Goal: Task Accomplishment & Management: Manage account settings

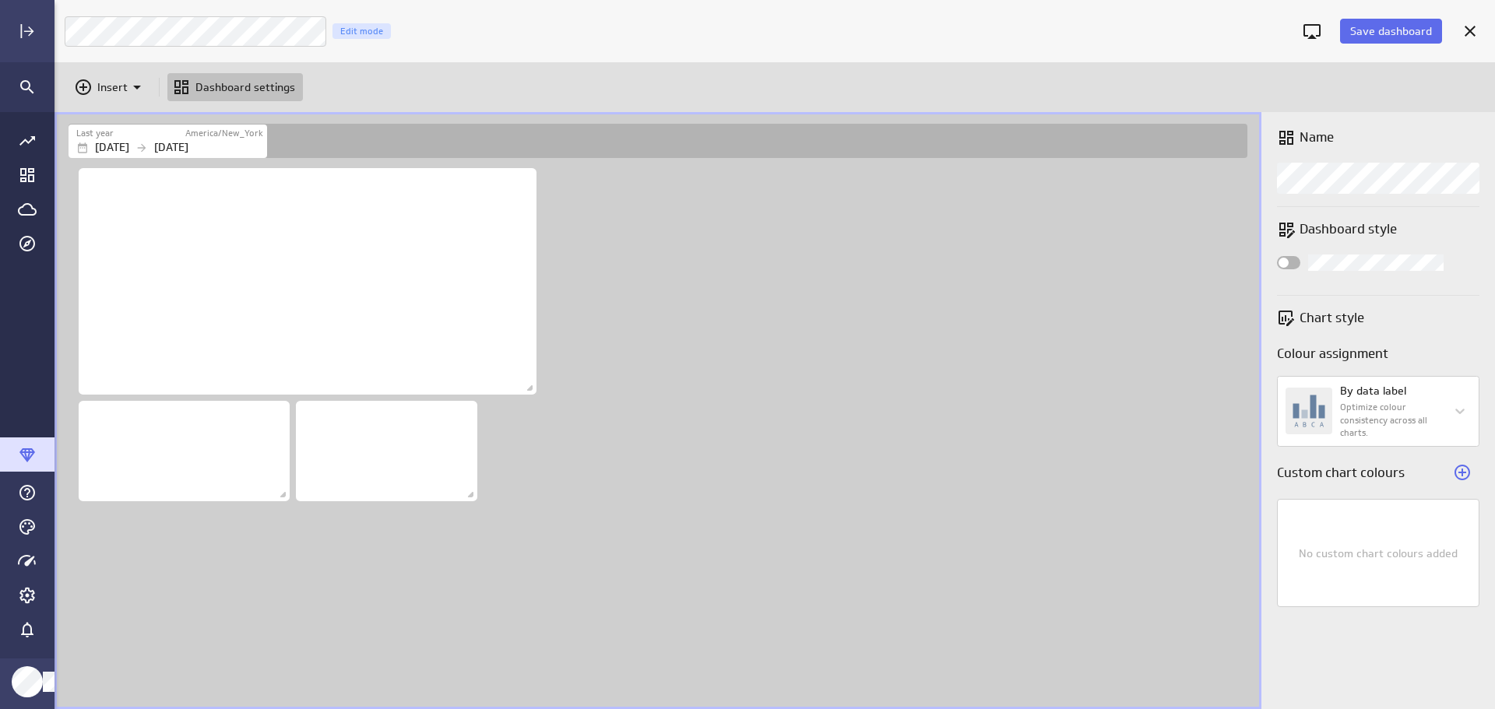
scroll to position [734, 1465]
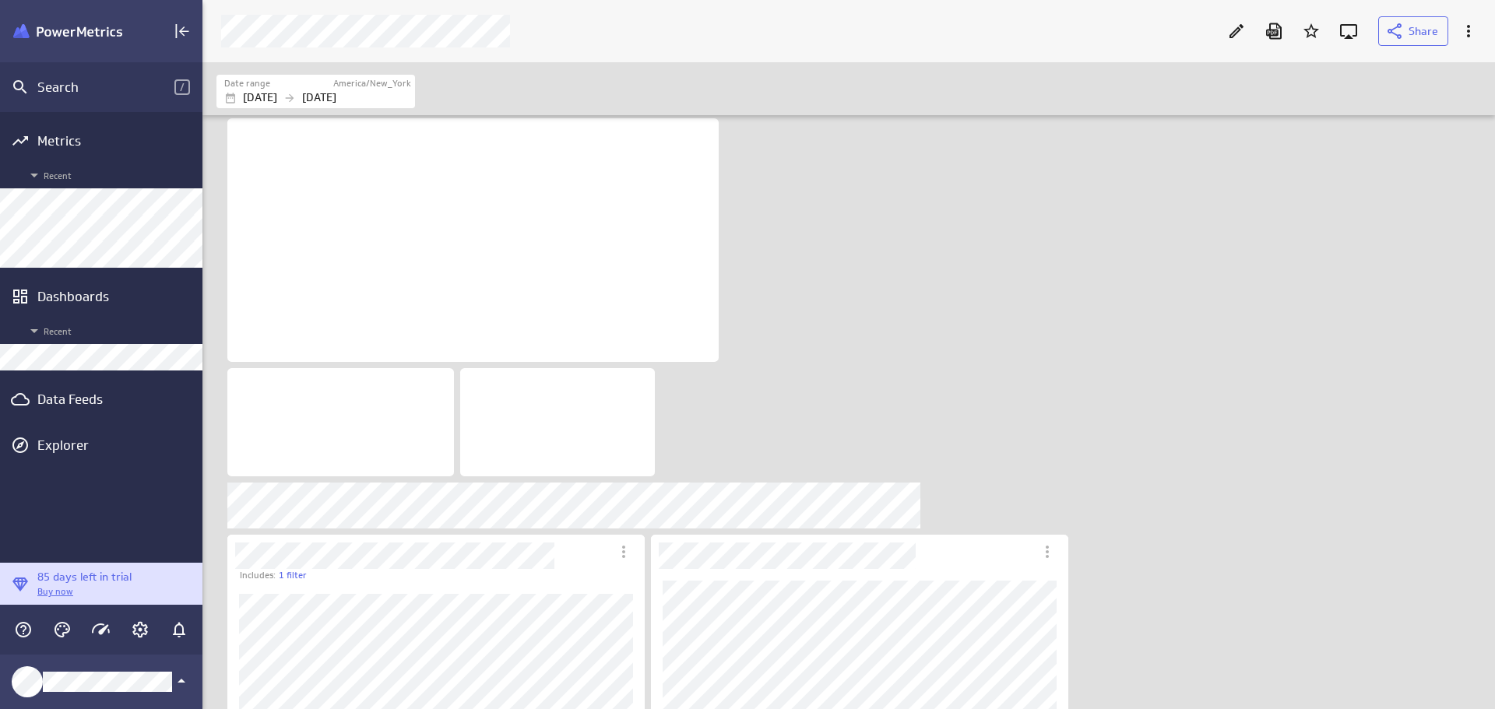
scroll to position [734, 1317]
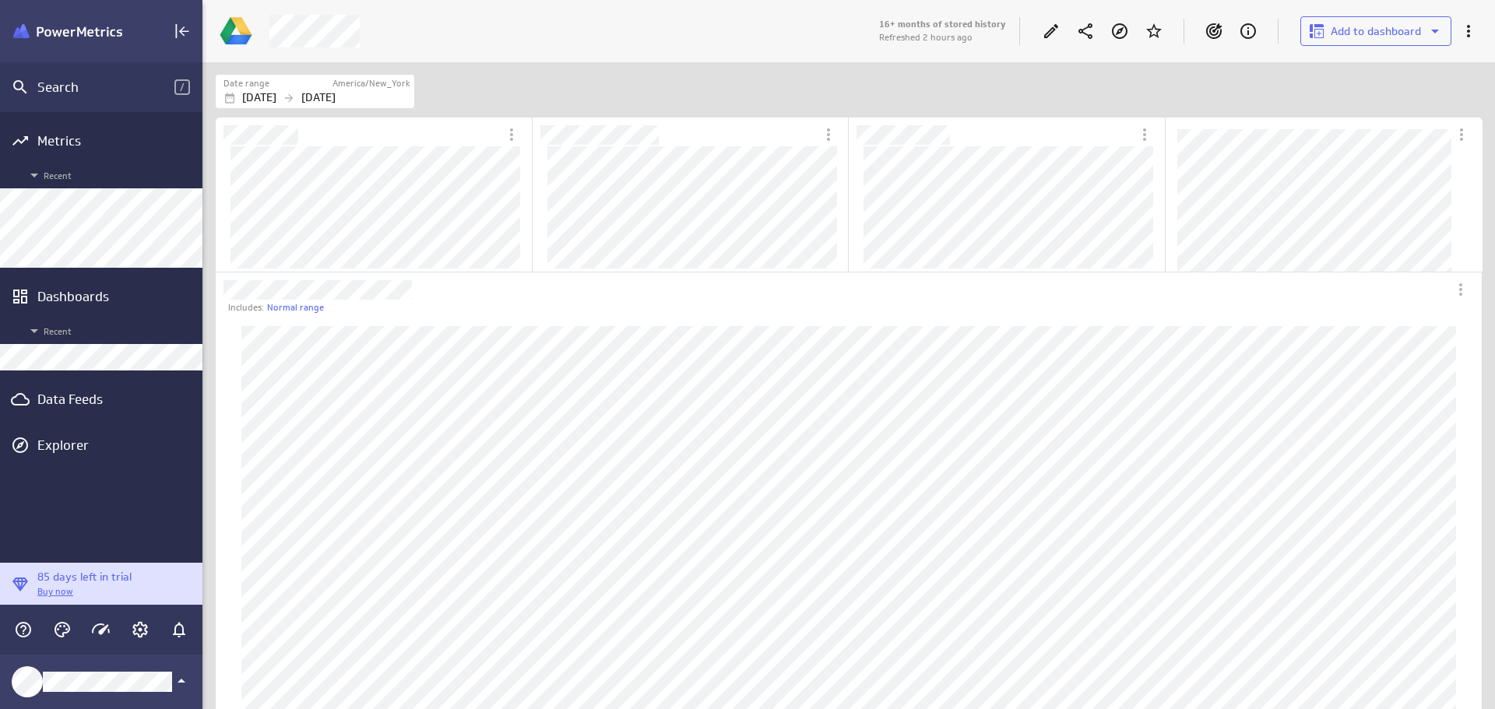
click at [86, 298] on div "Dashboards" at bounding box center [101, 296] width 128 height 17
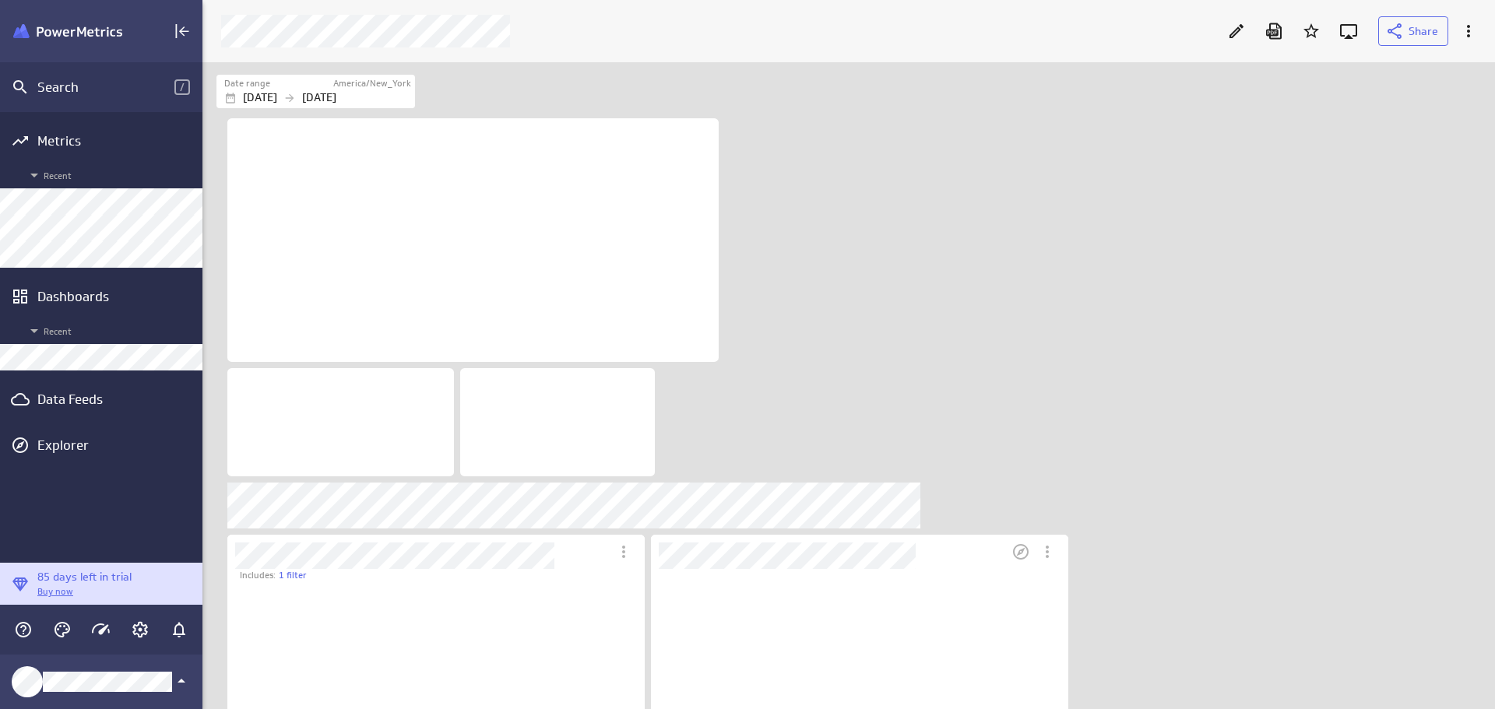
scroll to position [752, 1295]
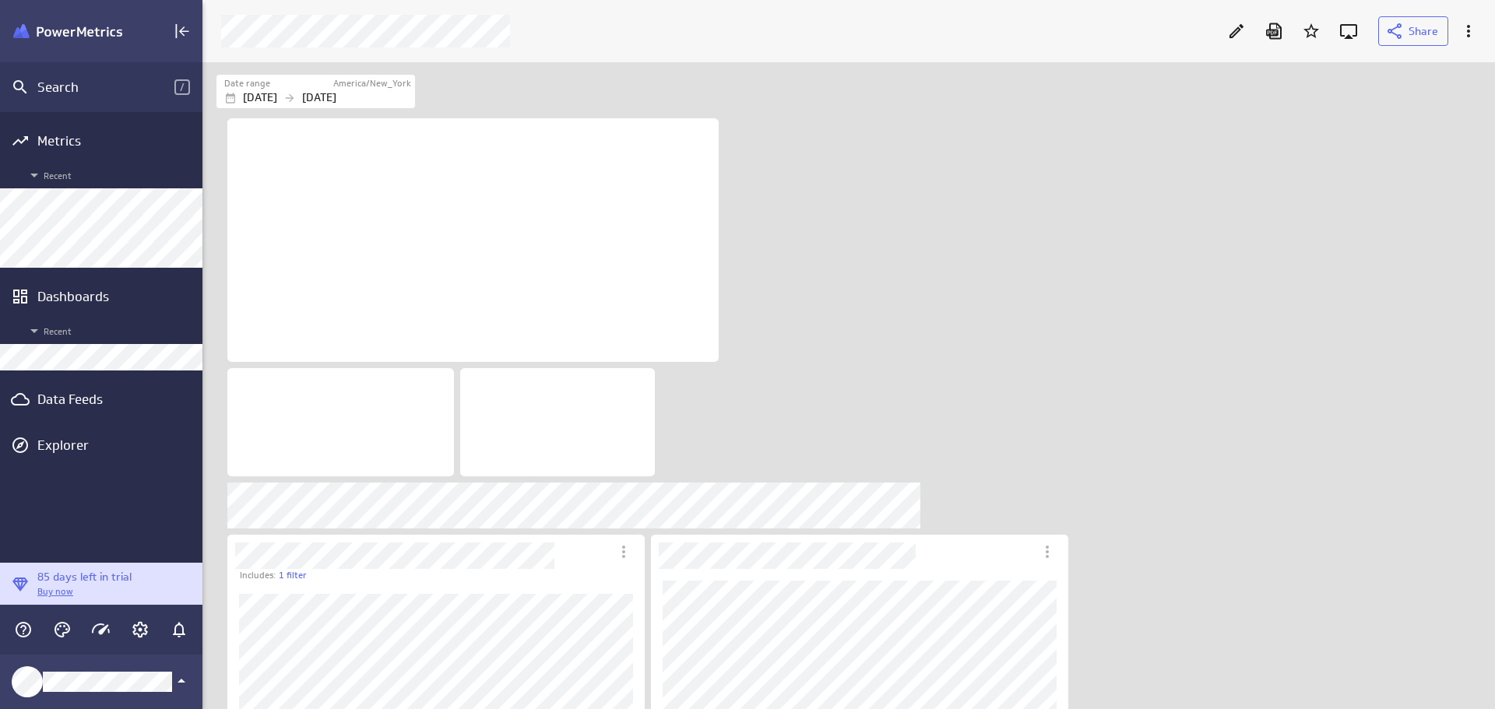
click at [93, 399] on div "Data Feeds" at bounding box center [101, 399] width 128 height 17
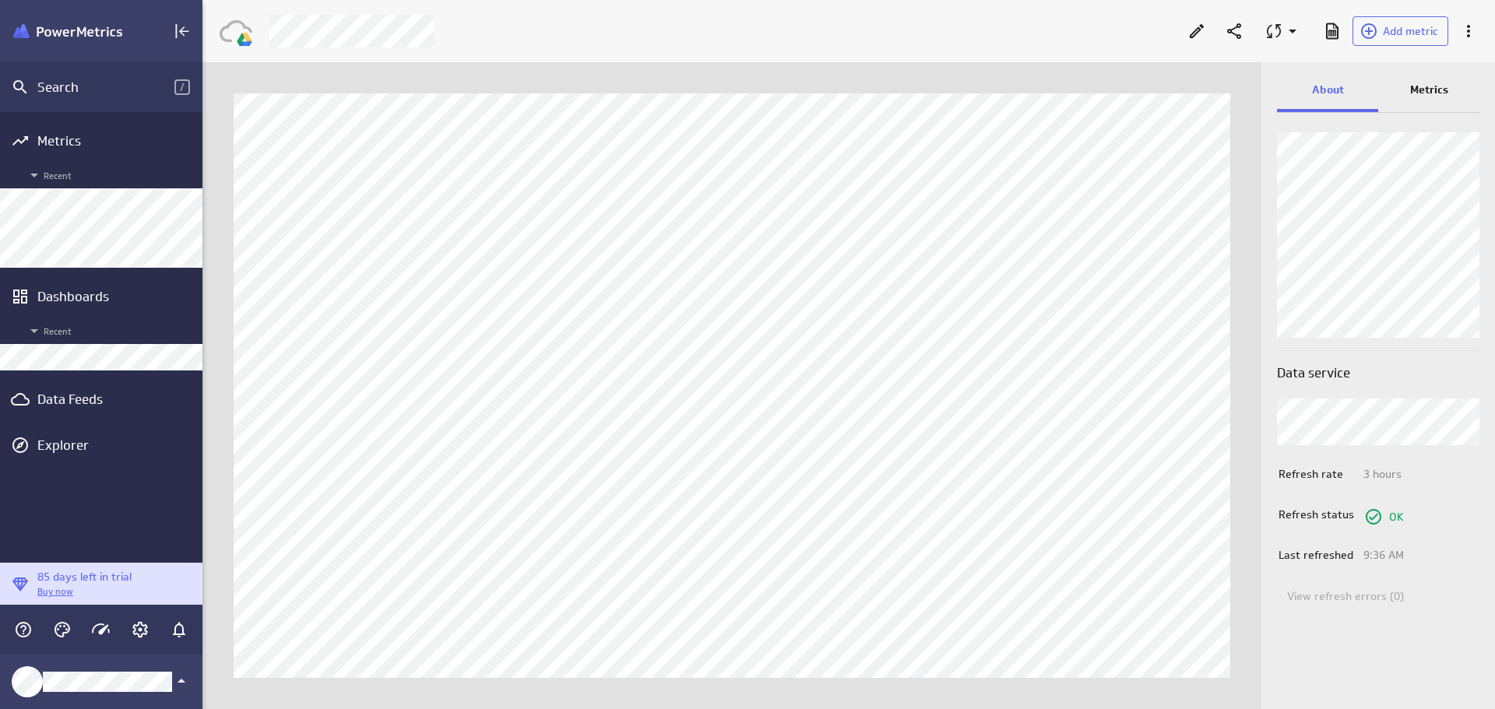
click at [97, 406] on div "Data Feeds" at bounding box center [101, 399] width 128 height 17
click at [78, 409] on div "Data Feeds" at bounding box center [101, 399] width 202 height 34
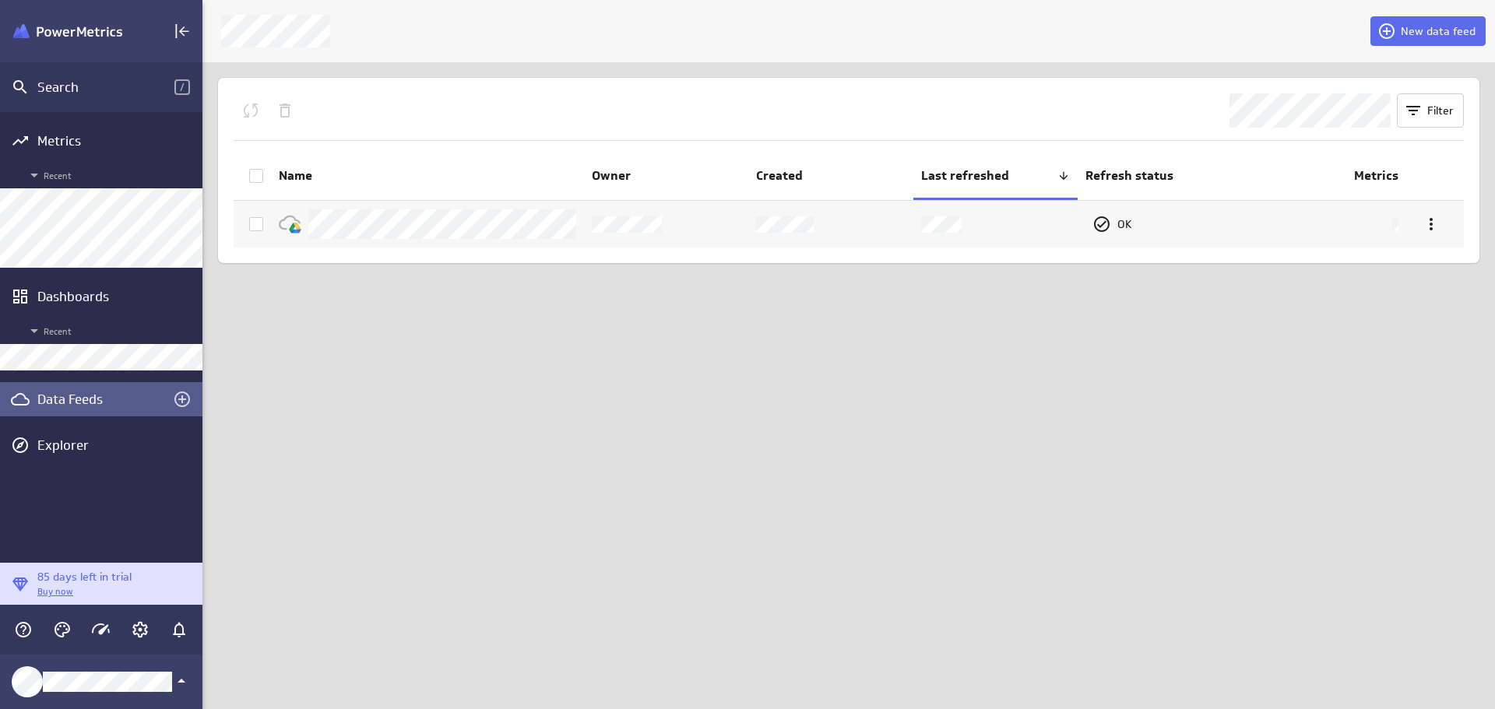
click at [1434, 28] on span "New data feed" at bounding box center [1438, 31] width 75 height 14
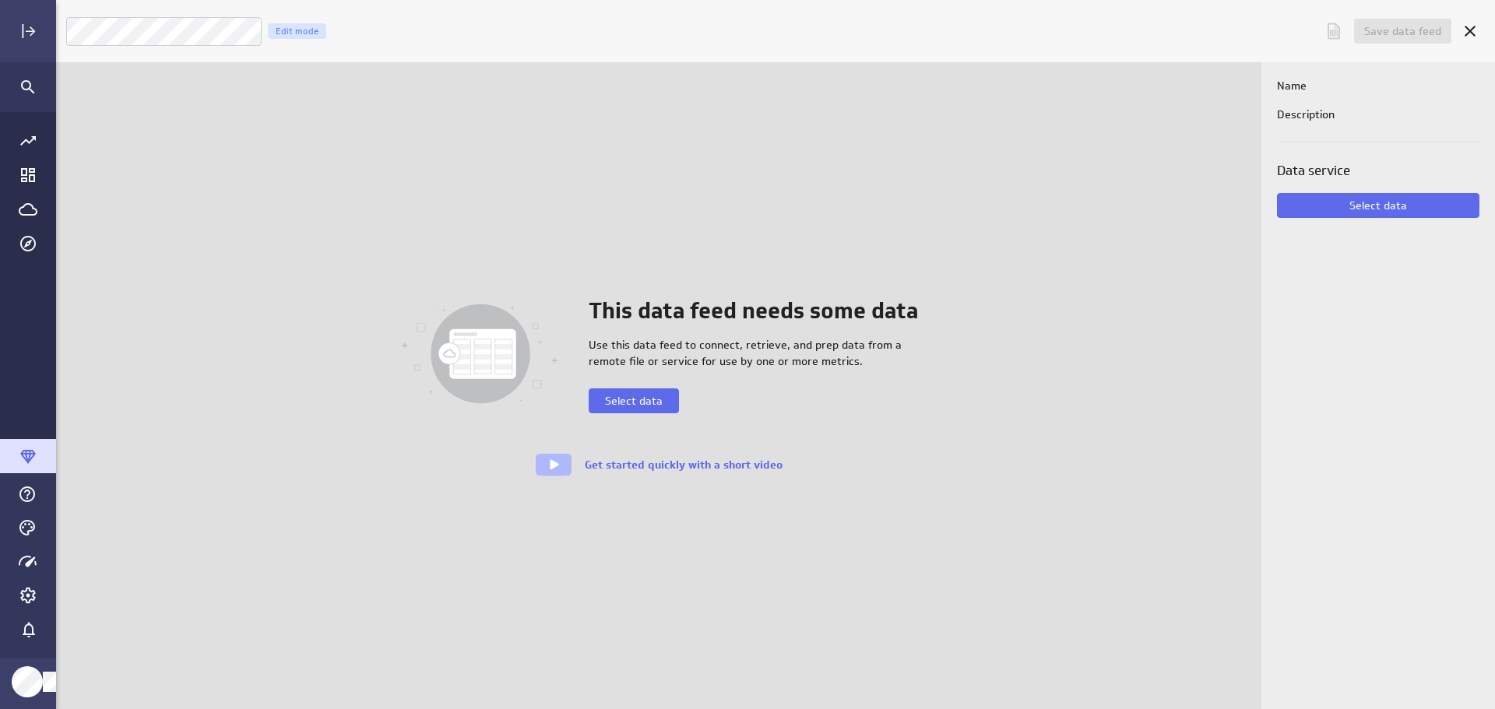
scroll to position [734, 1465]
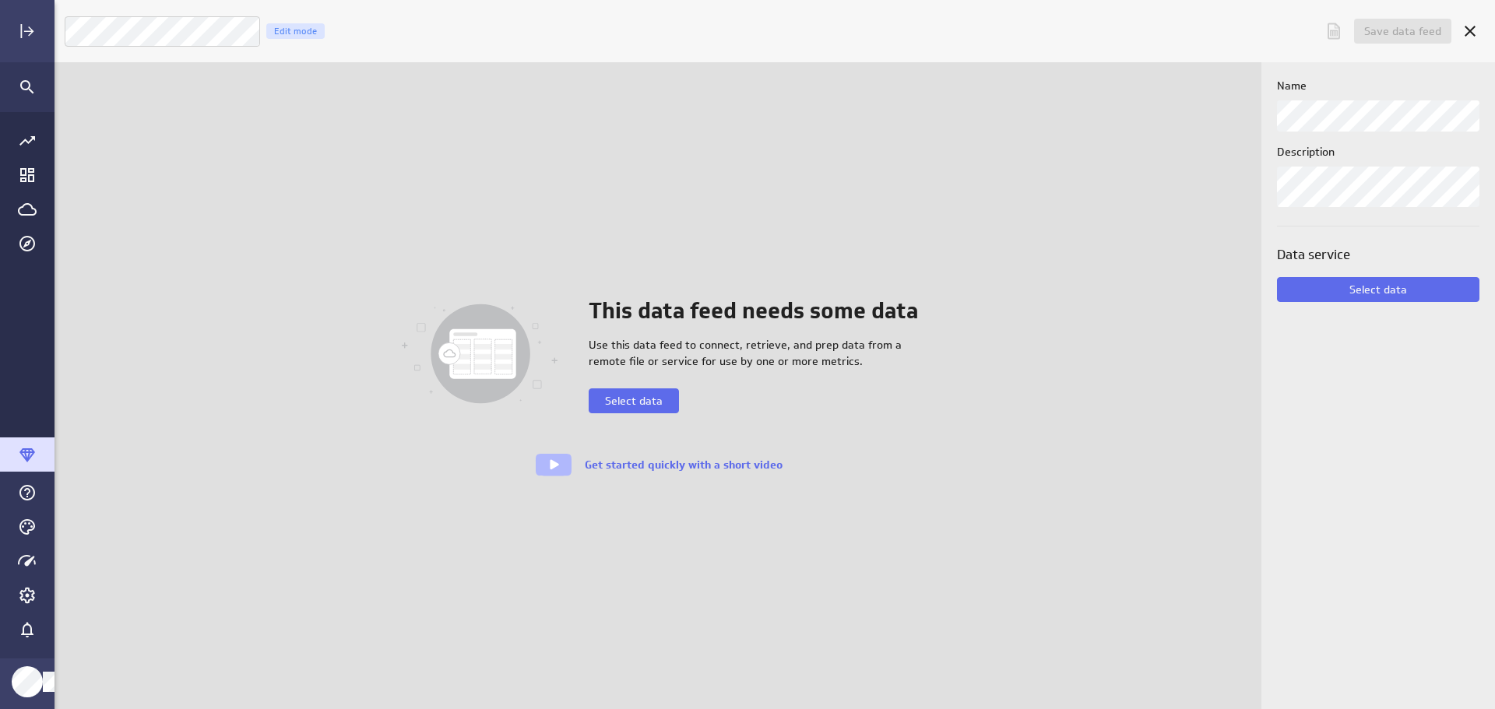
click at [645, 398] on span "Select data" at bounding box center [634, 401] width 58 height 14
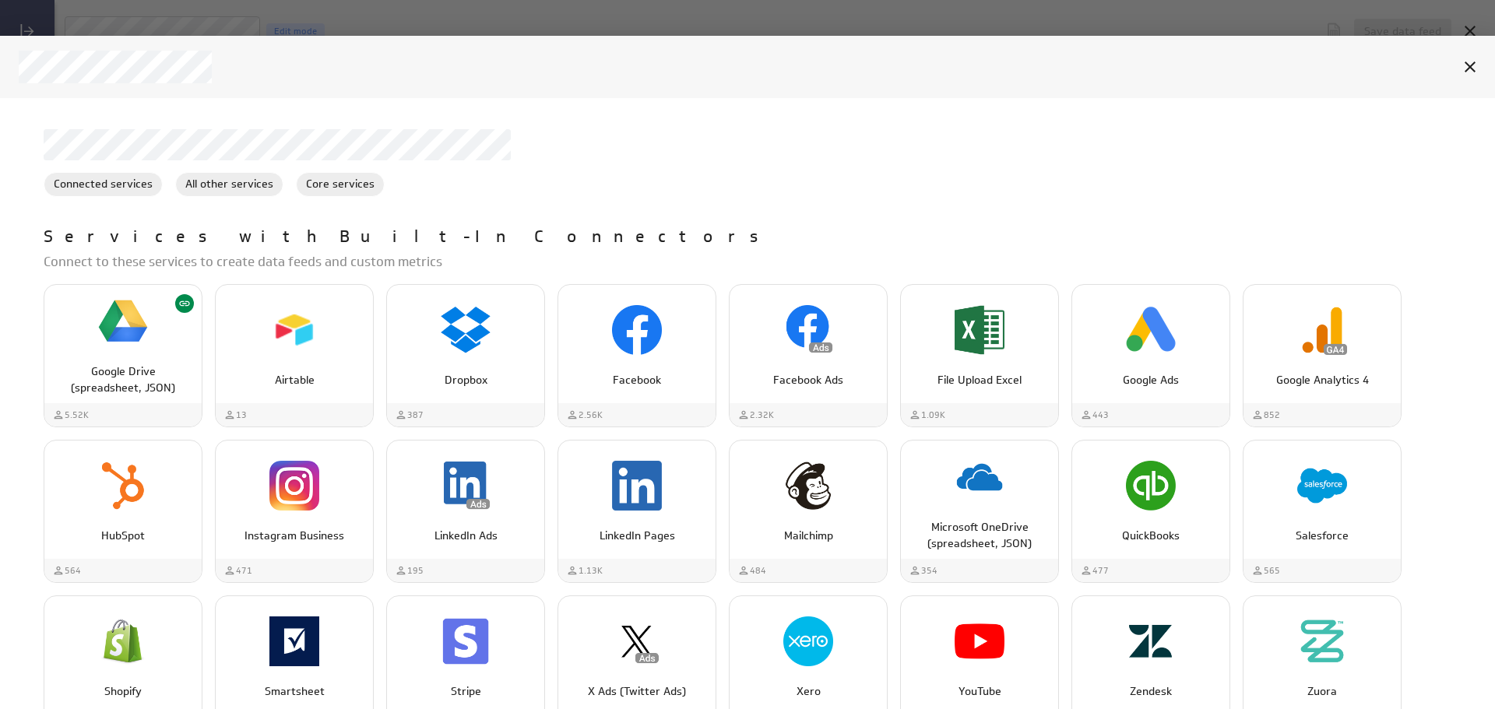
click at [146, 370] on p "Google Drive (spreadsheet, JSON)" at bounding box center [123, 380] width 125 height 33
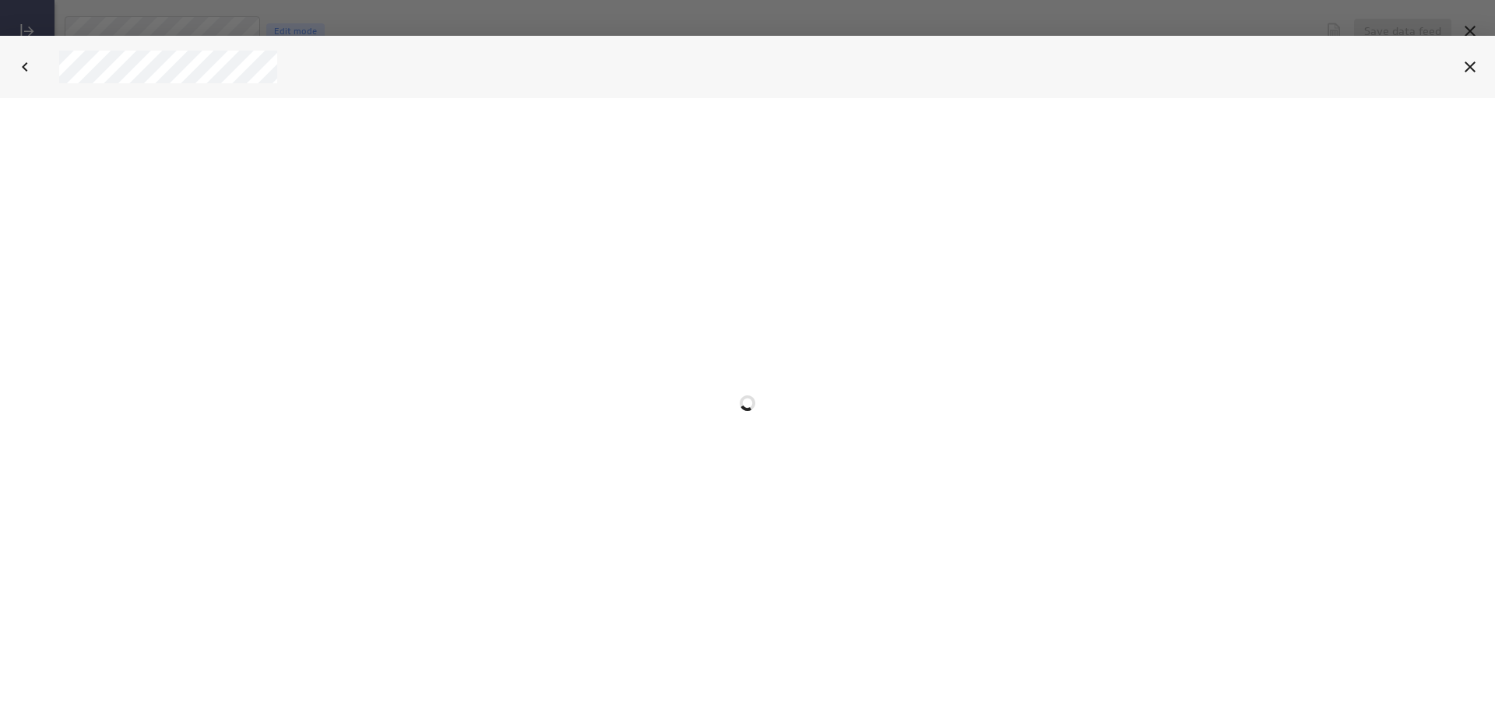
scroll to position [0, 0]
select select "3deaa3bb4c69fb619b3abaa66b5c1f4e"
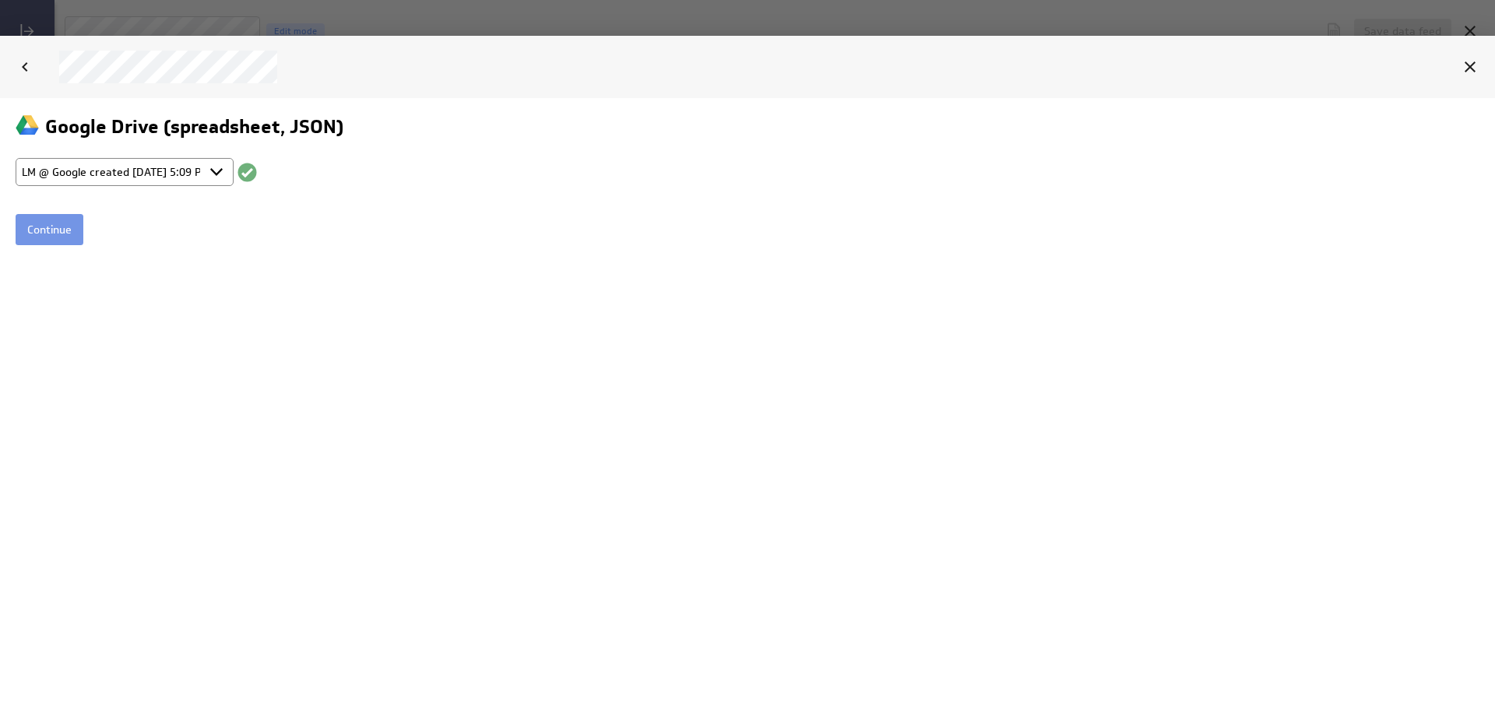
click at [59, 232] on input "Continue" at bounding box center [50, 228] width 68 height 31
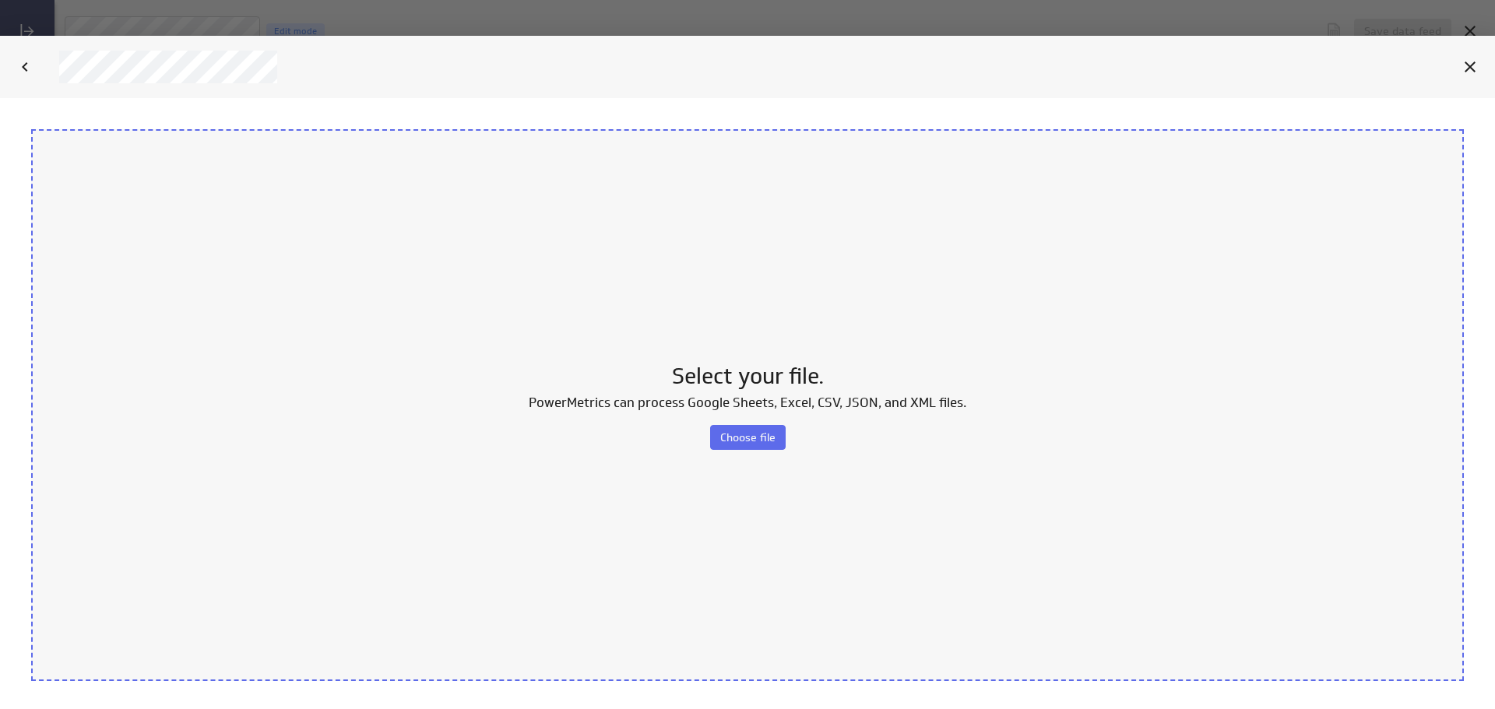
click at [731, 434] on span "Choose file" at bounding box center [747, 437] width 55 height 14
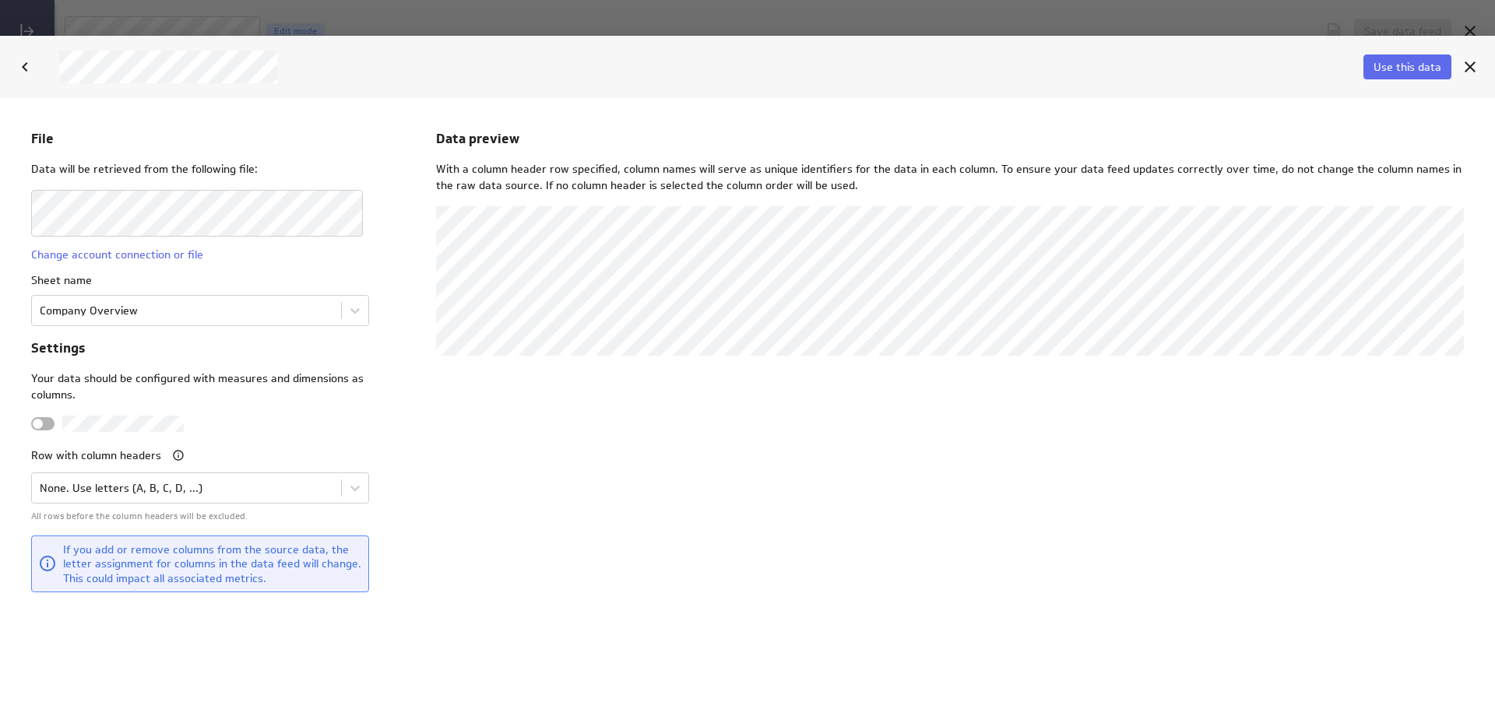
click at [340, 315] on body "File Data will be retrieved from the following file: Change account connection …" at bounding box center [747, 402] width 1495 height 611
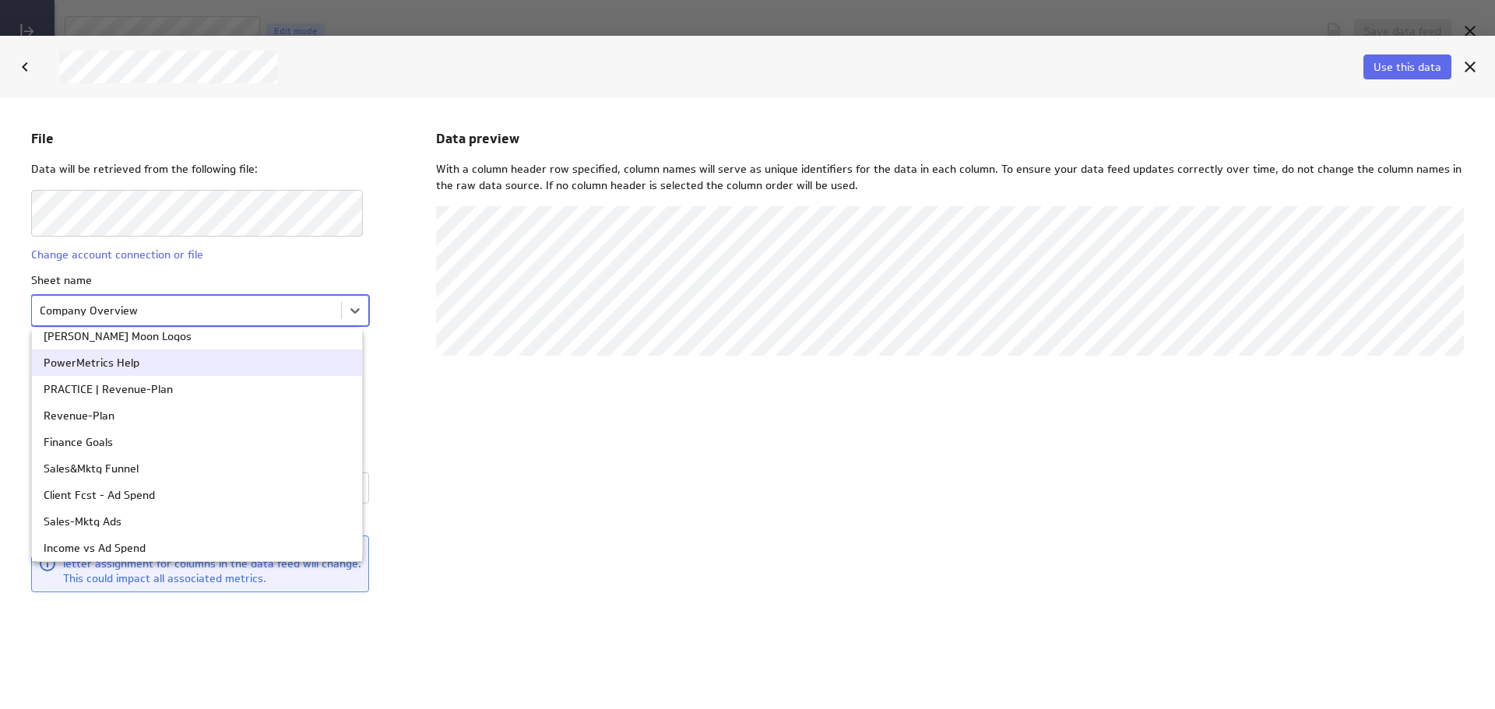
scroll to position [156, 0]
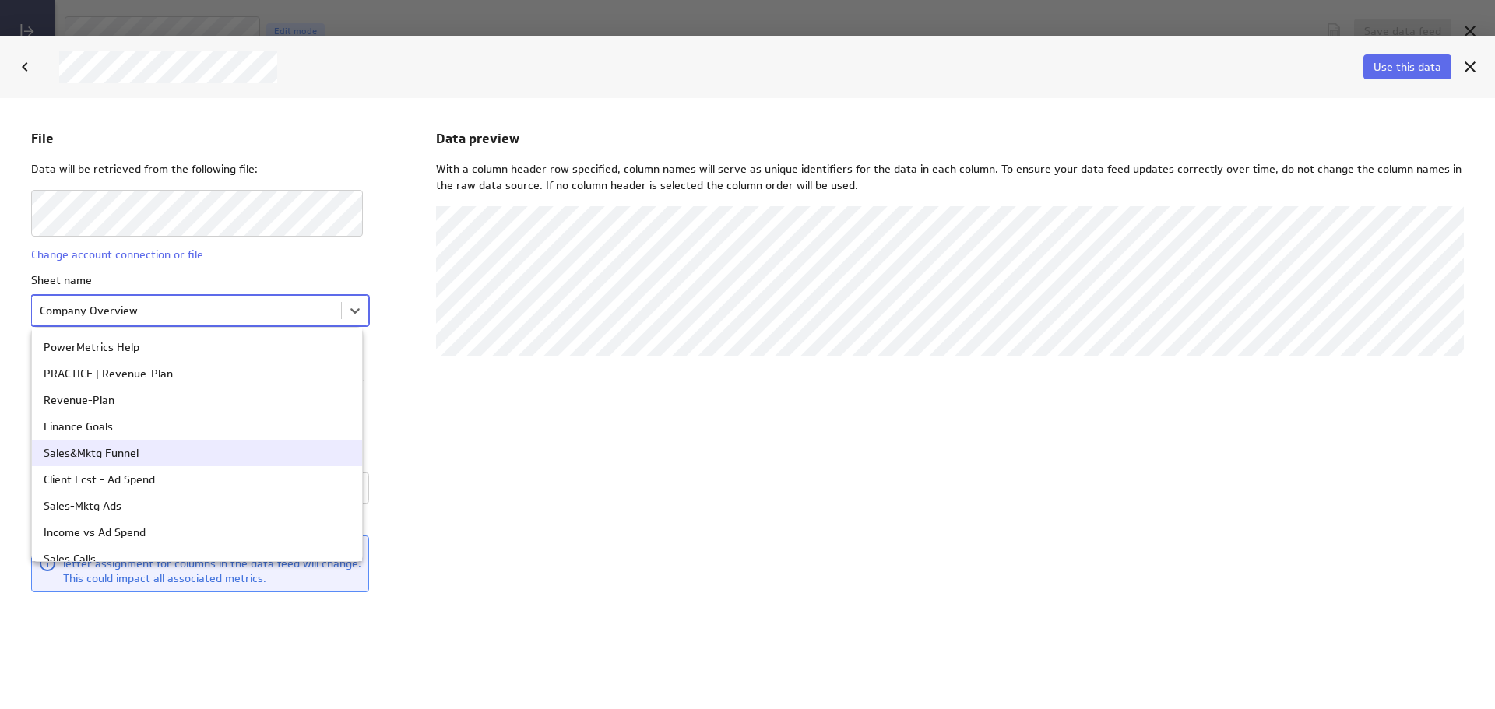
click at [146, 444] on div "Sales&Mktg Funnel" at bounding box center [197, 452] width 330 height 26
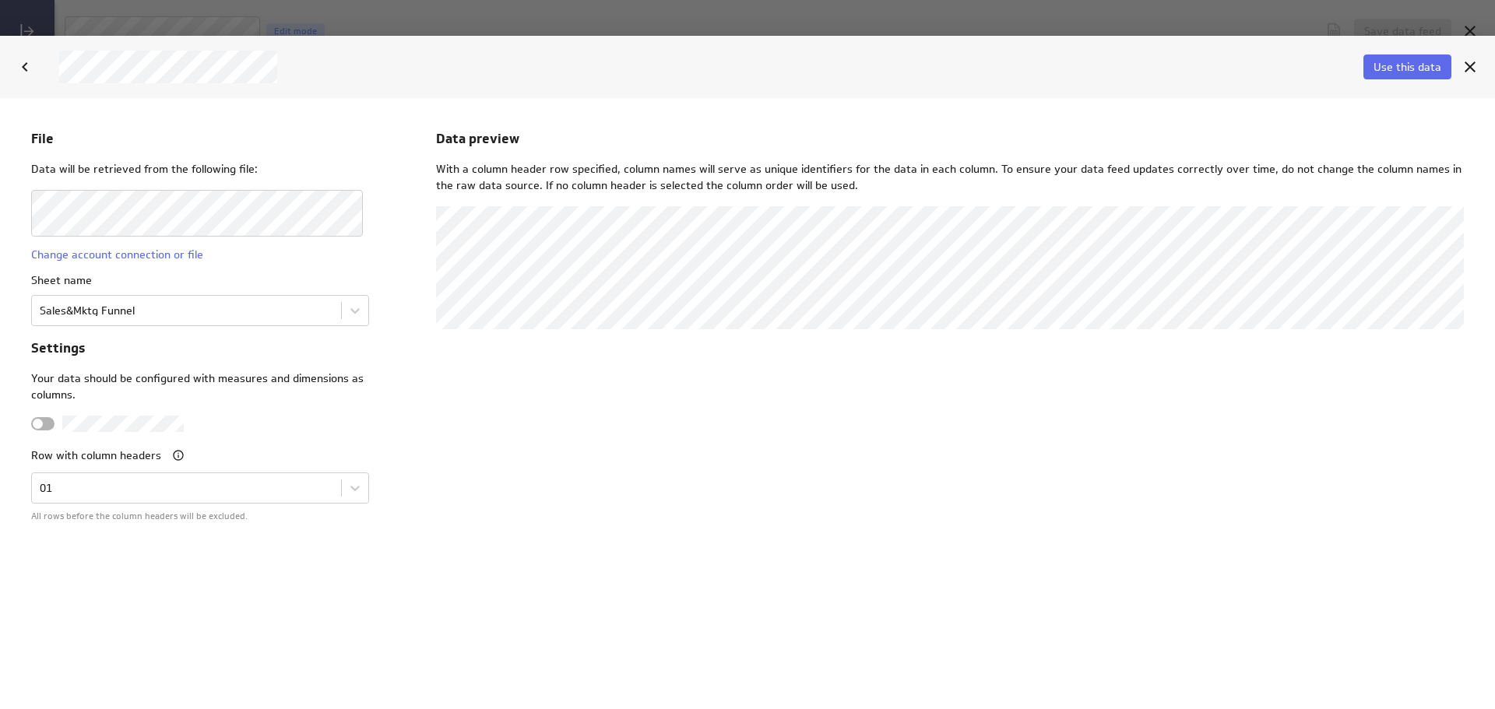
click at [1410, 60] on span "Use this data" at bounding box center [1408, 67] width 68 height 14
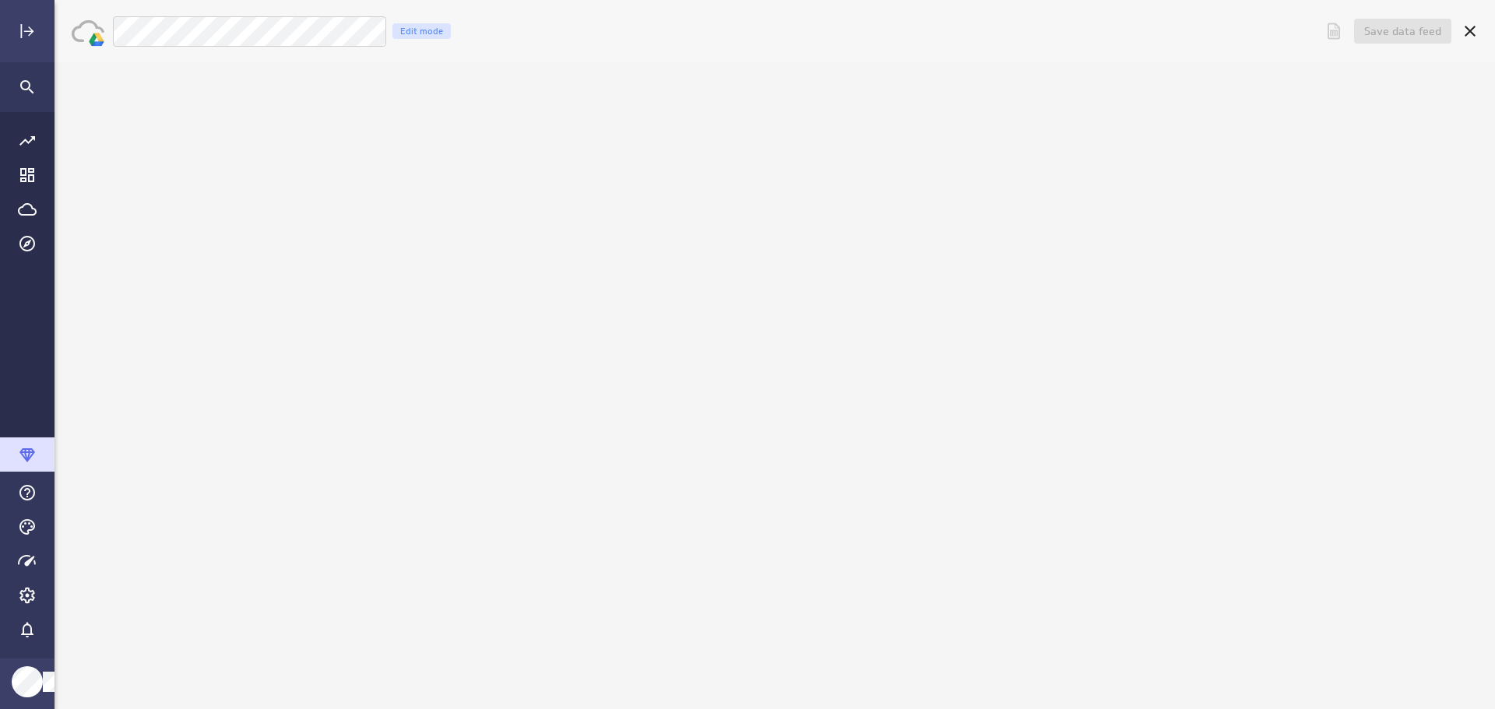
scroll to position [0, 0]
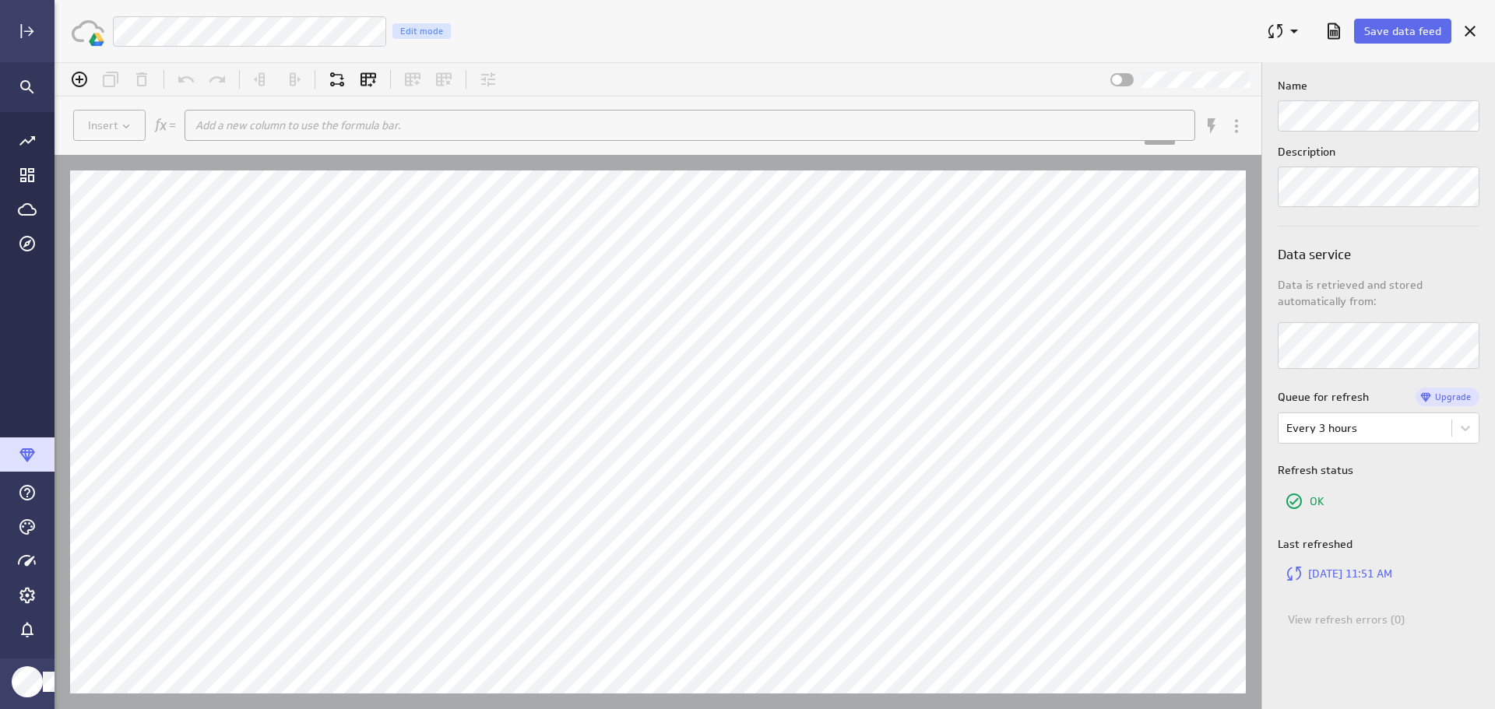
click at [1413, 23] on button "Save data feed" at bounding box center [1402, 31] width 97 height 25
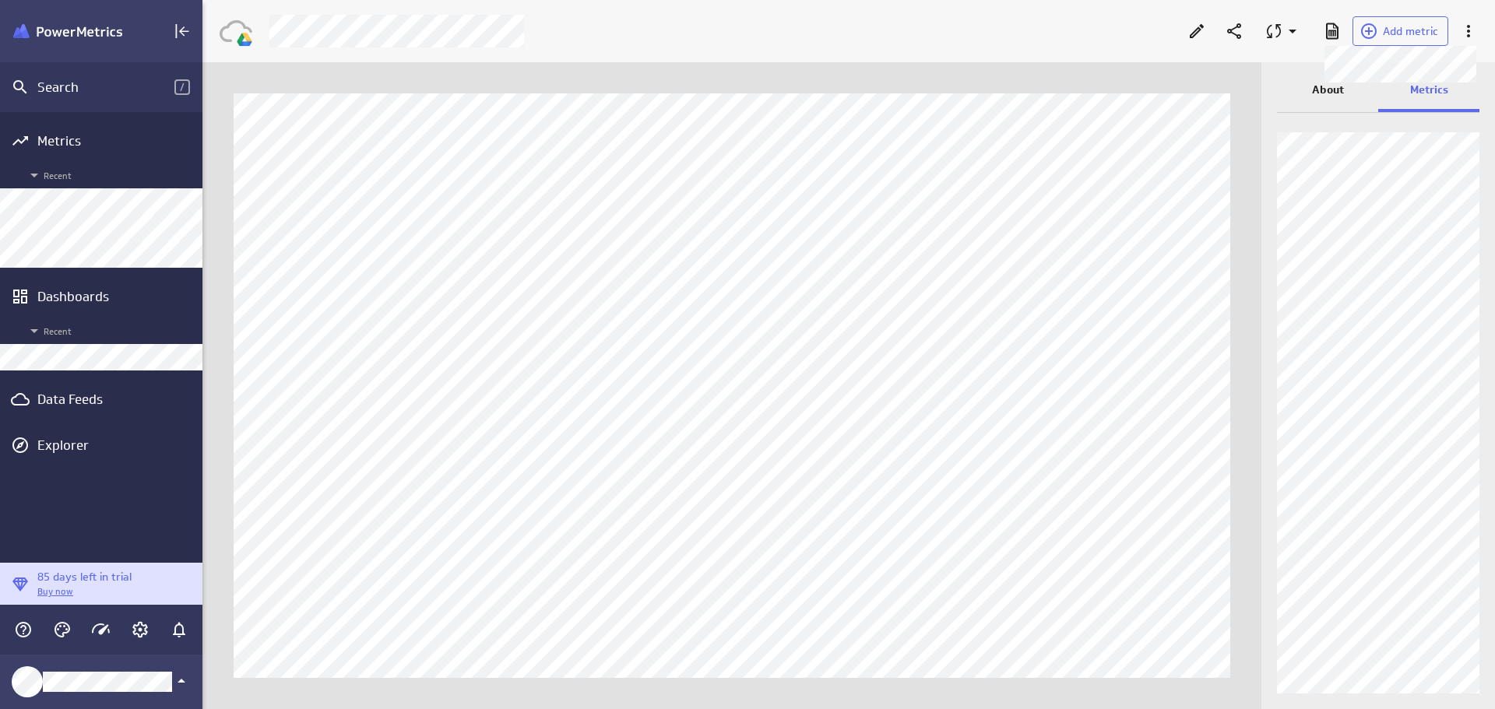
click at [1409, 34] on span "Add metric" at bounding box center [1410, 31] width 55 height 14
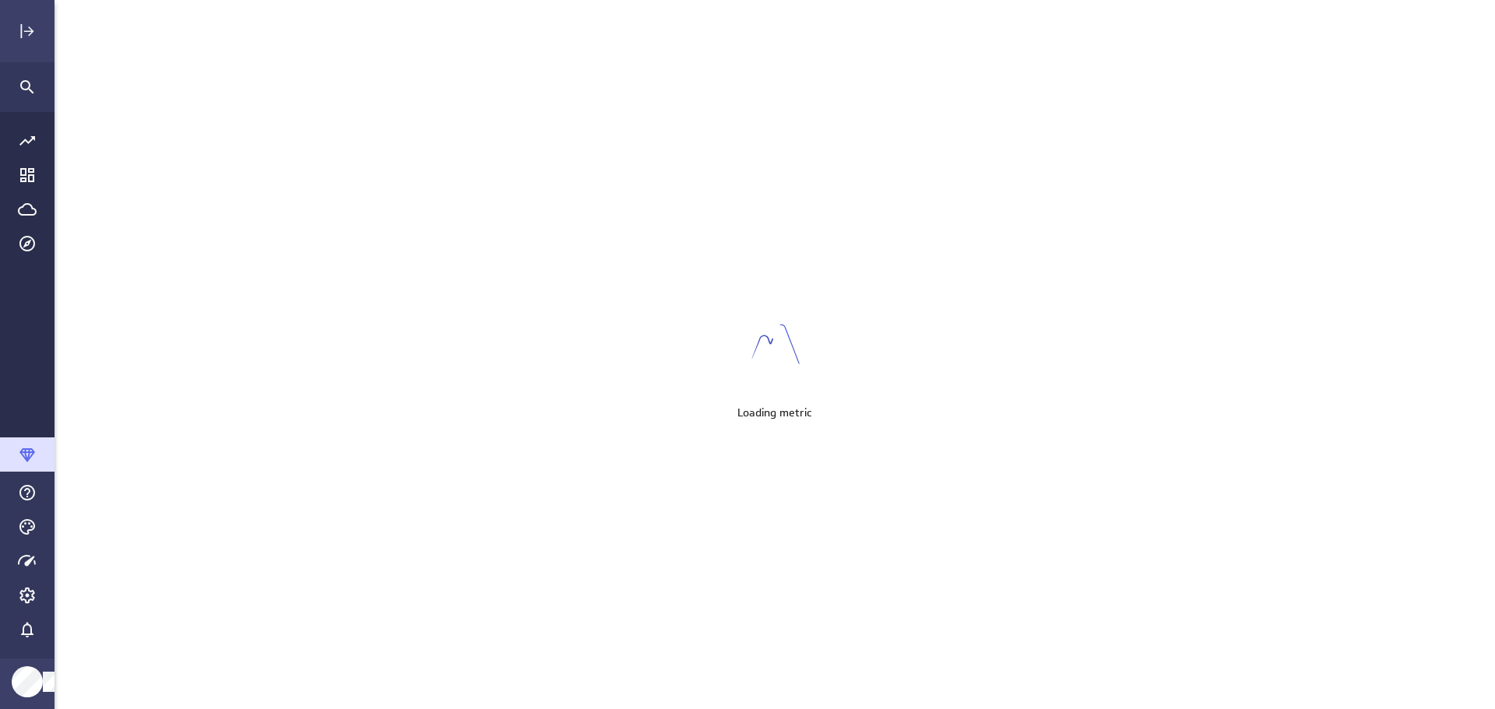
scroll to position [734, 1465]
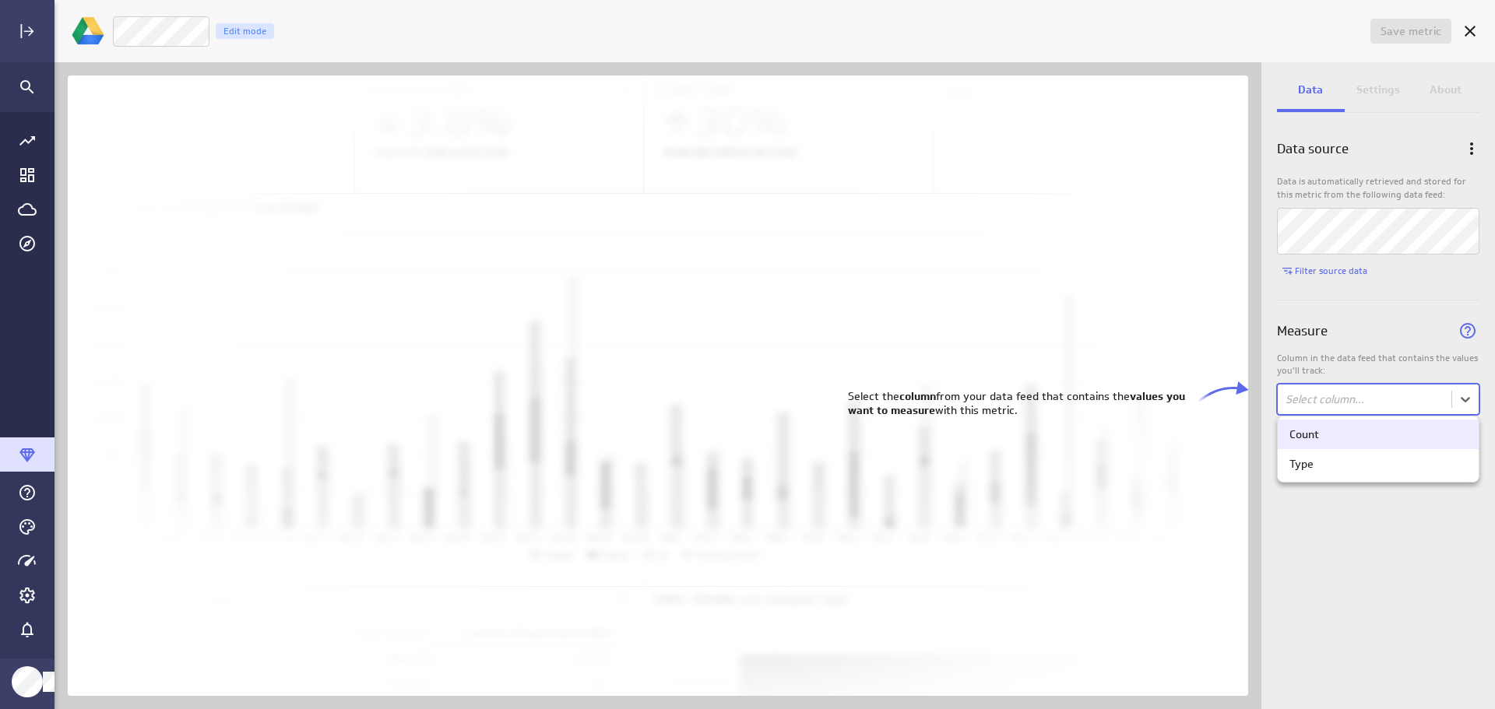
click at [1459, 398] on body "Save metric Untitled Edit mode Data Settings About Data source Data is automati…" at bounding box center [747, 354] width 1495 height 709
click at [1293, 435] on div "Count" at bounding box center [1305, 435] width 30 height 14
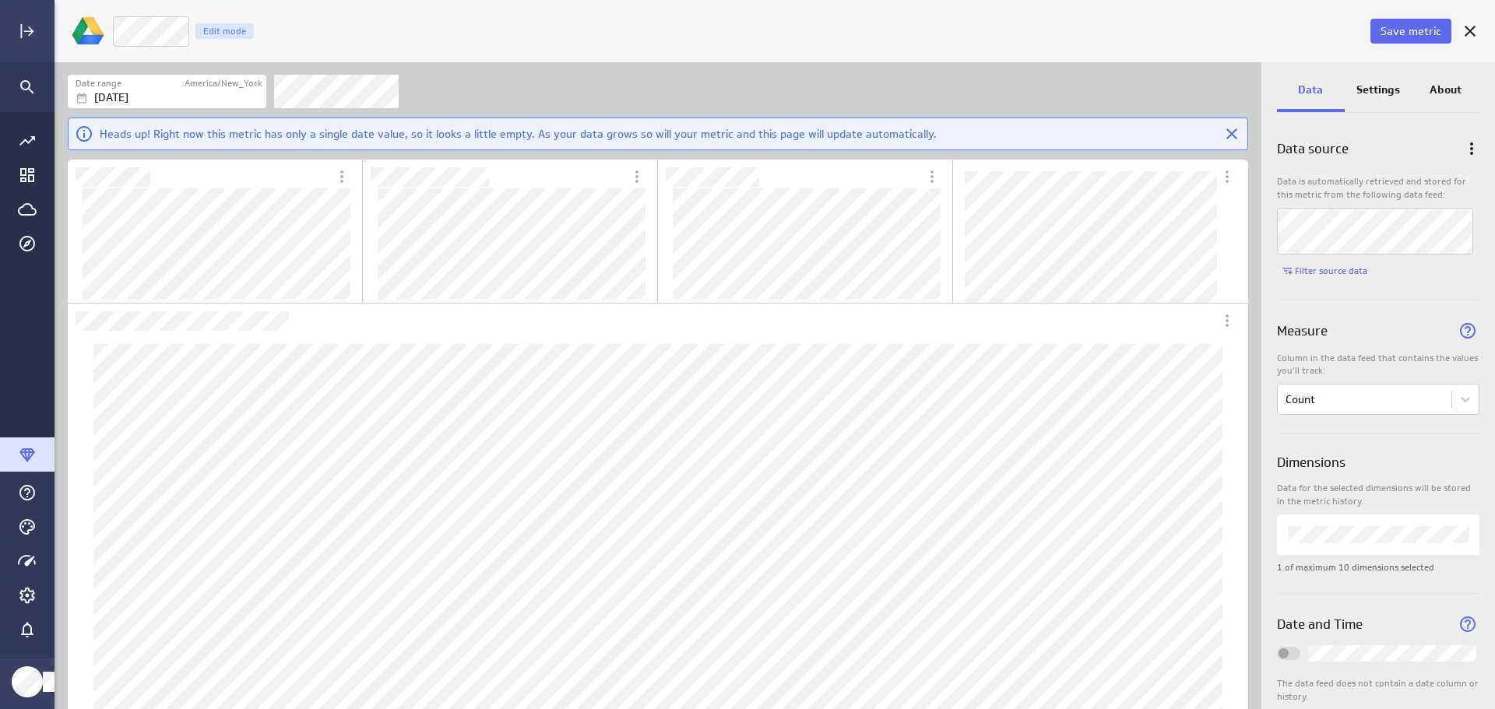
scroll to position [28, 0]
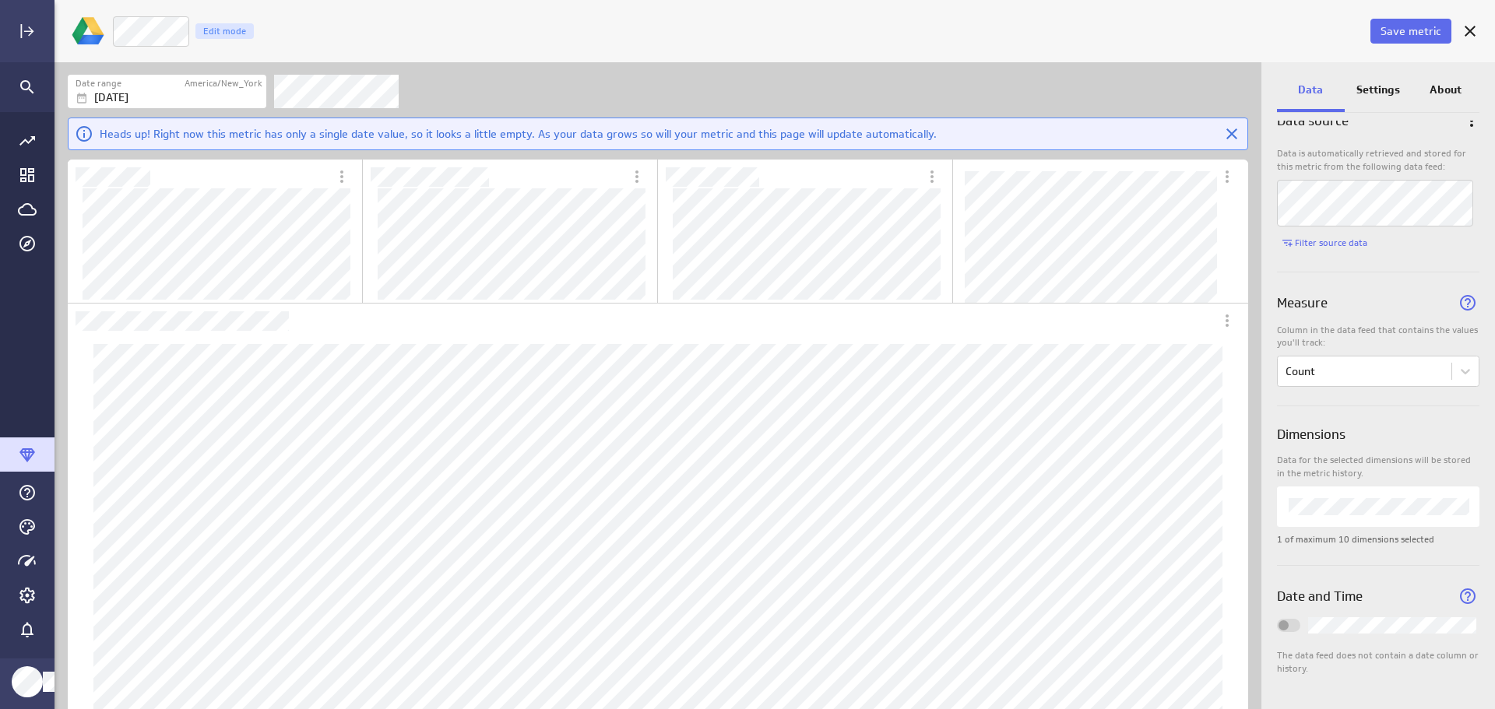
click at [1381, 89] on p "Settings" at bounding box center [1379, 90] width 44 height 16
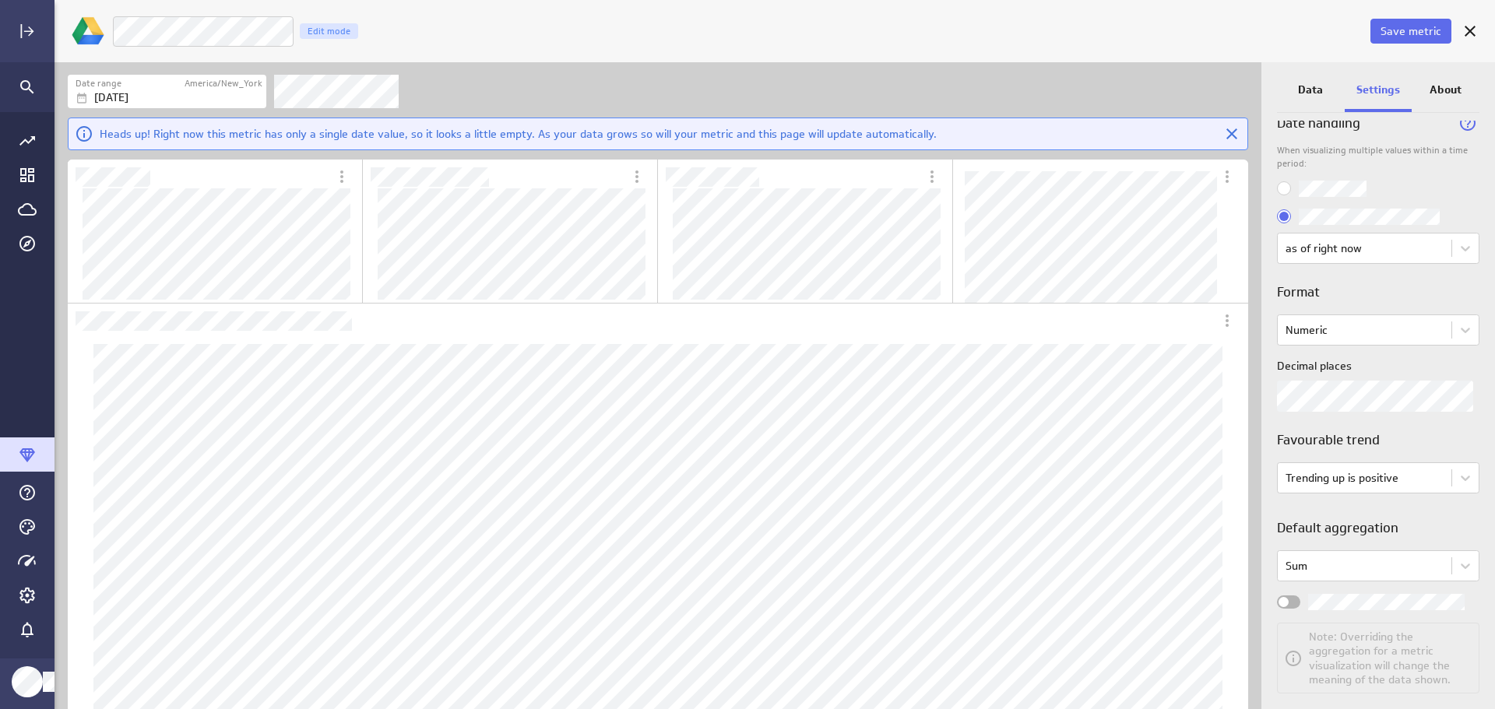
click at [1417, 33] on span "Save metric" at bounding box center [1411, 31] width 61 height 14
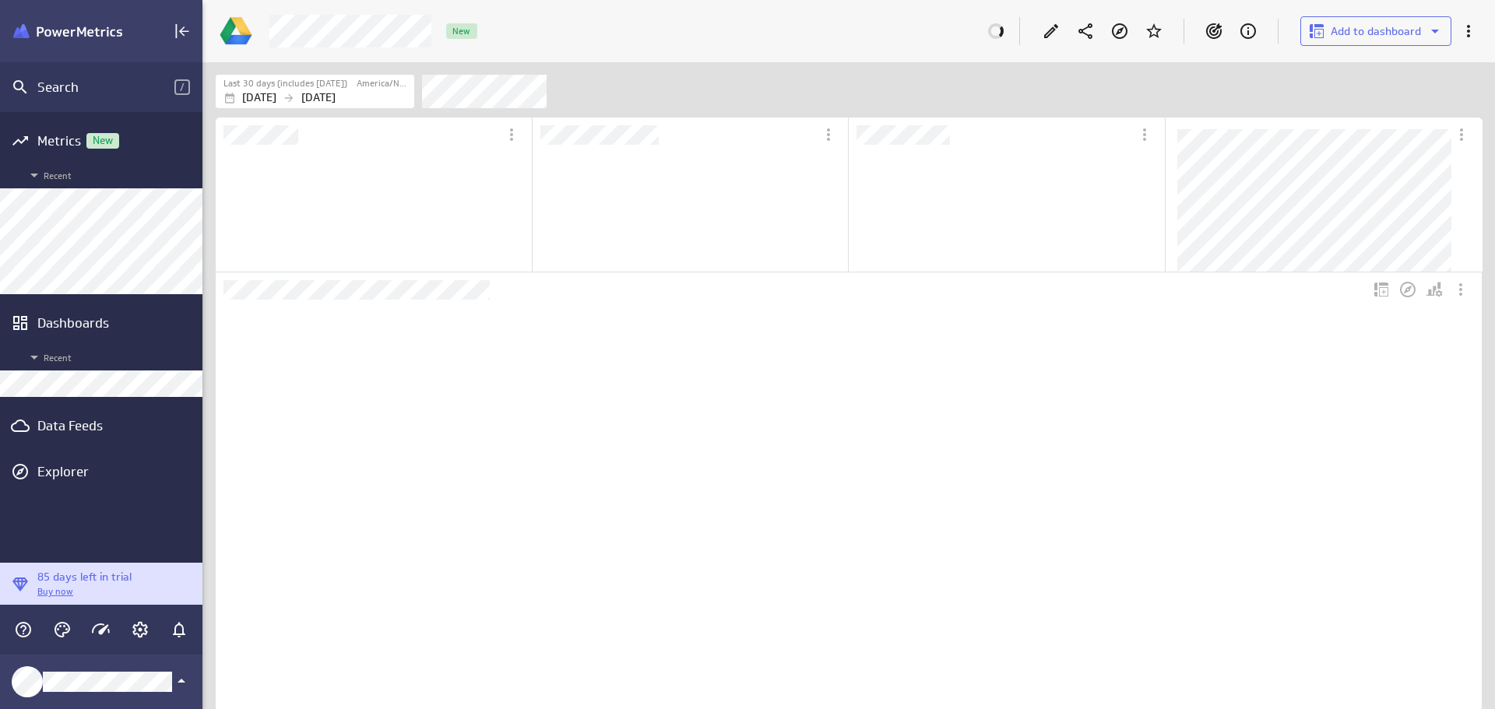
scroll to position [146, 314]
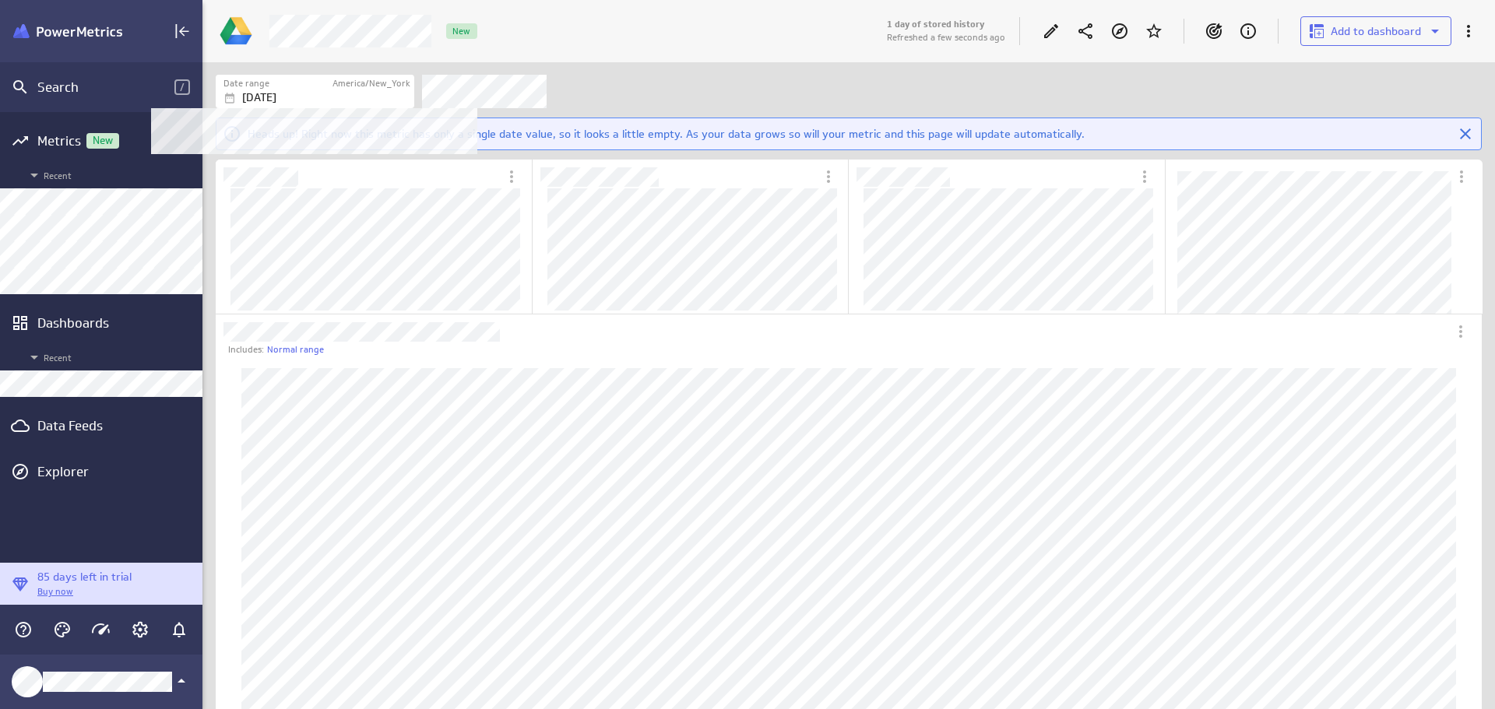
click at [367, 98] on div "[DATE]" at bounding box center [316, 98] width 187 height 16
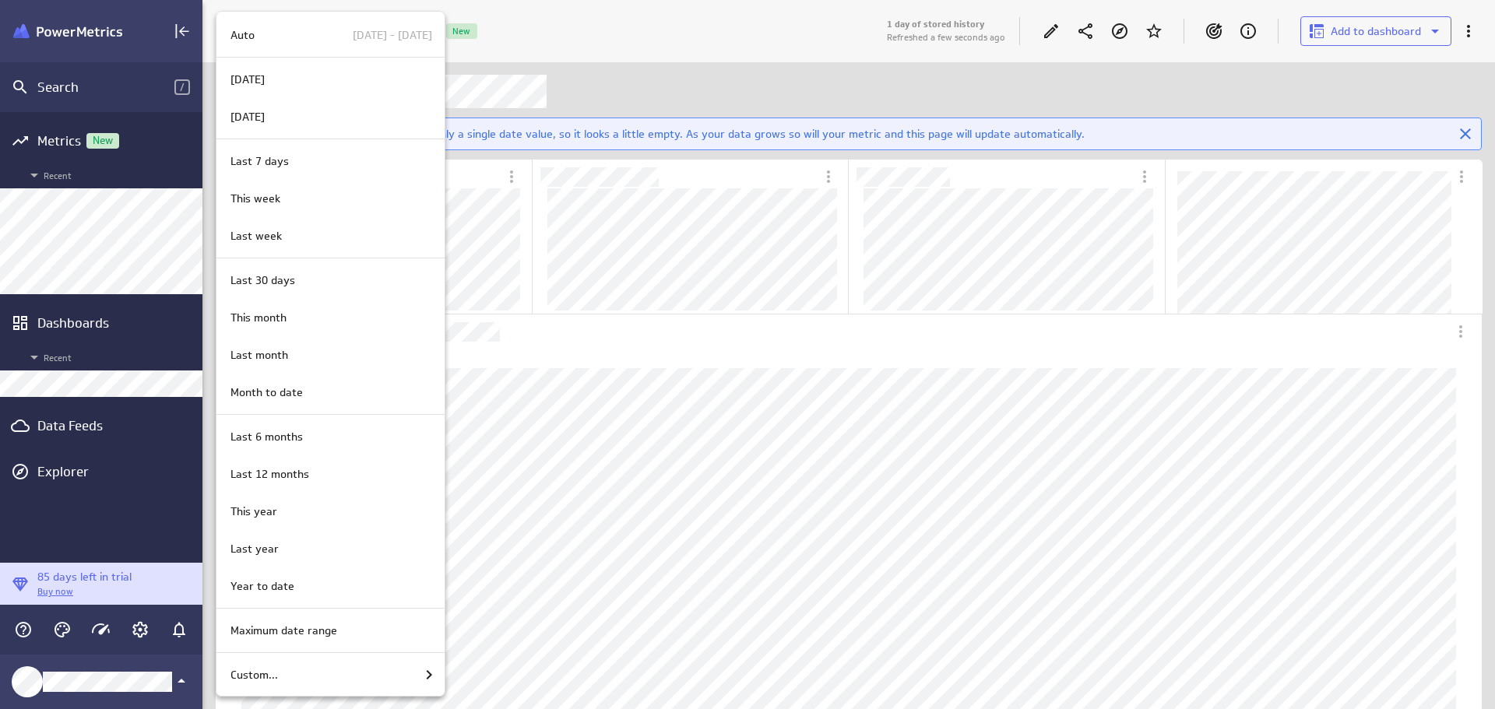
click at [757, 95] on div at bounding box center [747, 354] width 1495 height 709
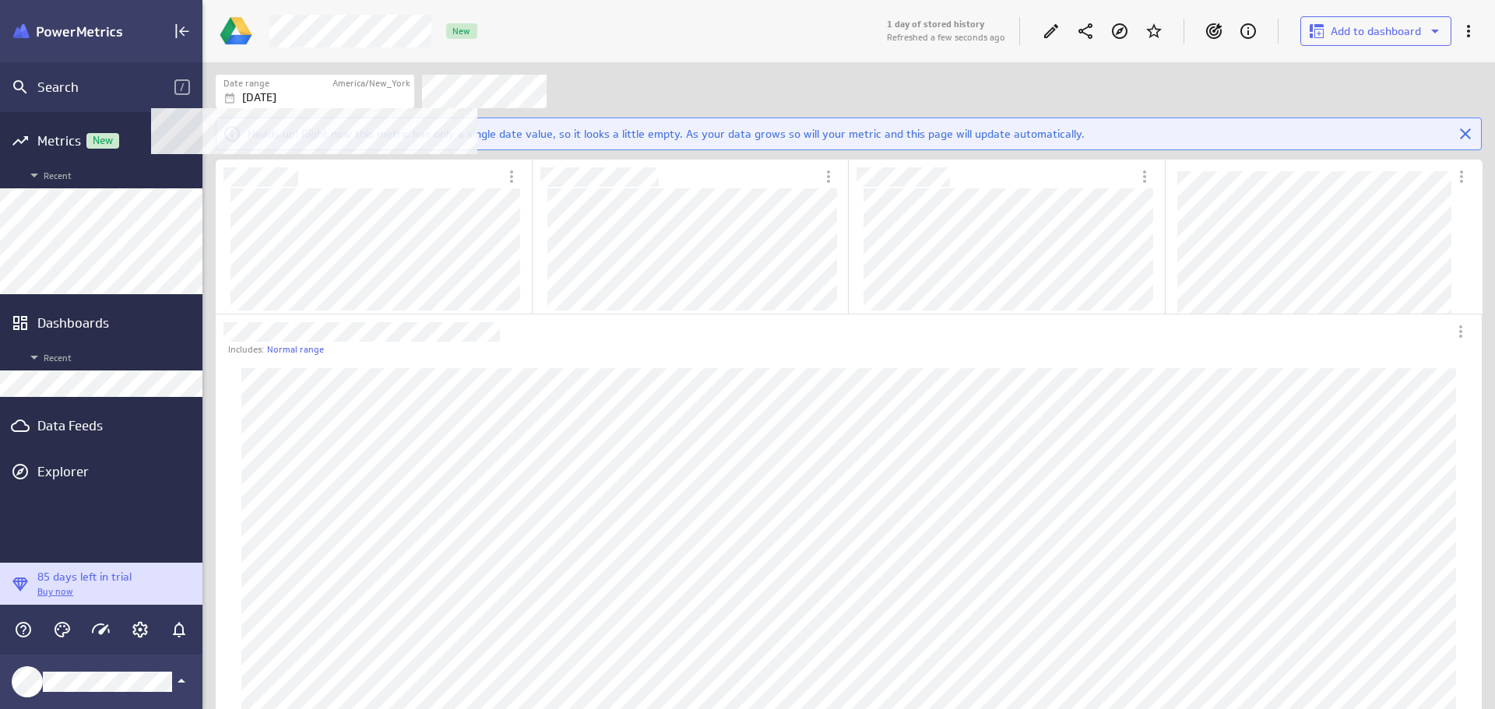
click at [276, 92] on p "[DATE]" at bounding box center [259, 98] width 34 height 16
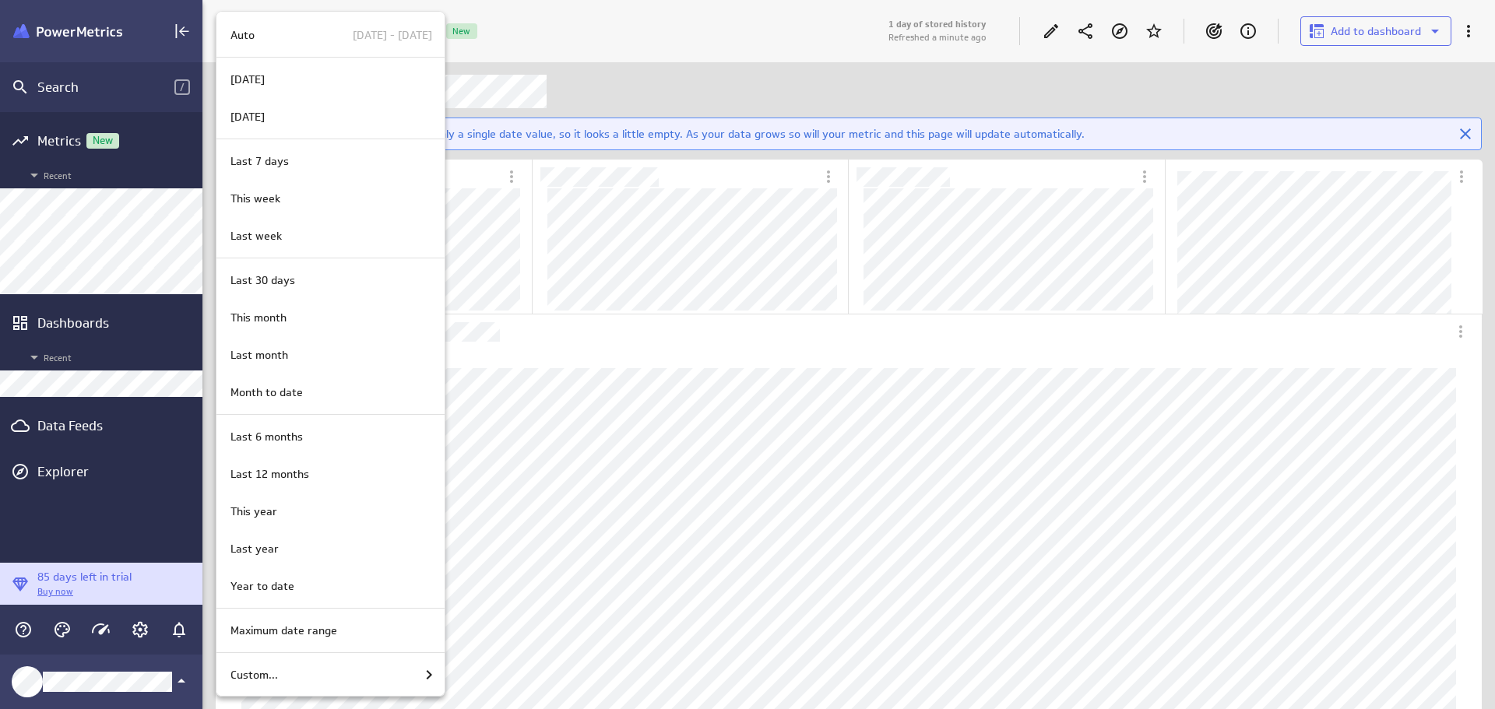
click at [357, 668] on div "Custom..." at bounding box center [331, 675] width 214 height 19
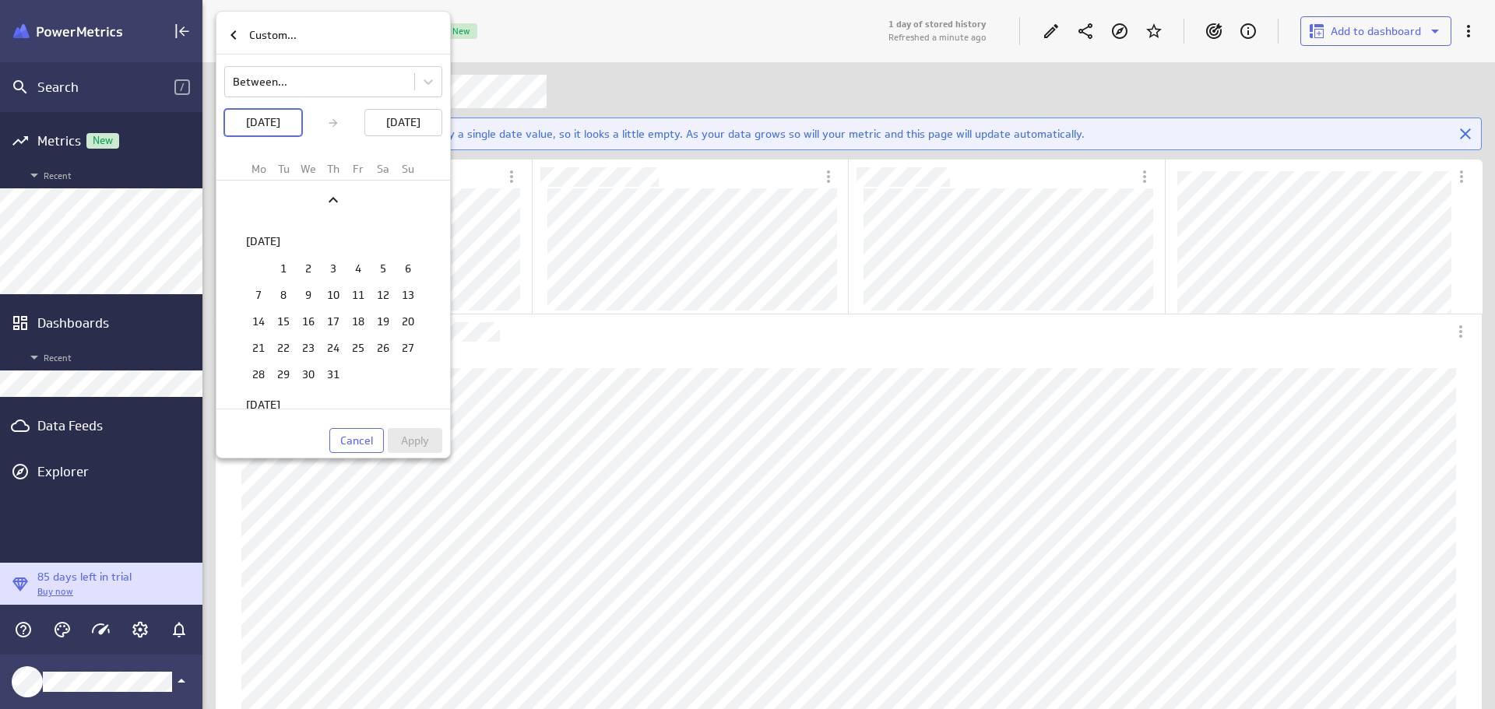
scroll to position [2042, 0]
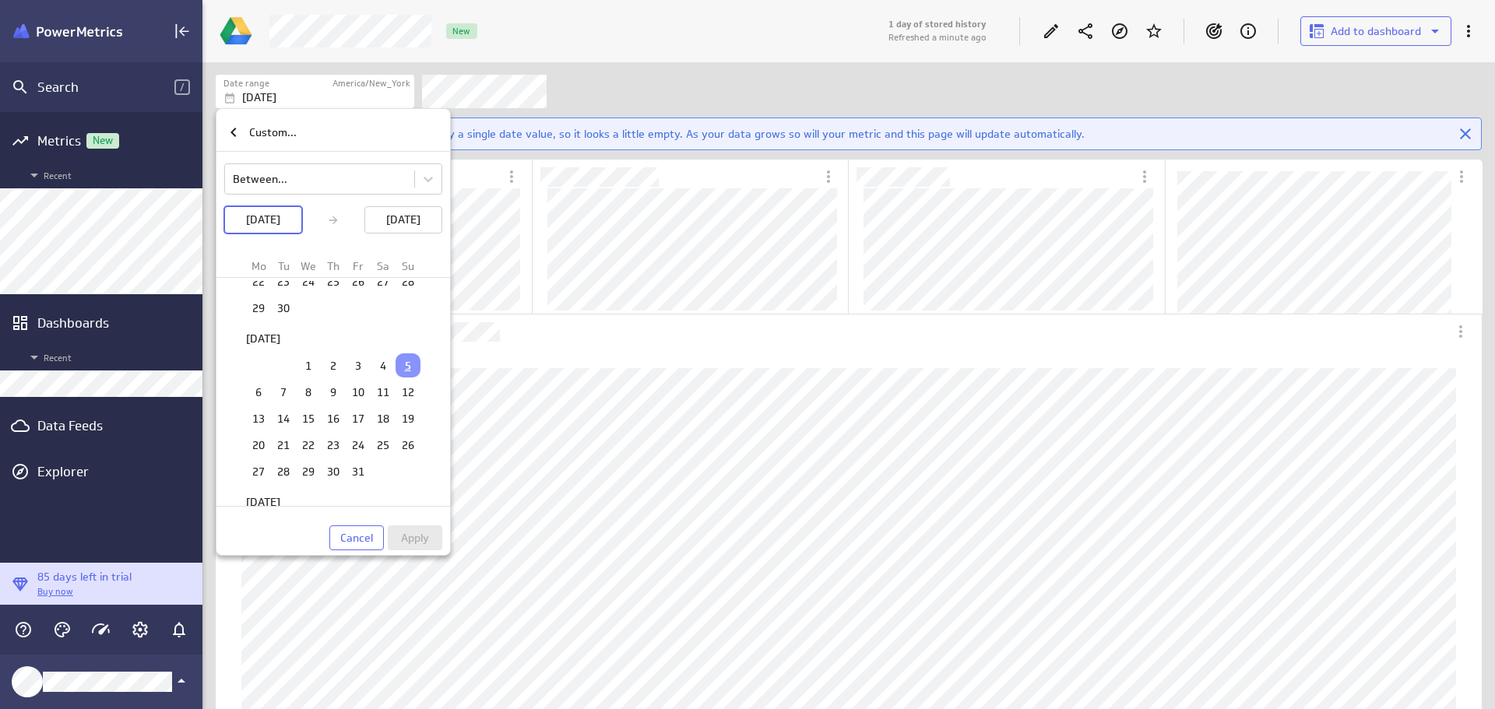
click at [280, 219] on p "[DATE]" at bounding box center [263, 220] width 34 height 16
click at [340, 301] on icon "Previous" at bounding box center [333, 297] width 19 height 19
click at [258, 419] on td "1" at bounding box center [258, 415] width 25 height 24
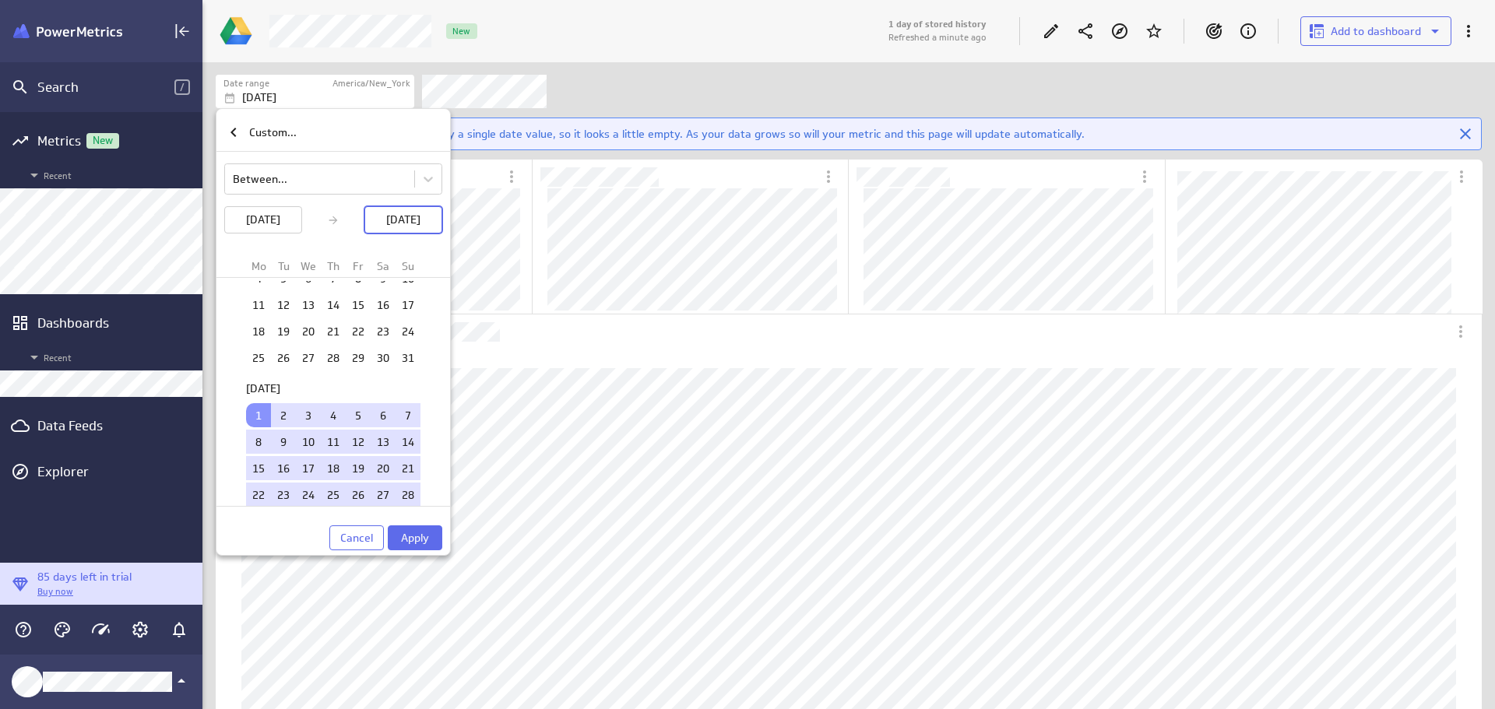
click at [420, 216] on p "[DATE]" at bounding box center [403, 220] width 34 height 16
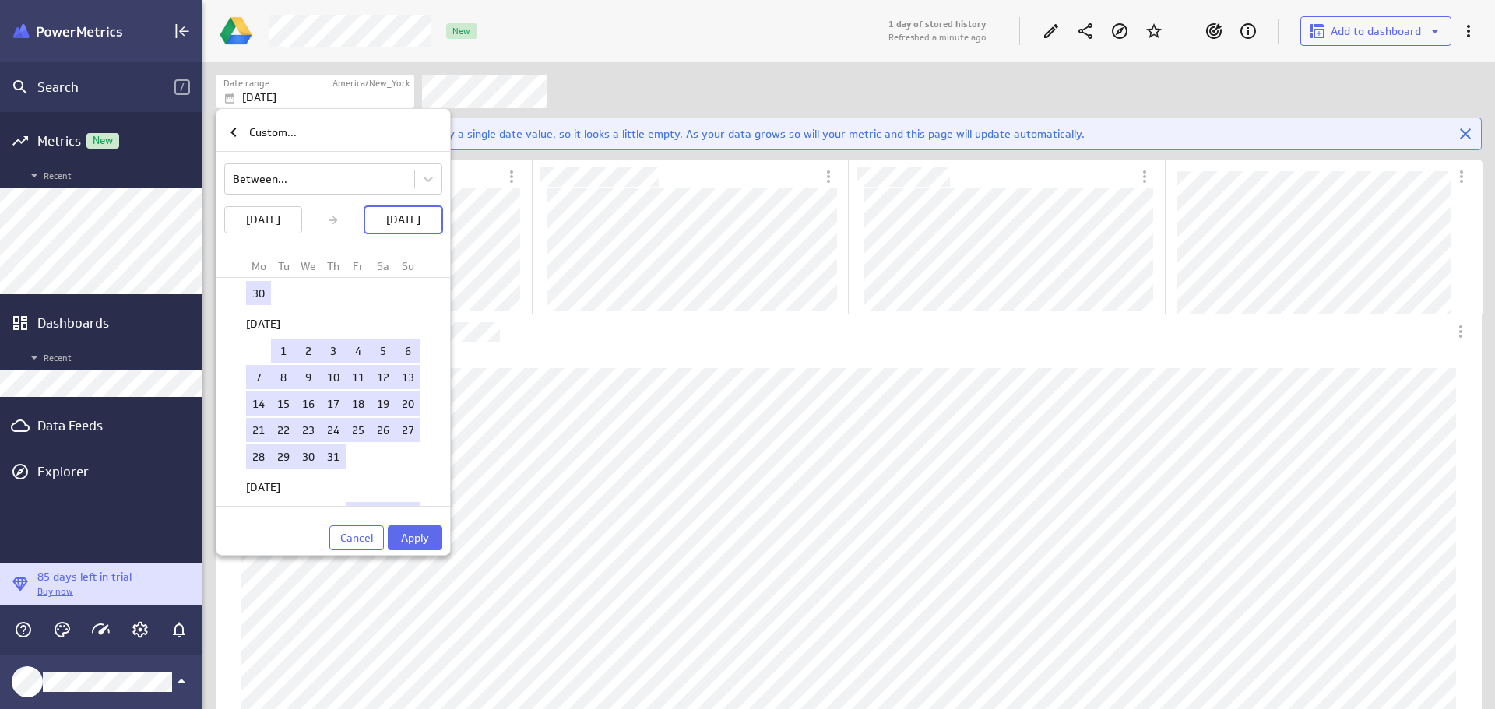
scroll to position [3582, 0]
click at [257, 296] on td "30" at bounding box center [258, 292] width 25 height 24
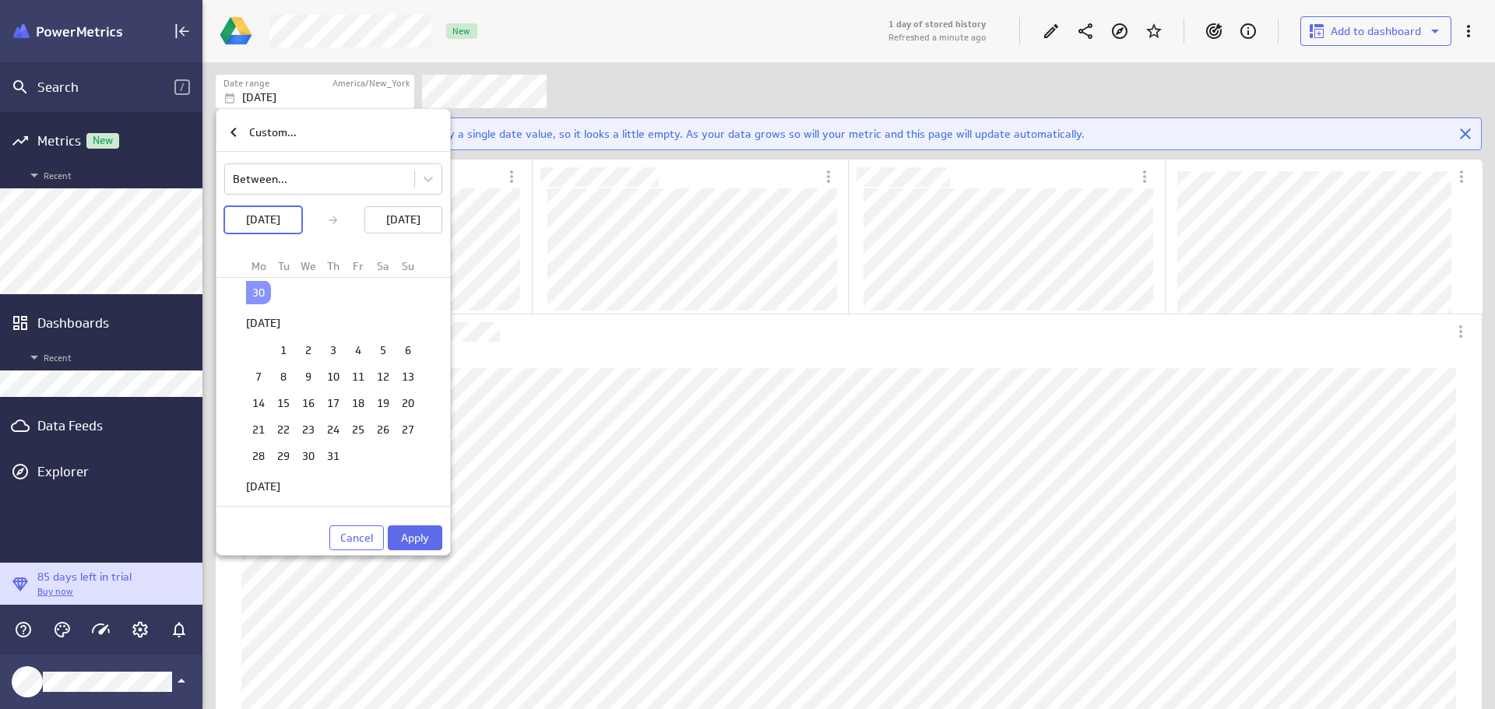
click at [428, 540] on span "Apply" at bounding box center [415, 538] width 28 height 14
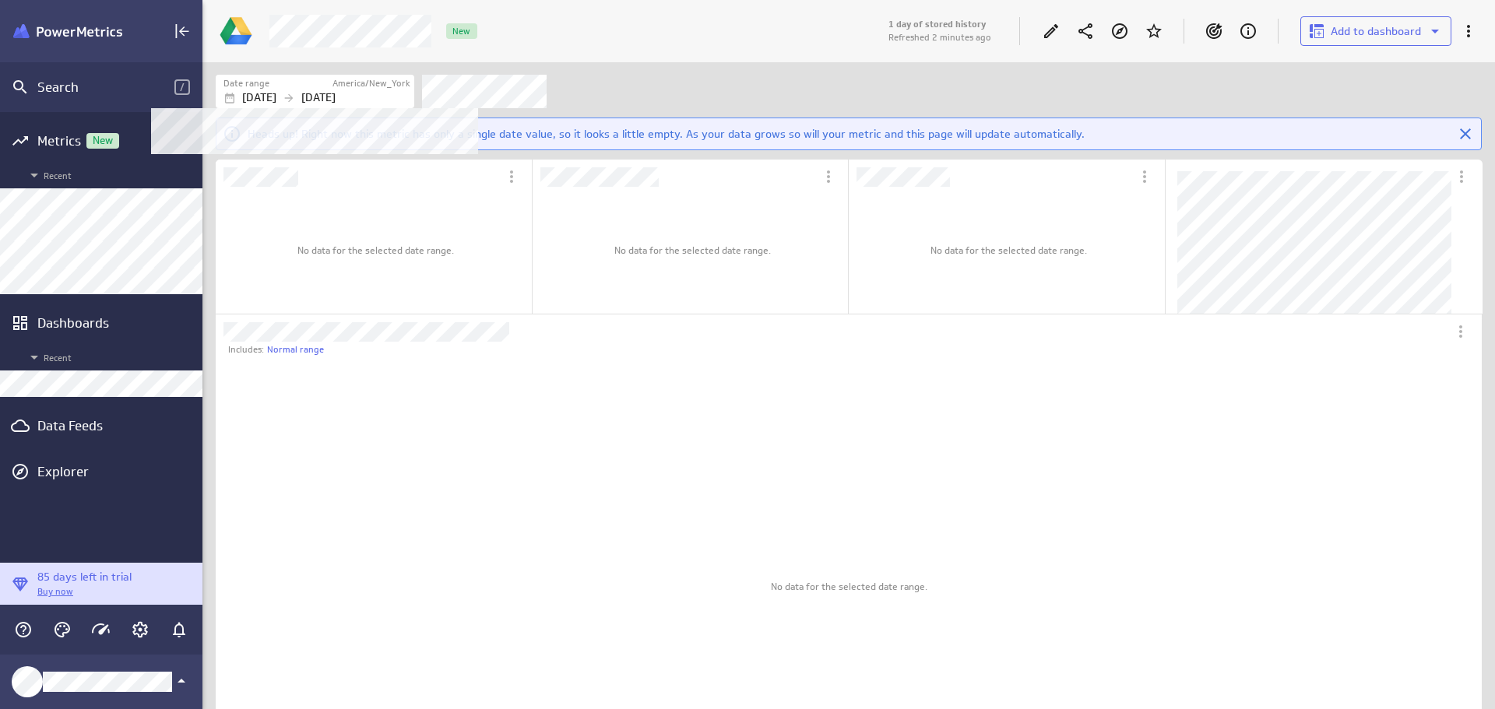
click at [324, 95] on div "[DATE] [DATE]" at bounding box center [316, 98] width 187 height 16
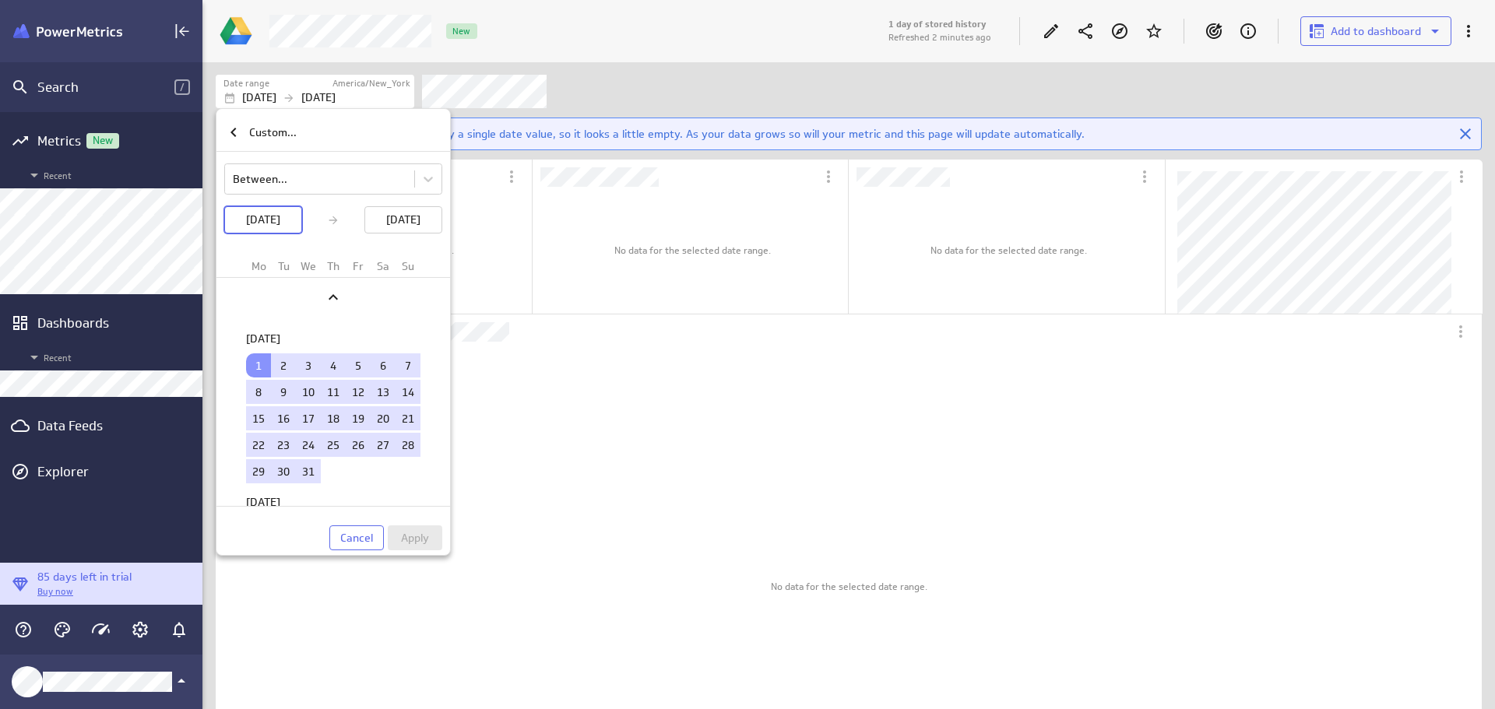
click at [374, 544] on button "Cancel" at bounding box center [356, 538] width 55 height 25
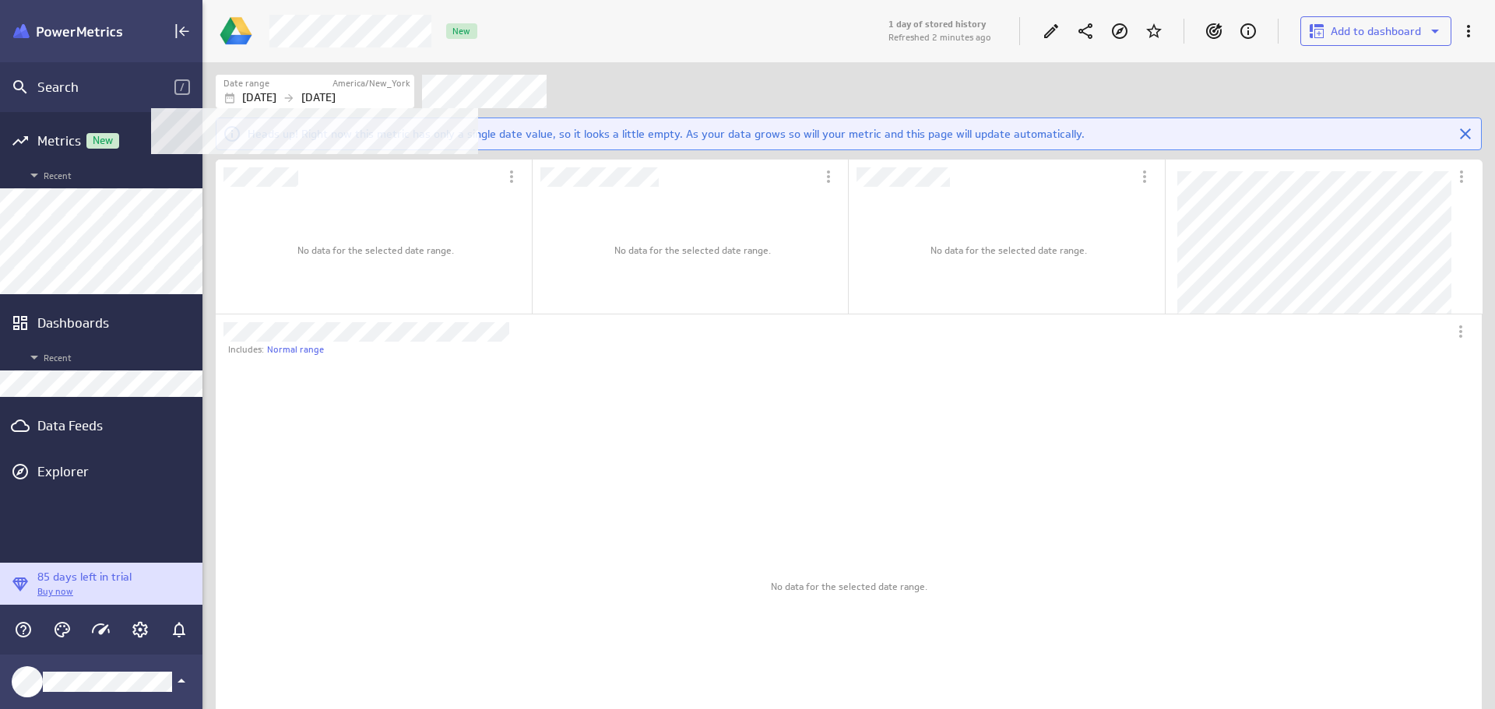
click at [336, 97] on p "[DATE]" at bounding box center [318, 98] width 34 height 16
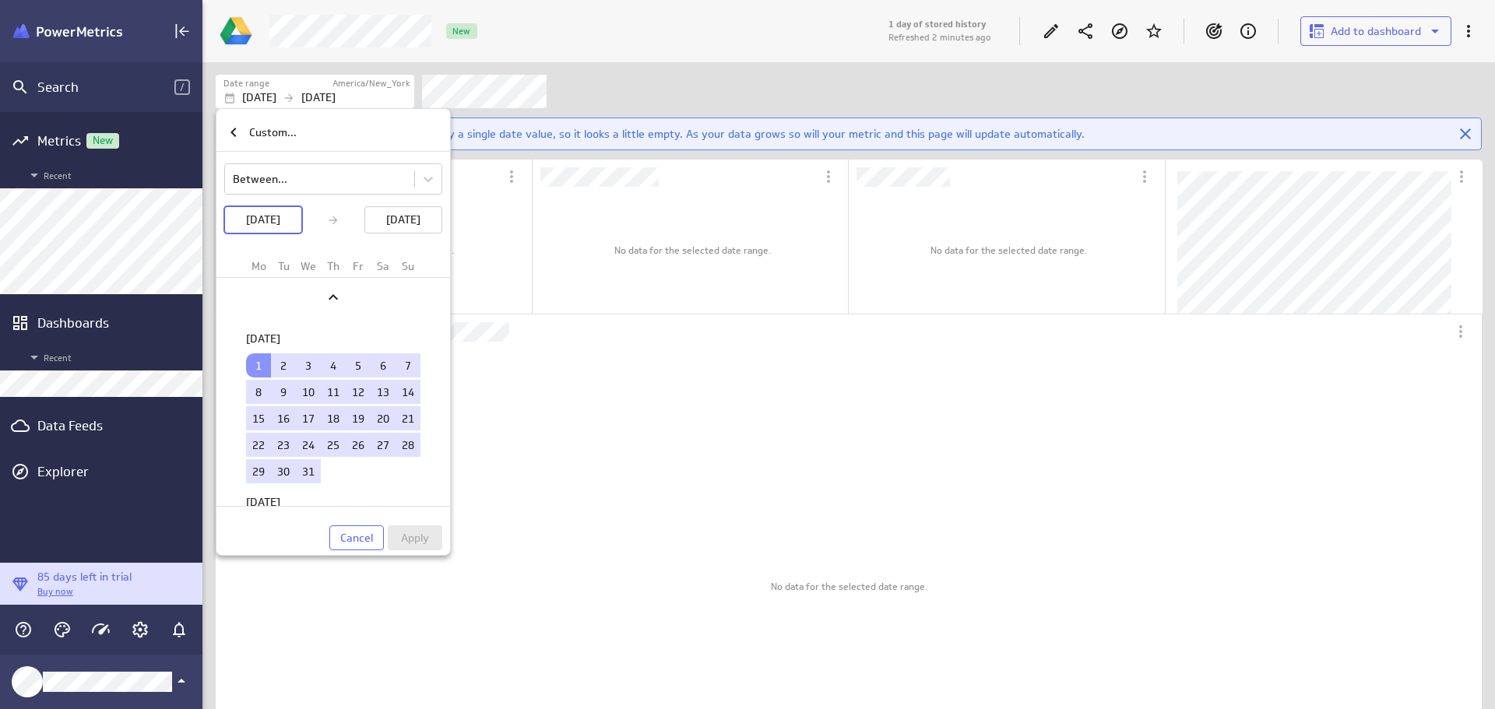
click at [556, 483] on div at bounding box center [747, 354] width 1495 height 709
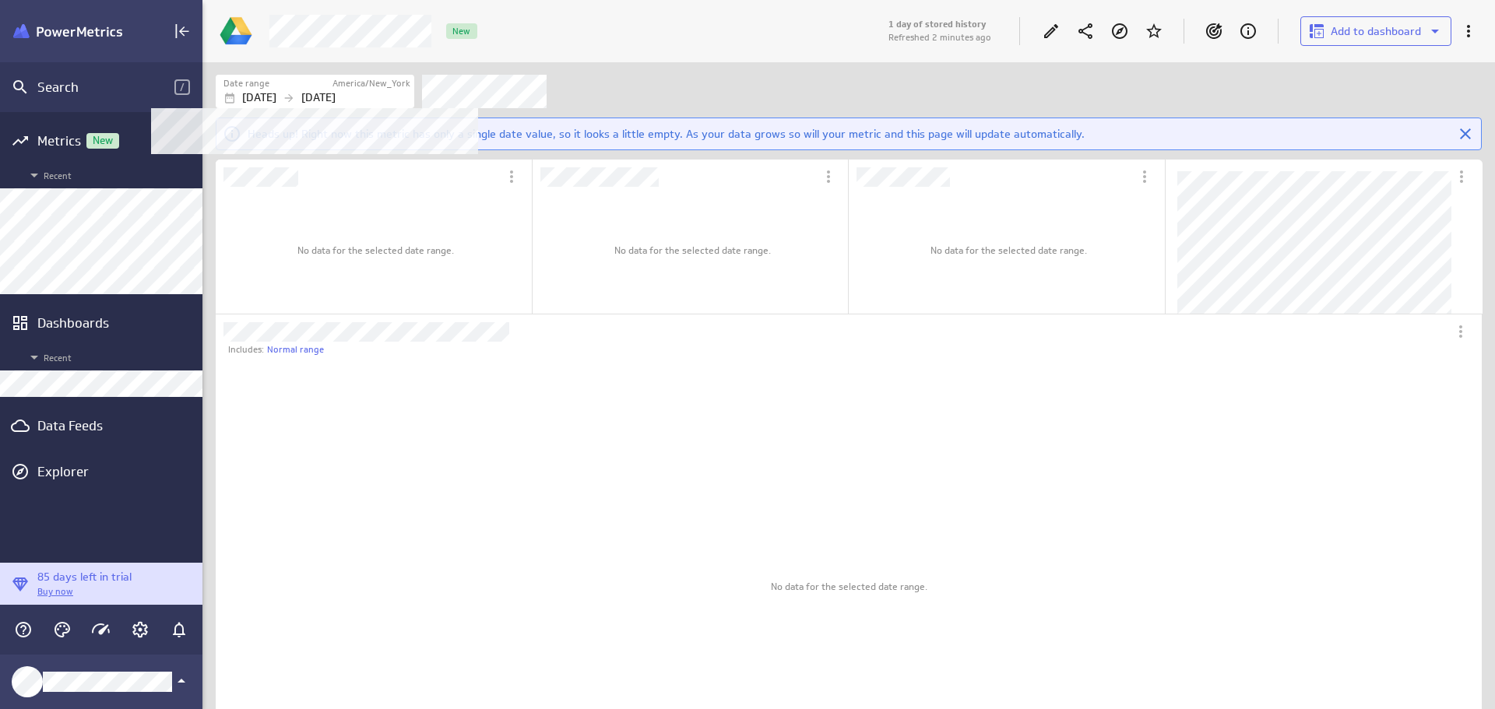
click at [263, 97] on p "[DATE]" at bounding box center [259, 98] width 34 height 16
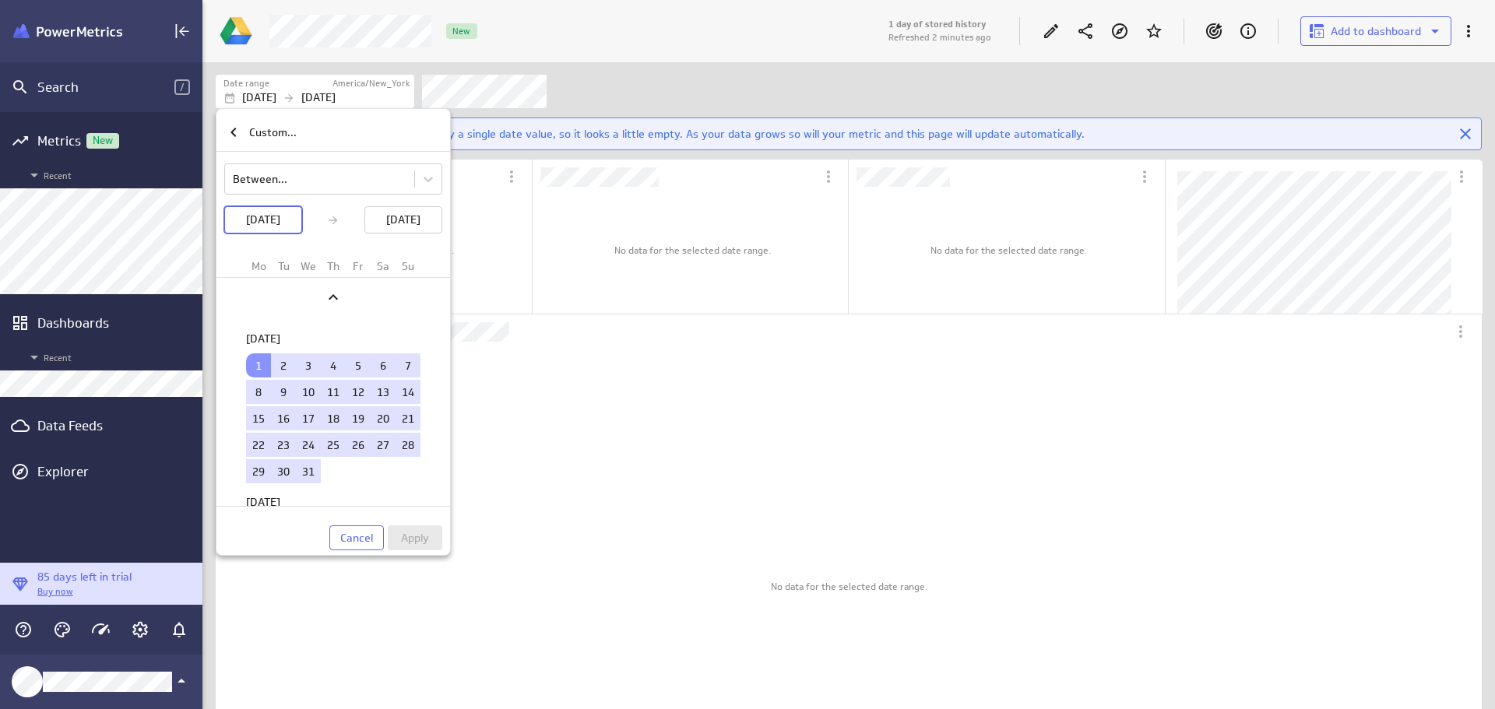
click at [367, 537] on span "Cancel" at bounding box center [356, 538] width 33 height 14
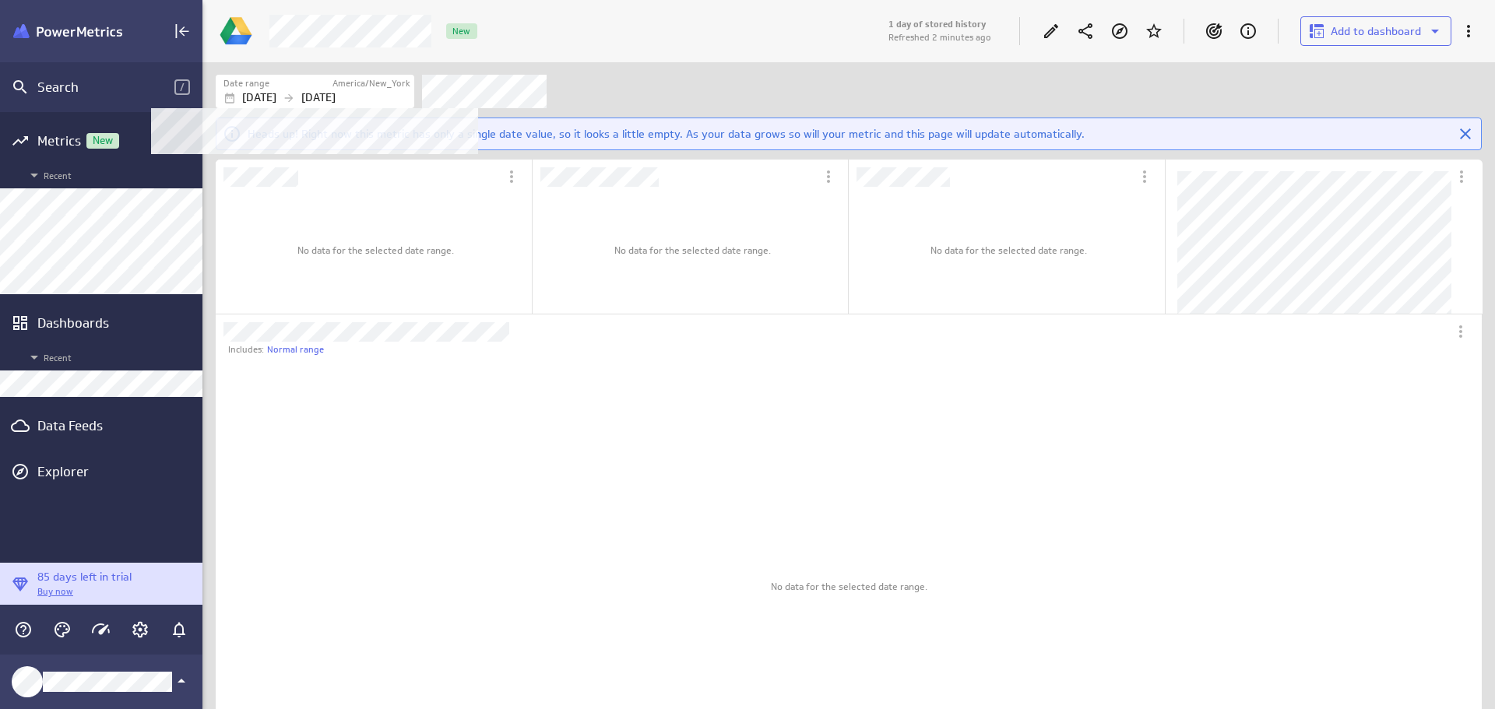
click at [306, 103] on div "[DATE] [DATE]" at bounding box center [316, 98] width 187 height 16
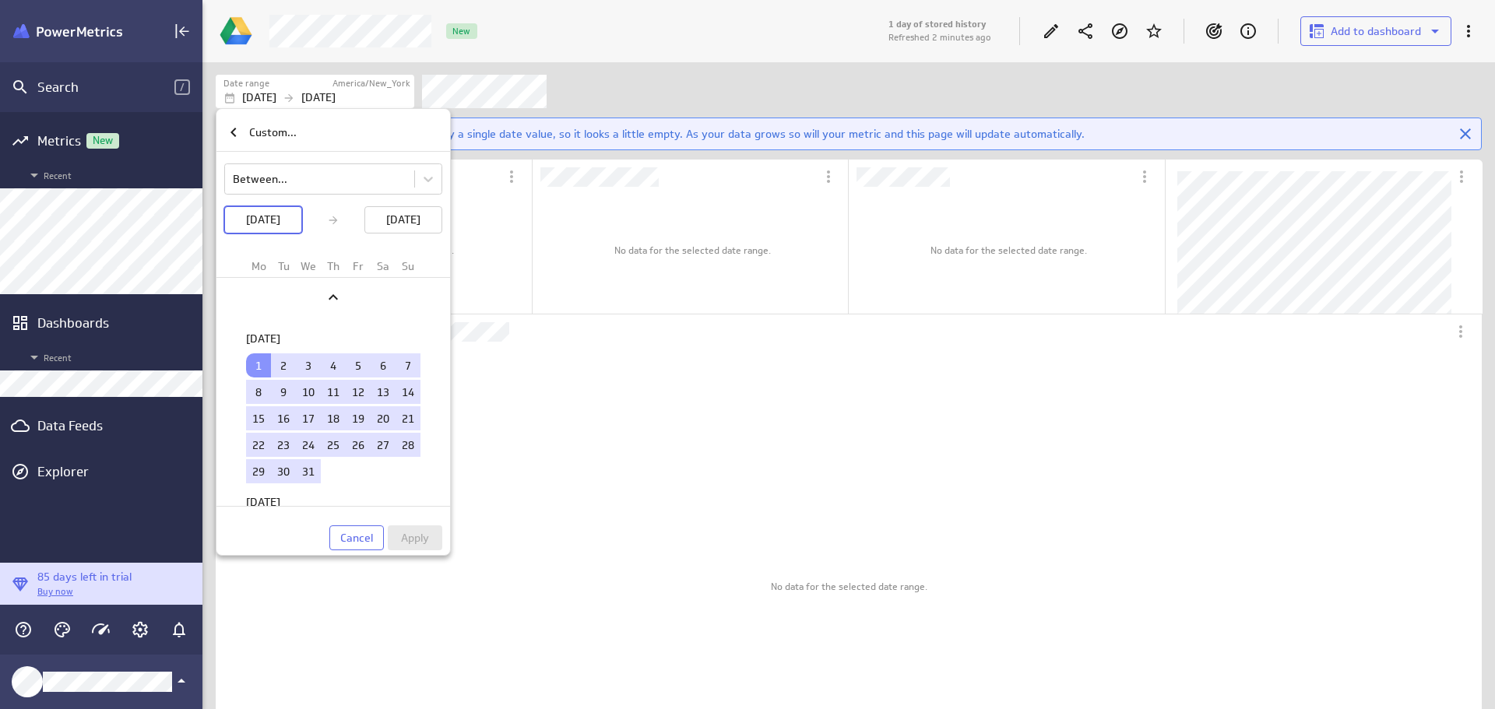
click at [396, 94] on div at bounding box center [747, 354] width 1495 height 709
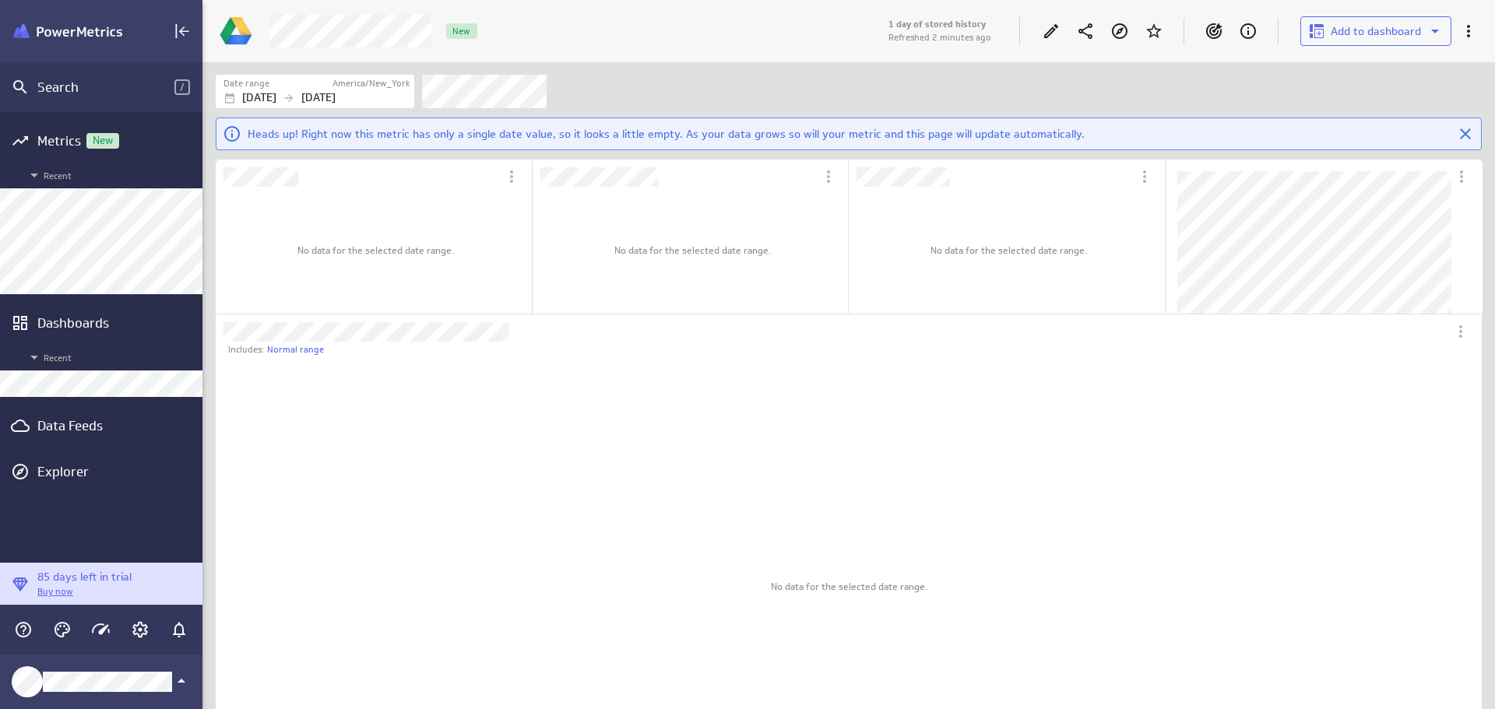
click at [396, 94] on div "[DATE] [DATE]" at bounding box center [316, 98] width 187 height 16
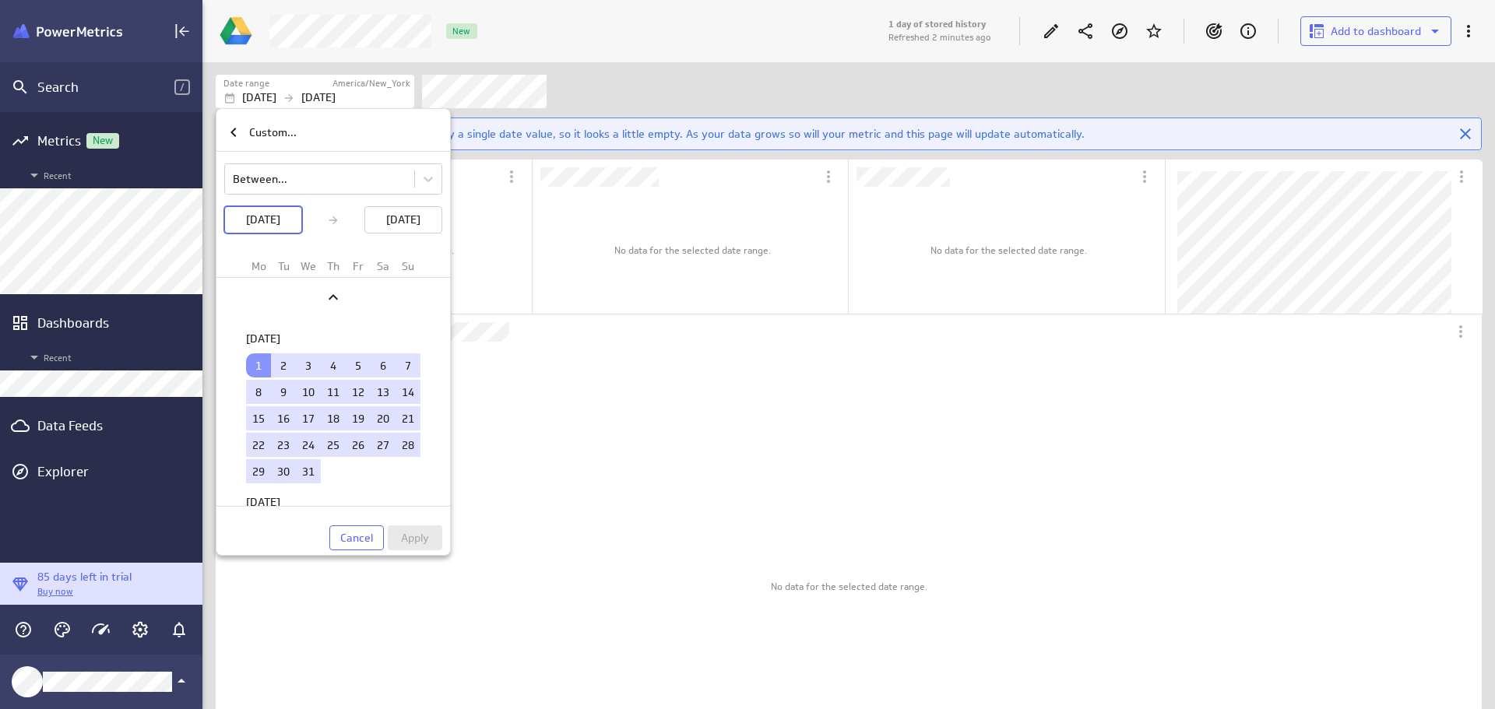
click at [245, 132] on div "Custom..." at bounding box center [343, 133] width 201 height 16
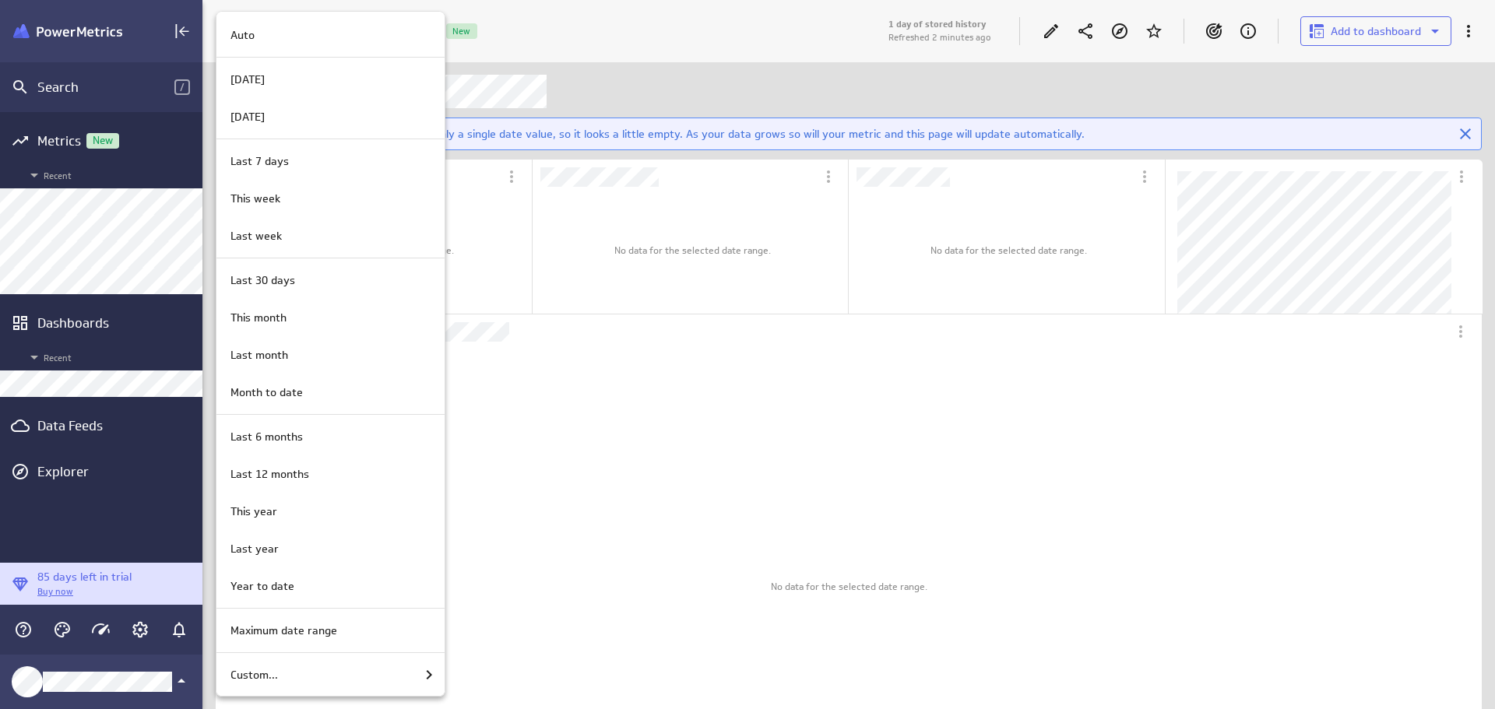
click at [253, 79] on p "[DATE]" at bounding box center [248, 80] width 34 height 16
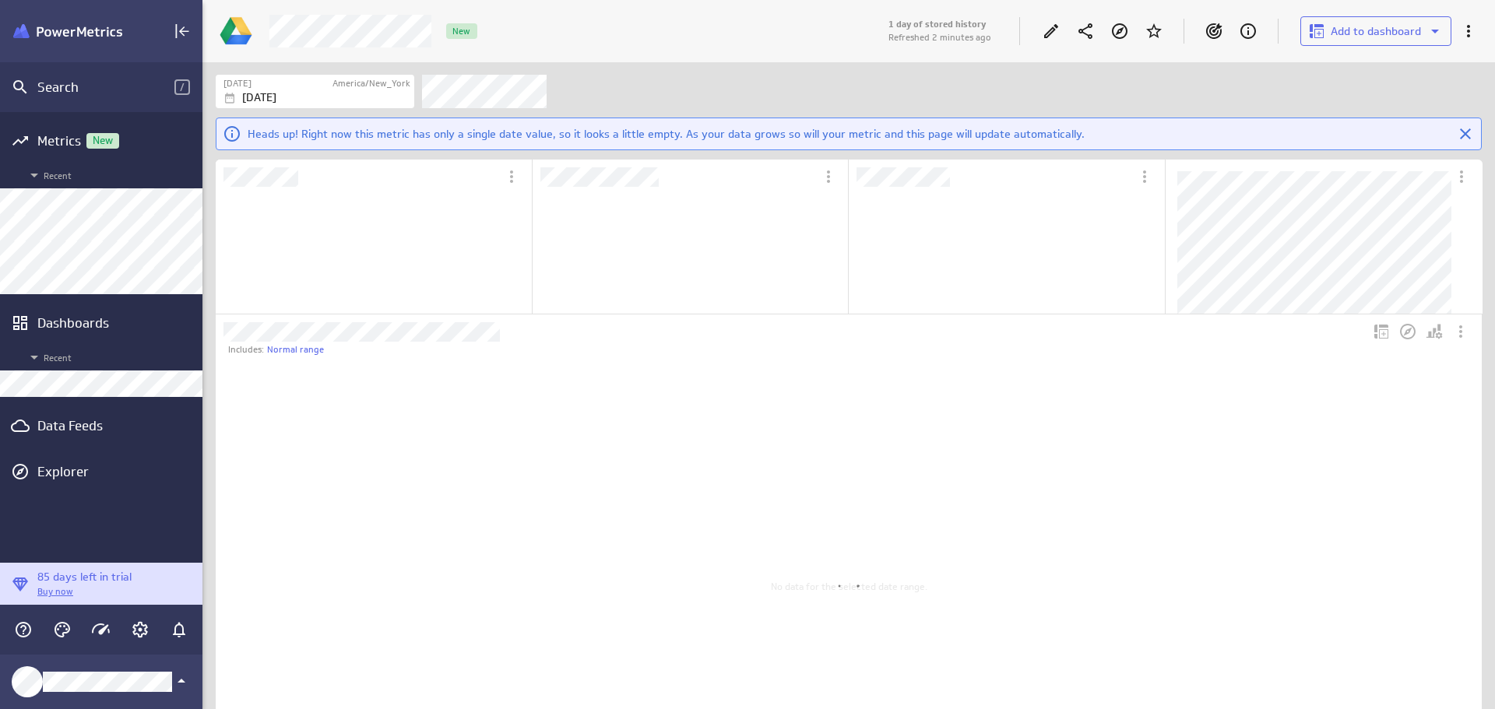
scroll to position [509, 606]
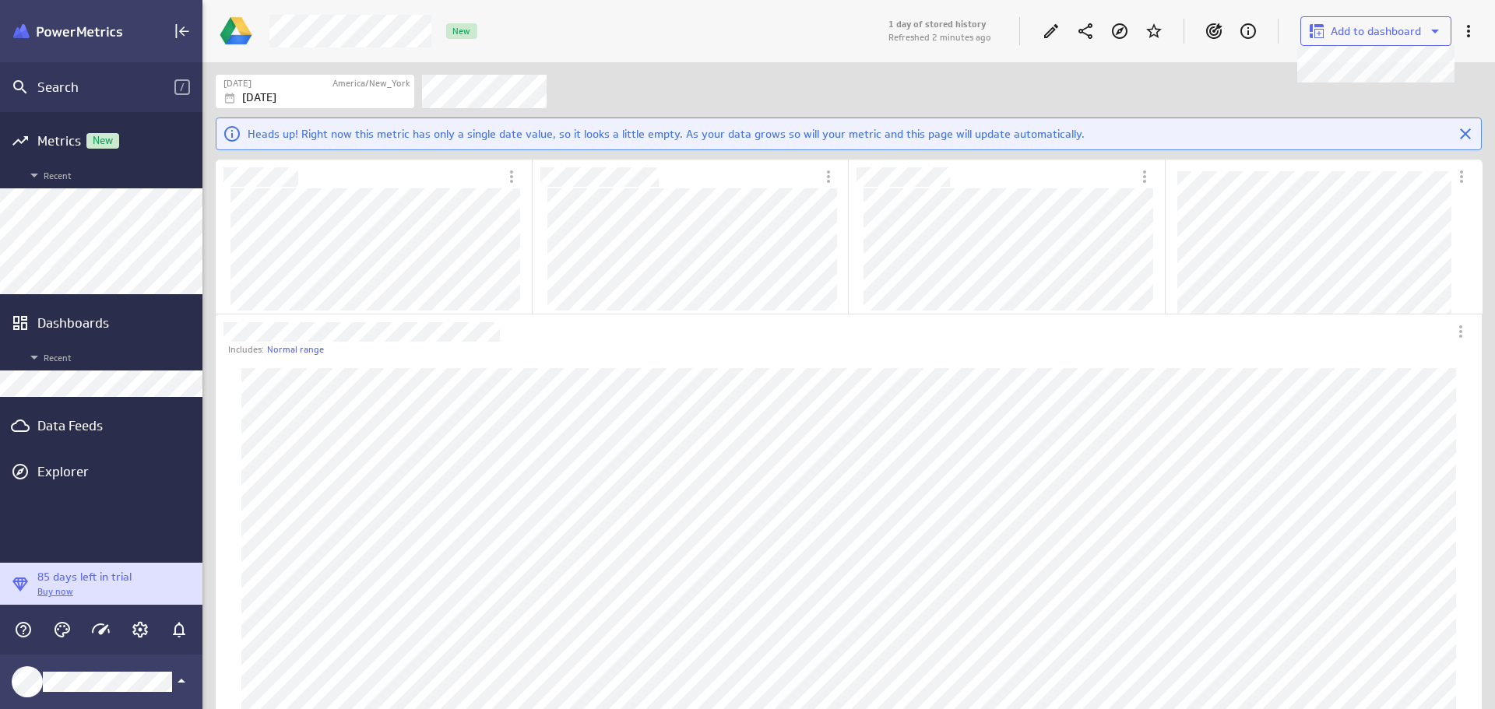
click at [1346, 18] on button "Add to dashboard" at bounding box center [1375, 31] width 151 height 30
click at [1382, 111] on p "LM Monthly Revenue Tracking" at bounding box center [1387, 115] width 104 height 16
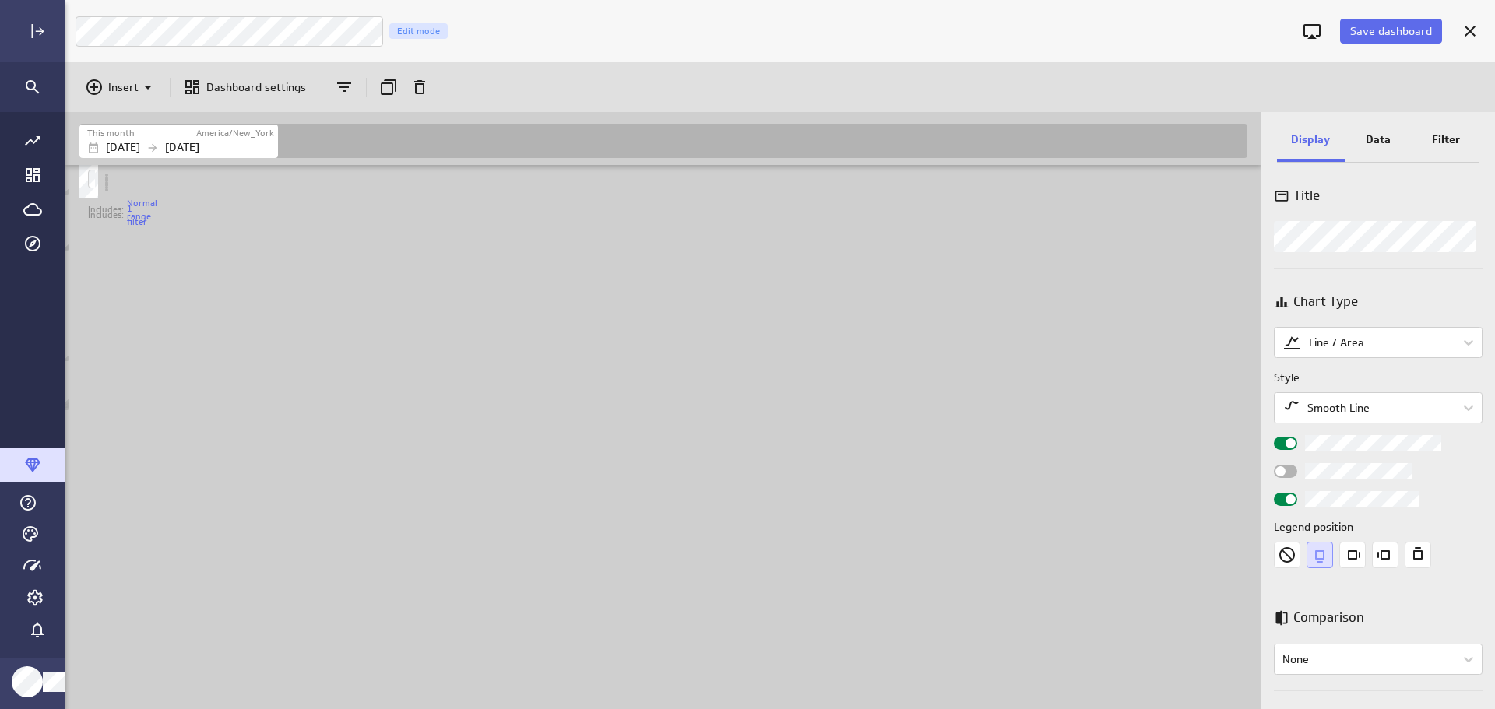
scroll to position [202, 24]
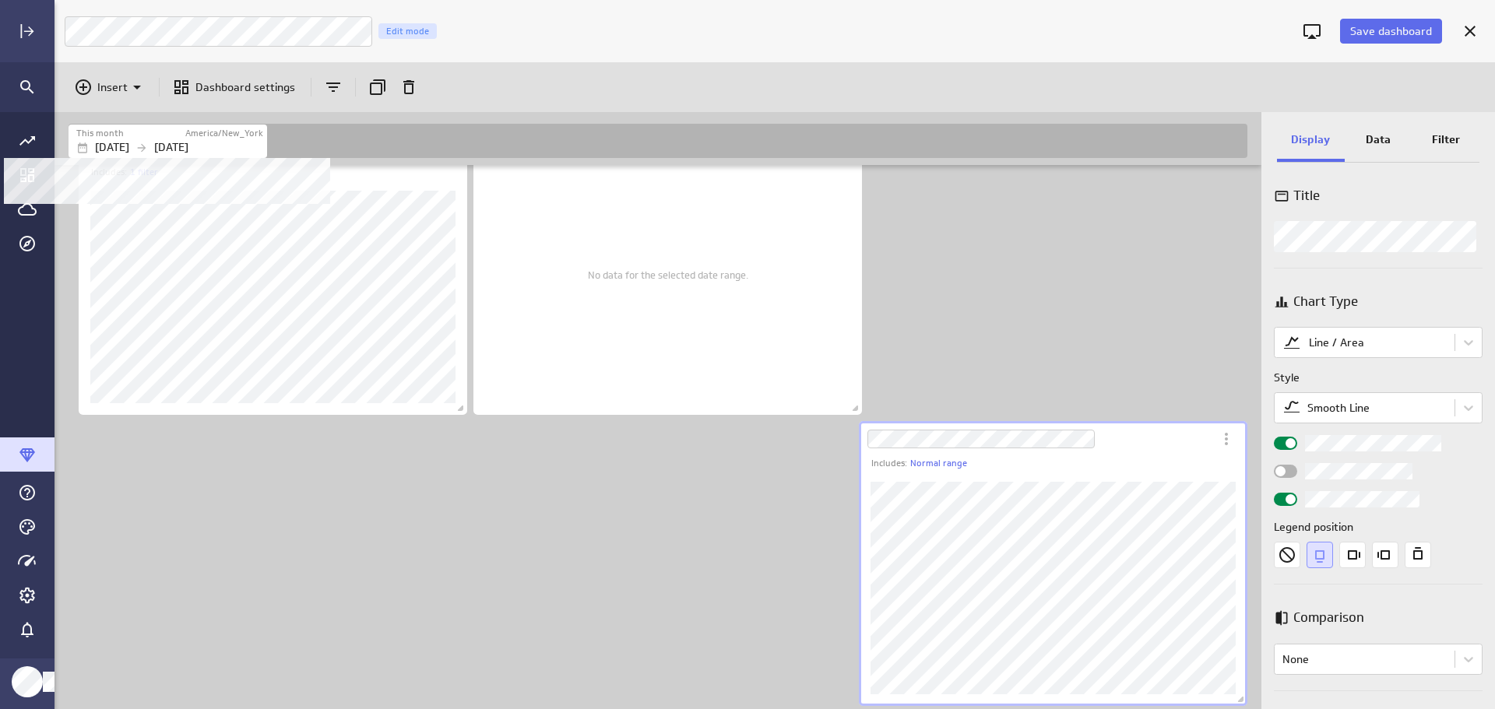
click at [188, 142] on p "[DATE]" at bounding box center [171, 147] width 34 height 16
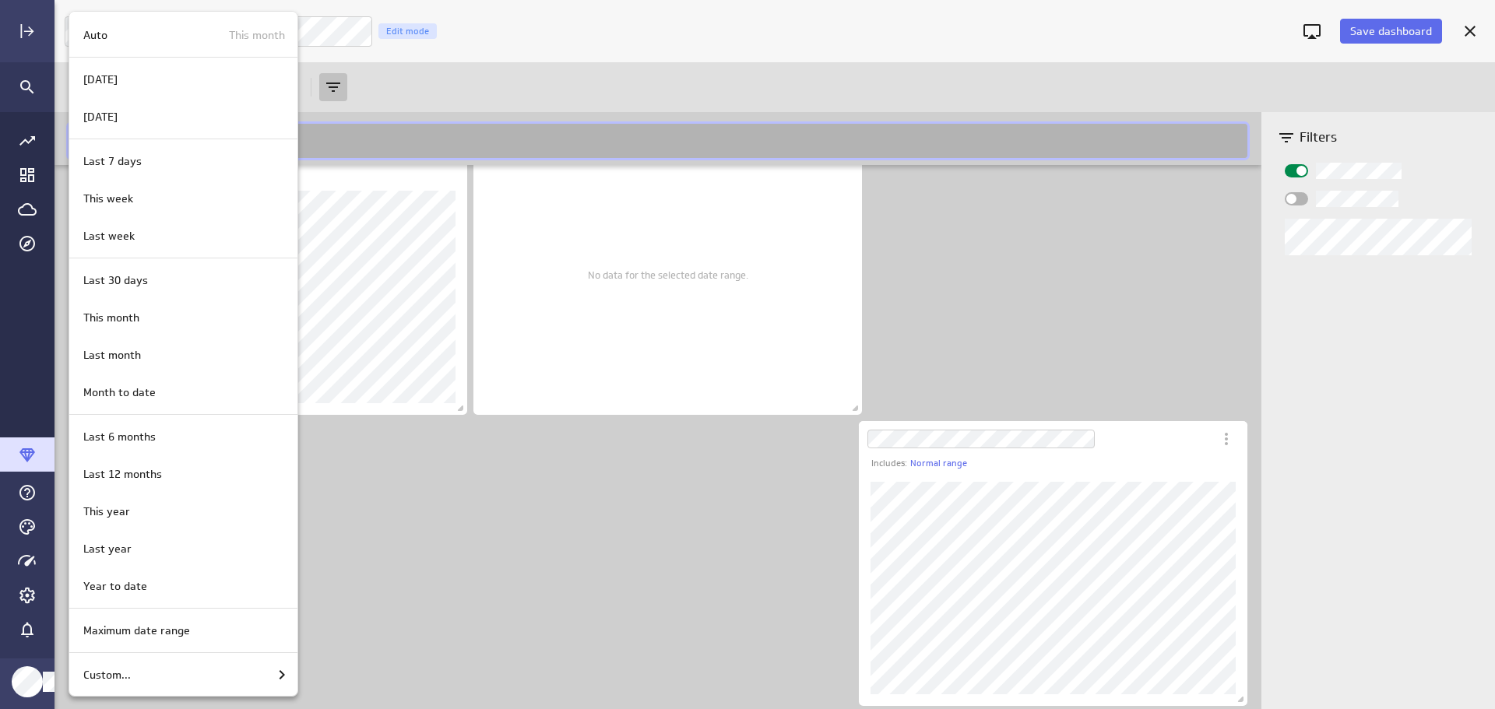
click at [153, 478] on p "Last 12 months" at bounding box center [122, 474] width 79 height 16
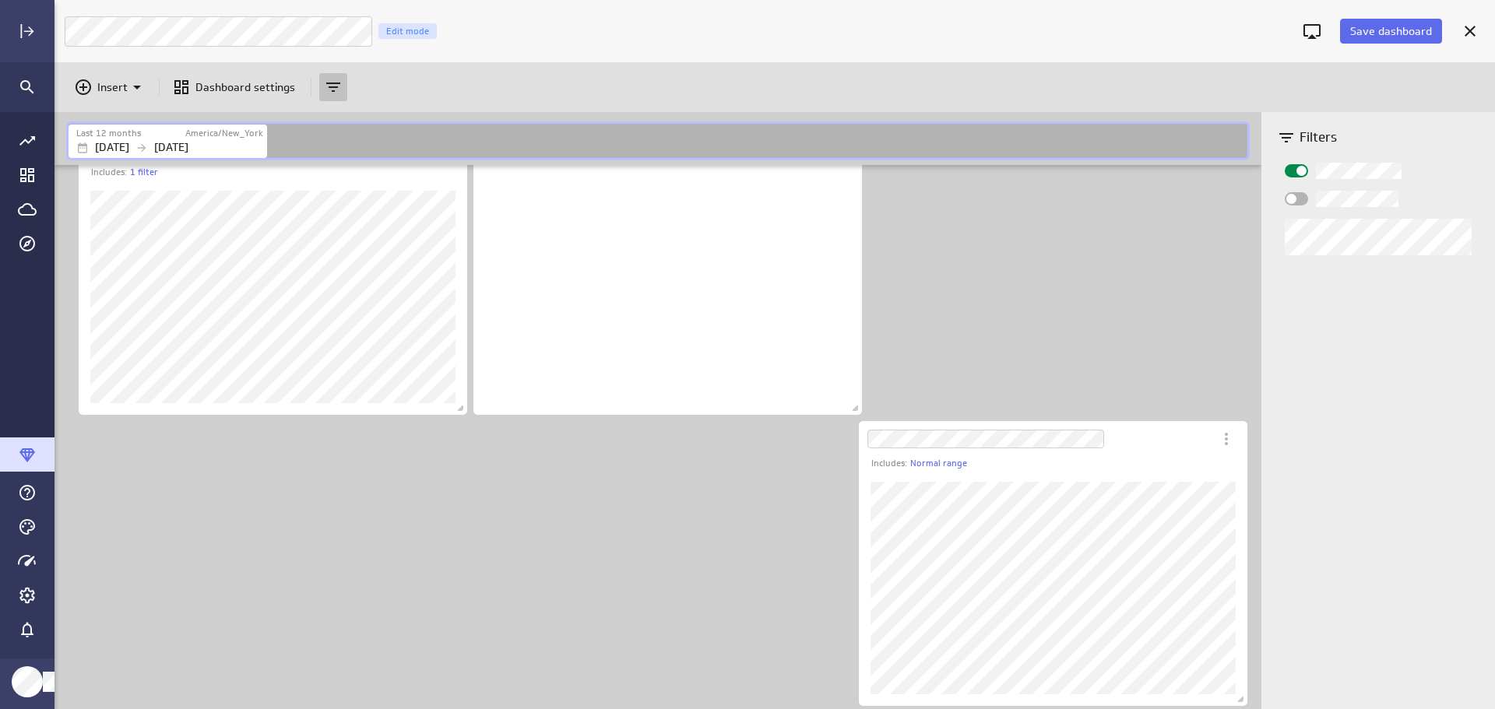
scroll to position [250, 389]
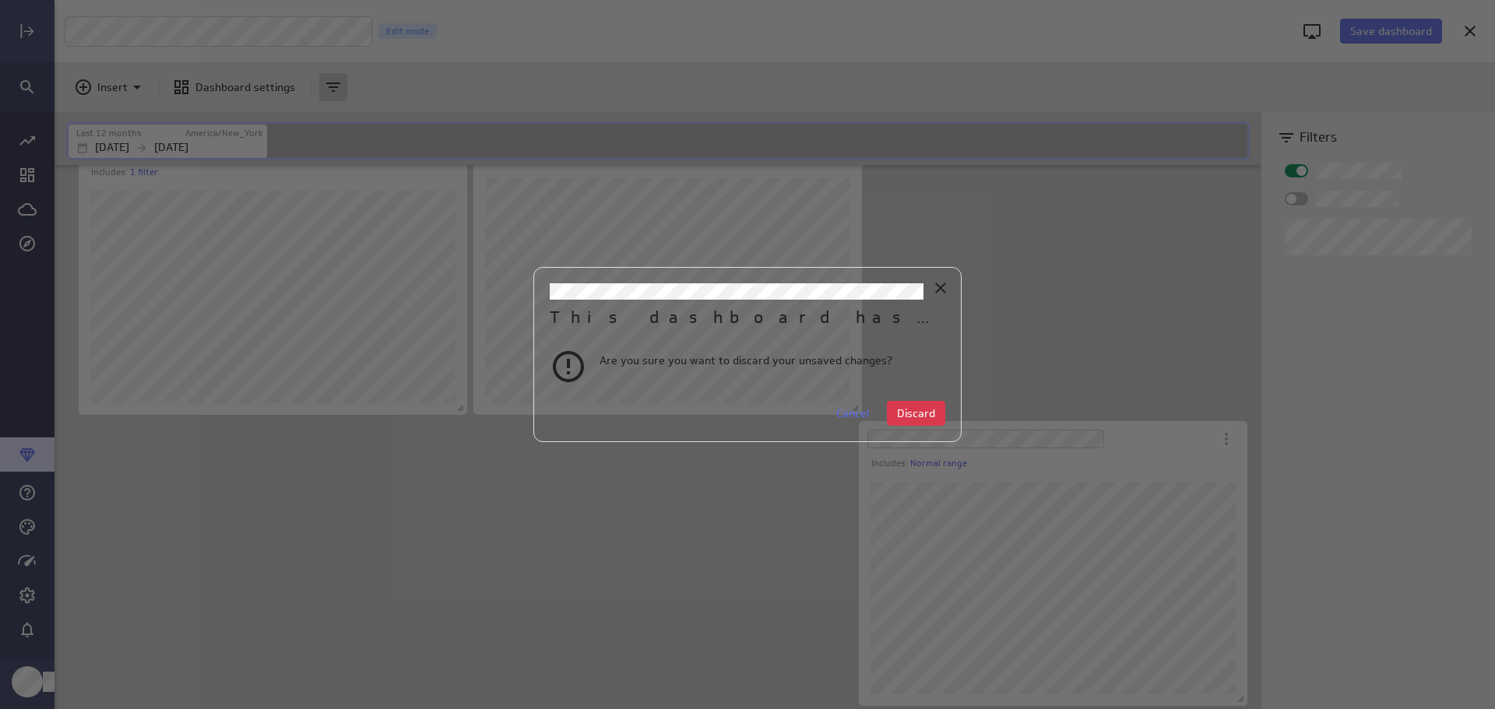
click at [860, 412] on span "Cancel" at bounding box center [852, 413] width 33 height 14
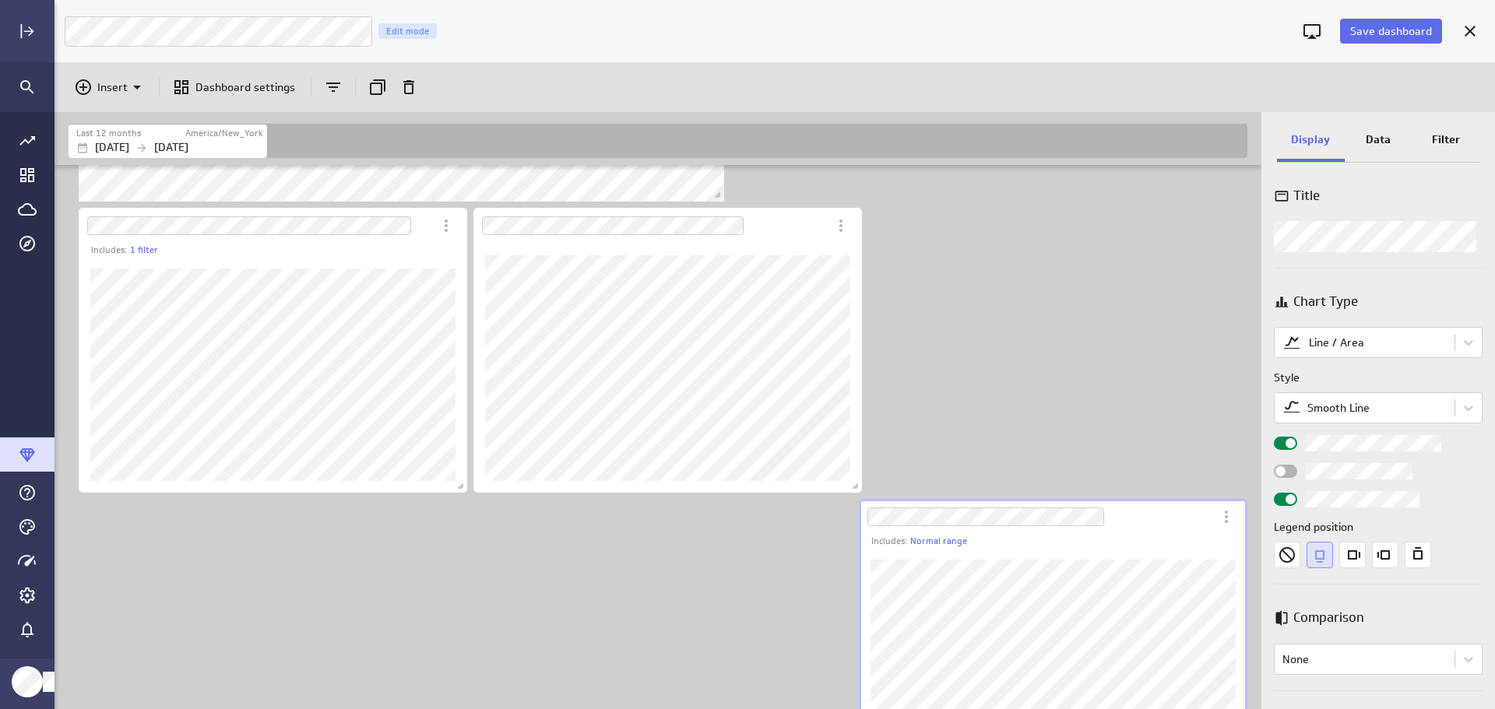
scroll to position [426, 0]
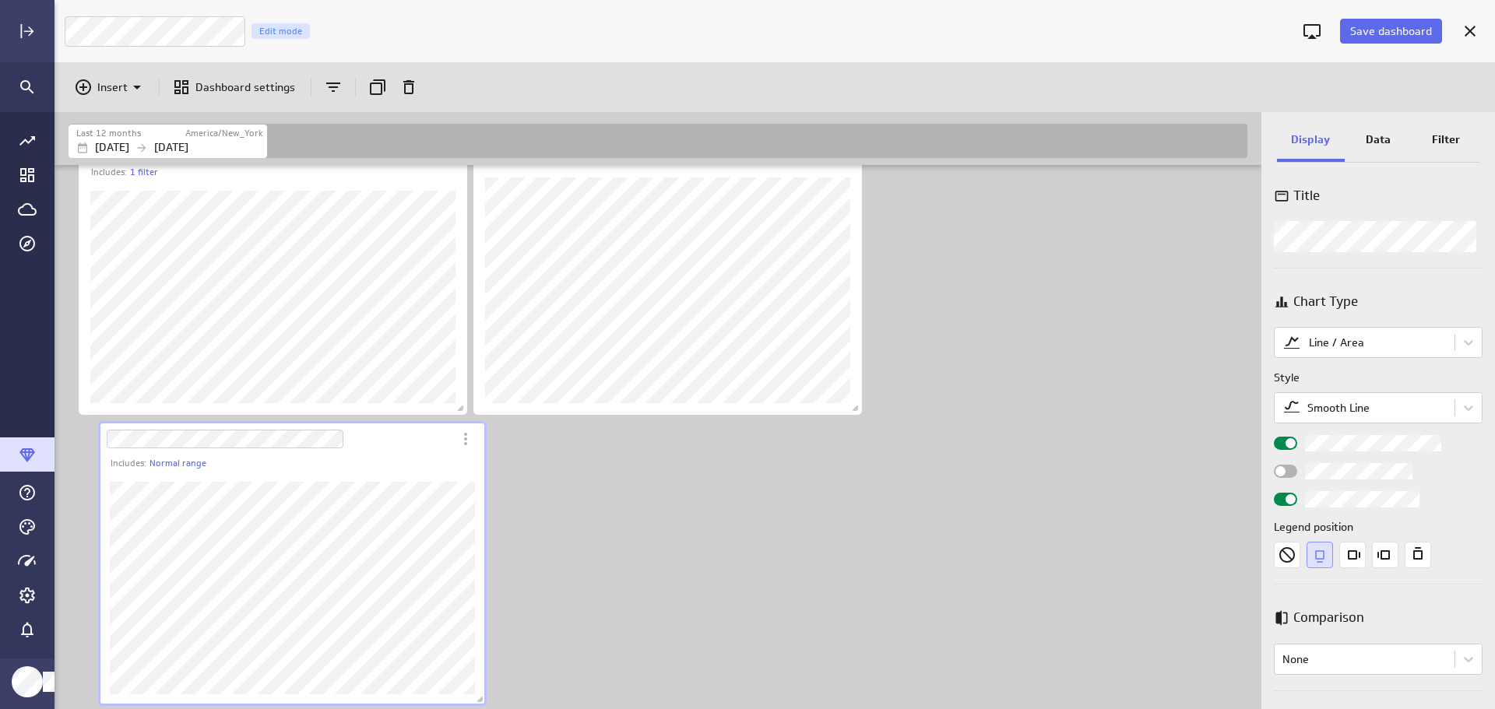
click at [639, 547] on div "Includes: 1 filter Includes: Normal range" at bounding box center [660, 224] width 1191 height 970
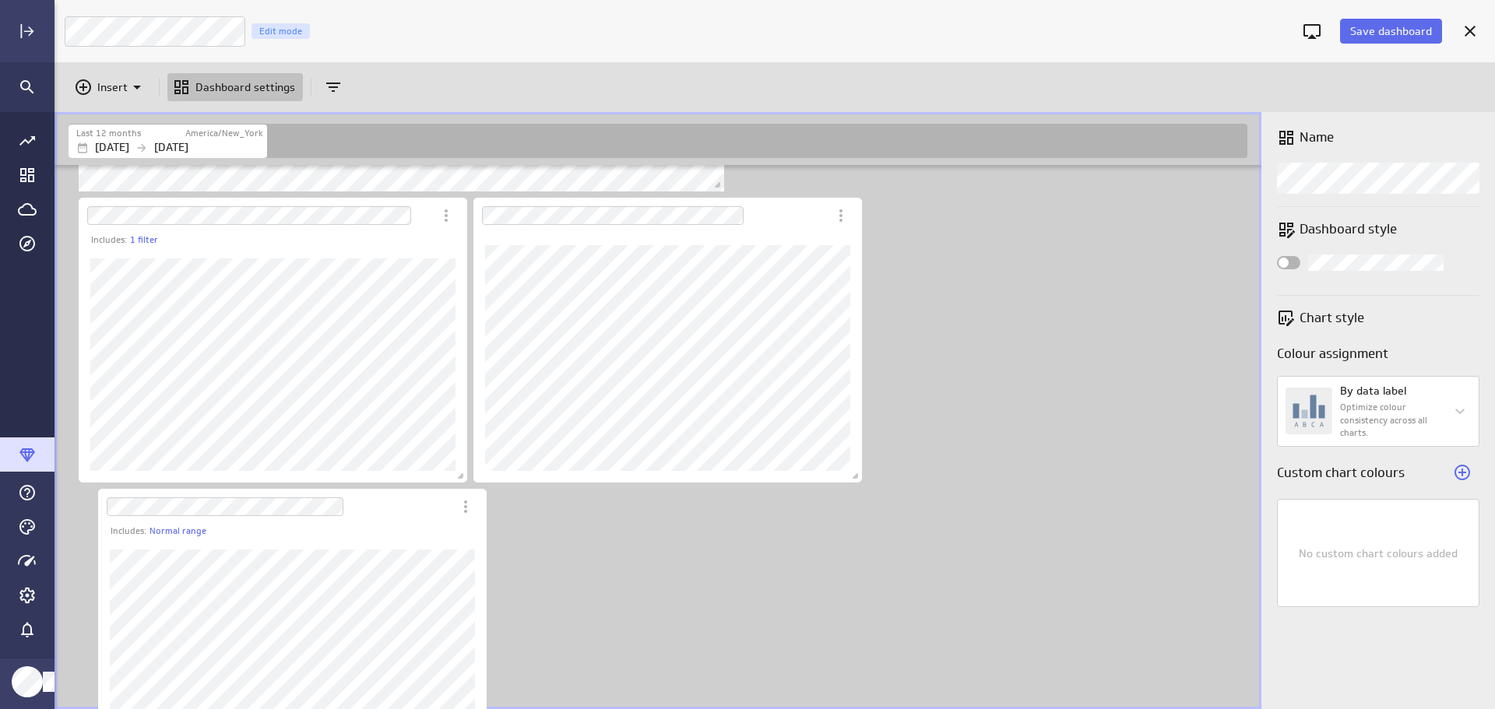
scroll to position [192, 0]
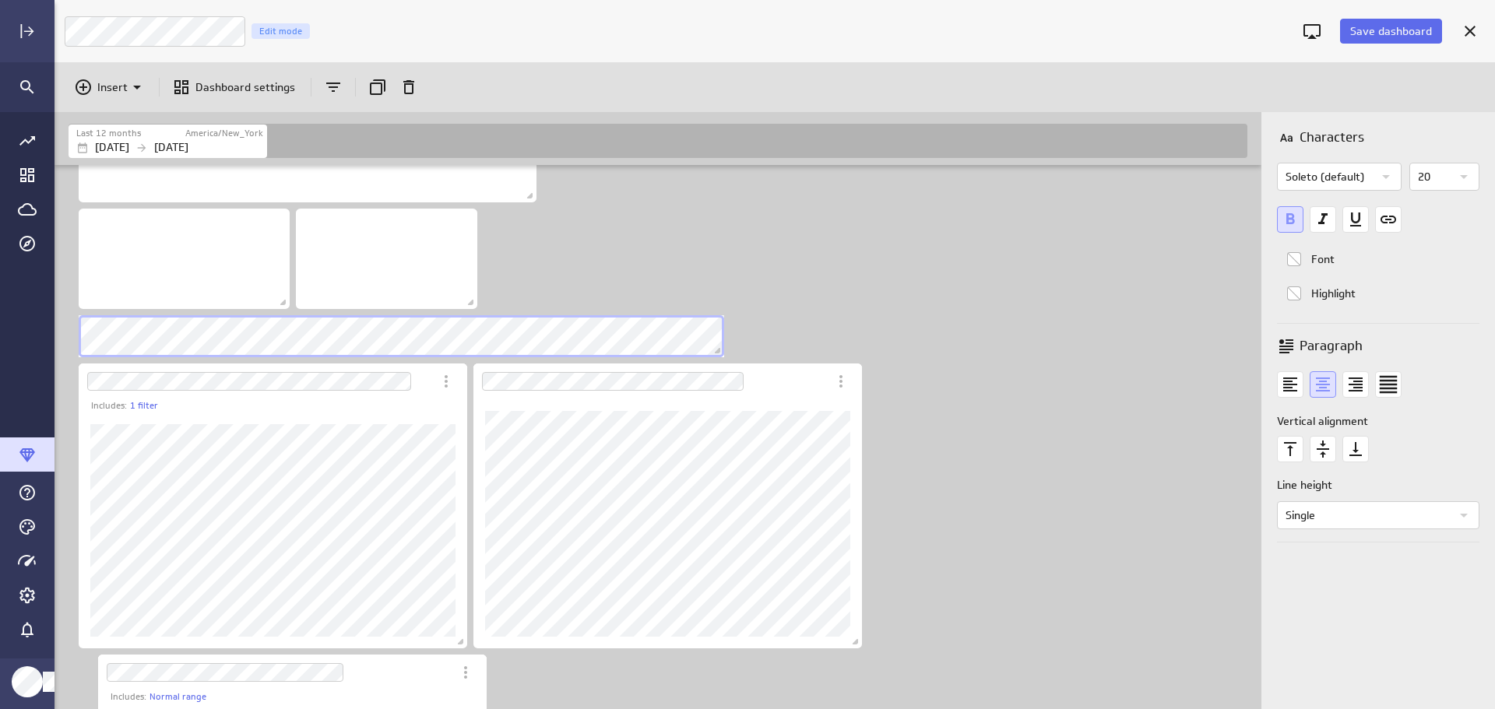
click at [375, 86] on icon "Duplicate" at bounding box center [377, 87] width 19 height 19
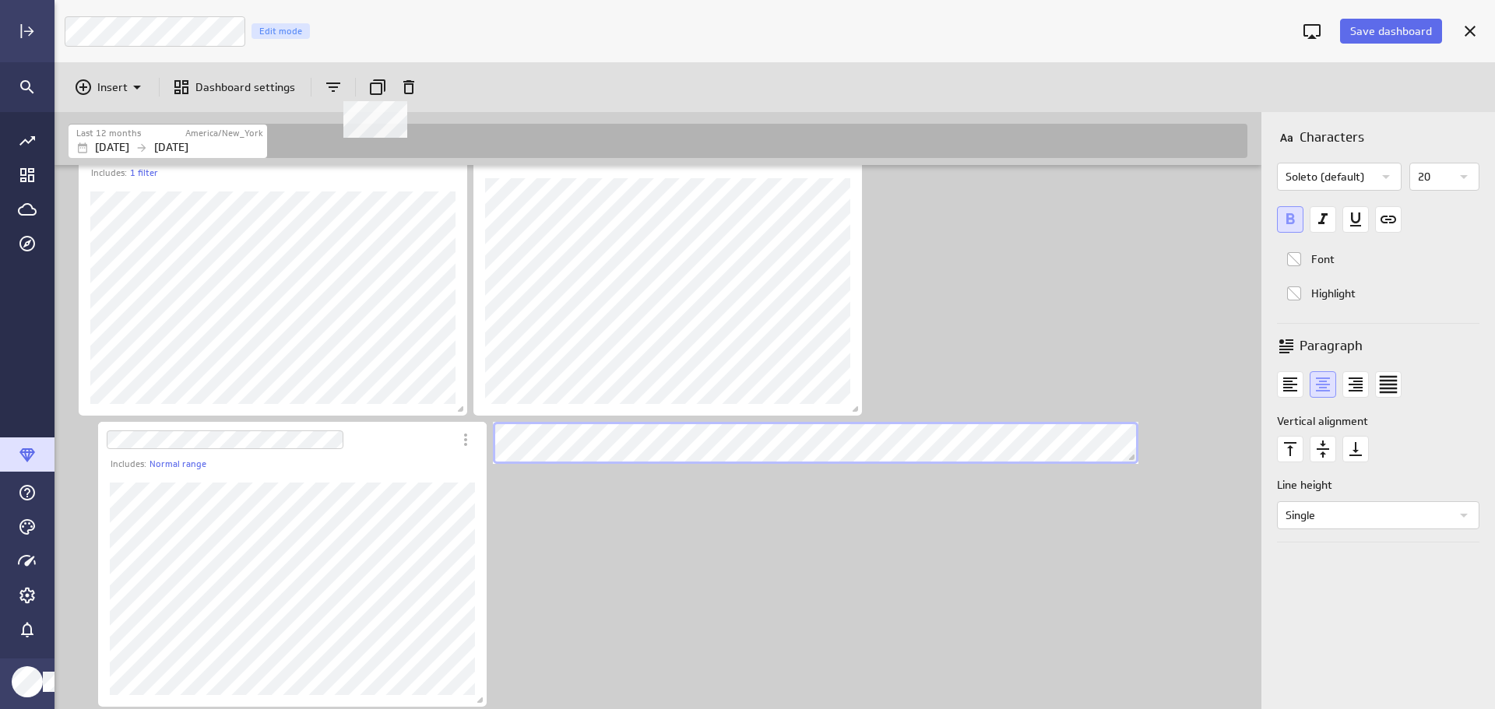
scroll to position [426, 0]
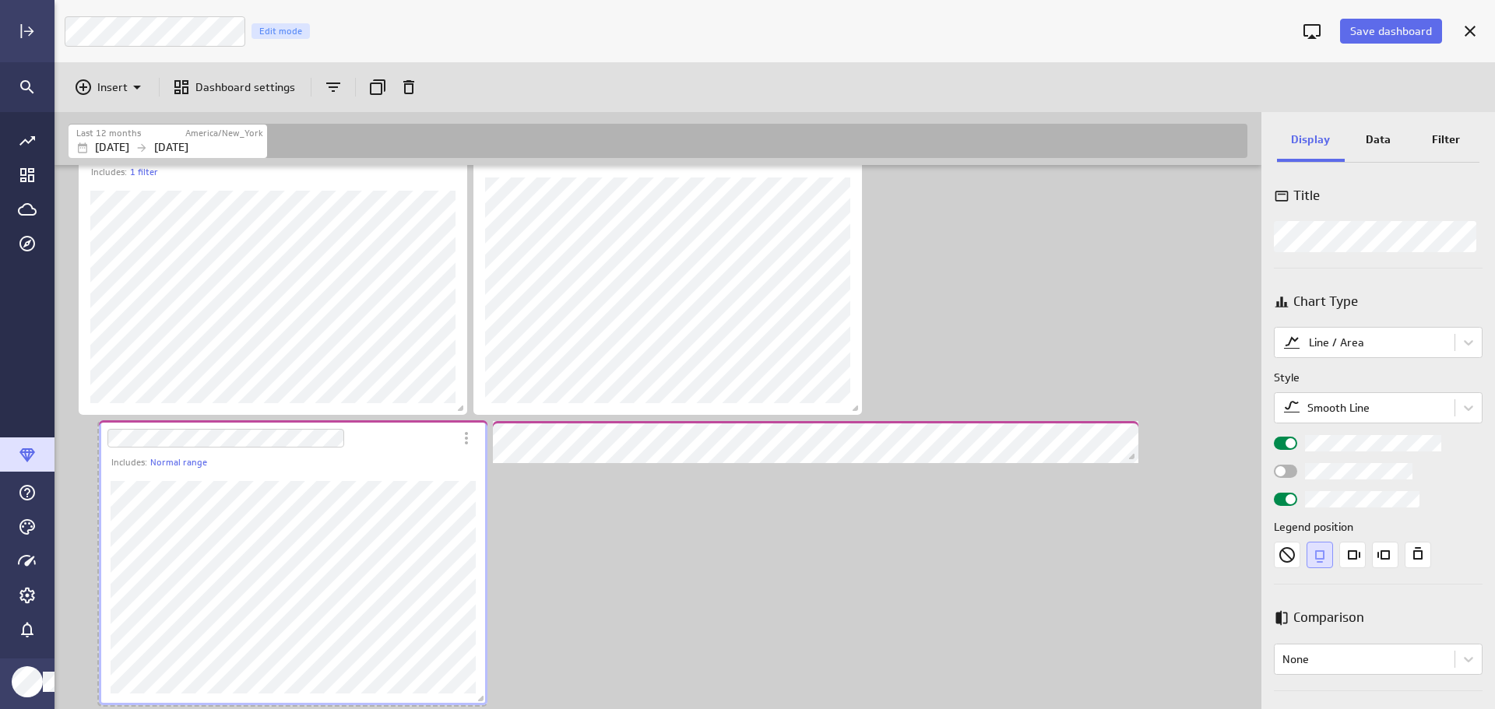
click at [417, 439] on div "Dashboard Widget" at bounding box center [276, 439] width 354 height 36
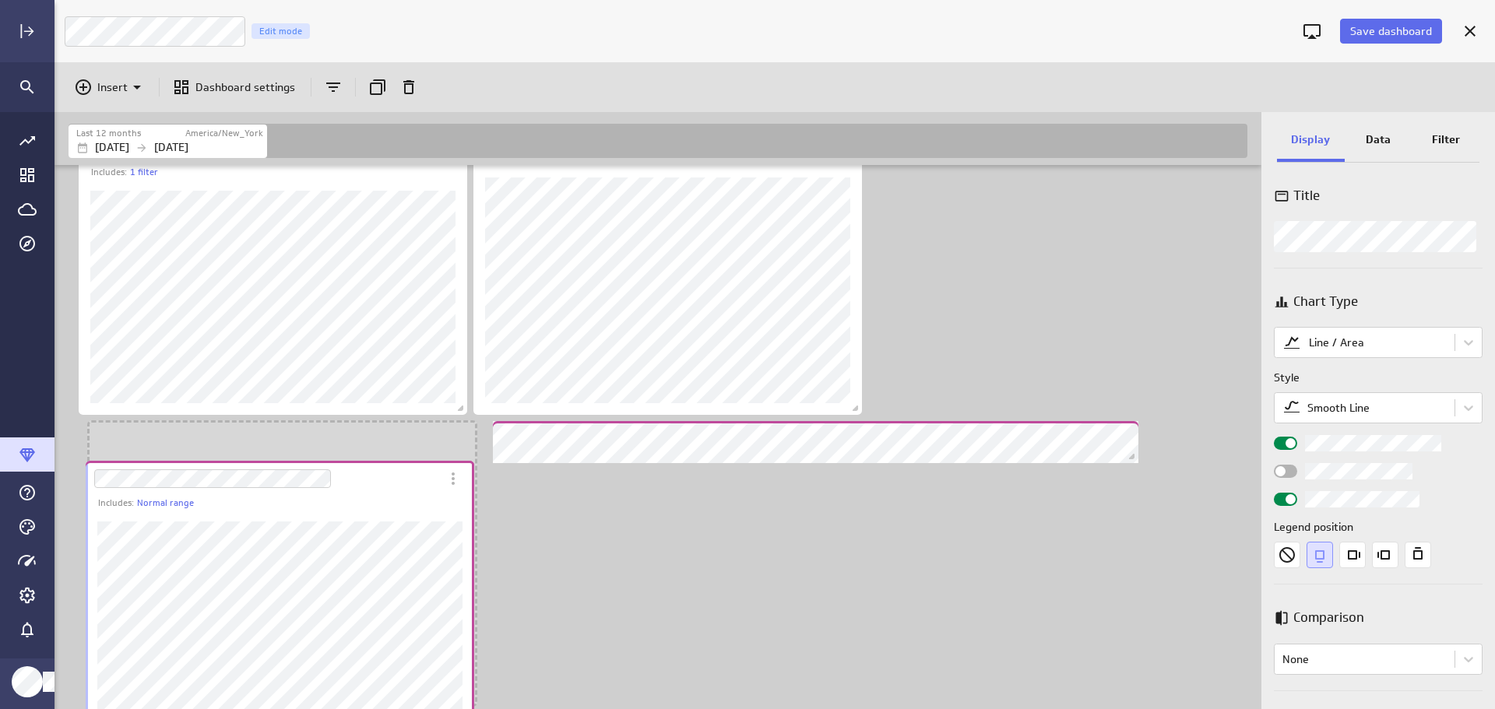
drag, startPoint x: 417, startPoint y: 439, endPoint x: 404, endPoint y: 478, distance: 40.9
click at [404, 478] on div "Dashboard Widget" at bounding box center [263, 479] width 354 height 36
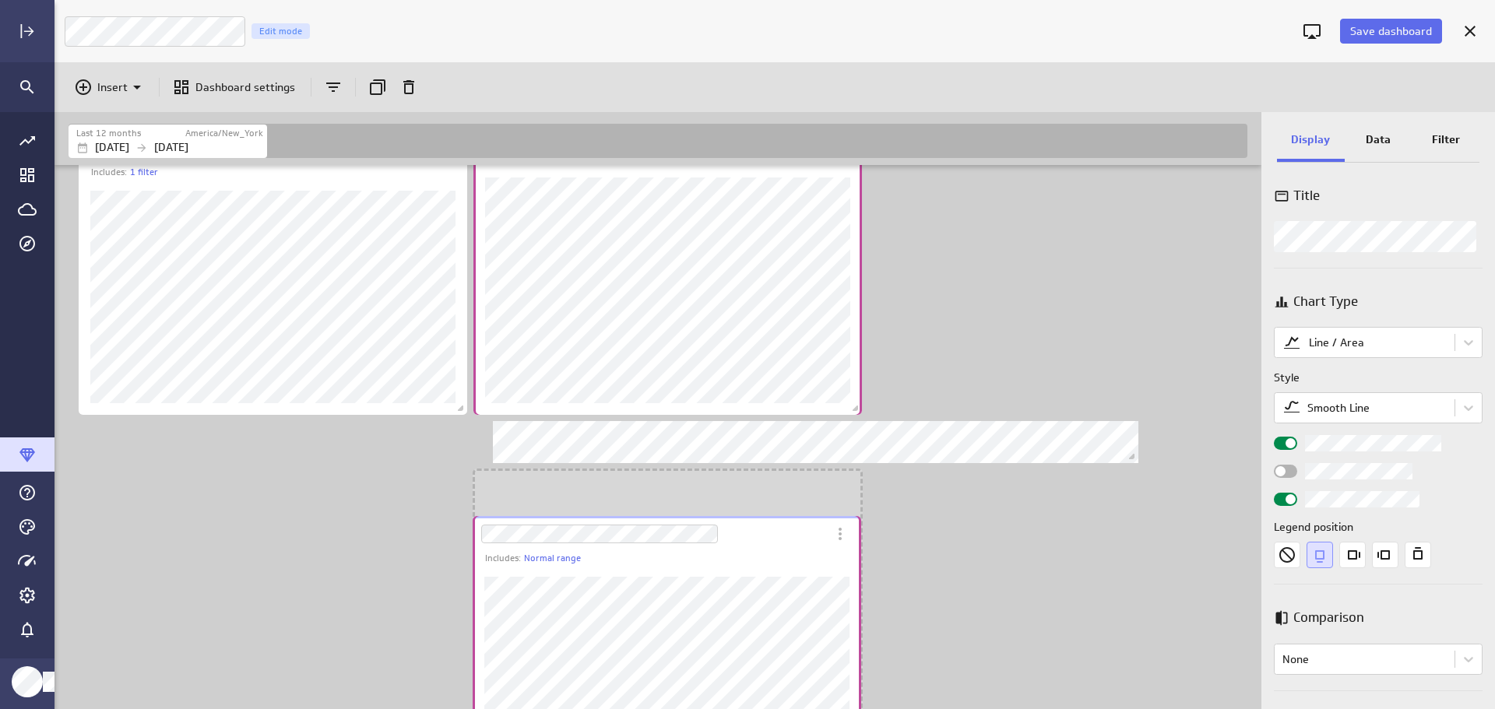
scroll to position [8, 8]
drag, startPoint x: 403, startPoint y: 453, endPoint x: 788, endPoint y: 548, distance: 396.2
click at [788, 548] on div "Dashboard Widget" at bounding box center [650, 534] width 354 height 36
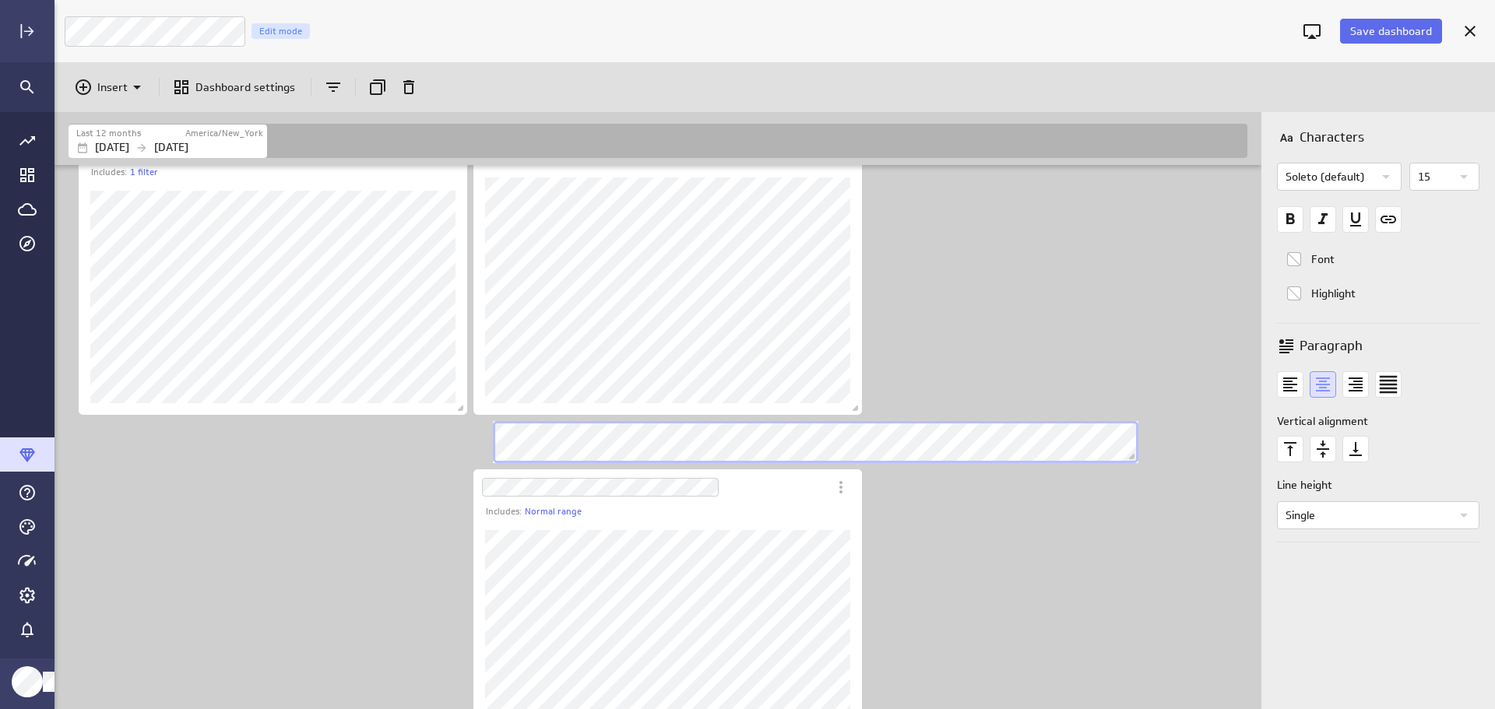
click at [878, 512] on div "Includes: 1 filter Includes: Normal range" at bounding box center [660, 248] width 1191 height 1018
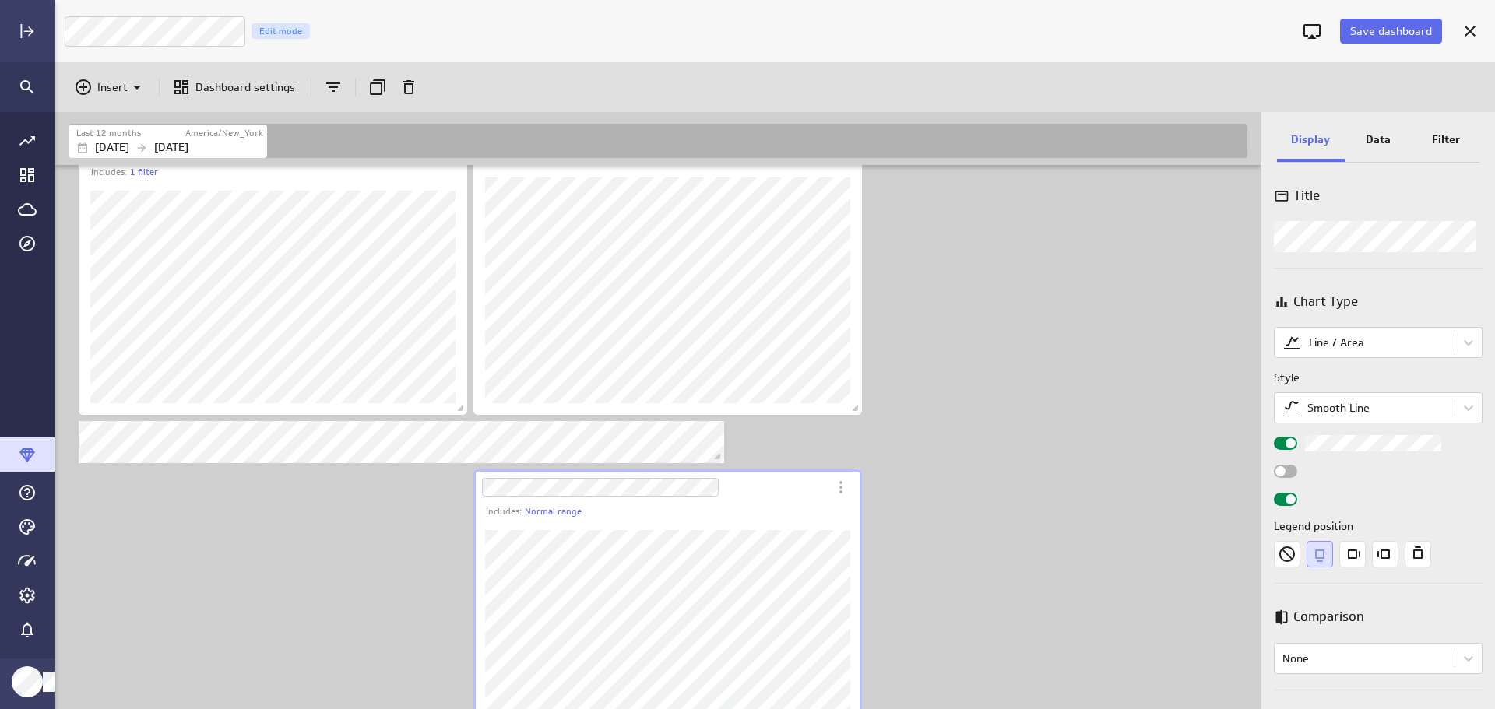
scroll to position [471, 0]
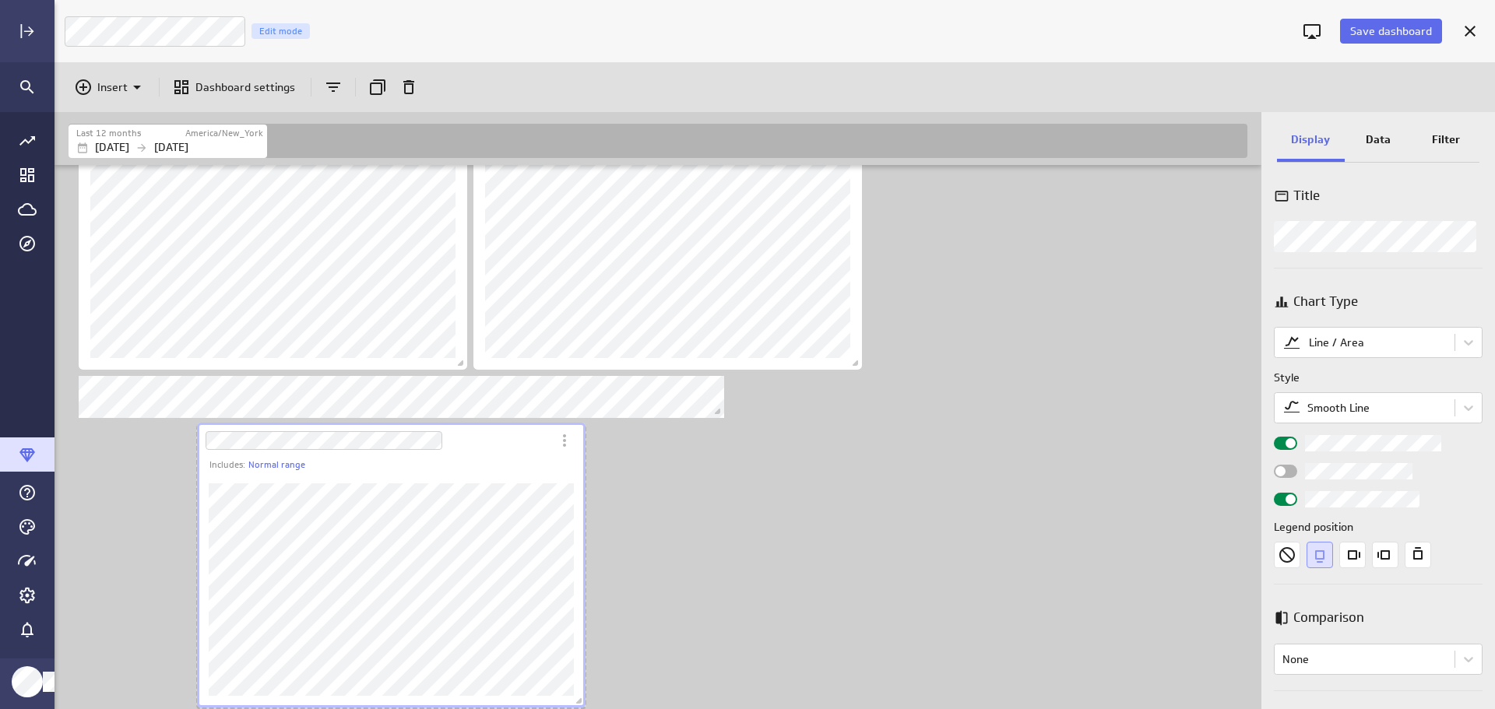
drag, startPoint x: 786, startPoint y: 498, endPoint x: 509, endPoint y: 452, distance: 280.4
click at [509, 452] on div "Dashboard Widget" at bounding box center [374, 441] width 354 height 36
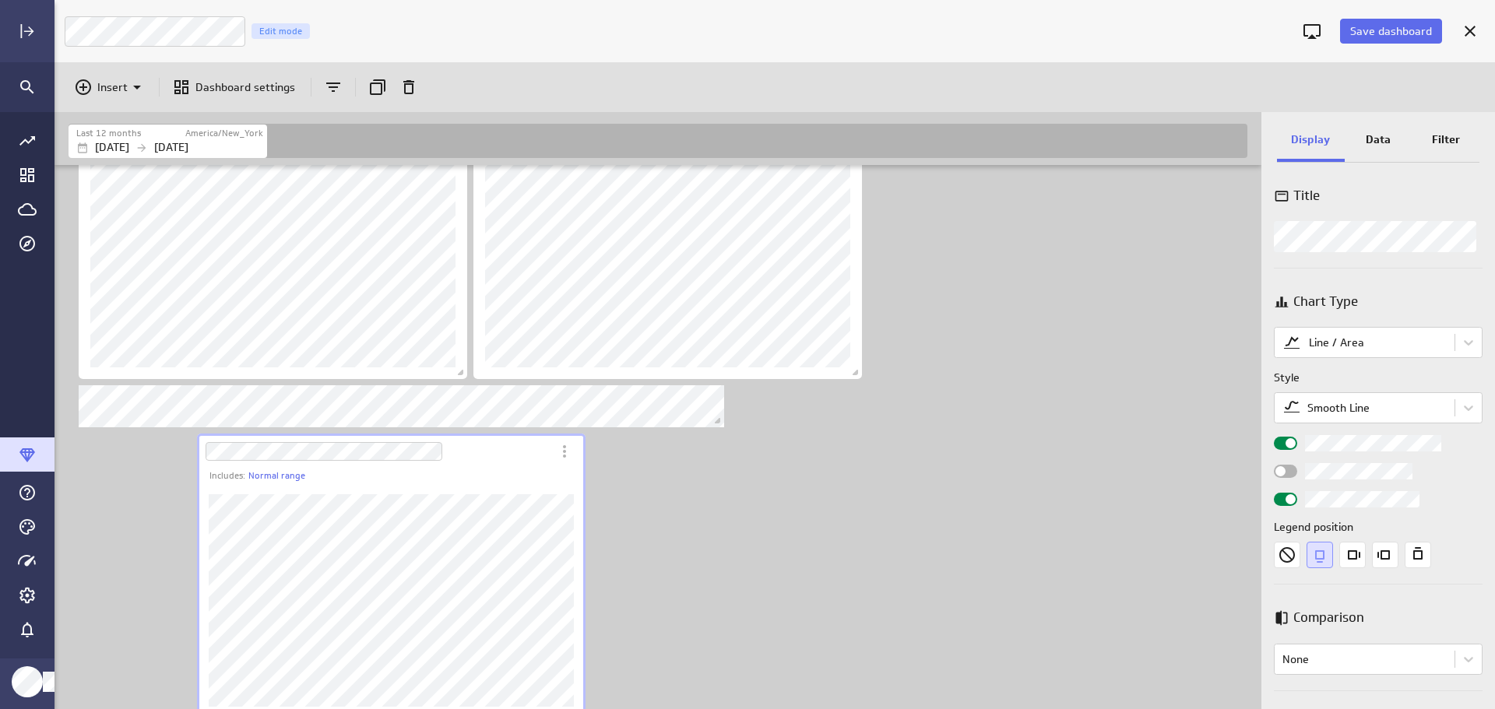
scroll to position [474, 0]
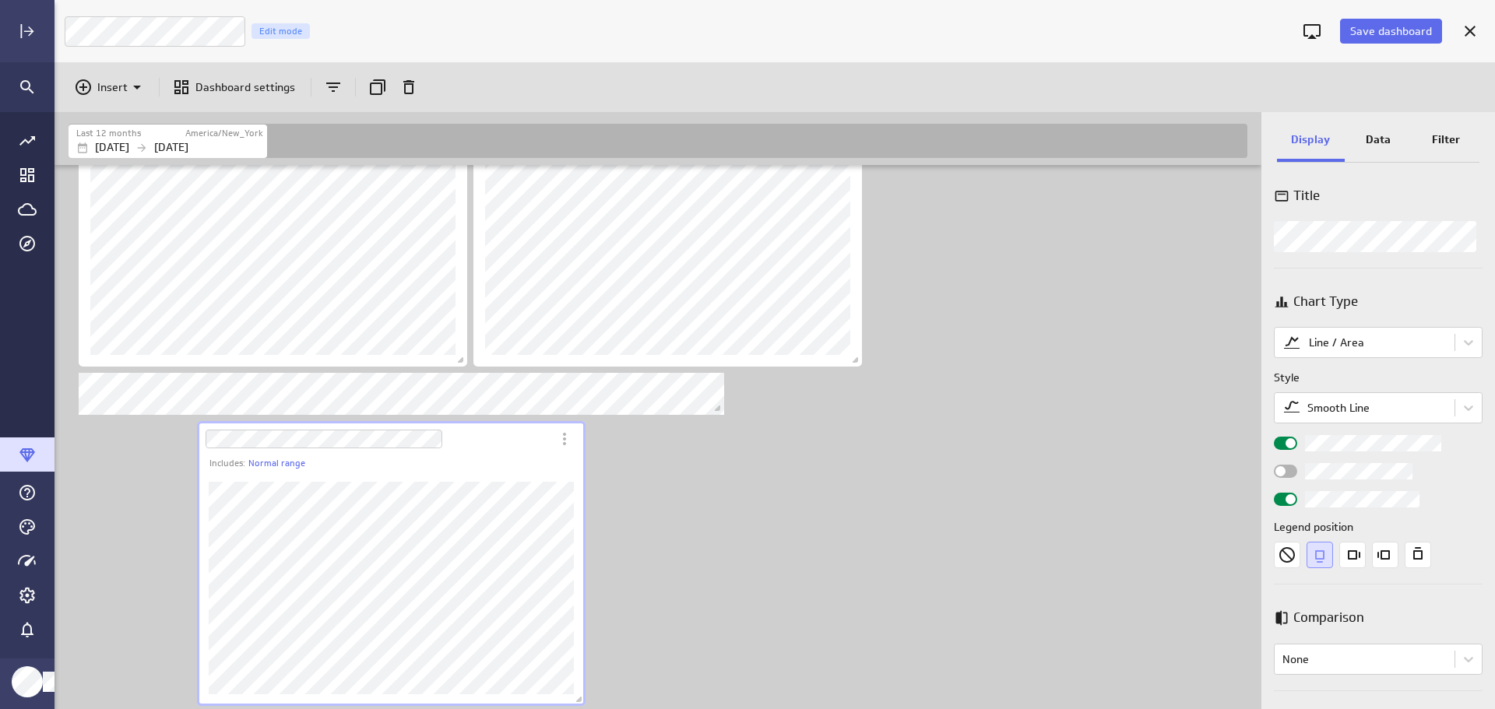
click at [1459, 342] on body "Save dashboard LM Funnel Count Edit mode Insert Dashboard settings Last 12 mont…" at bounding box center [747, 354] width 1495 height 709
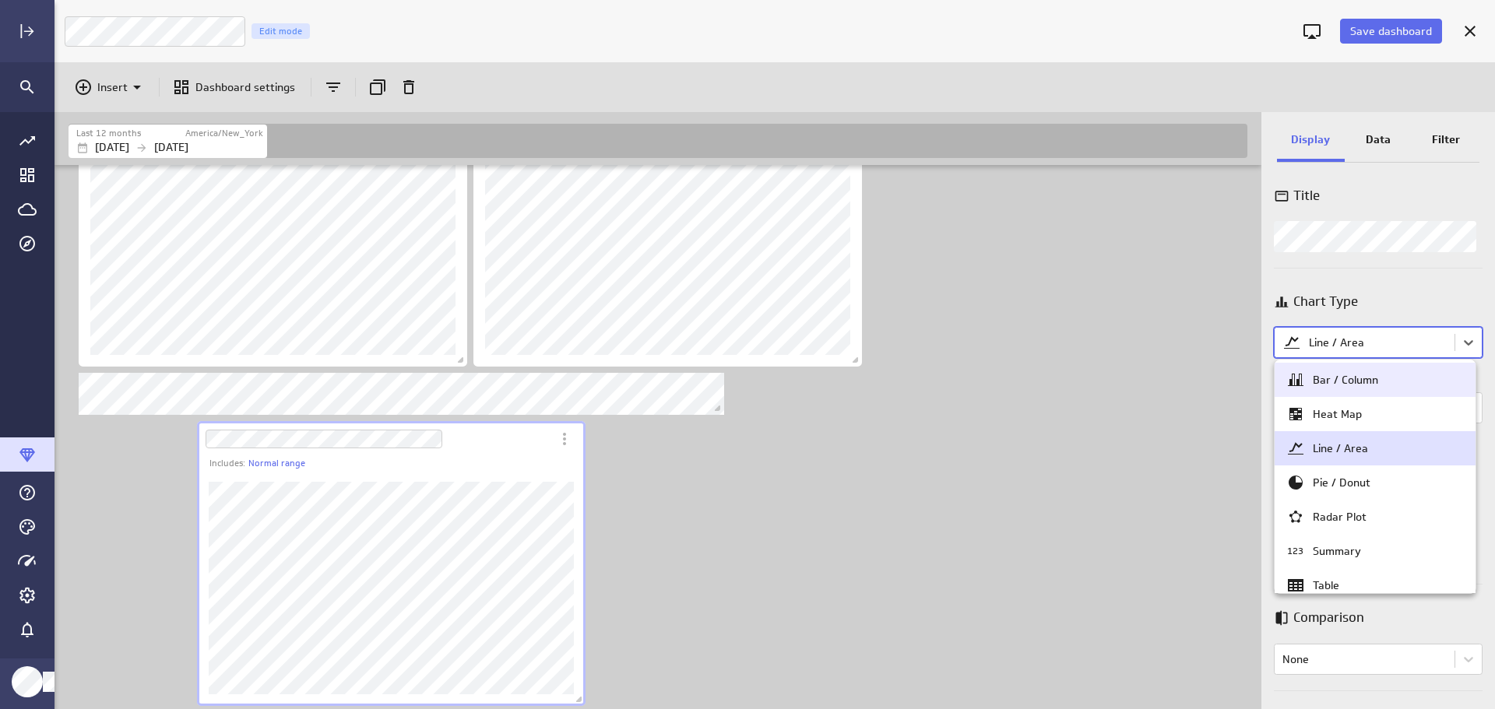
click at [1395, 381] on div "Bar / Column" at bounding box center [1375, 380] width 178 height 19
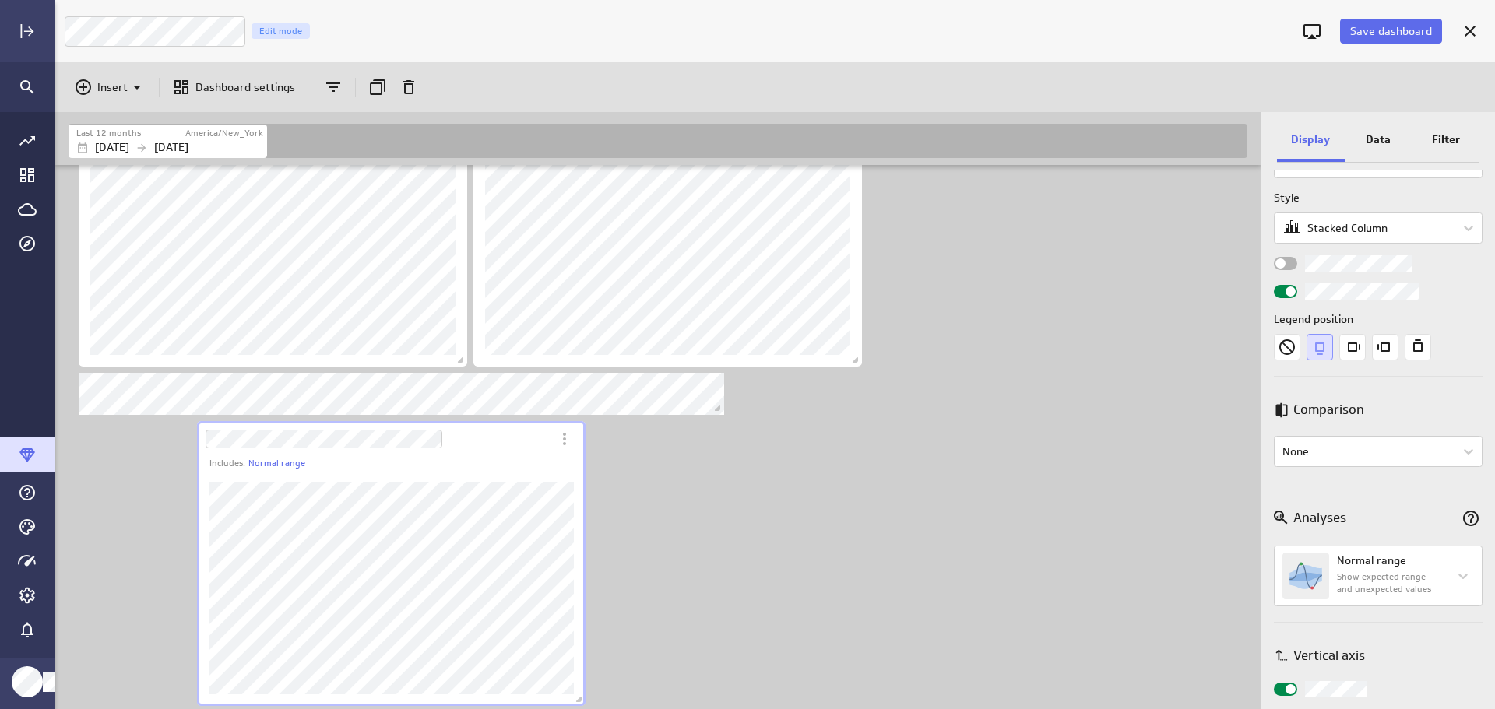
scroll to position [234, 0]
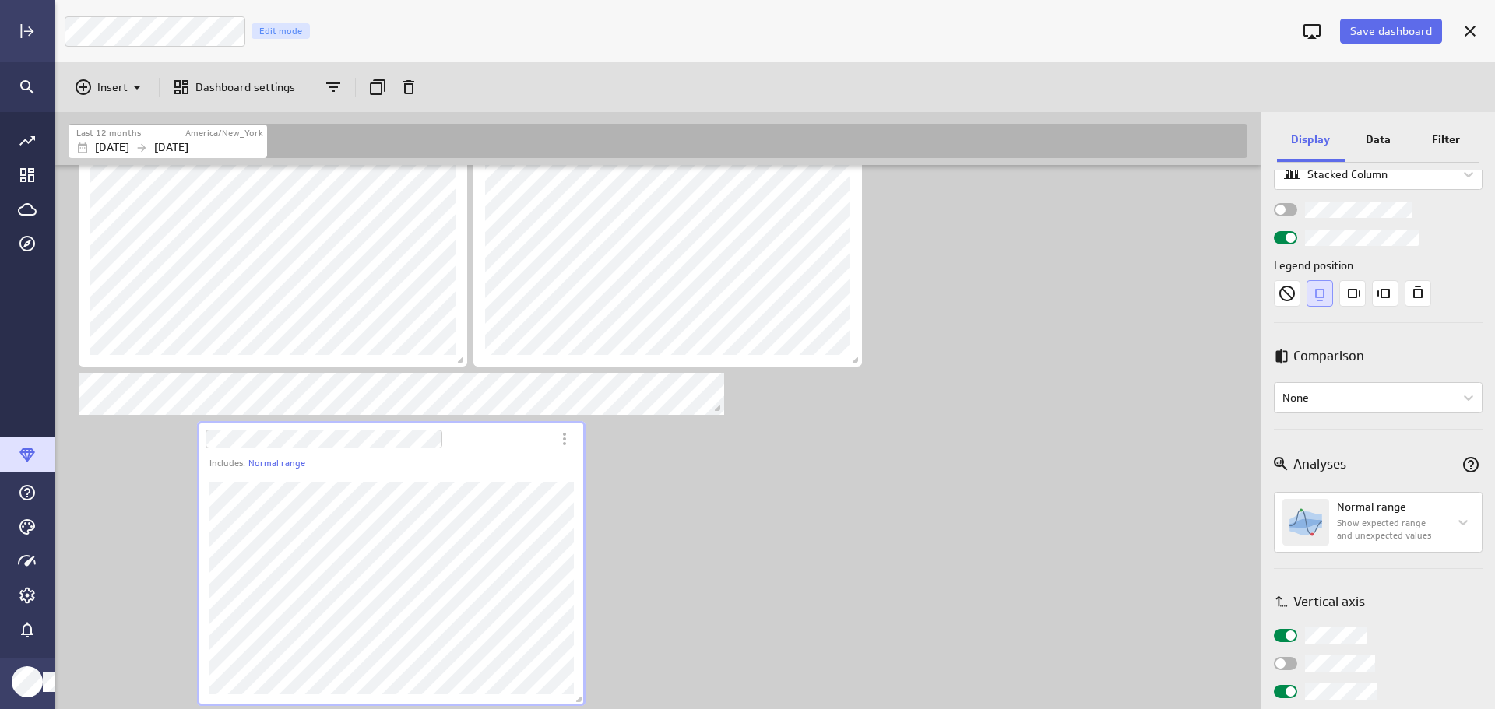
click at [1465, 401] on body "Save dashboard LM Funnel Count Edit mode Insert Dashboard settings Last 12 mont…" at bounding box center [747, 354] width 1495 height 709
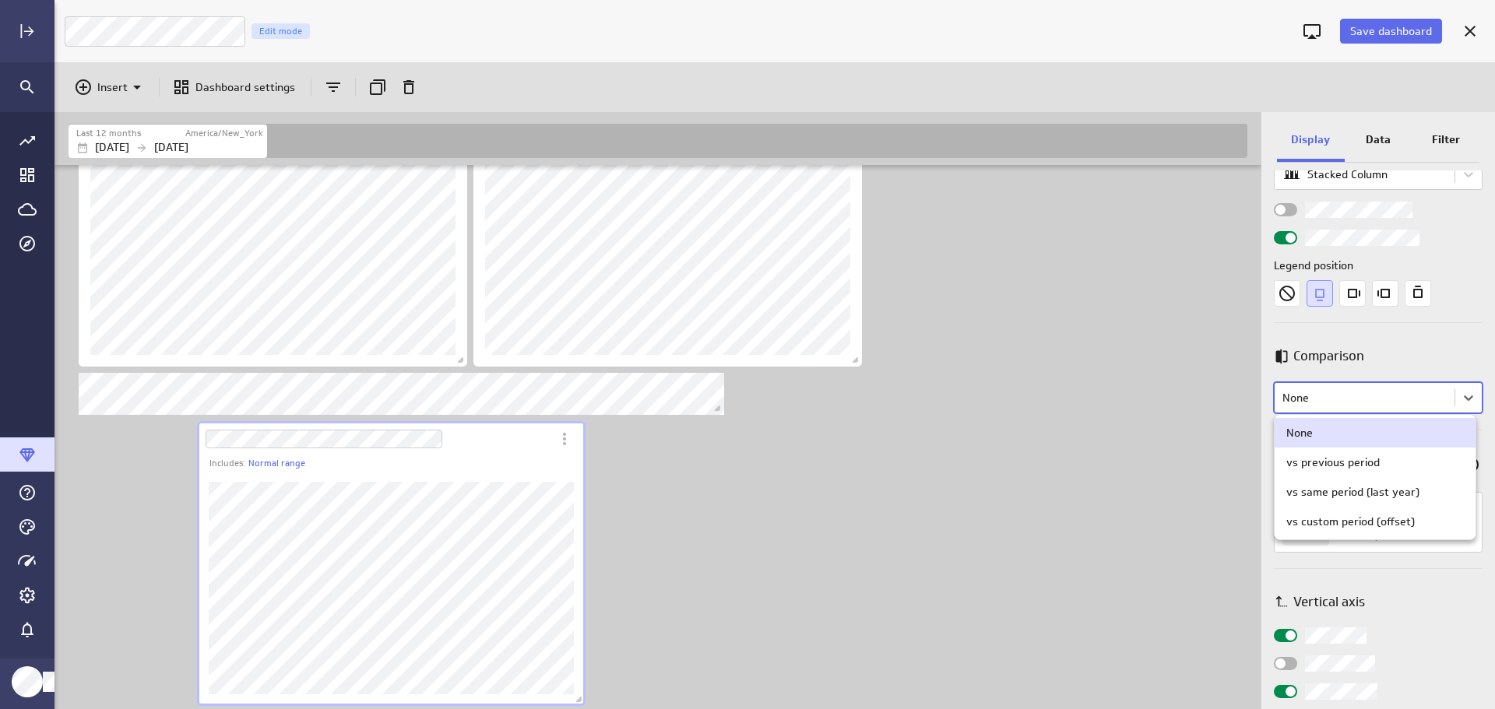
click at [1465, 402] on div at bounding box center [747, 354] width 1495 height 709
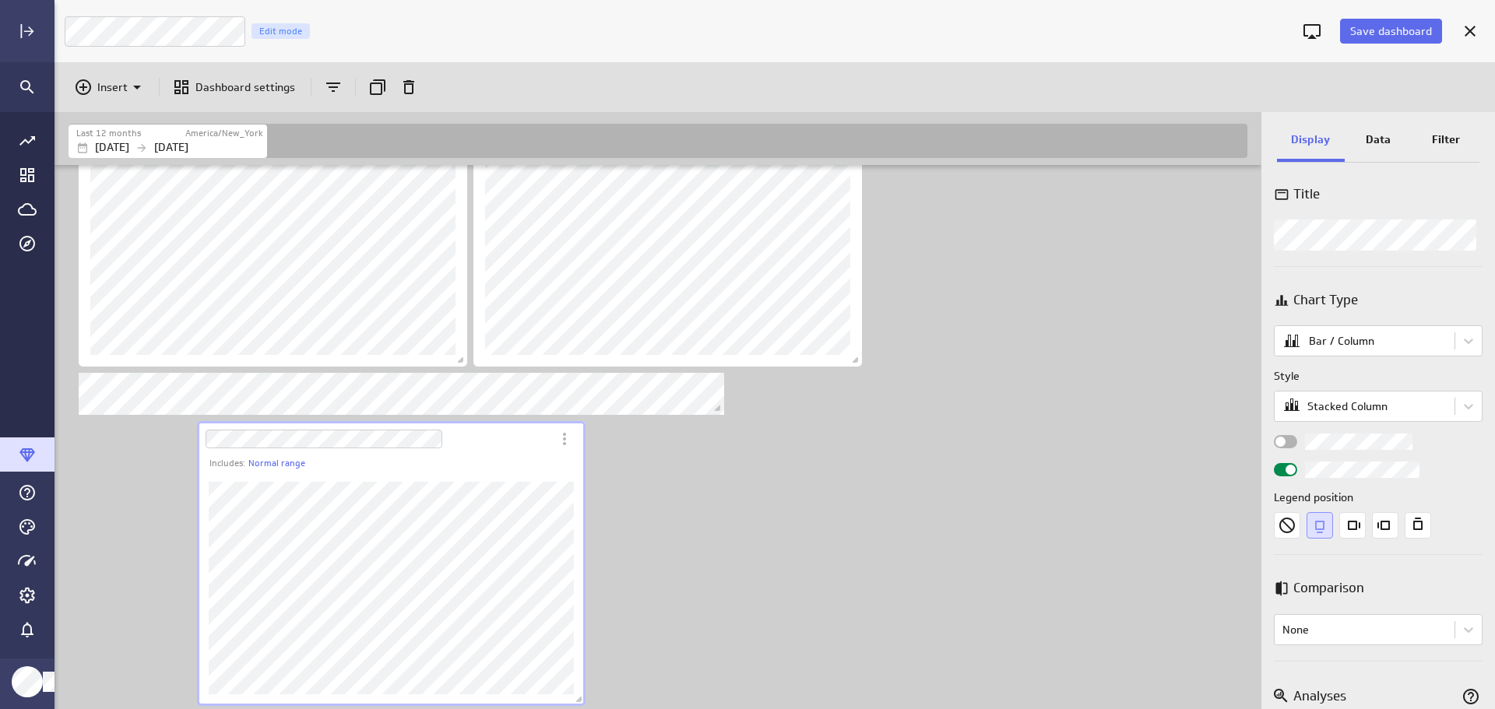
scroll to position [0, 0]
click at [1372, 143] on p "Data" at bounding box center [1378, 140] width 25 height 16
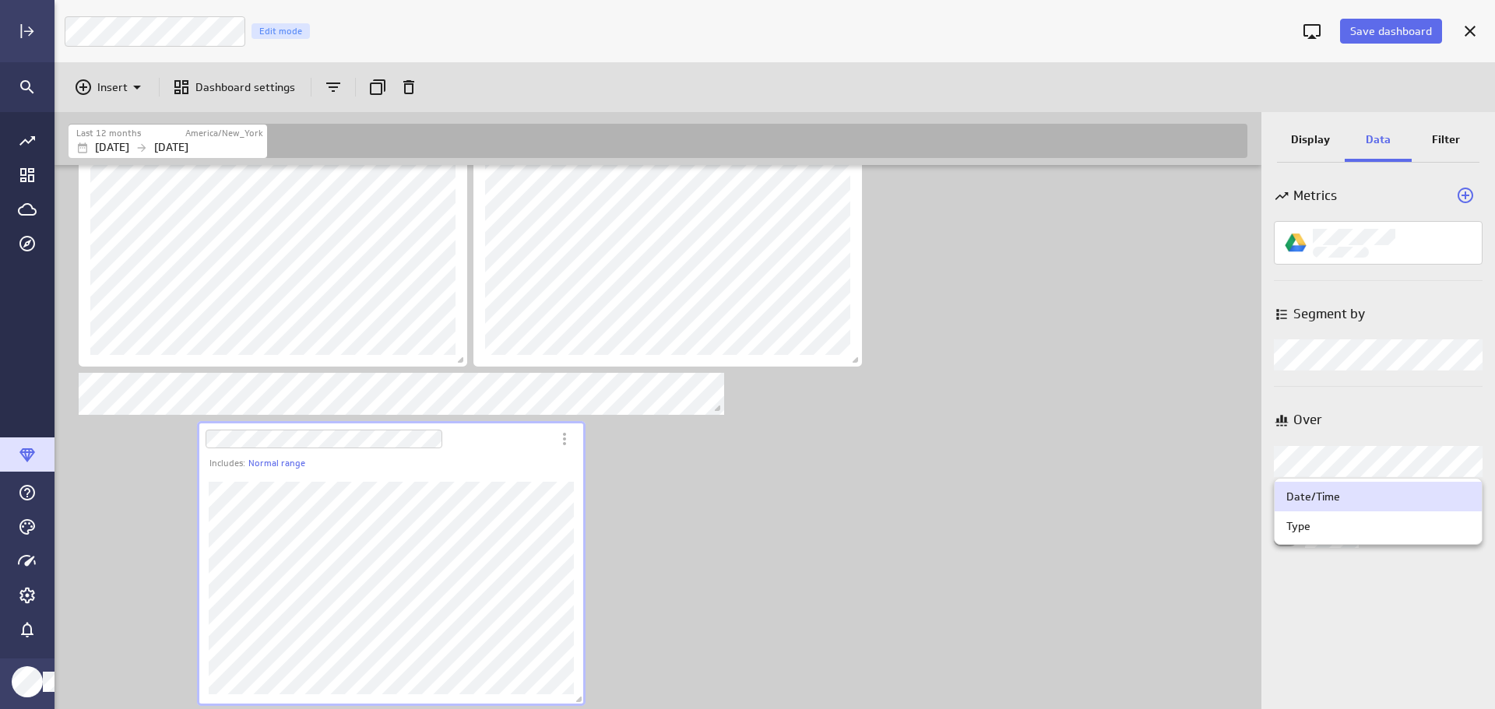
click at [1468, 466] on body "Save dashboard LM Funnel Count Edit mode Insert Dashboard settings Last 12 mont…" at bounding box center [747, 354] width 1495 height 709
click at [1401, 523] on div "Type" at bounding box center [1378, 526] width 184 height 14
click at [1294, 142] on p "Display" at bounding box center [1310, 140] width 39 height 16
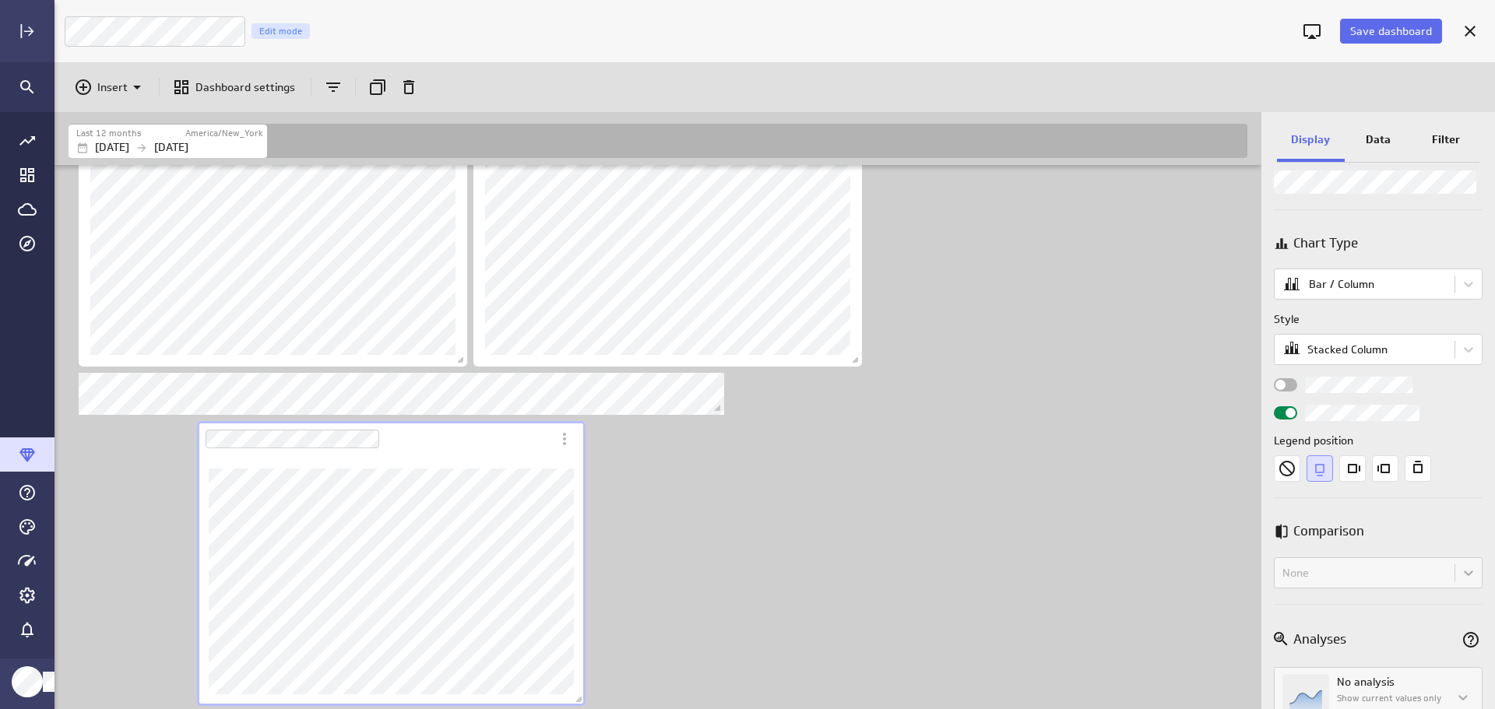
scroll to position [58, 0]
click at [1467, 579] on div "None" at bounding box center [1378, 573] width 209 height 31
click at [1308, 139] on p "Display" at bounding box center [1310, 140] width 39 height 16
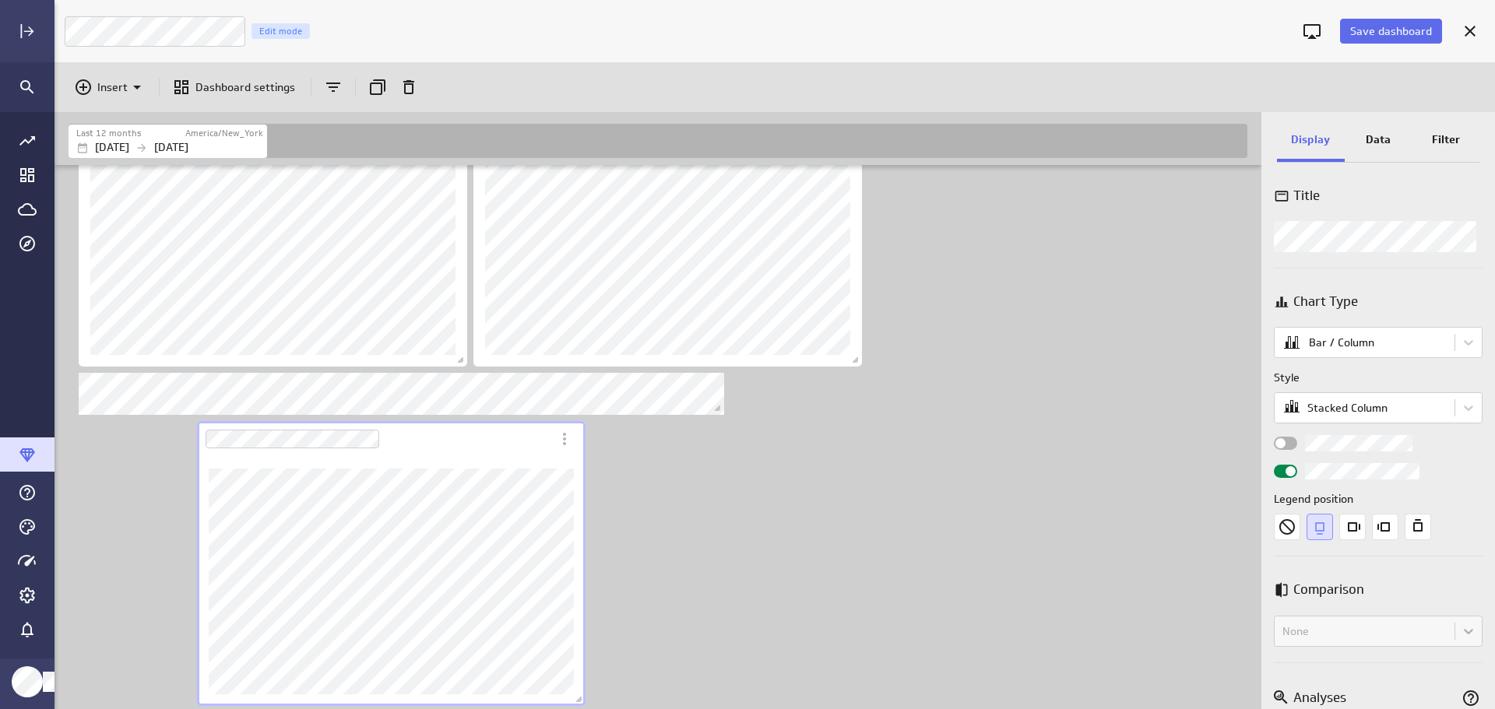
click at [1461, 346] on body "Save dashboard LM Funnel Count Edit mode Insert Dashboard settings Last 12 mont…" at bounding box center [747, 354] width 1495 height 709
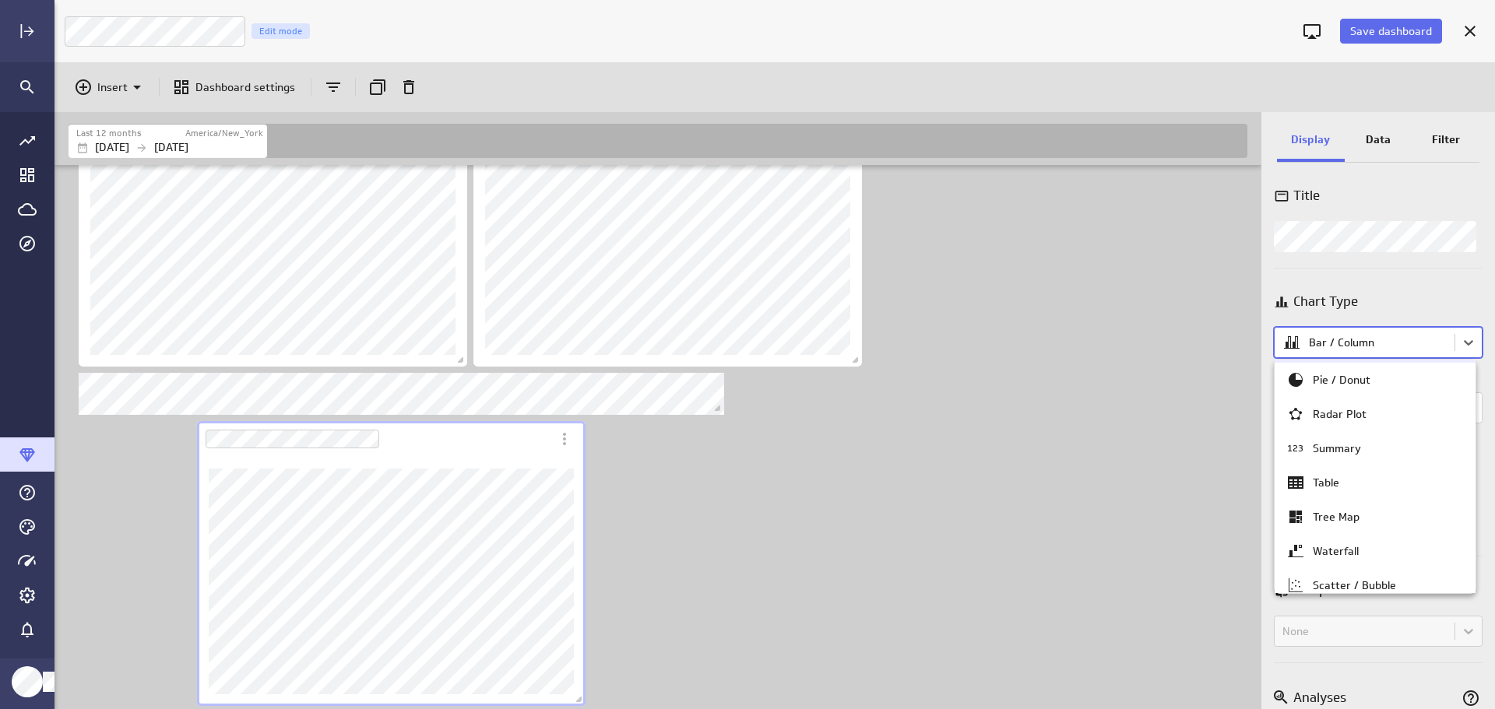
scroll to position [72, 0]
click at [1466, 334] on div at bounding box center [747, 354] width 1495 height 709
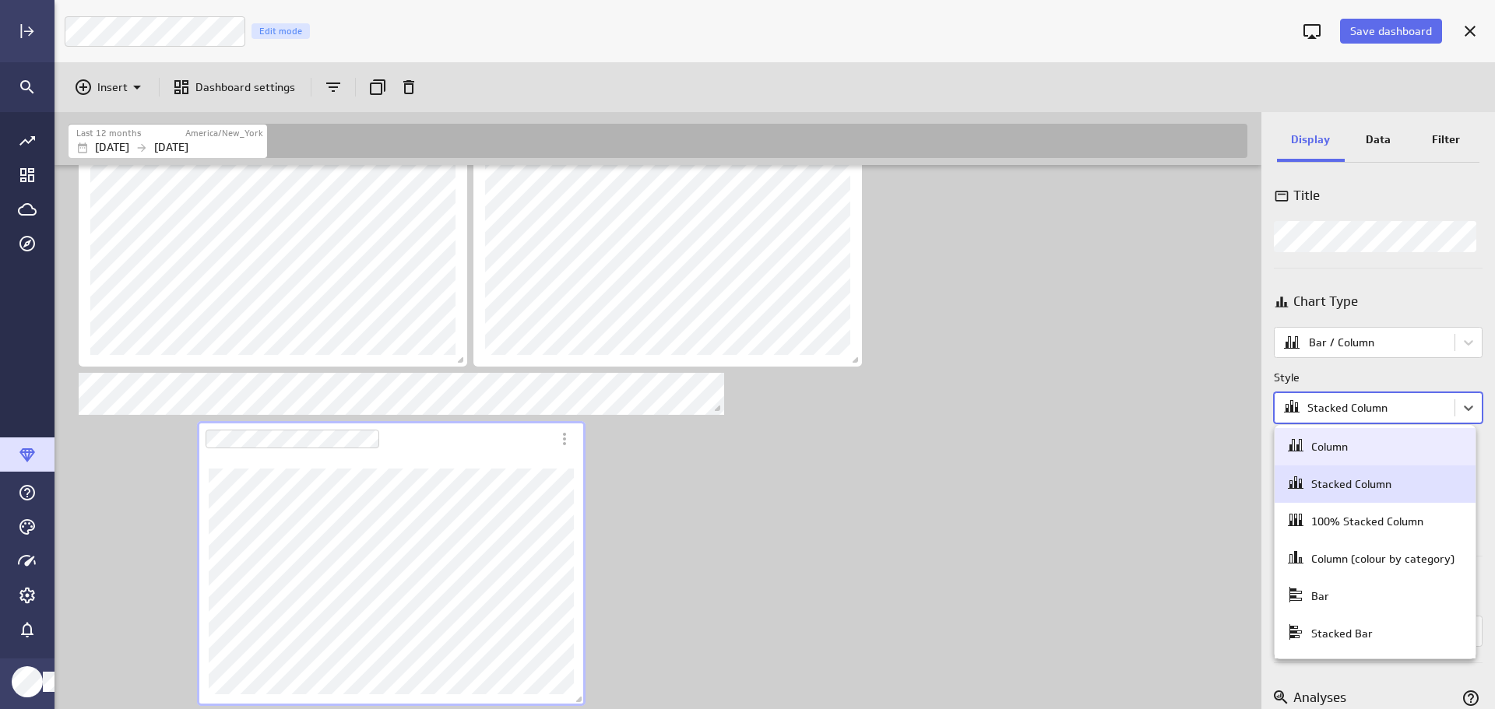
click at [1466, 411] on body "Save dashboard LM Funnel Count Edit mode Insert Dashboard settings Last 12 mont…" at bounding box center [747, 354] width 1495 height 709
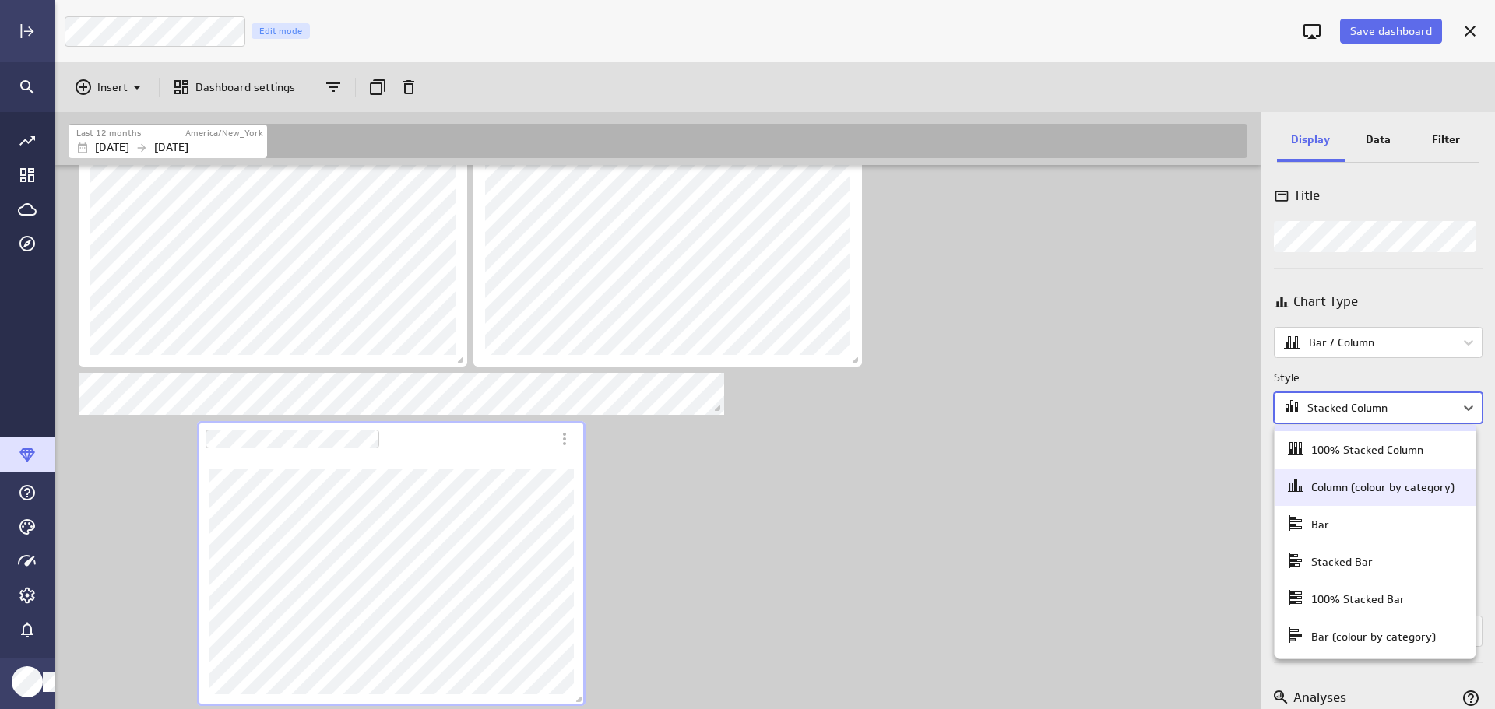
scroll to position [0, 0]
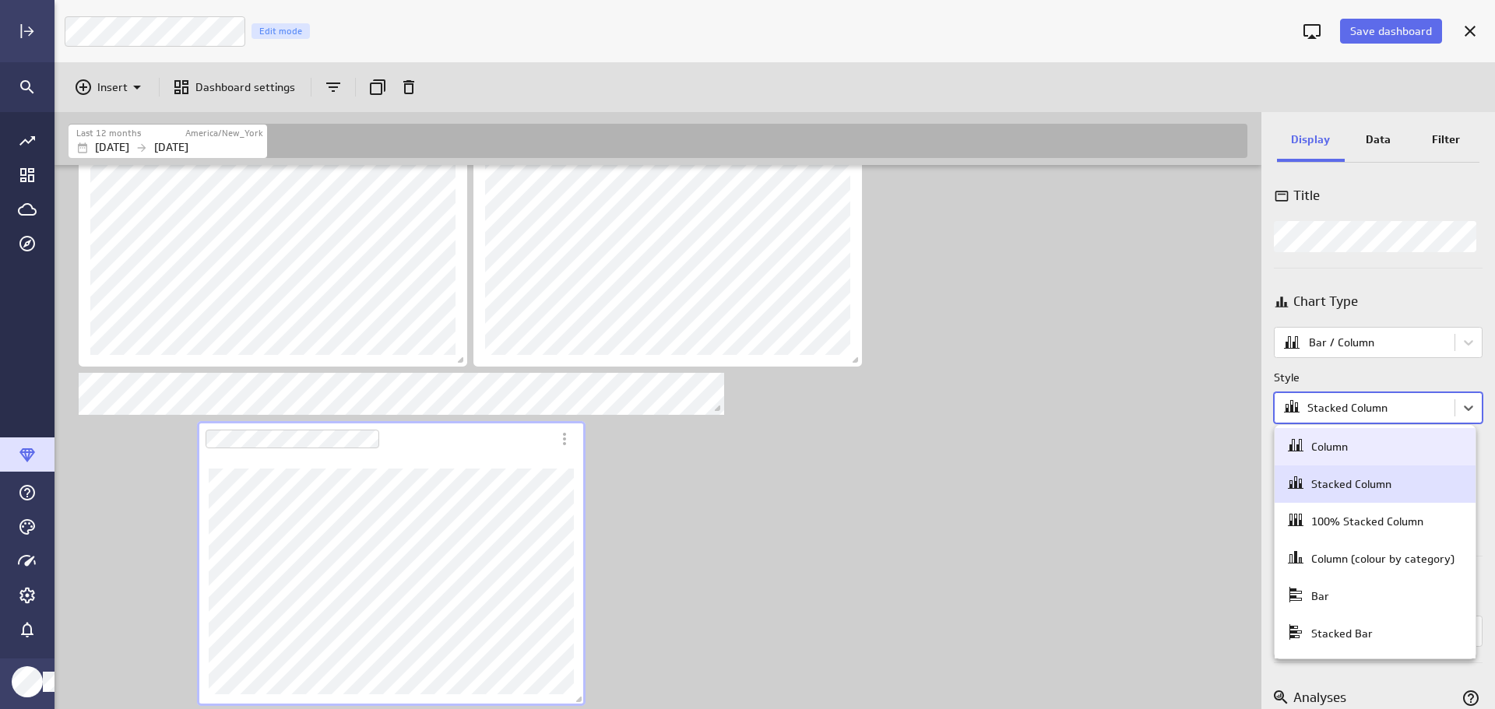
click at [1466, 403] on div at bounding box center [747, 354] width 1495 height 709
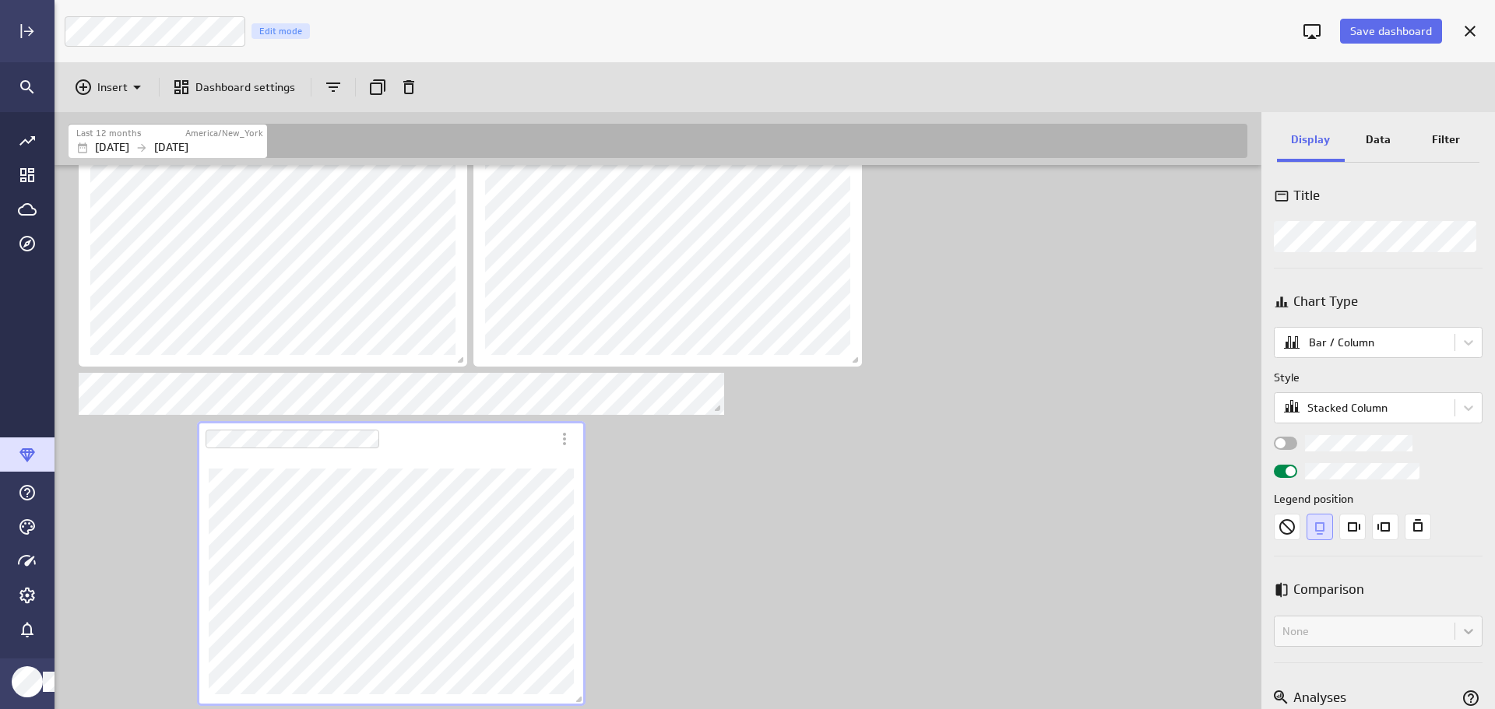
click at [1286, 441] on div "Widget Properties" at bounding box center [1285, 443] width 23 height 13
click at [0, 0] on input "Widget Properties" at bounding box center [0, 0] width 0 height 0
click at [1281, 445] on div "Widget Properties" at bounding box center [1285, 443] width 23 height 13
click at [0, 0] on input "Widget Properties" at bounding box center [0, 0] width 0 height 0
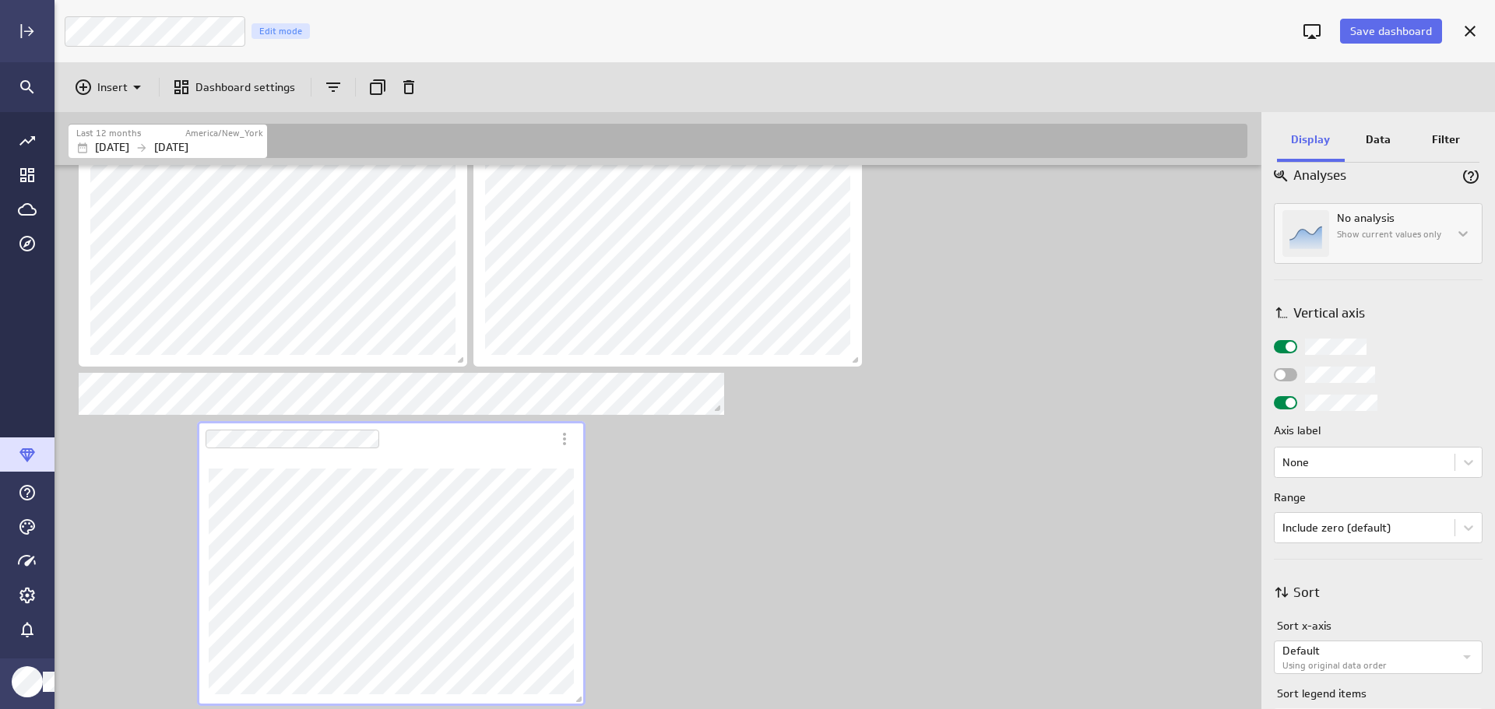
scroll to position [545, 0]
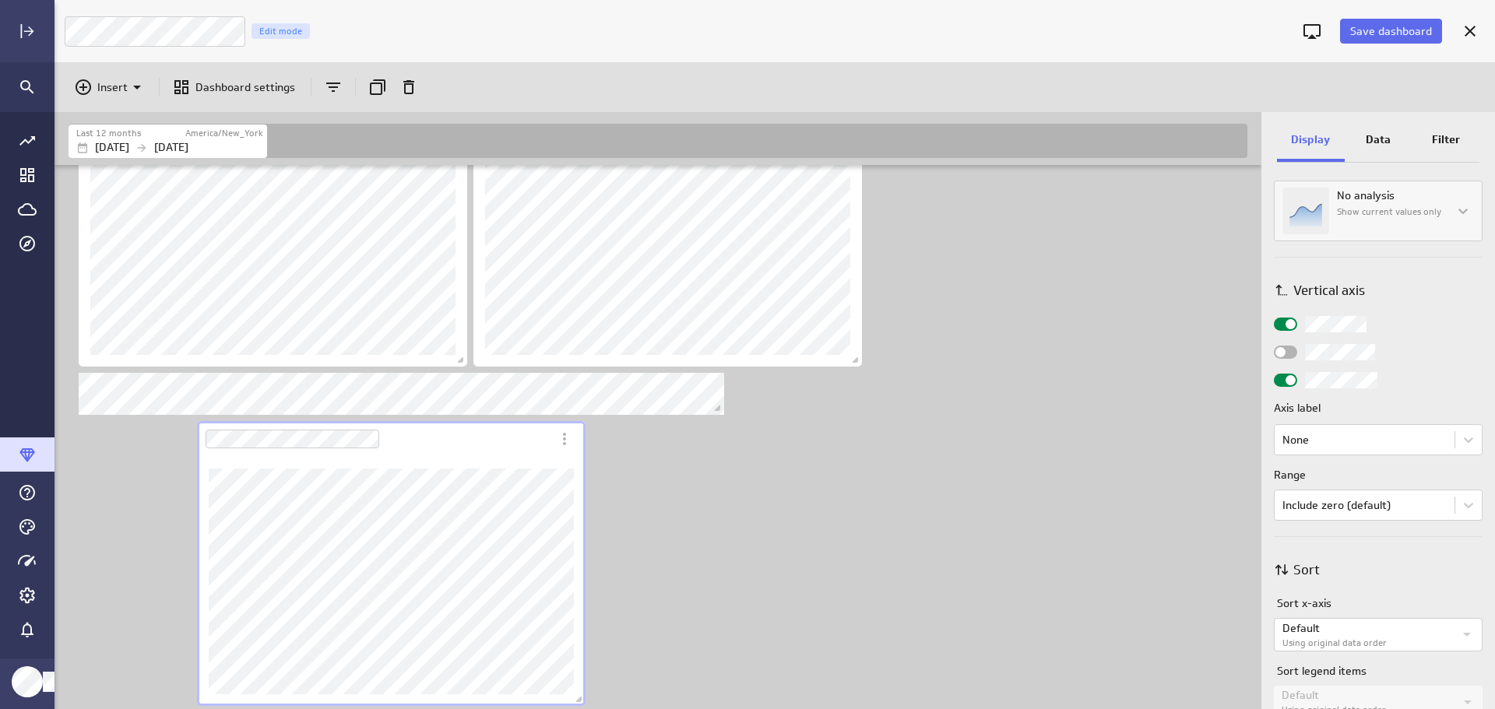
click at [1466, 505] on body "Save dashboard LM Funnel Count Edit mode Insert Dashboard settings Last 12 mont…" at bounding box center [747, 354] width 1495 height 709
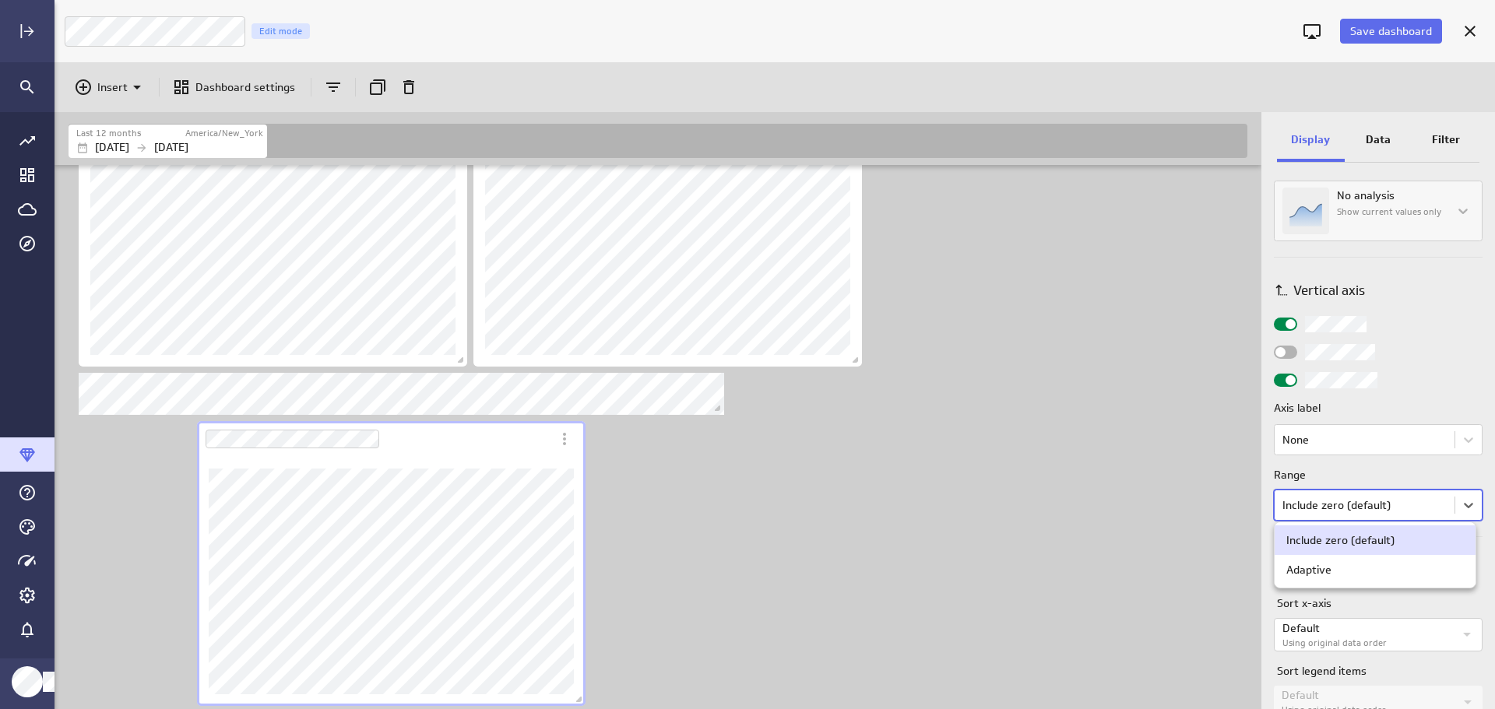
click at [1464, 507] on div at bounding box center [747, 354] width 1495 height 709
click at [1457, 506] on body "Save dashboard LM Funnel Count Edit mode Insert Dashboard settings Last 12 mont…" at bounding box center [747, 354] width 1495 height 709
click at [1405, 581] on div "Adaptive" at bounding box center [1375, 570] width 201 height 30
click at [1468, 509] on body "Save dashboard LM Funnel Count Edit mode Insert Dashboard settings Last 12 mont…" at bounding box center [747, 354] width 1495 height 709
click at [1426, 534] on div "Include zero (default)" at bounding box center [1375, 540] width 178 height 14
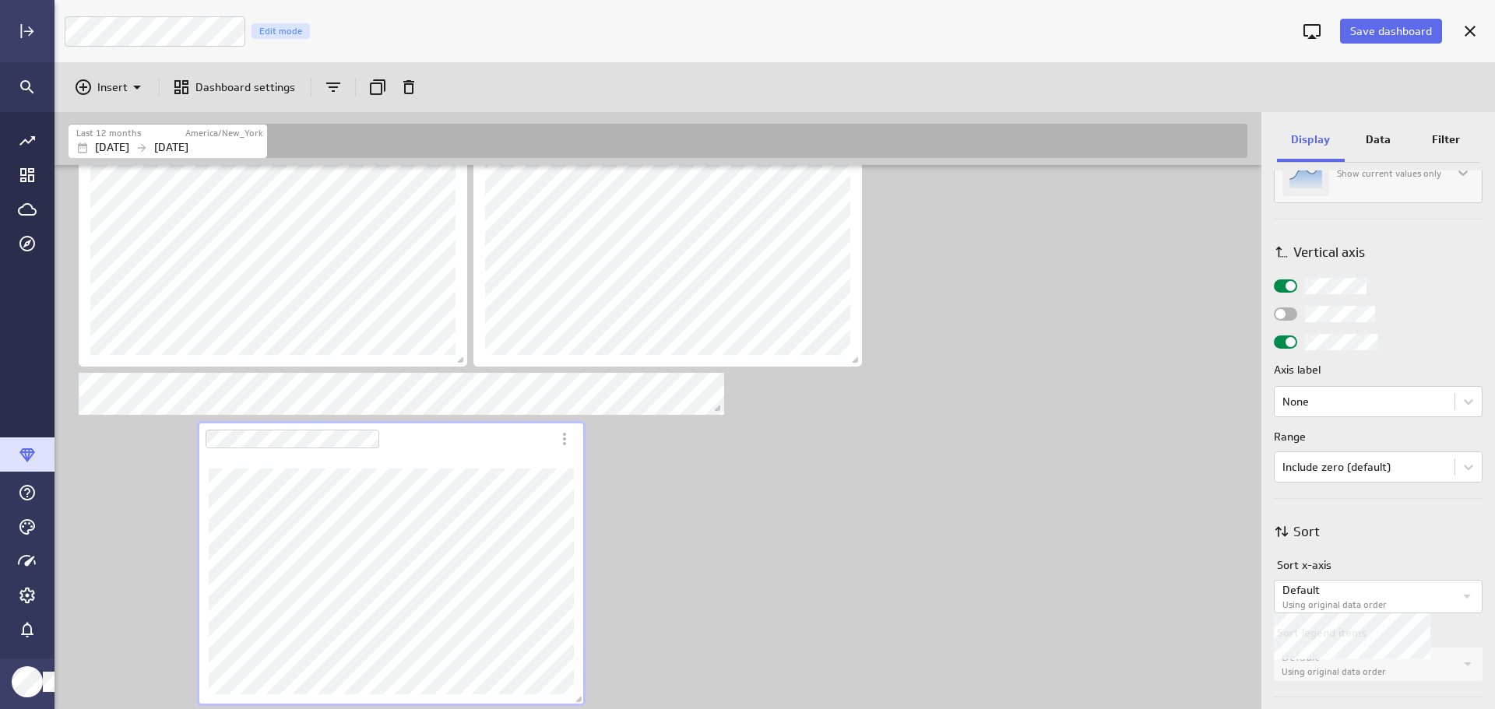
scroll to position [603, 0]
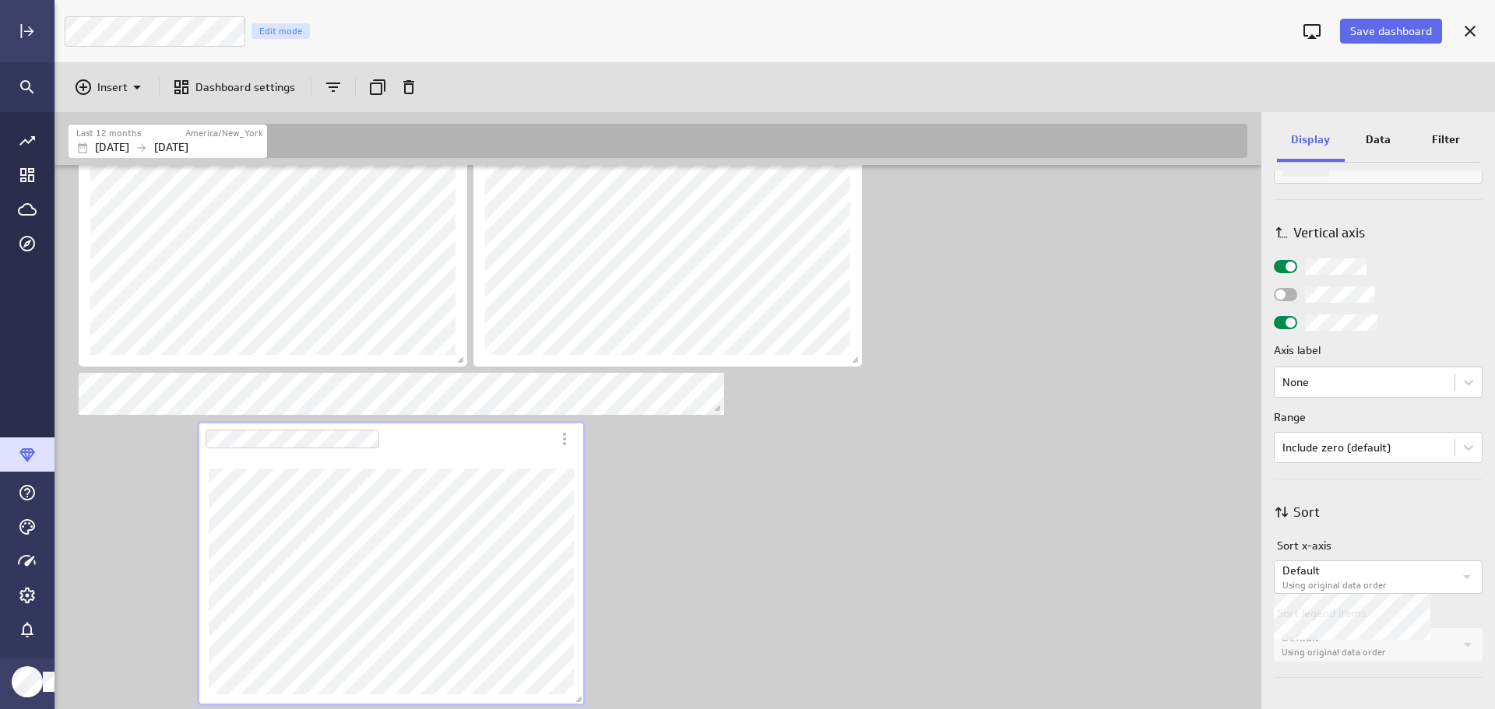
click at [1465, 579] on icon "Widget Properties" at bounding box center [1467, 577] width 19 height 19
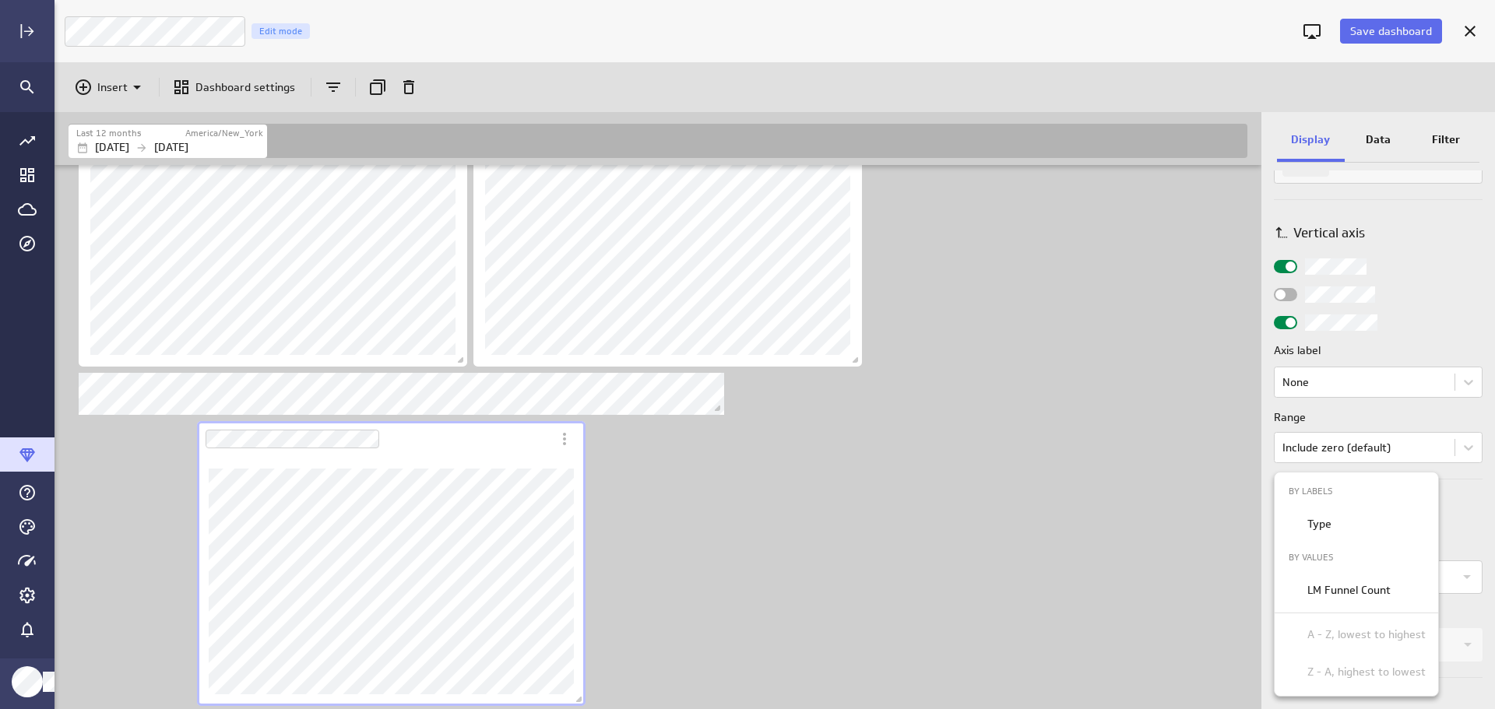
click at [1366, 594] on p "LM Funnel Count" at bounding box center [1348, 590] width 83 height 16
click at [1347, 671] on p "Z - A, highest to lowest" at bounding box center [1366, 672] width 118 height 16
click at [1172, 617] on div at bounding box center [747, 354] width 1495 height 709
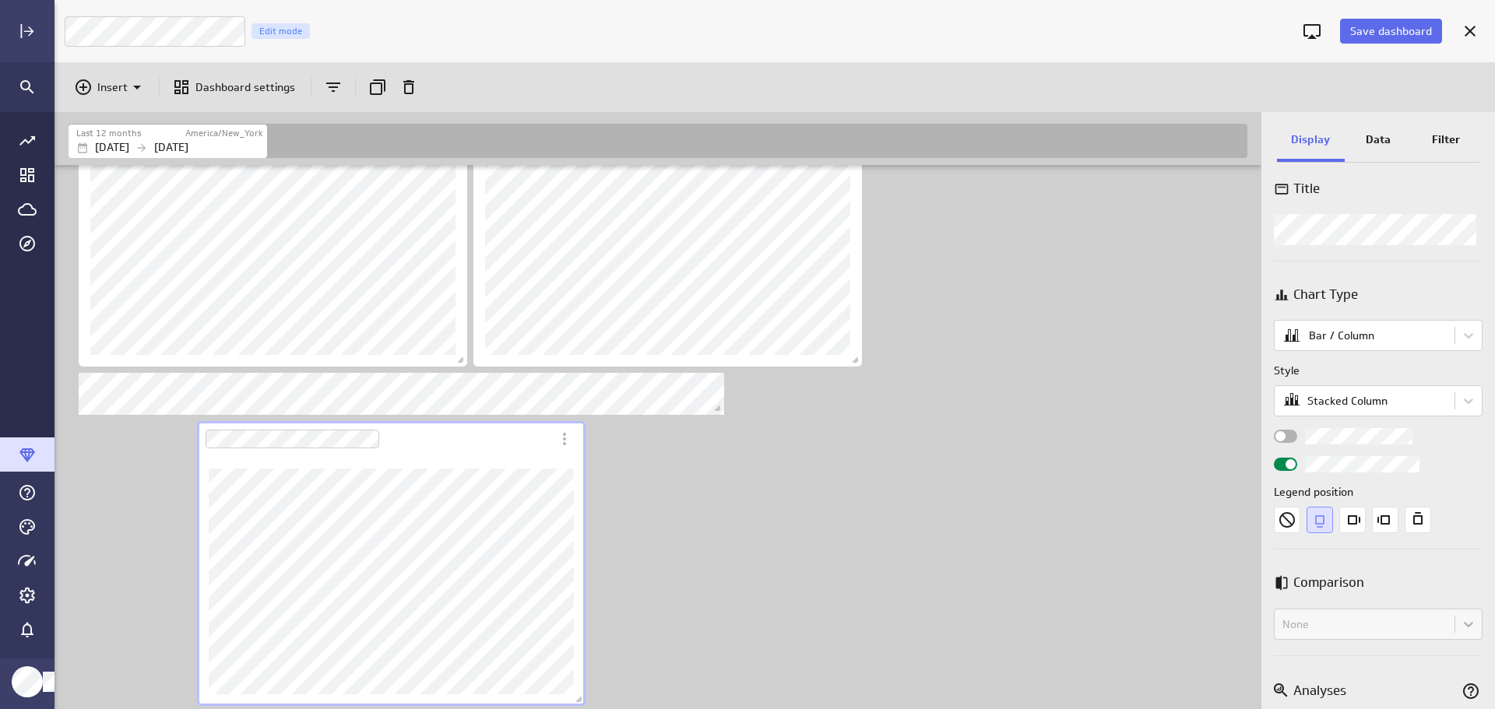
scroll to position [0, 0]
click at [1469, 340] on body "Save dashboard LM Funnel Count Edit mode Insert Dashboard settings Last 12 mont…" at bounding box center [747, 354] width 1495 height 709
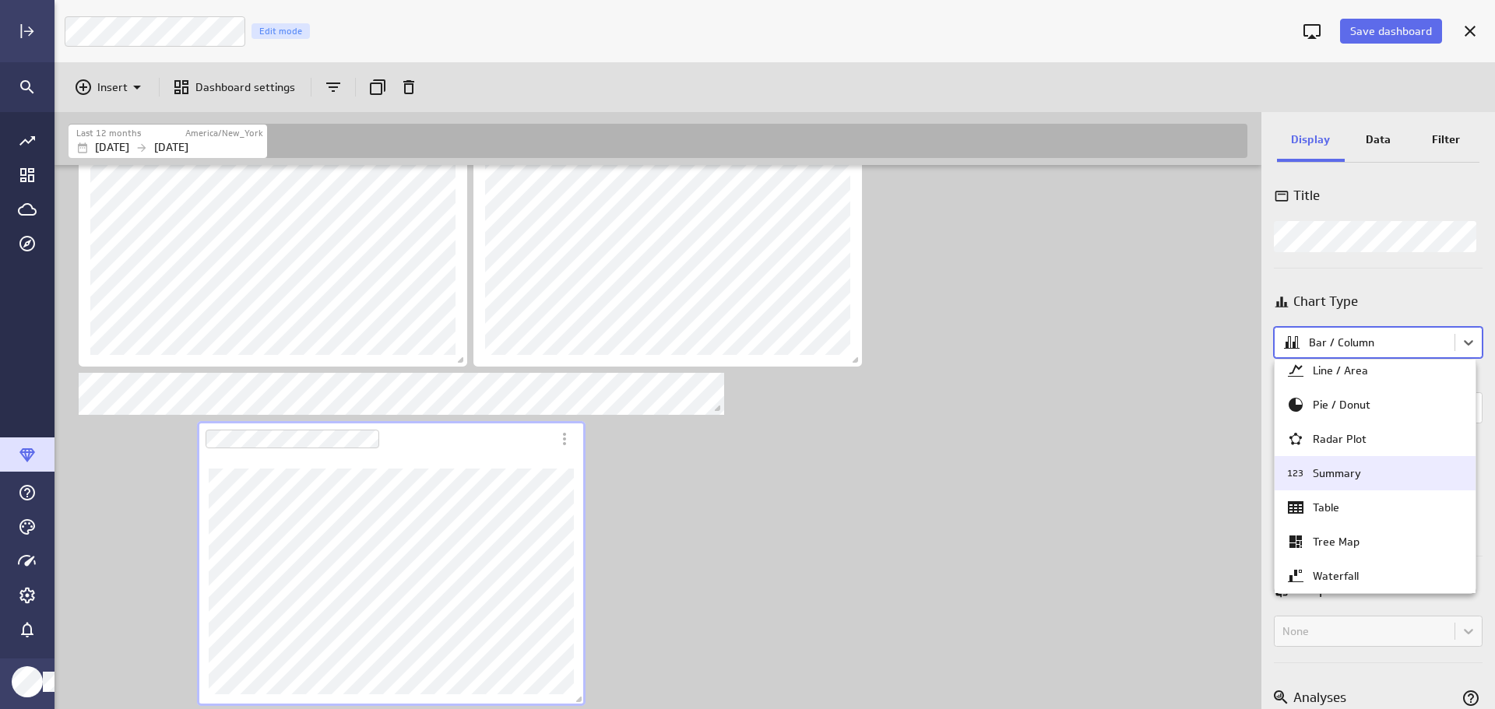
scroll to position [150, 0]
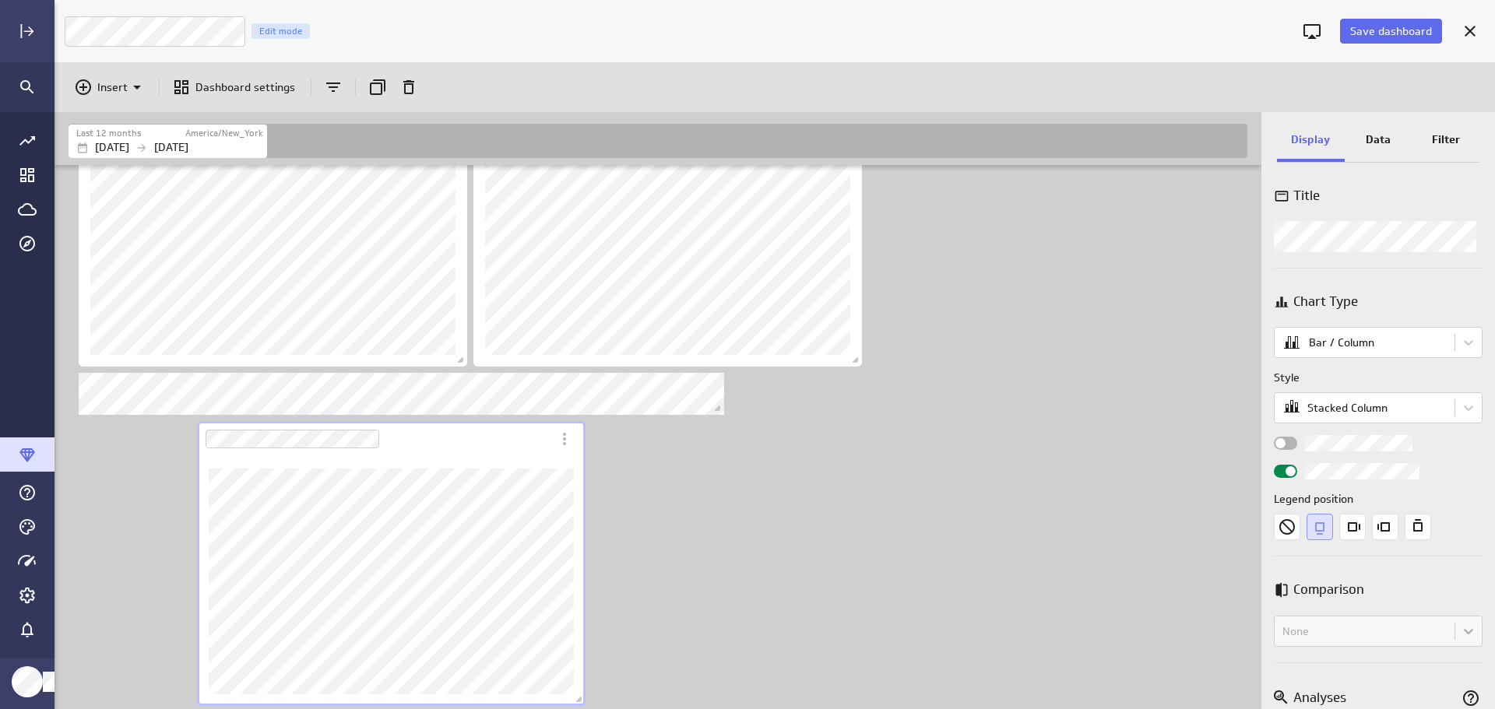
click at [1457, 340] on body "Save dashboard LM Funnel Count Edit mode Insert Dashboard settings Last 12 mont…" at bounding box center [747, 354] width 1495 height 709
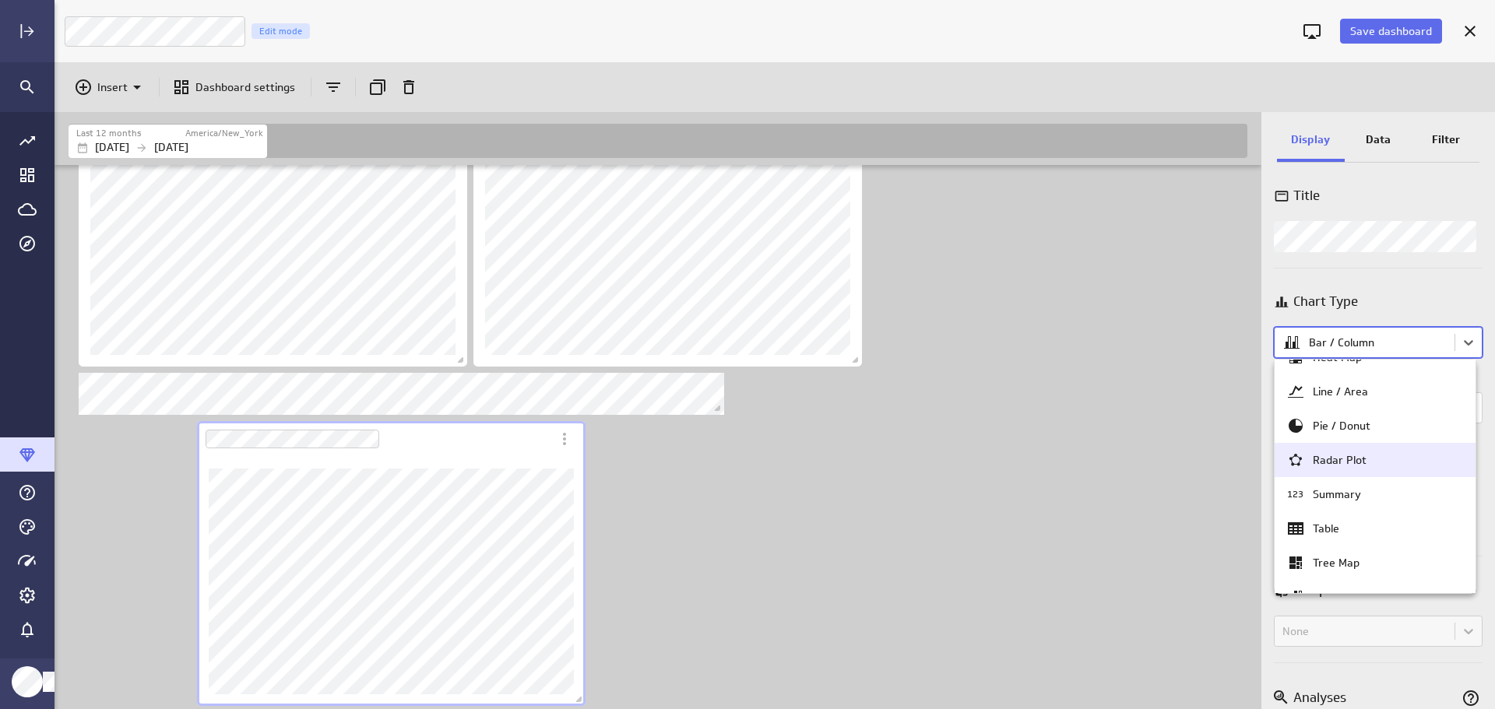
scroll to position [78, 0]
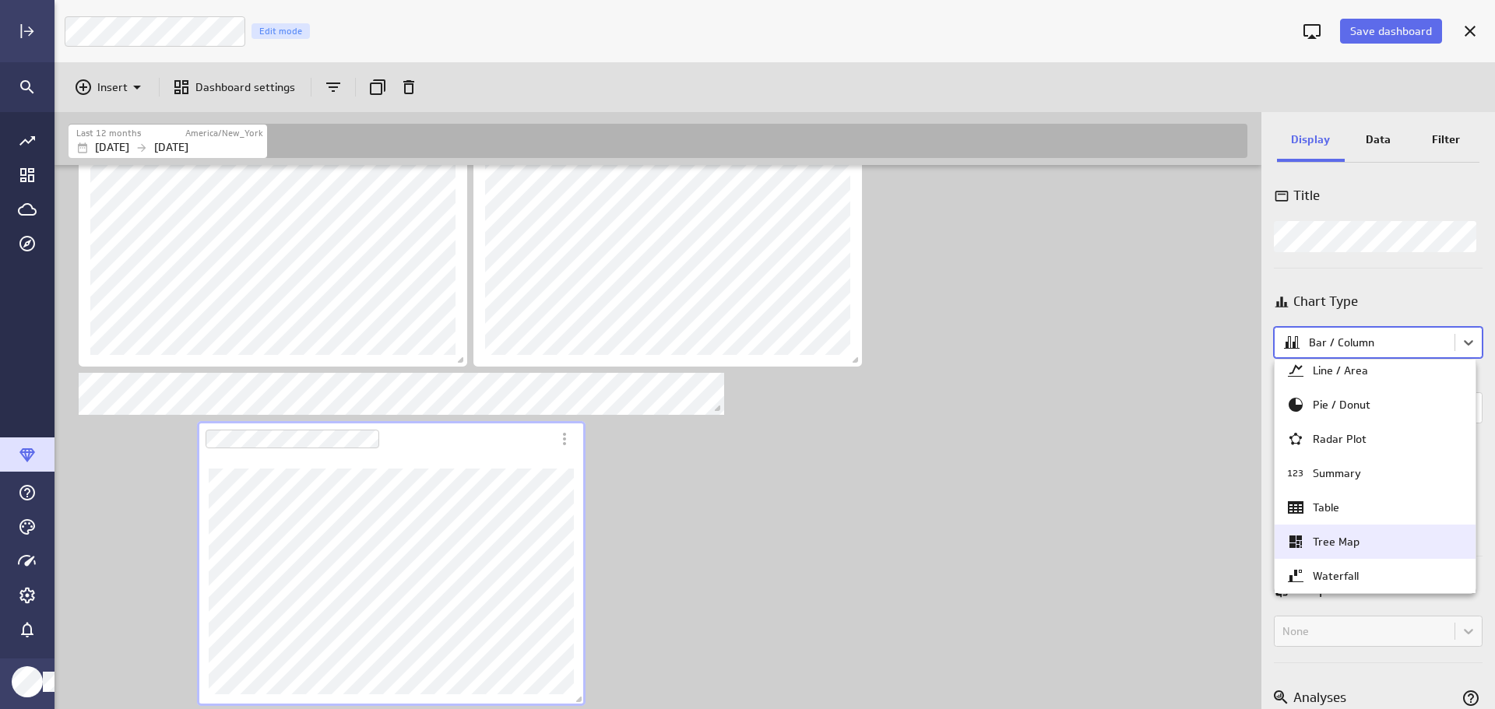
click at [1362, 537] on div "Tree Map" at bounding box center [1375, 542] width 178 height 19
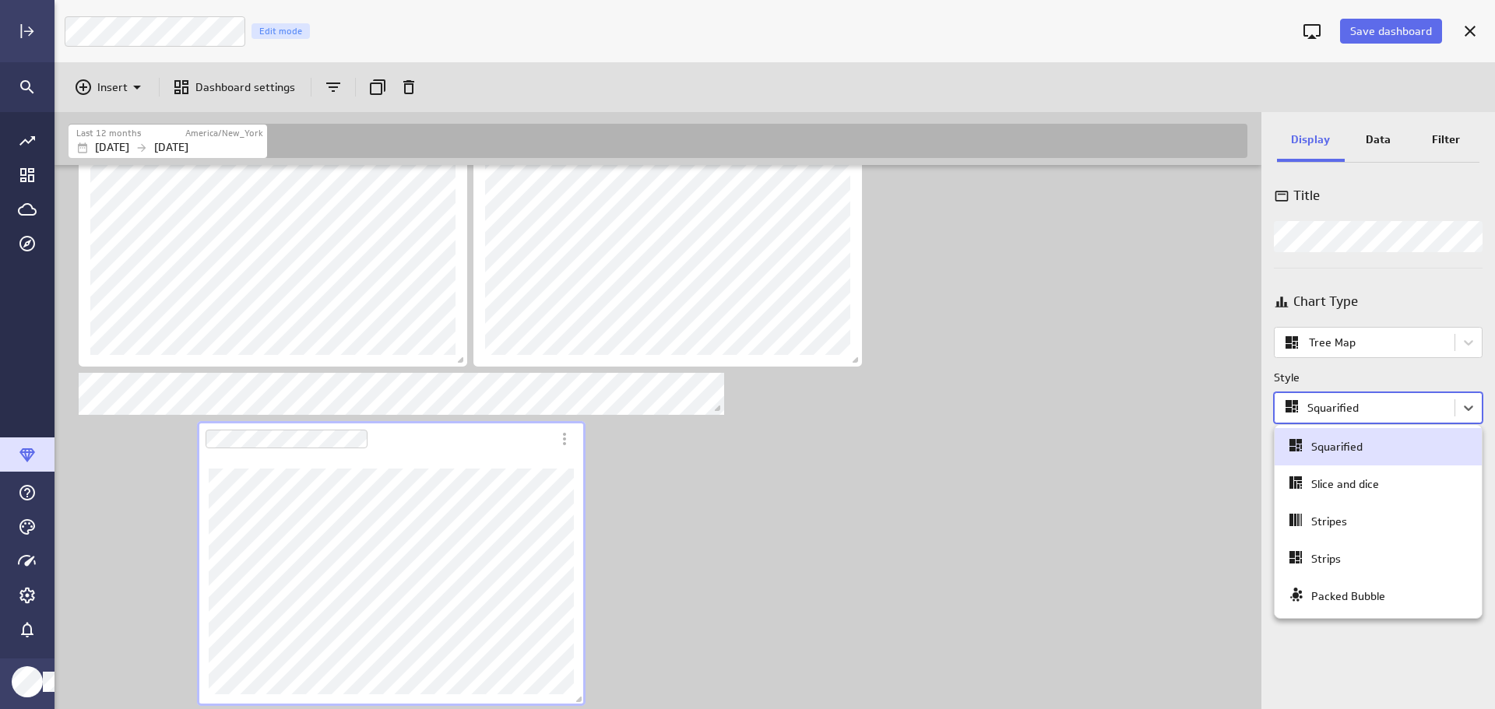
click at [1471, 406] on body "Save dashboard LM Funnel Count Edit mode Insert Dashboard settings Last 12 mont…" at bounding box center [747, 354] width 1495 height 709
click at [1399, 596] on div "Packed Bubble" at bounding box center [1378, 597] width 184 height 22
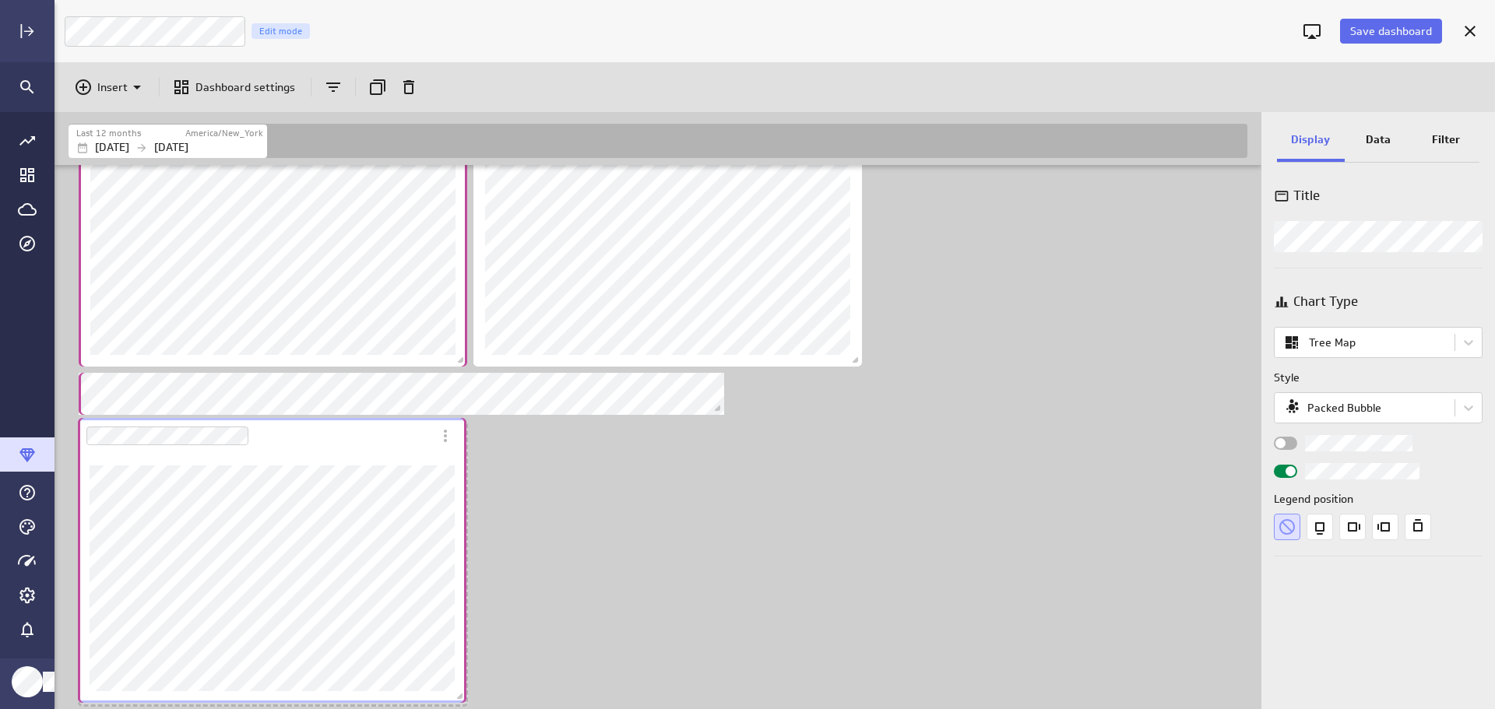
drag, startPoint x: 427, startPoint y: 450, endPoint x: 308, endPoint y: 447, distance: 119.2
click at [308, 447] on div "Dashboard Widget" at bounding box center [255, 436] width 354 height 36
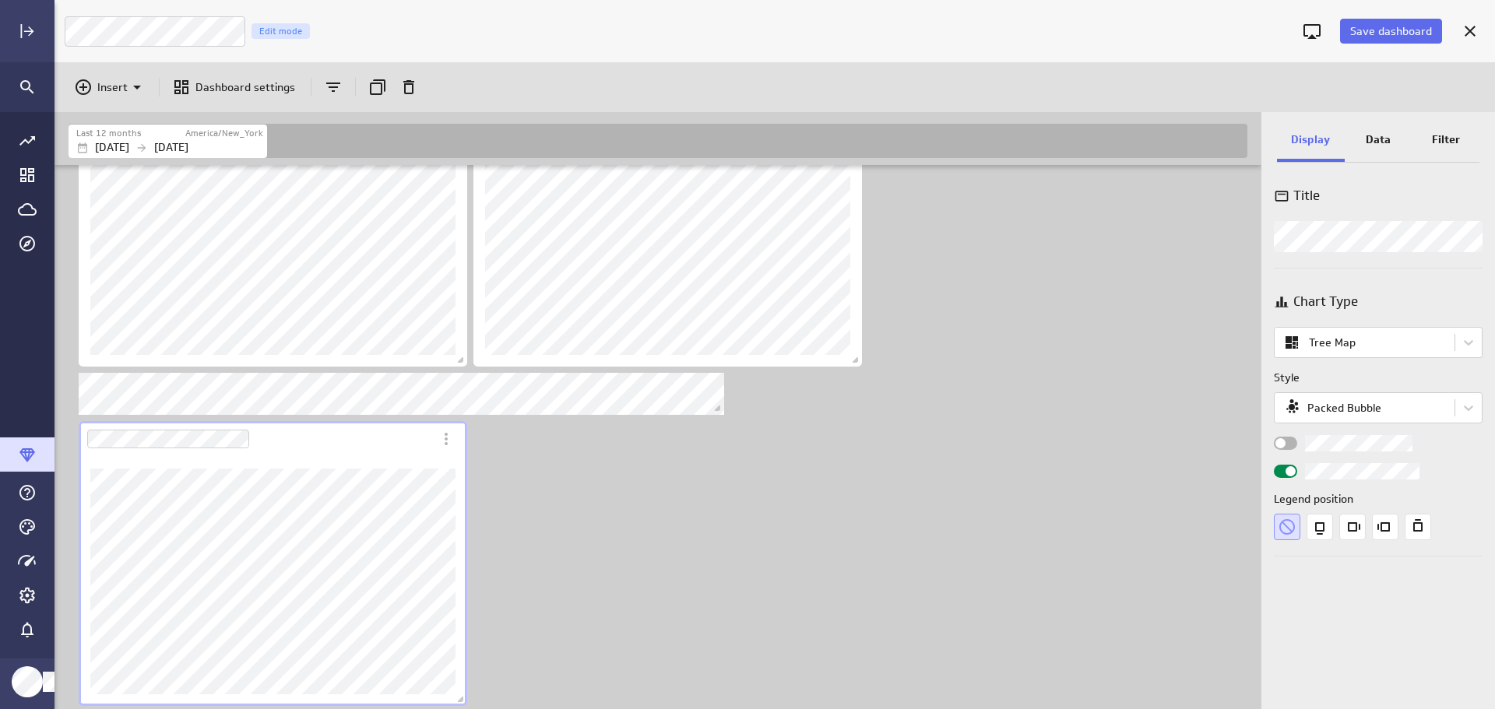
scroll to position [473, 0]
click at [1283, 446] on span "Widget Properties" at bounding box center [1281, 443] width 10 height 10
click at [0, 0] on input "Widget Properties" at bounding box center [0, 0] width 0 height 0
click at [1371, 22] on button "Save dashboard" at bounding box center [1391, 31] width 102 height 25
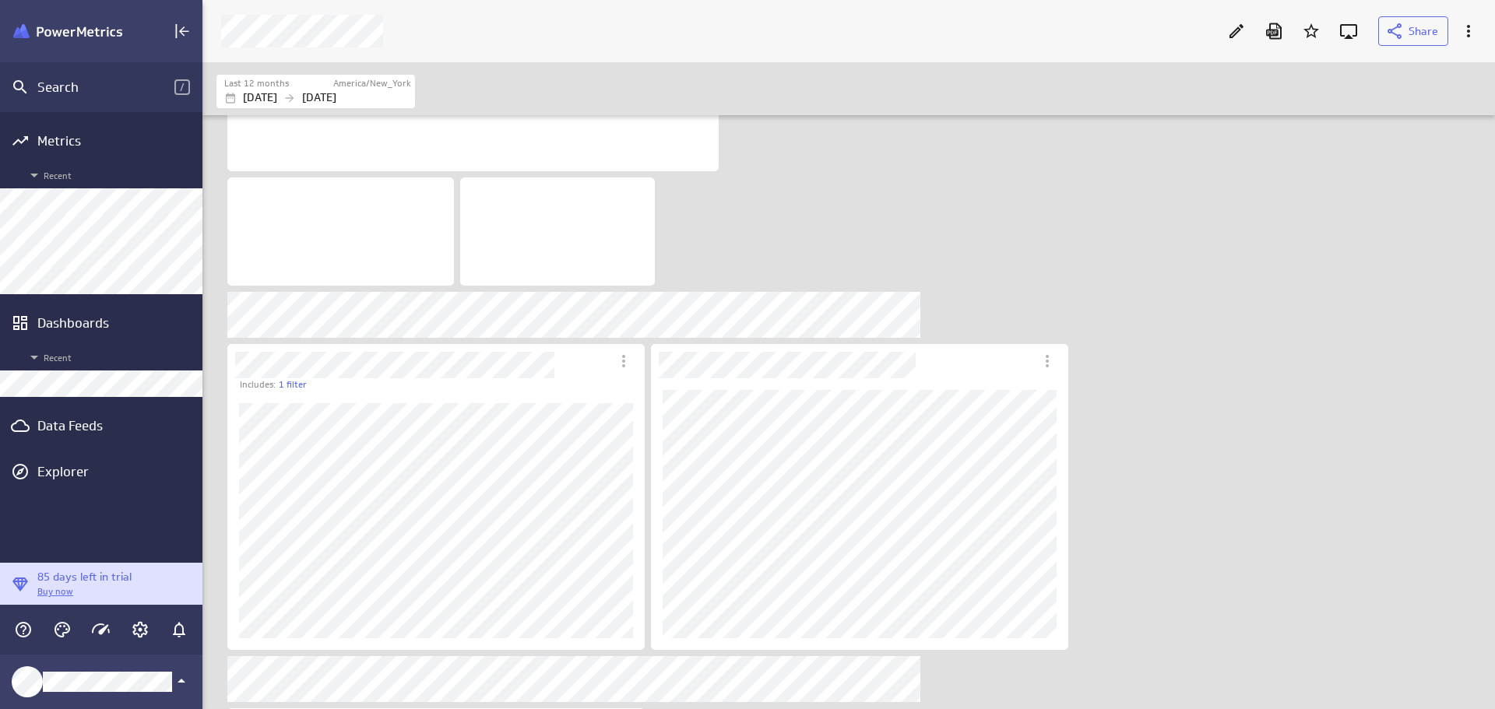
scroll to position [143, 0]
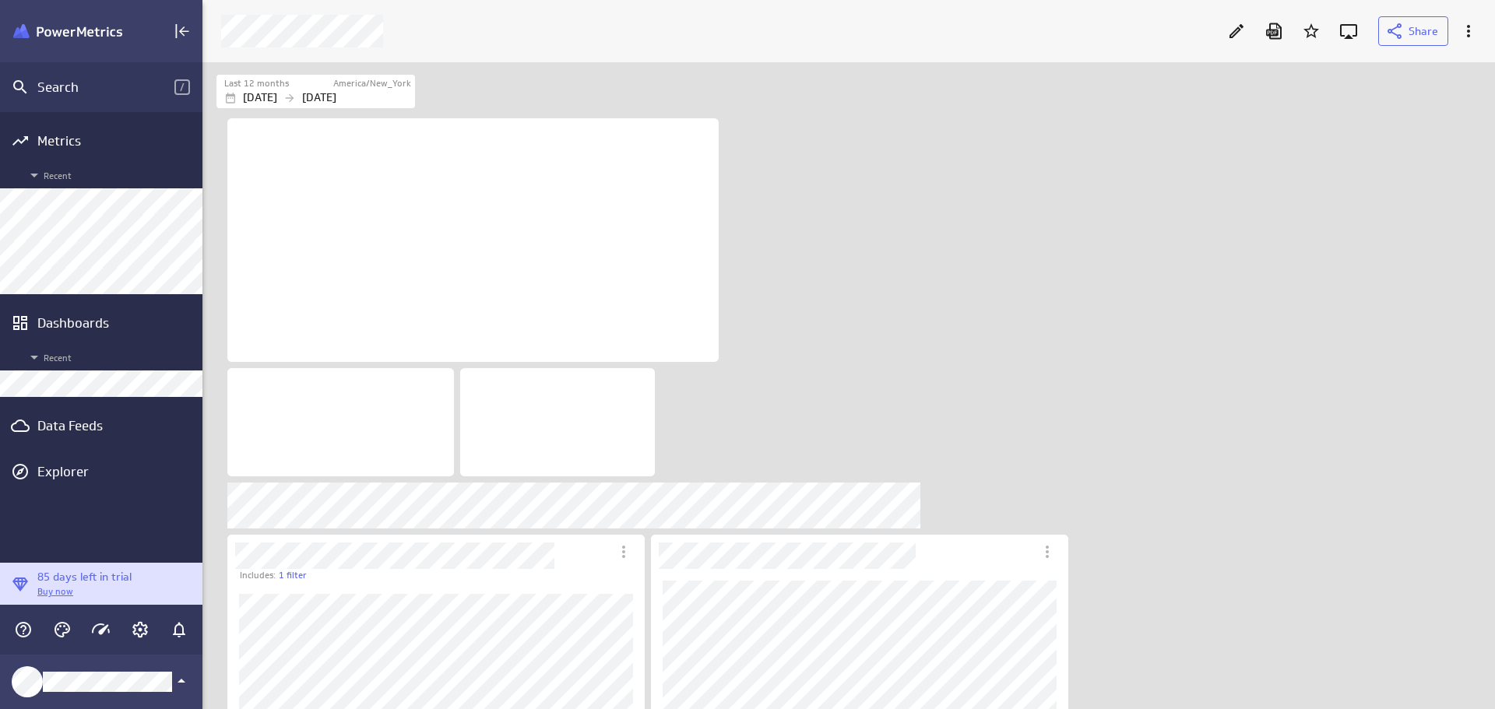
click at [1235, 23] on icon "Edit" at bounding box center [1236, 31] width 19 height 19
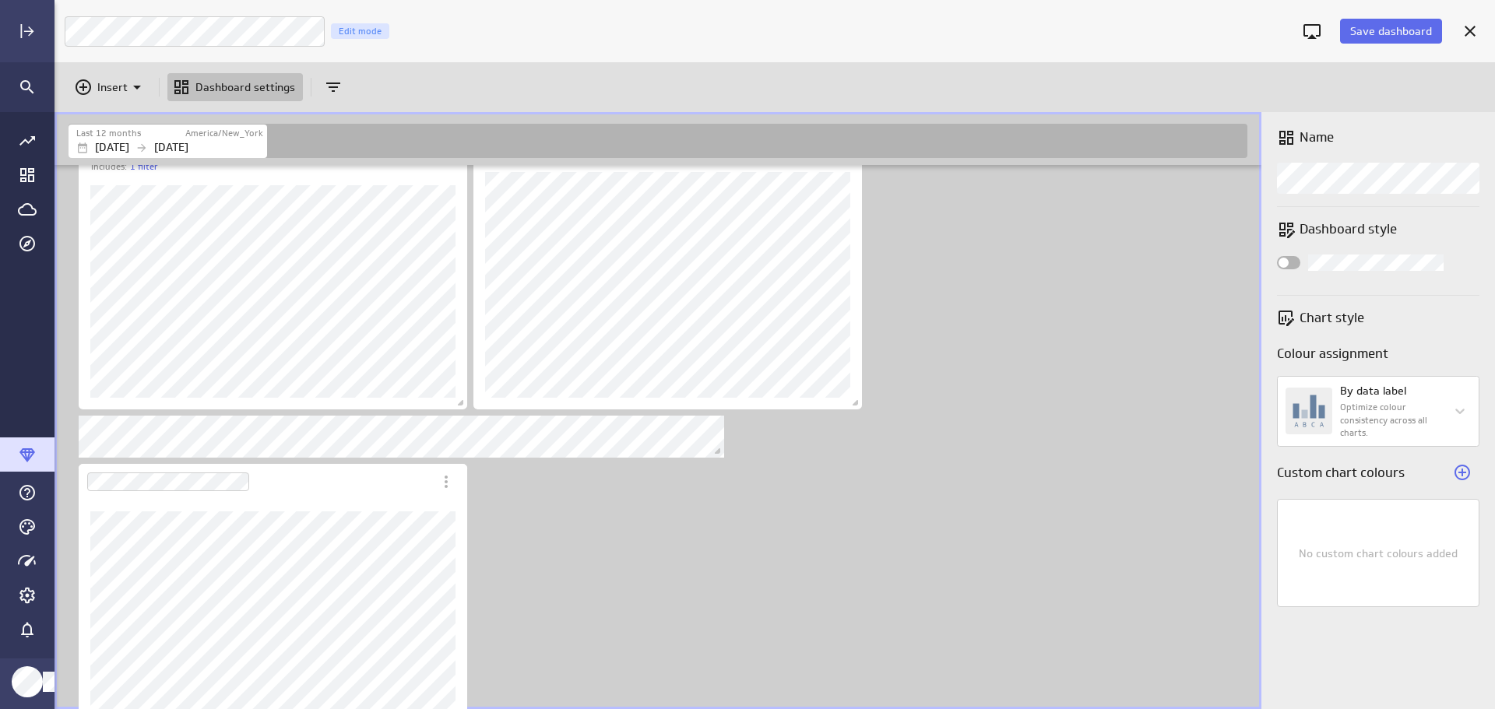
click at [1388, 25] on span "Save dashboard" at bounding box center [1391, 31] width 82 height 14
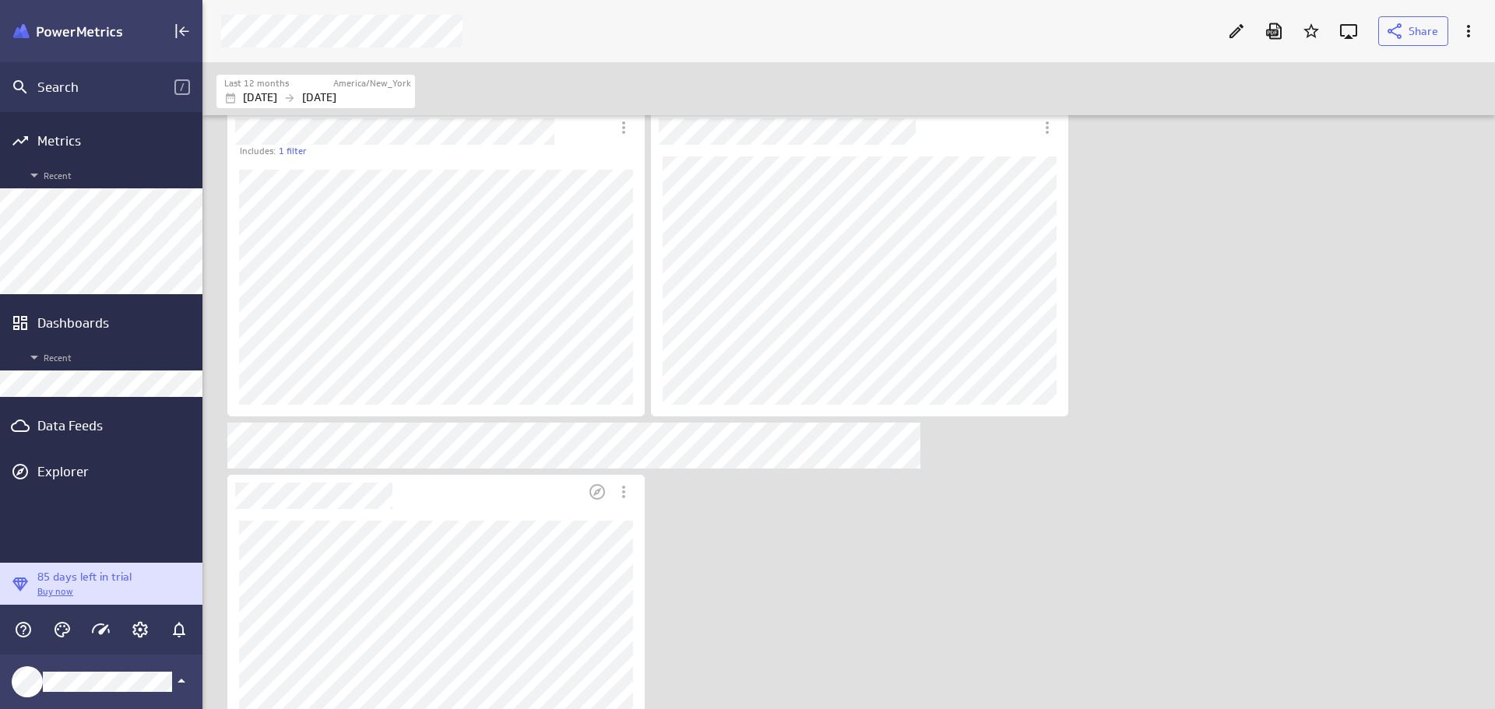
click at [537, 518] on div "Dashboard Widget" at bounding box center [435, 645] width 417 height 272
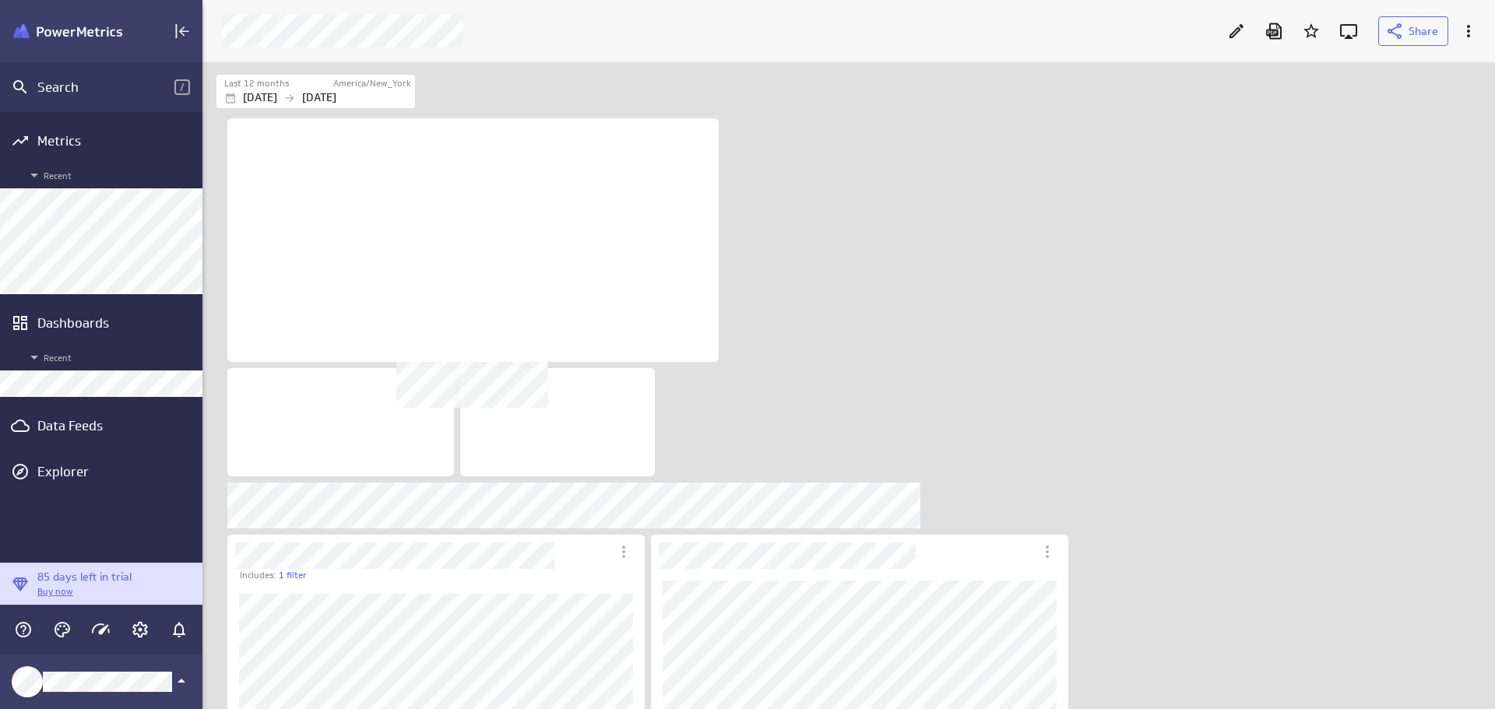
click at [442, 200] on div "No description available" at bounding box center [472, 240] width 491 height 244
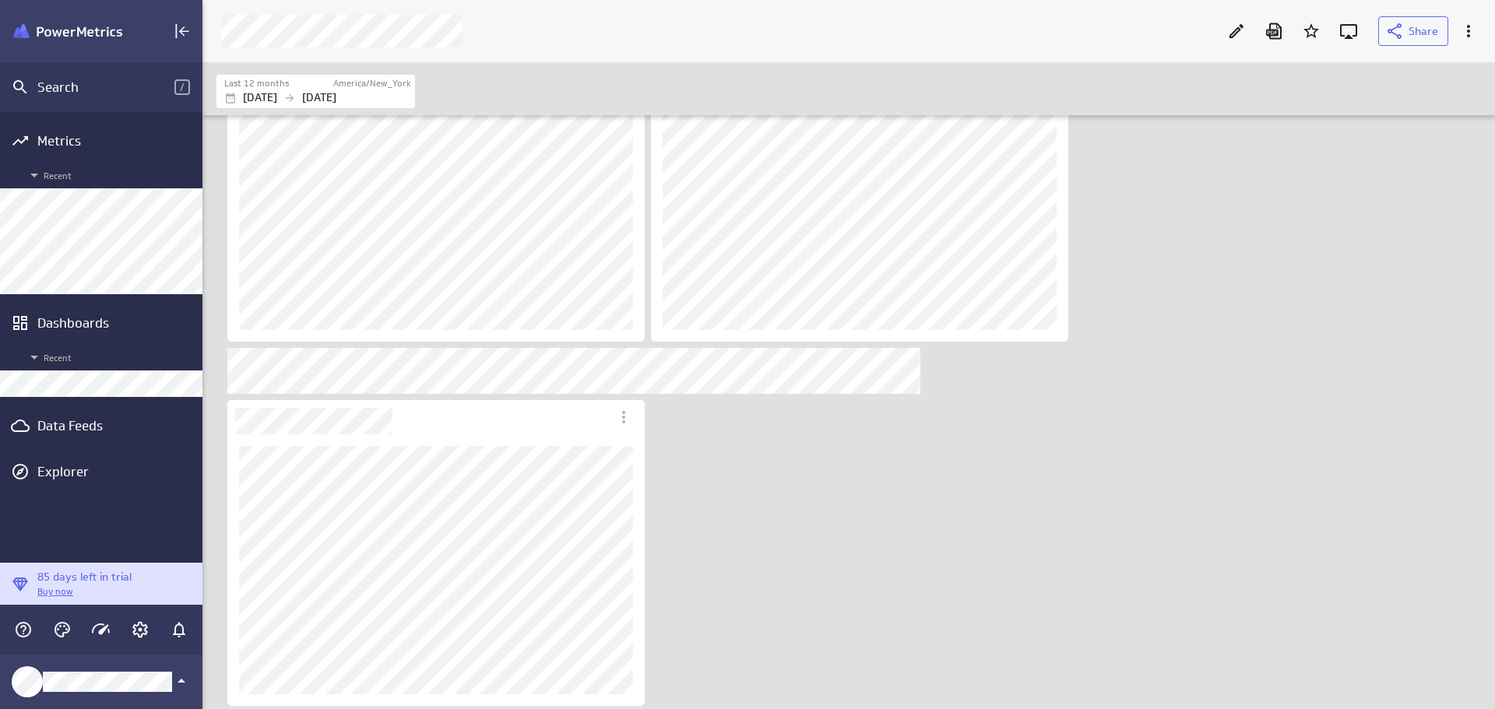
click at [76, 323] on div "Dashboards" at bounding box center [101, 323] width 128 height 17
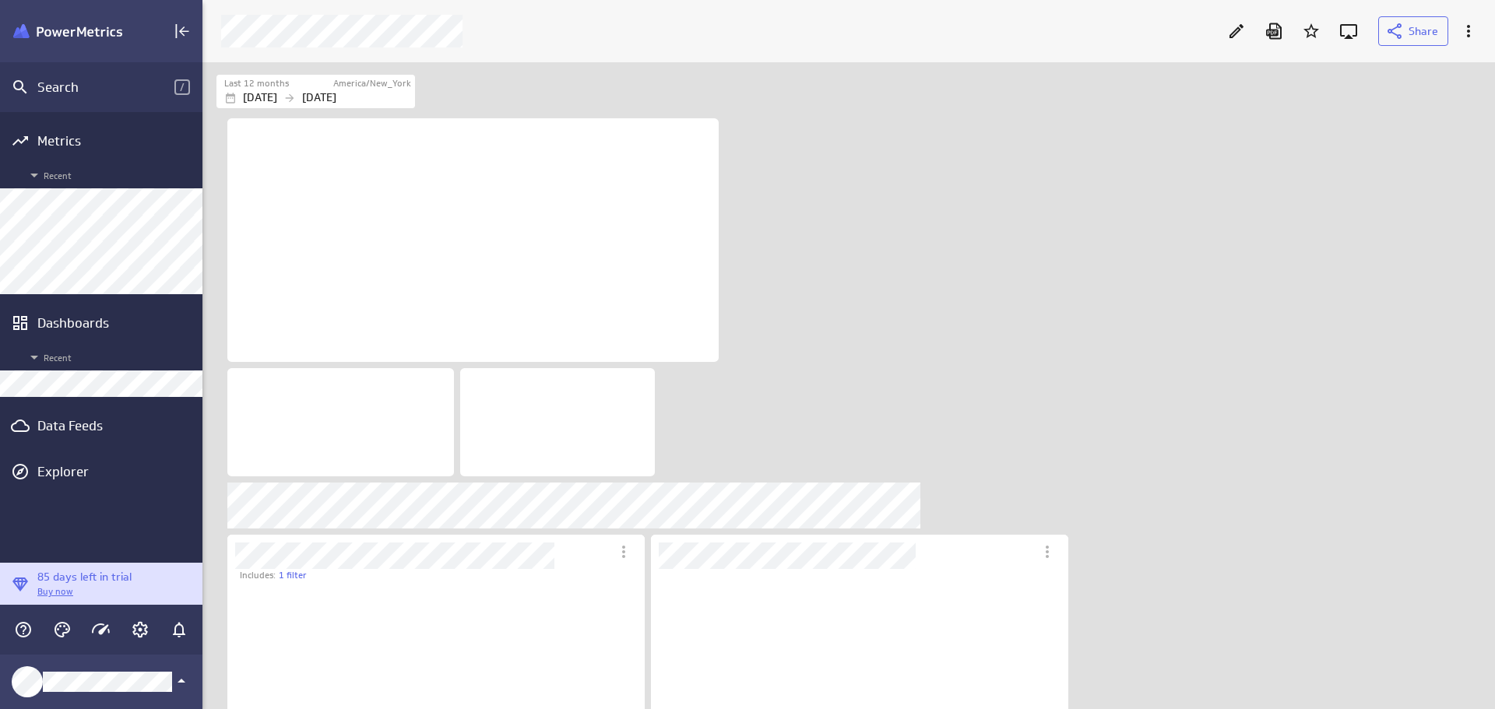
scroll to position [1117, 1295]
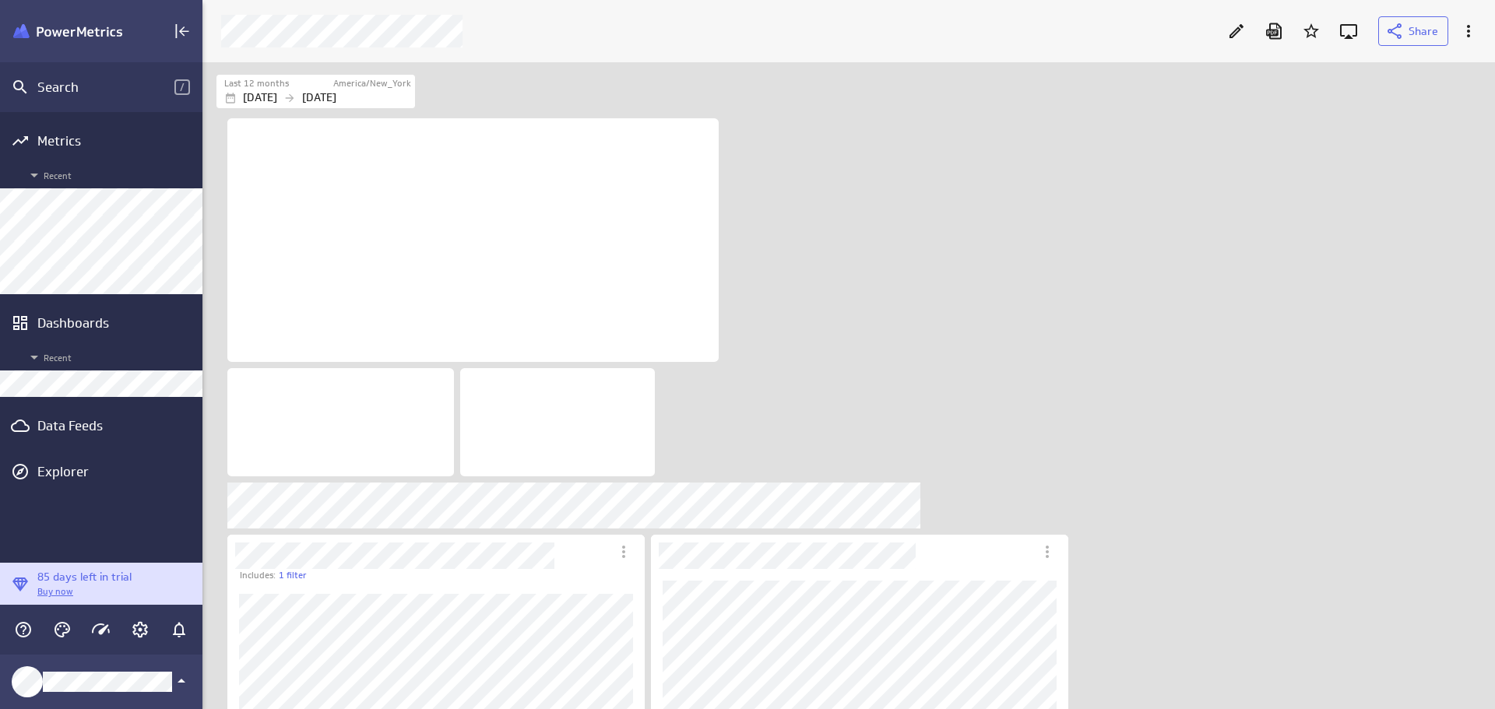
click at [85, 322] on div "Dashboards" at bounding box center [101, 323] width 128 height 17
click at [94, 333] on div "Dashboards" at bounding box center [101, 323] width 202 height 34
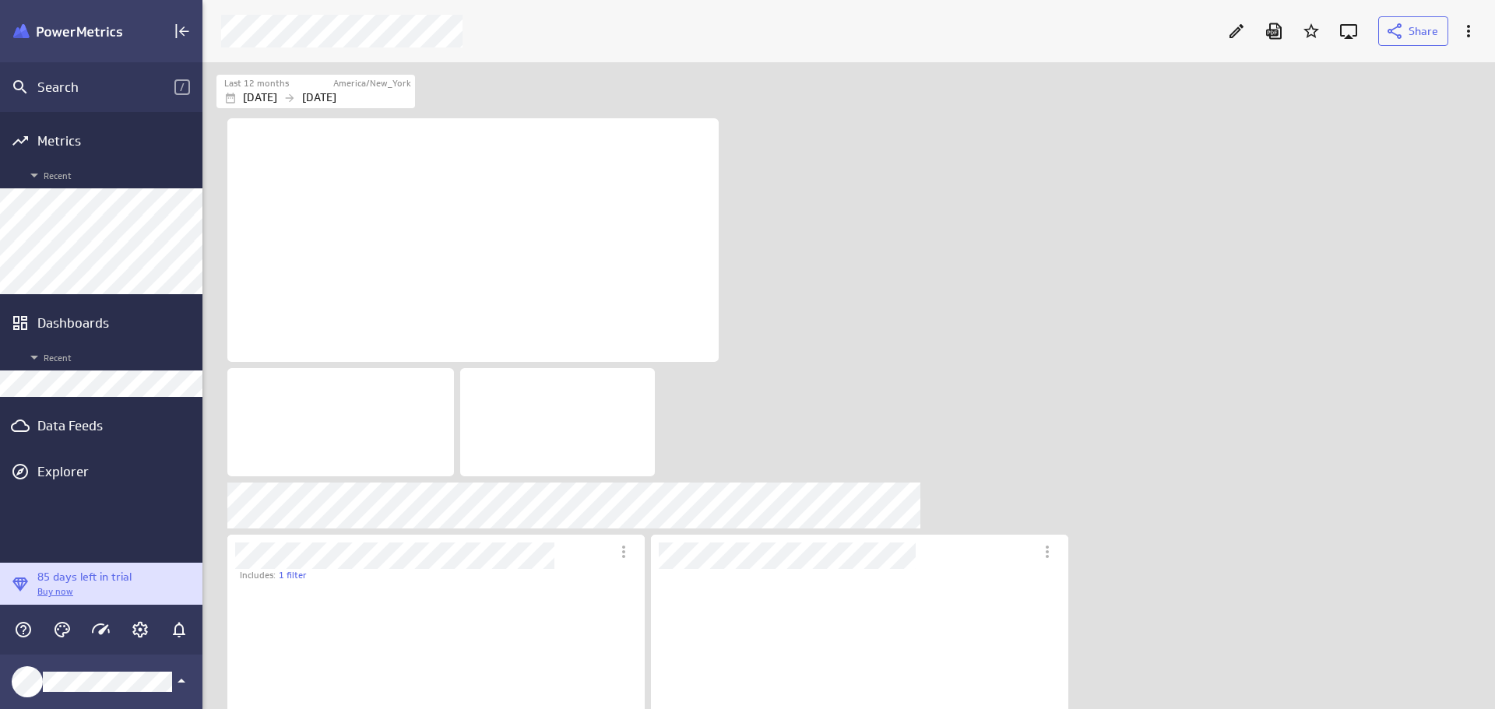
scroll to position [259, 418]
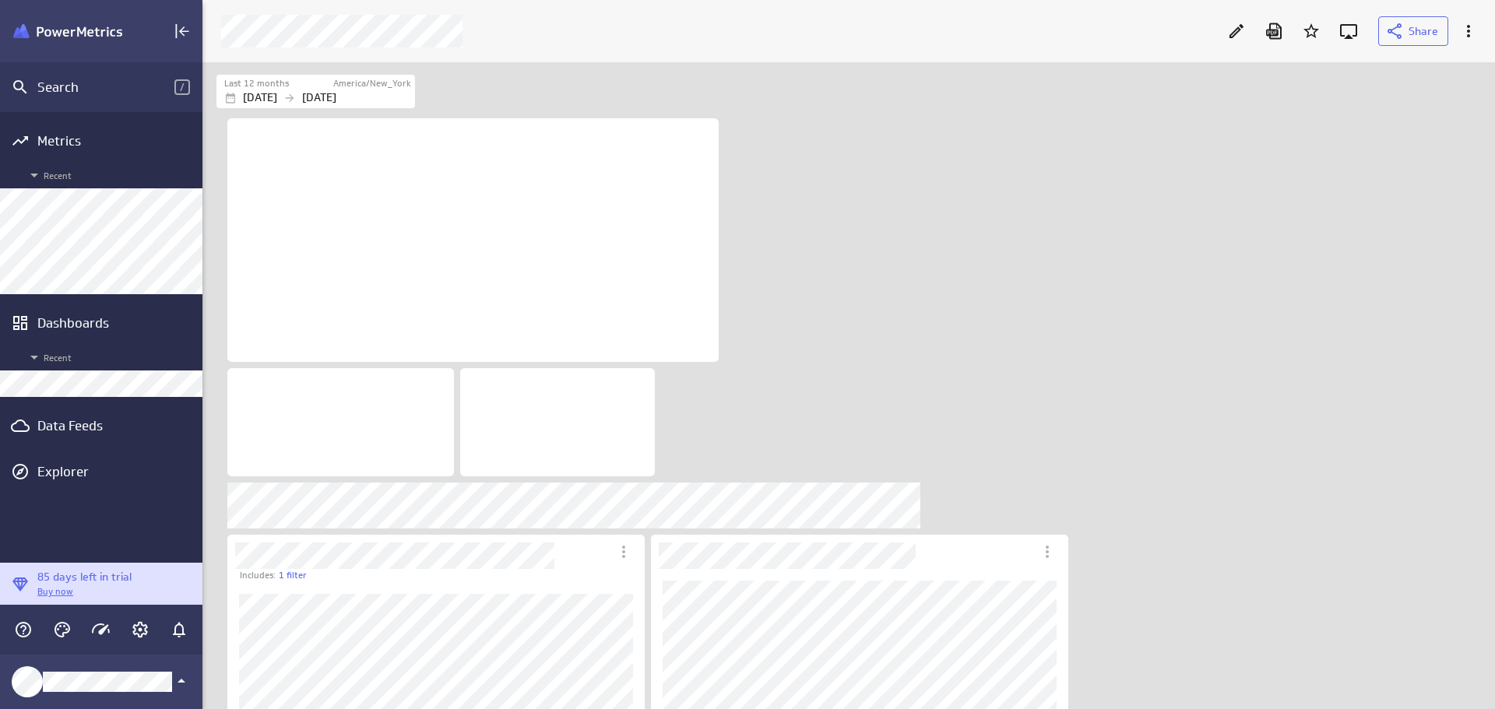
click at [68, 422] on div "Data Feeds" at bounding box center [101, 425] width 128 height 17
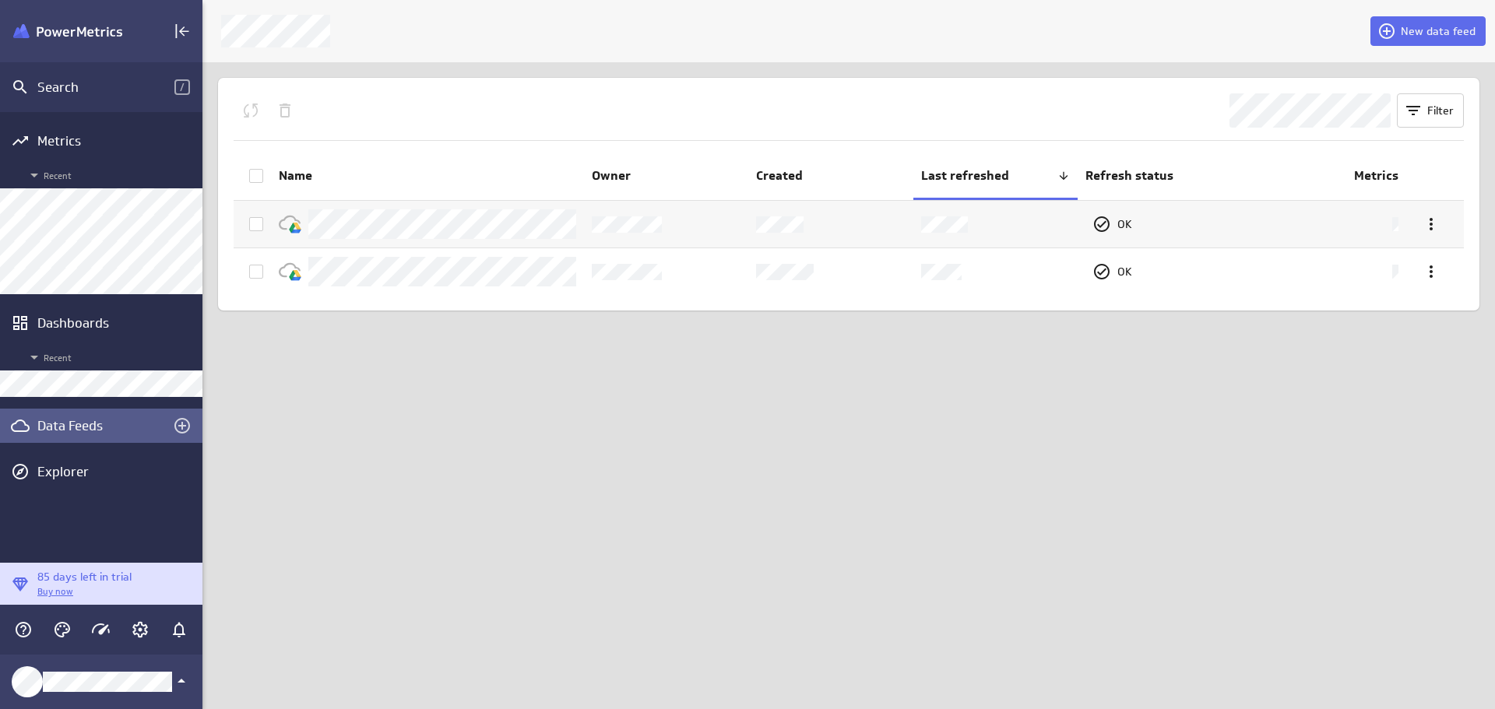
click at [1443, 23] on button "New data feed" at bounding box center [1428, 31] width 115 height 30
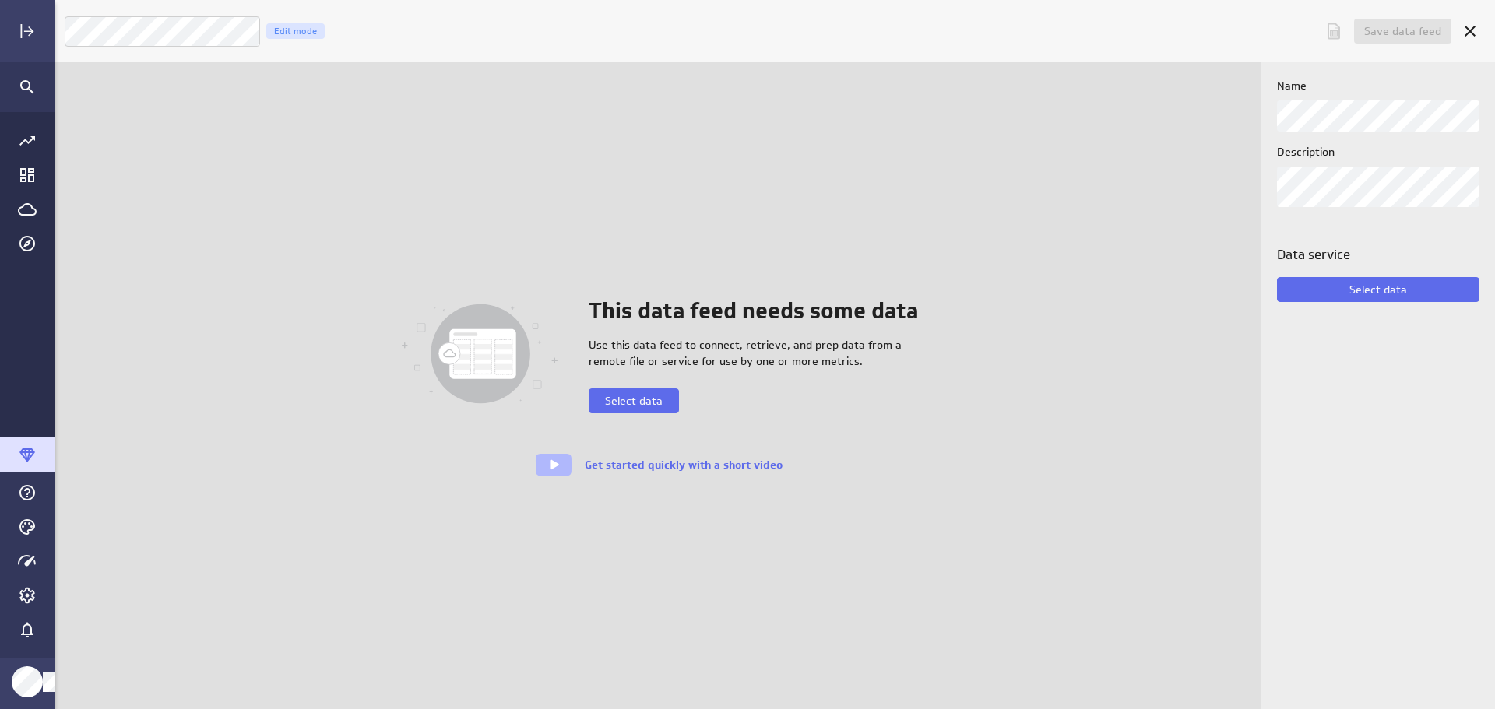
click at [655, 407] on span "Select data" at bounding box center [634, 401] width 58 height 14
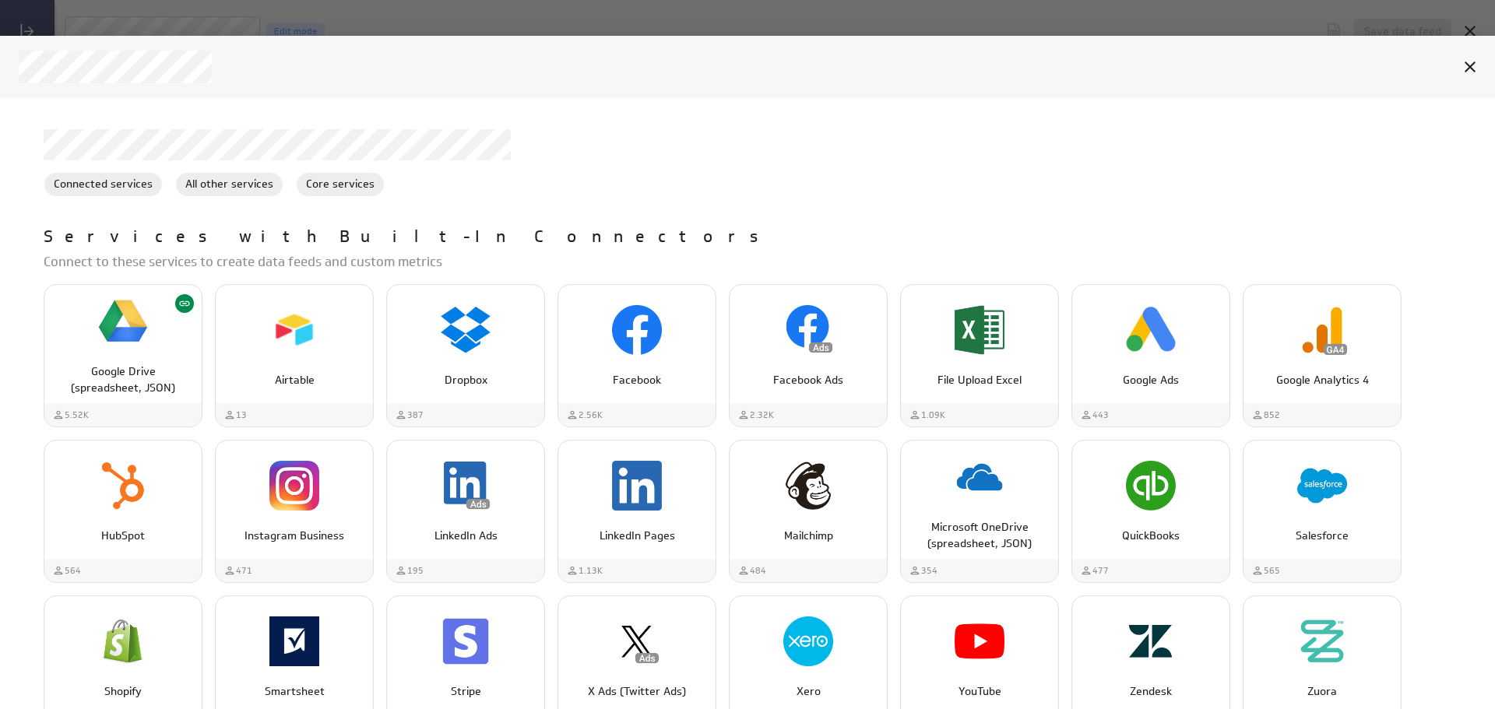
click at [95, 383] on p "Google Drive (spreadsheet, JSON)" at bounding box center [123, 380] width 125 height 33
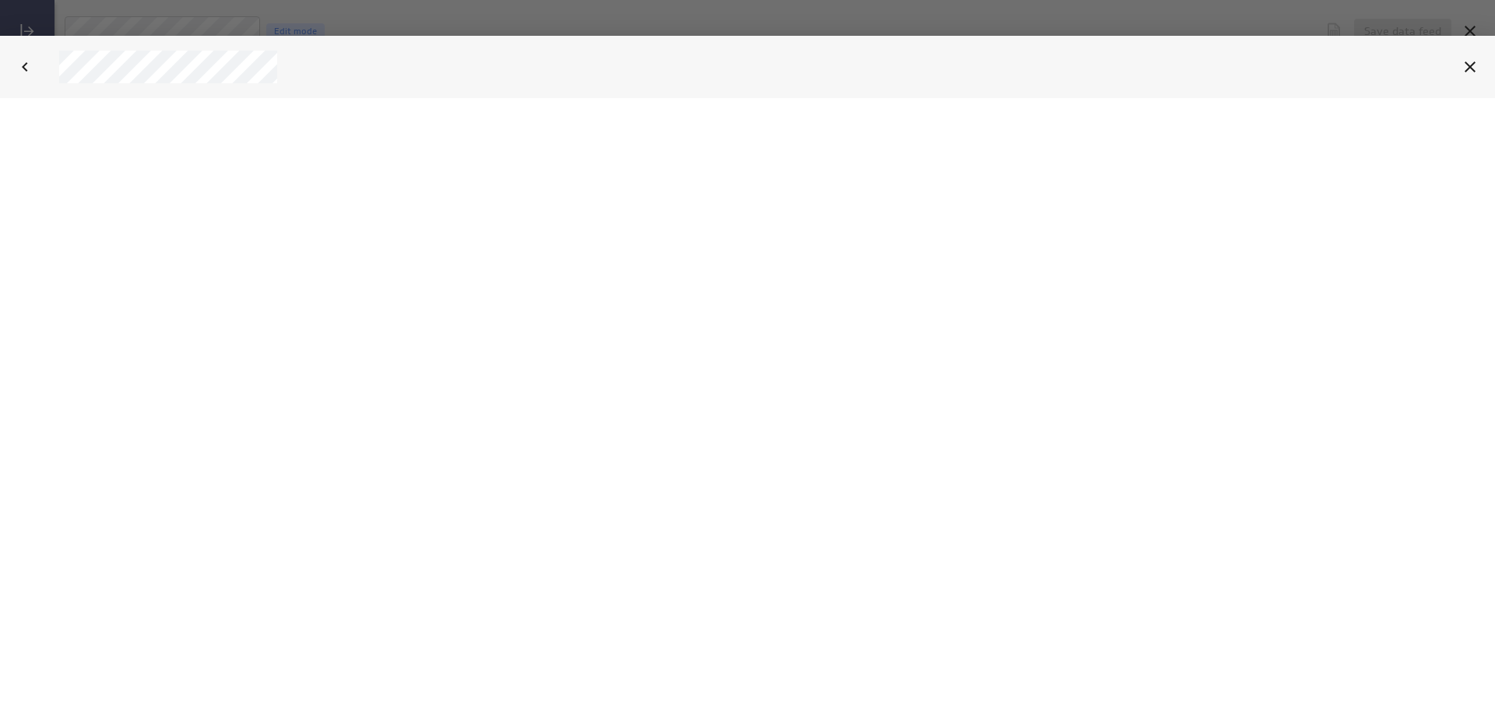
select select "3deaa3bb4c69fb619b3abaa66b5c1f4e"
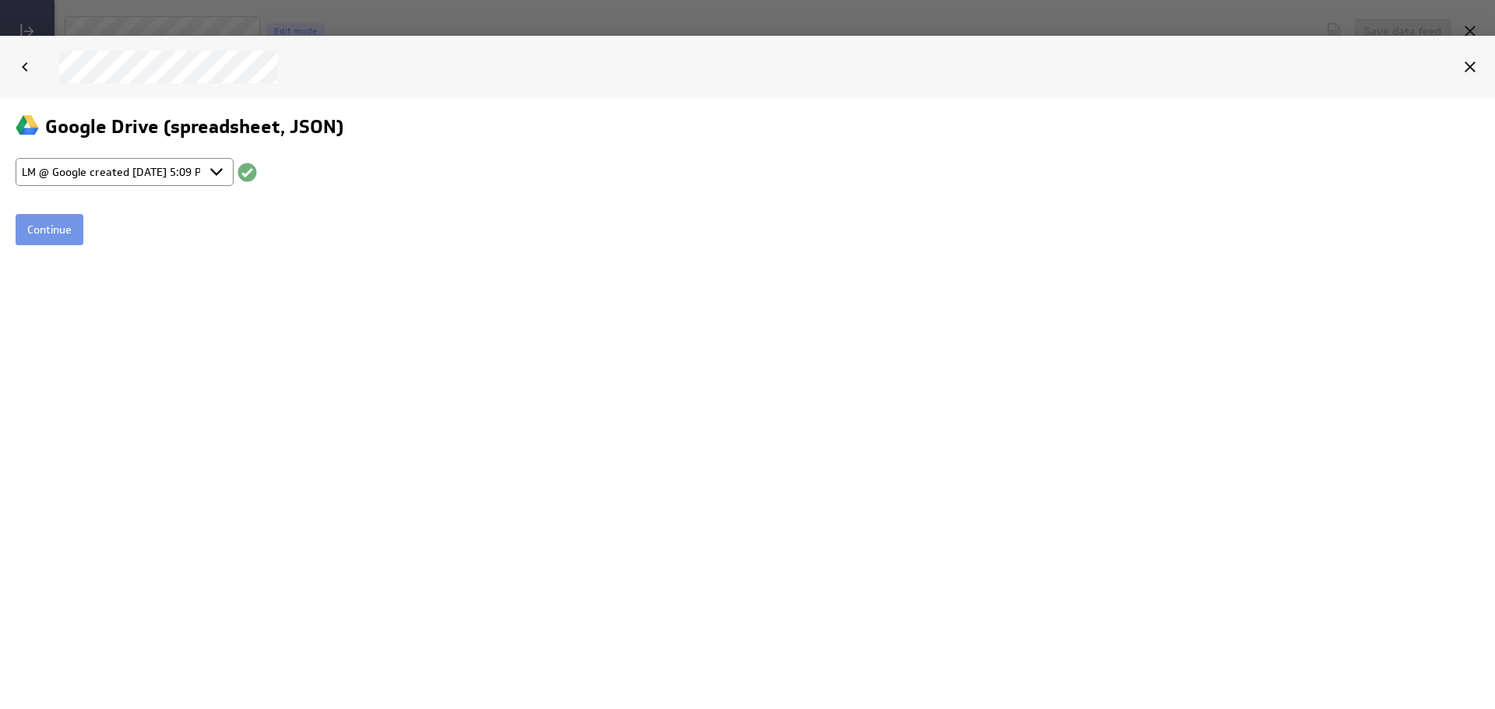
click at [59, 221] on input "Continue" at bounding box center [50, 228] width 68 height 31
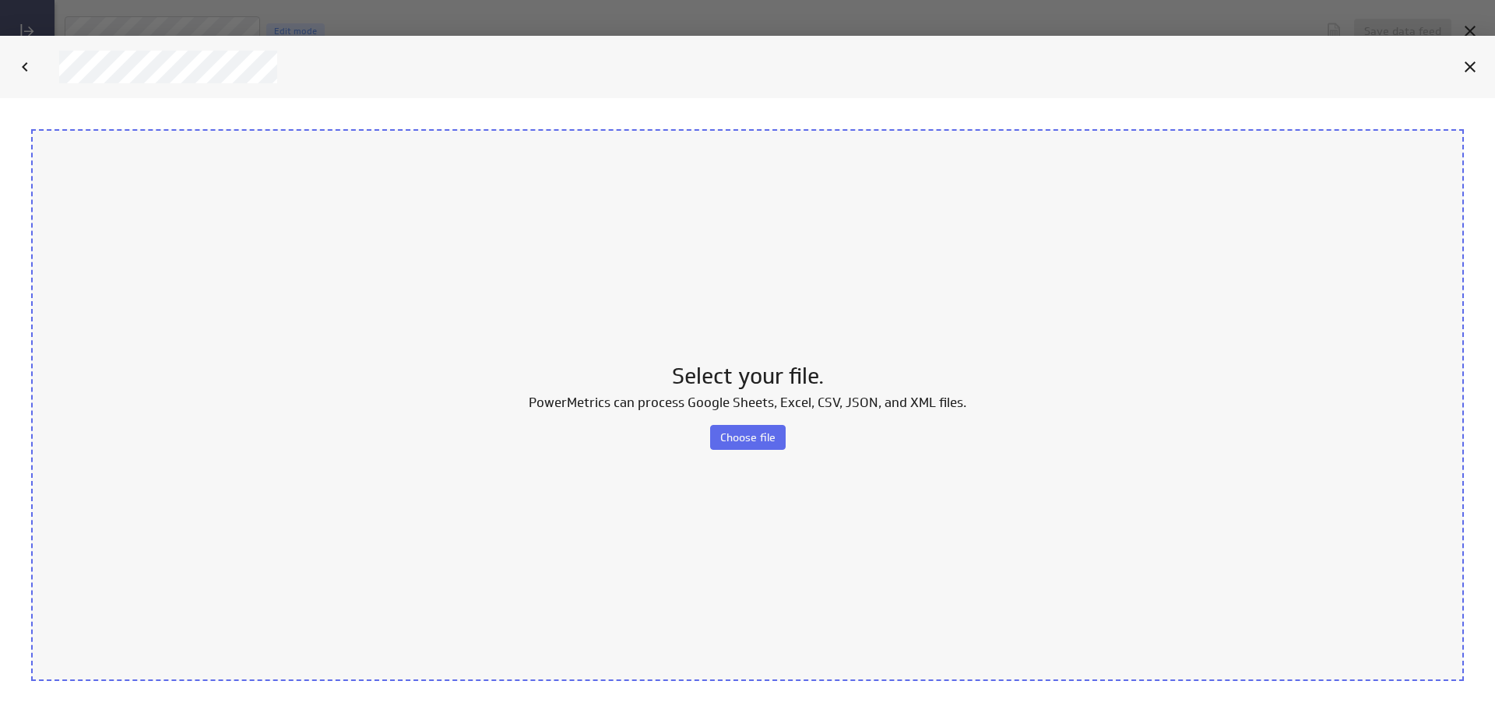
click at [740, 435] on span "Choose file" at bounding box center [747, 437] width 55 height 14
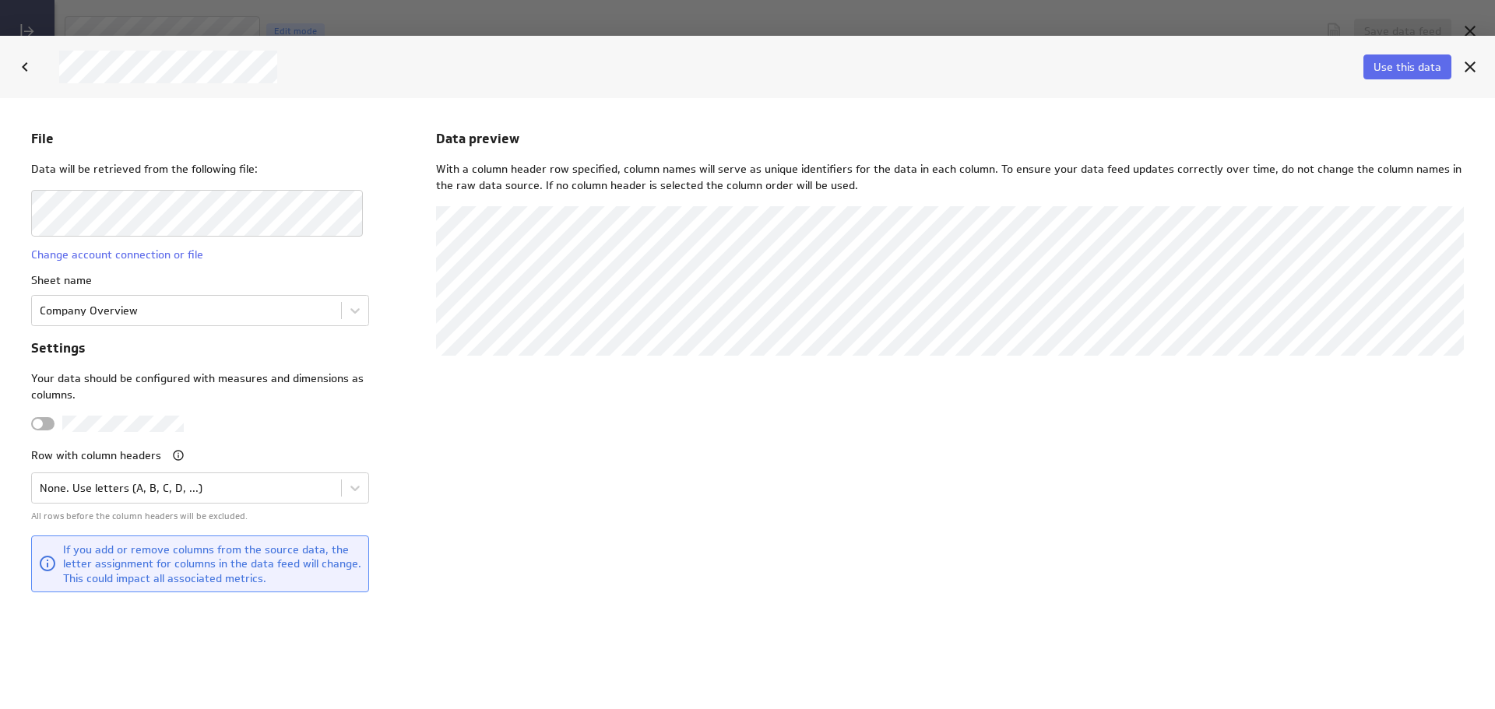
click at [344, 319] on body "File Data will be retrieved from the following file: Change account connection …" at bounding box center [747, 402] width 1495 height 611
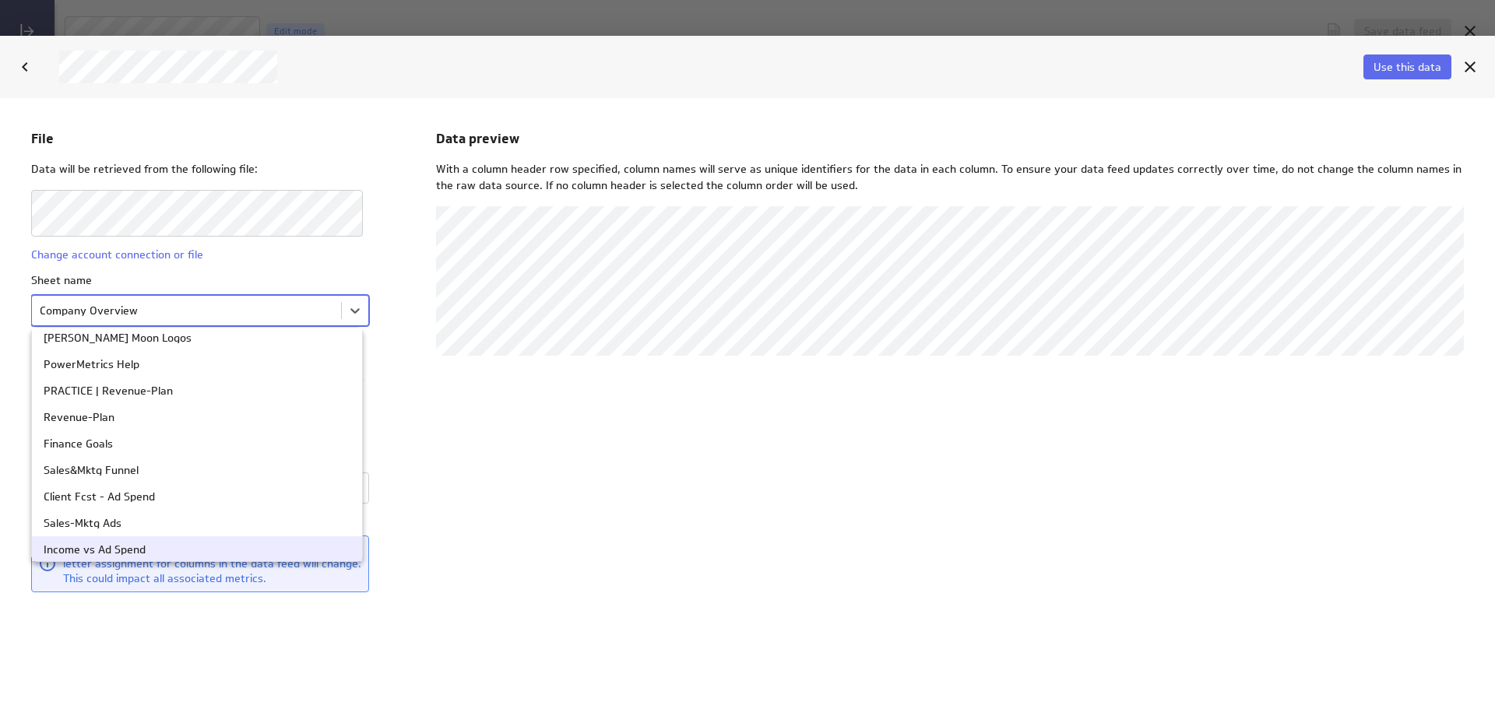
scroll to position [156, 0]
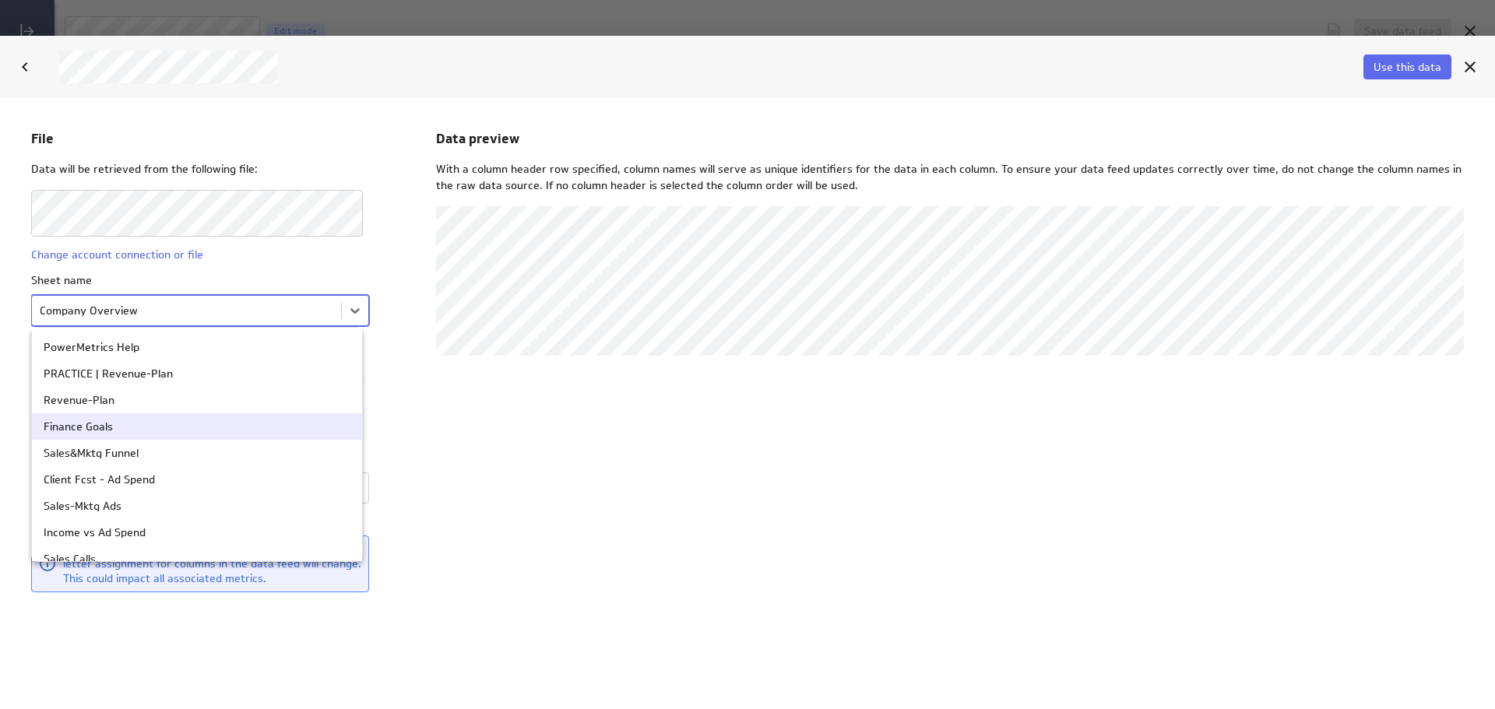
click at [232, 421] on div "Finance Goals" at bounding box center [197, 426] width 307 height 11
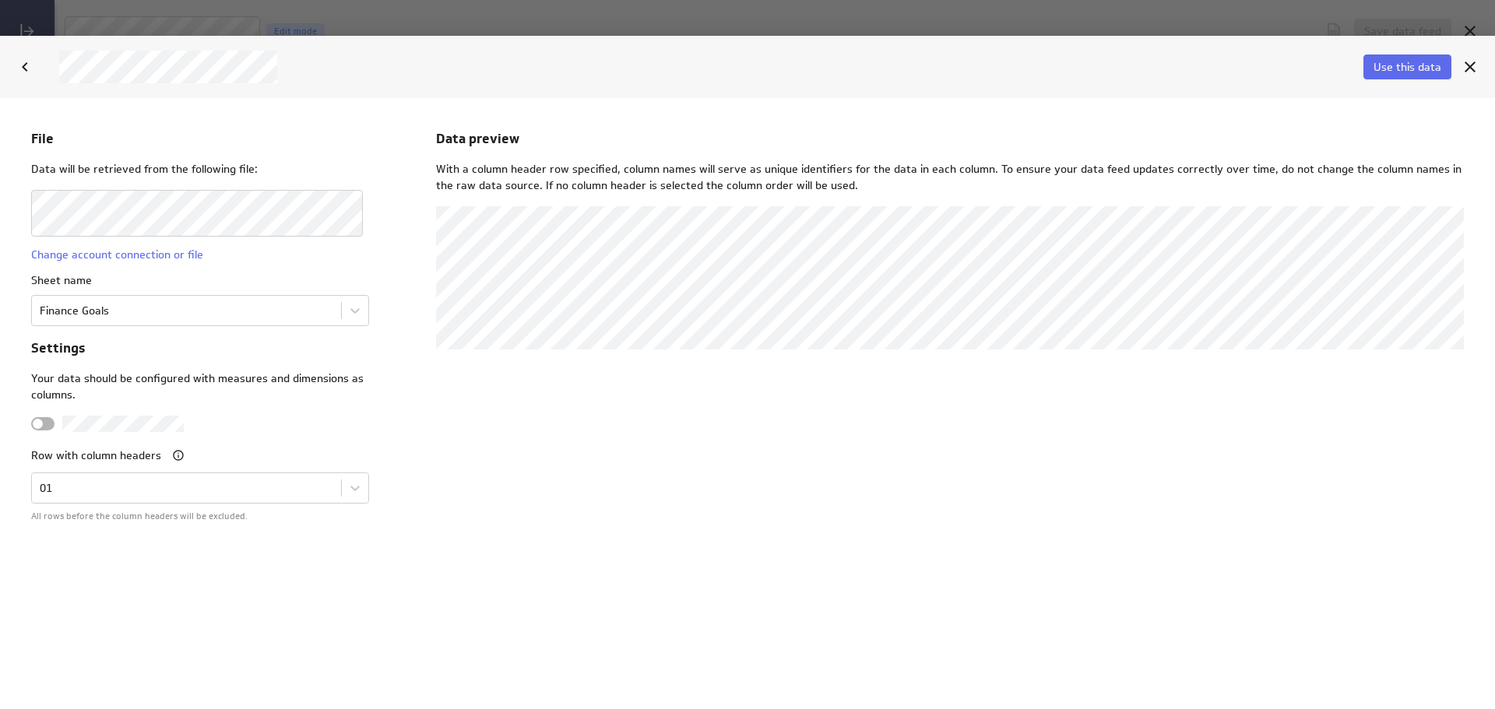
click at [1404, 72] on span "Use this data" at bounding box center [1408, 67] width 68 height 14
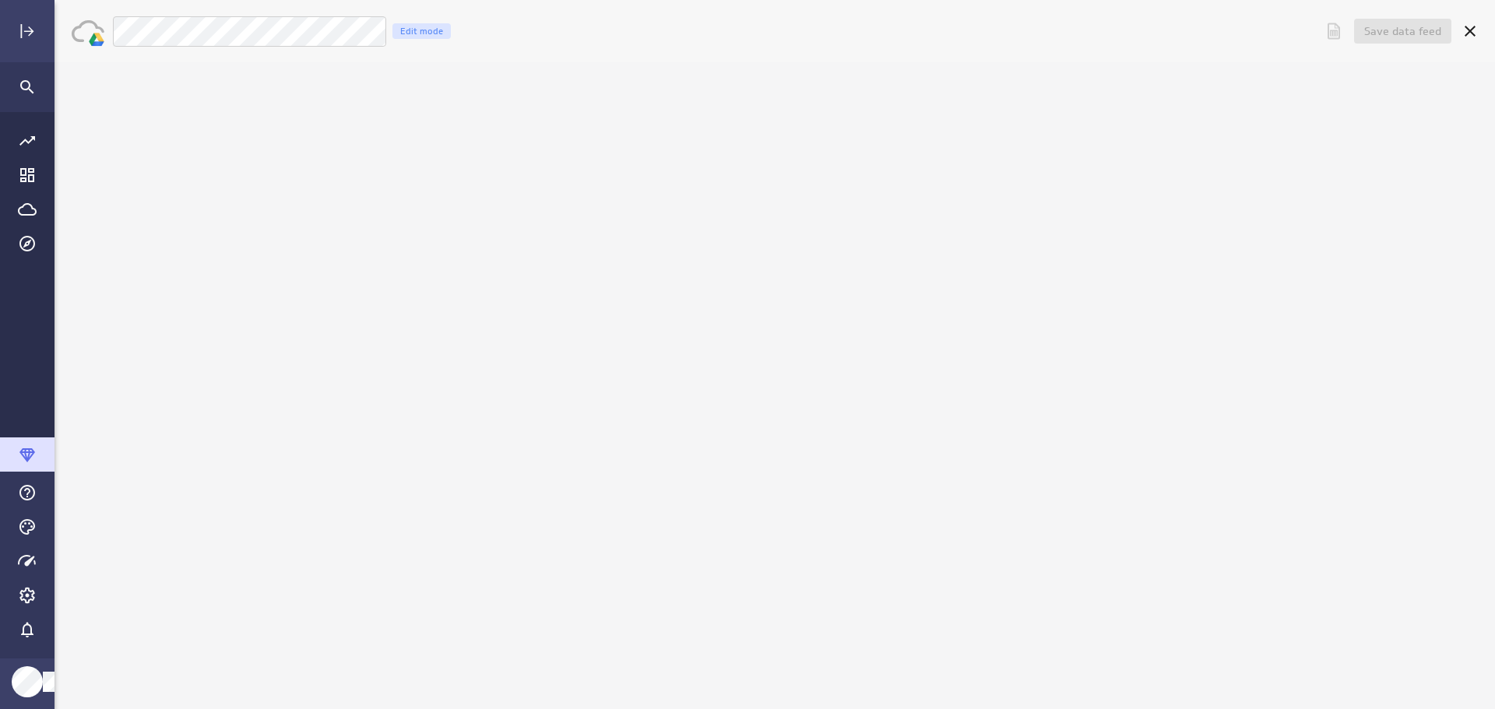
scroll to position [0, 0]
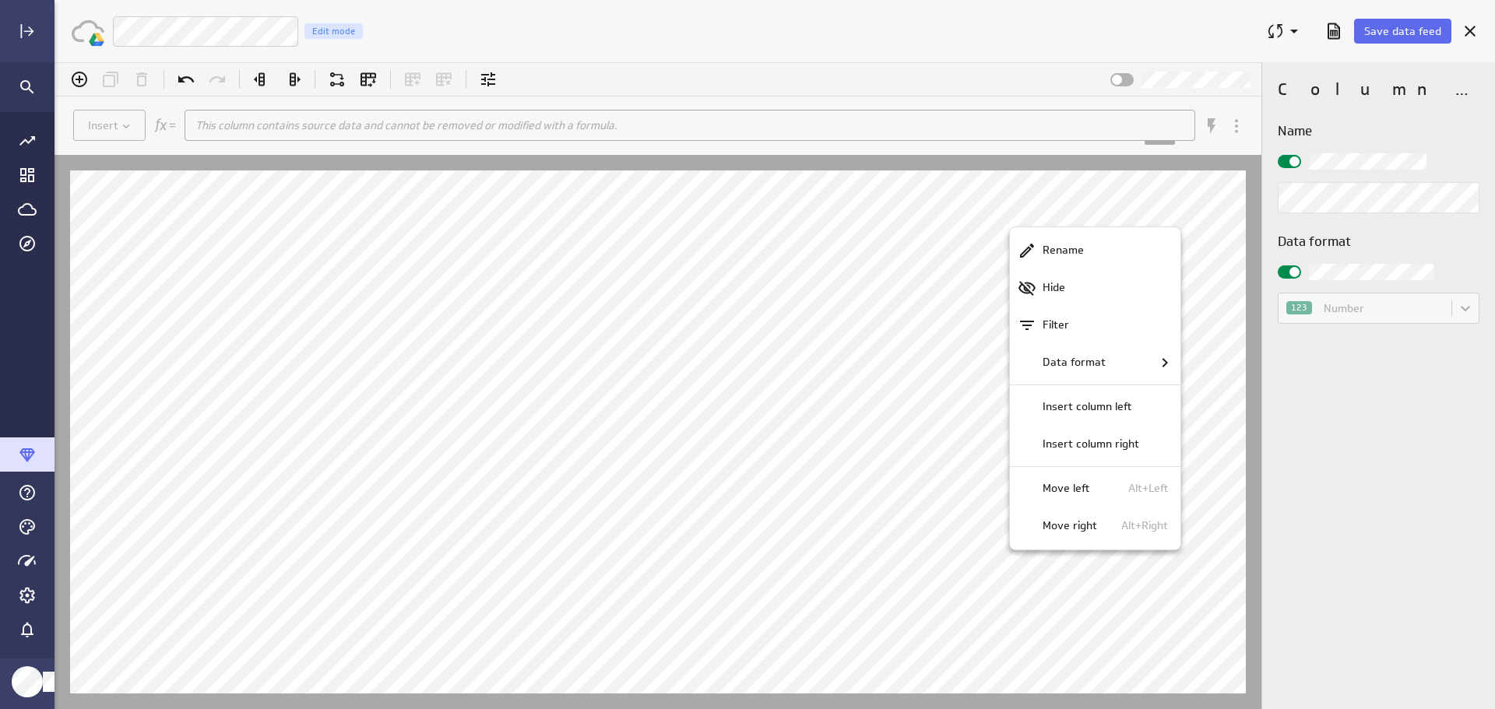
click at [914, 225] on div at bounding box center [775, 385] width 1441 height 647
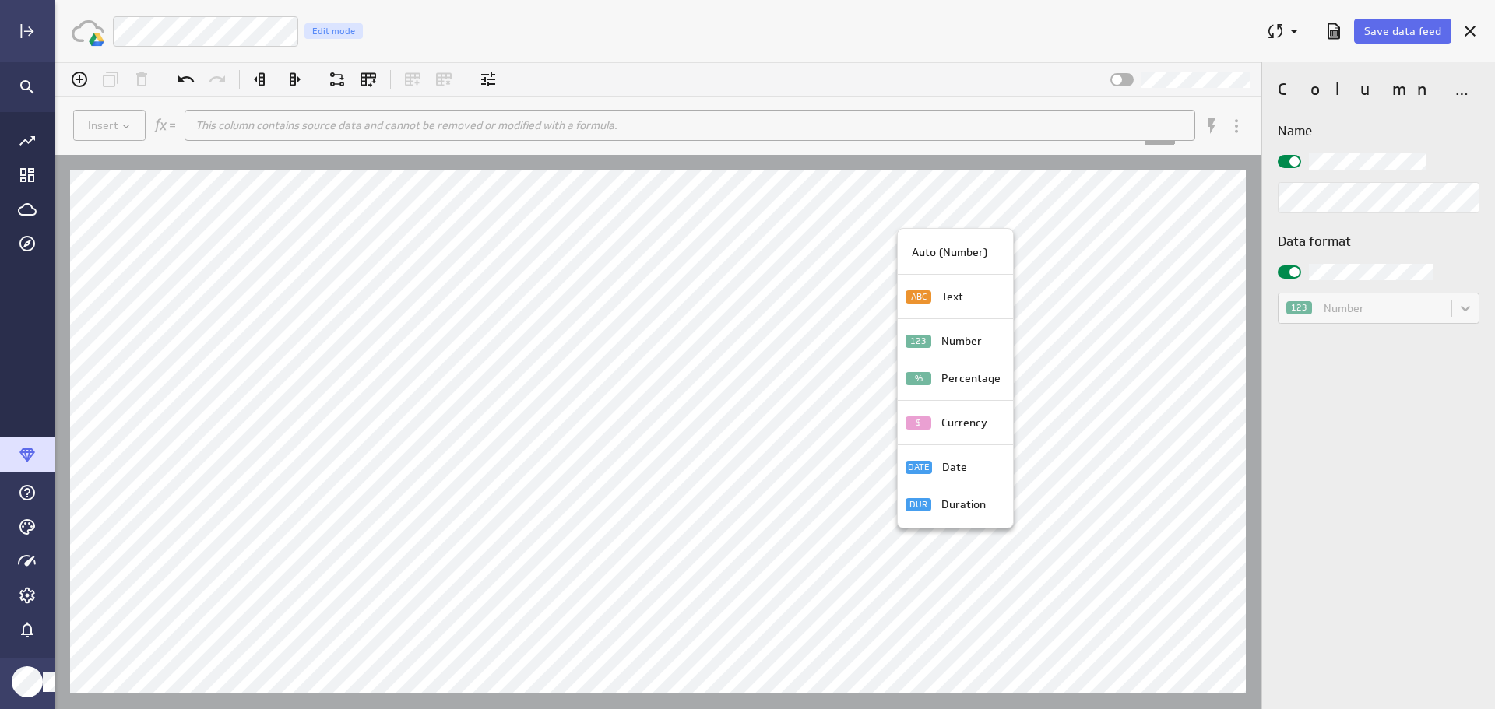
click at [975, 381] on p "Percentage" at bounding box center [970, 379] width 59 height 16
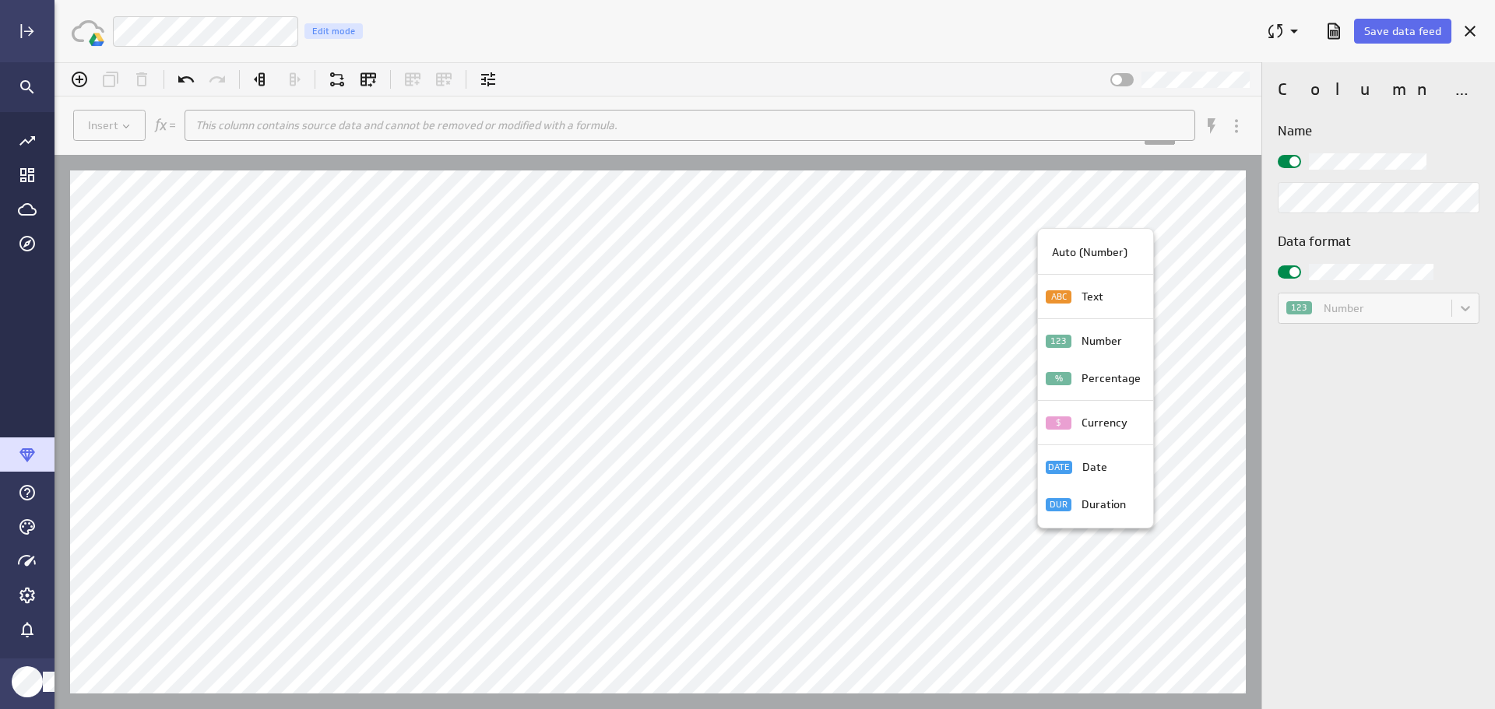
click at [1082, 419] on p "Currency" at bounding box center [1105, 423] width 46 height 16
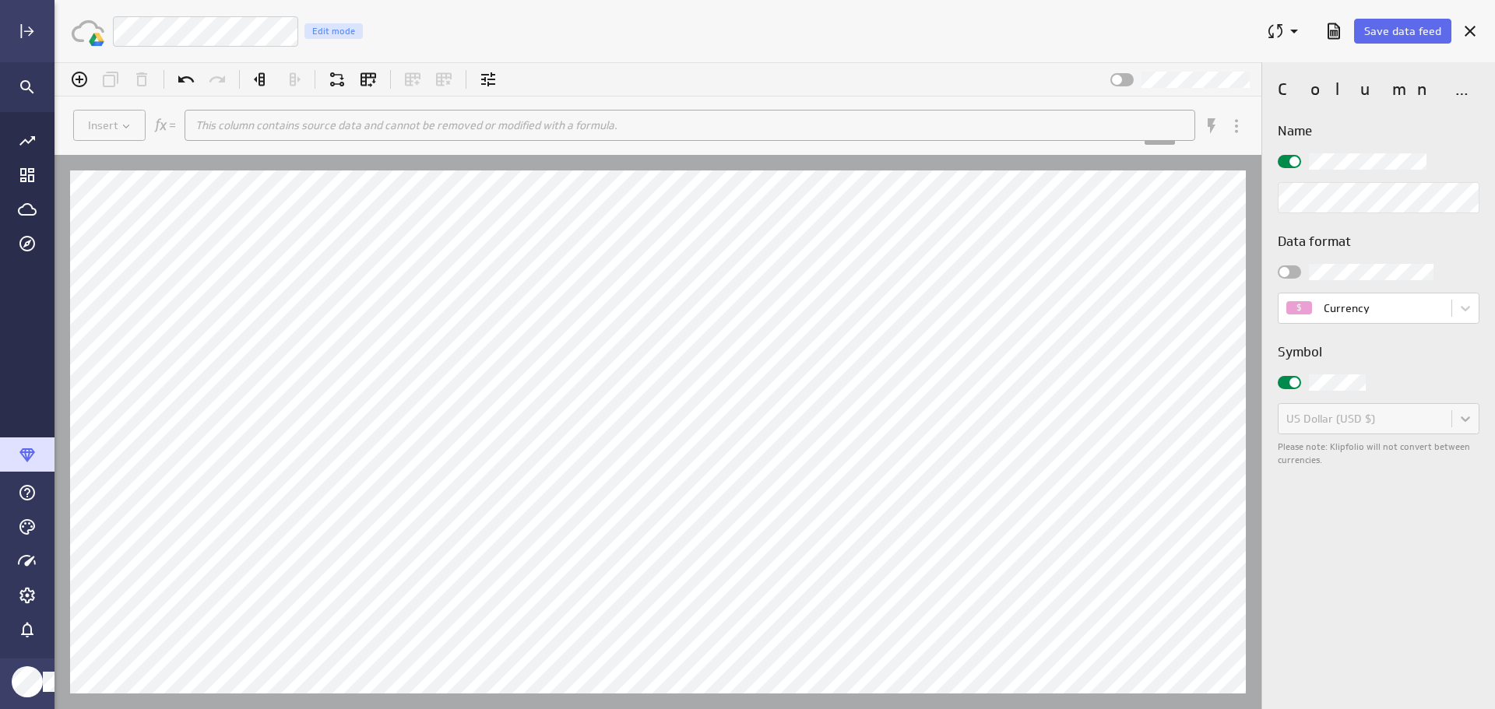
click at [1401, 34] on span "Save data feed" at bounding box center [1402, 31] width 77 height 14
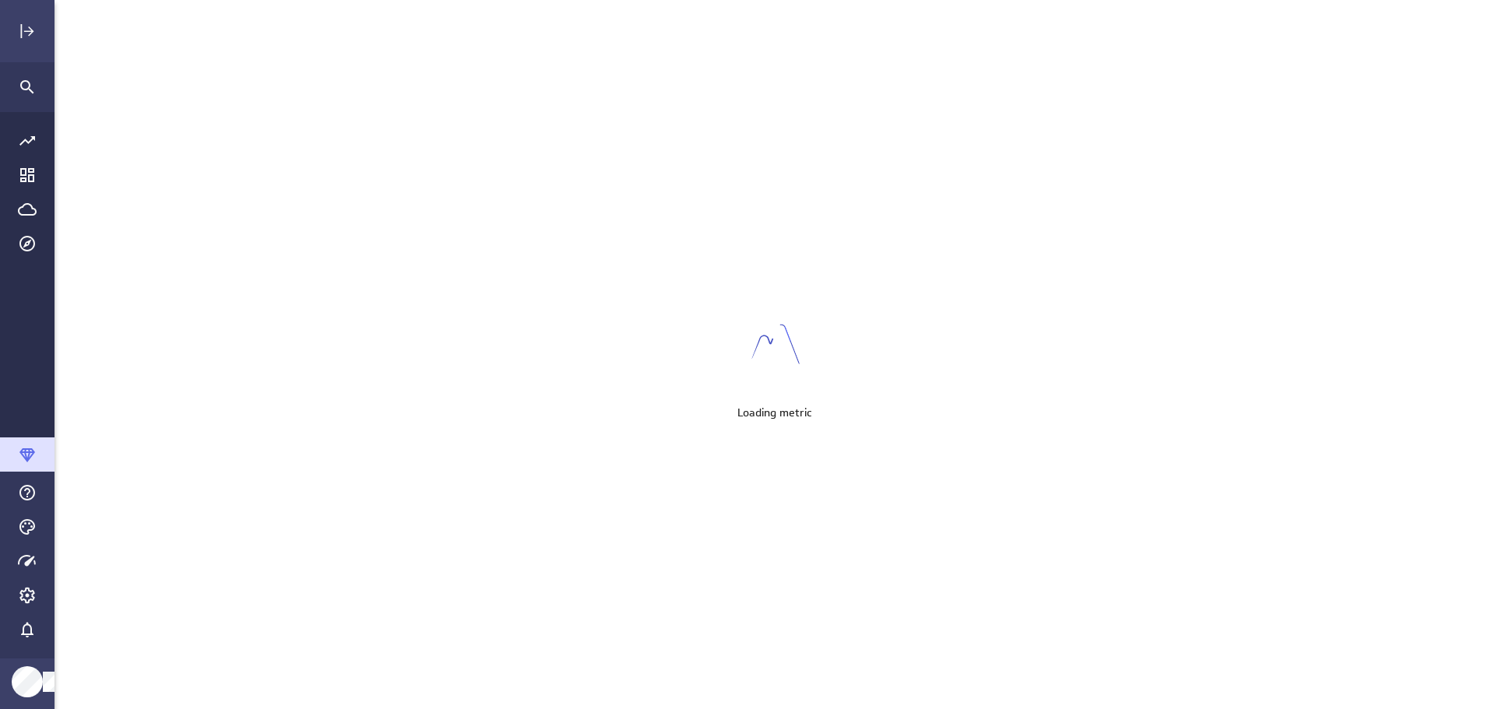
scroll to position [734, 1465]
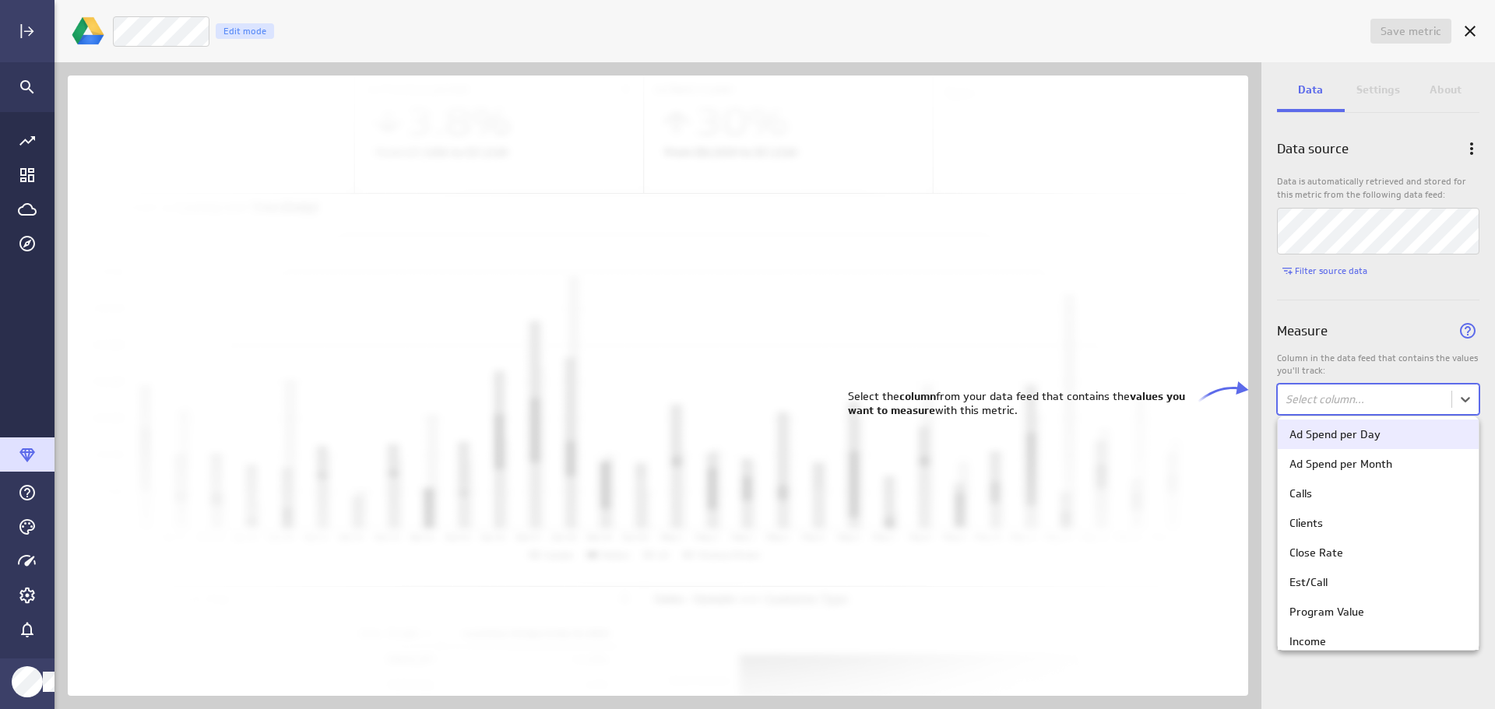
click at [1452, 393] on body "Save metric Untitled Edit mode Data Settings About Data source Data is automati…" at bounding box center [747, 354] width 1495 height 709
click at [1394, 614] on div "Program Value" at bounding box center [1379, 612] width 178 height 14
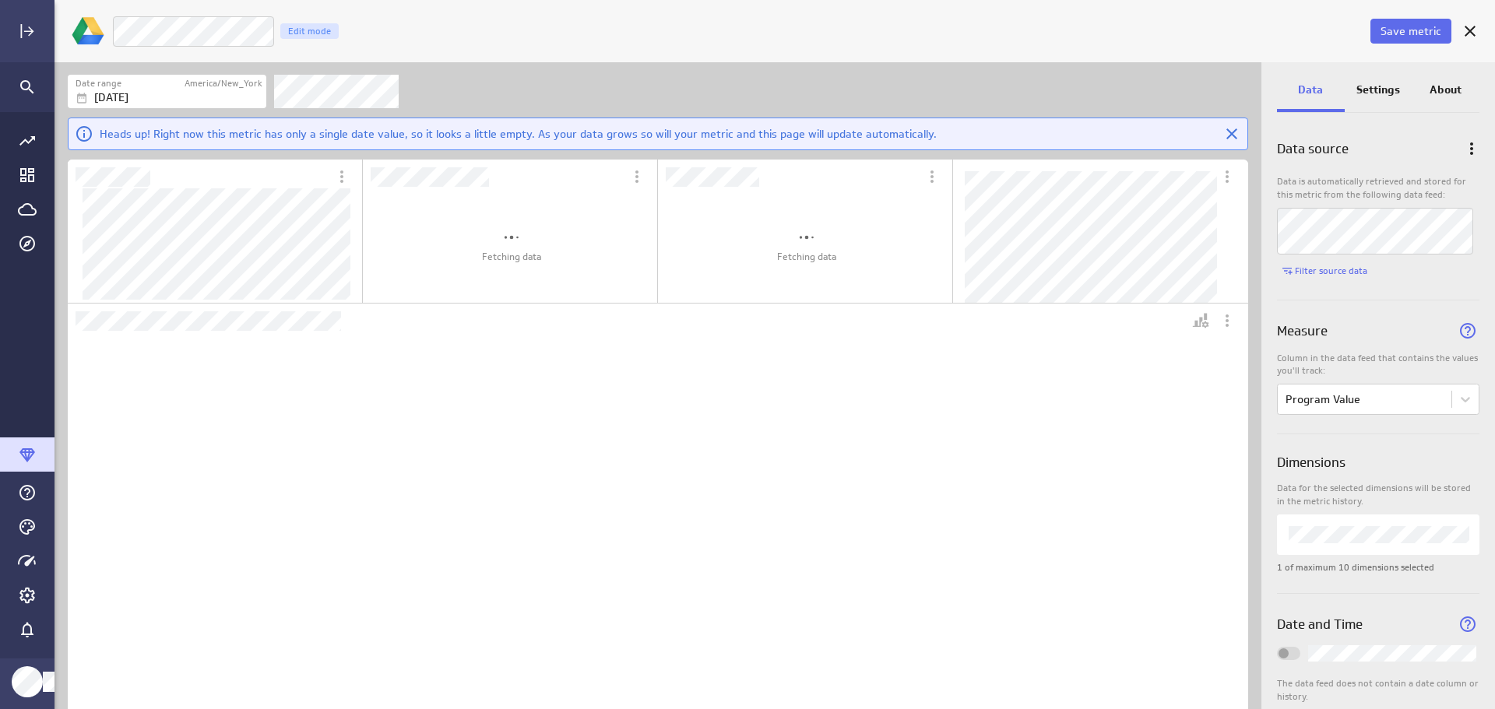
scroll to position [0, 0]
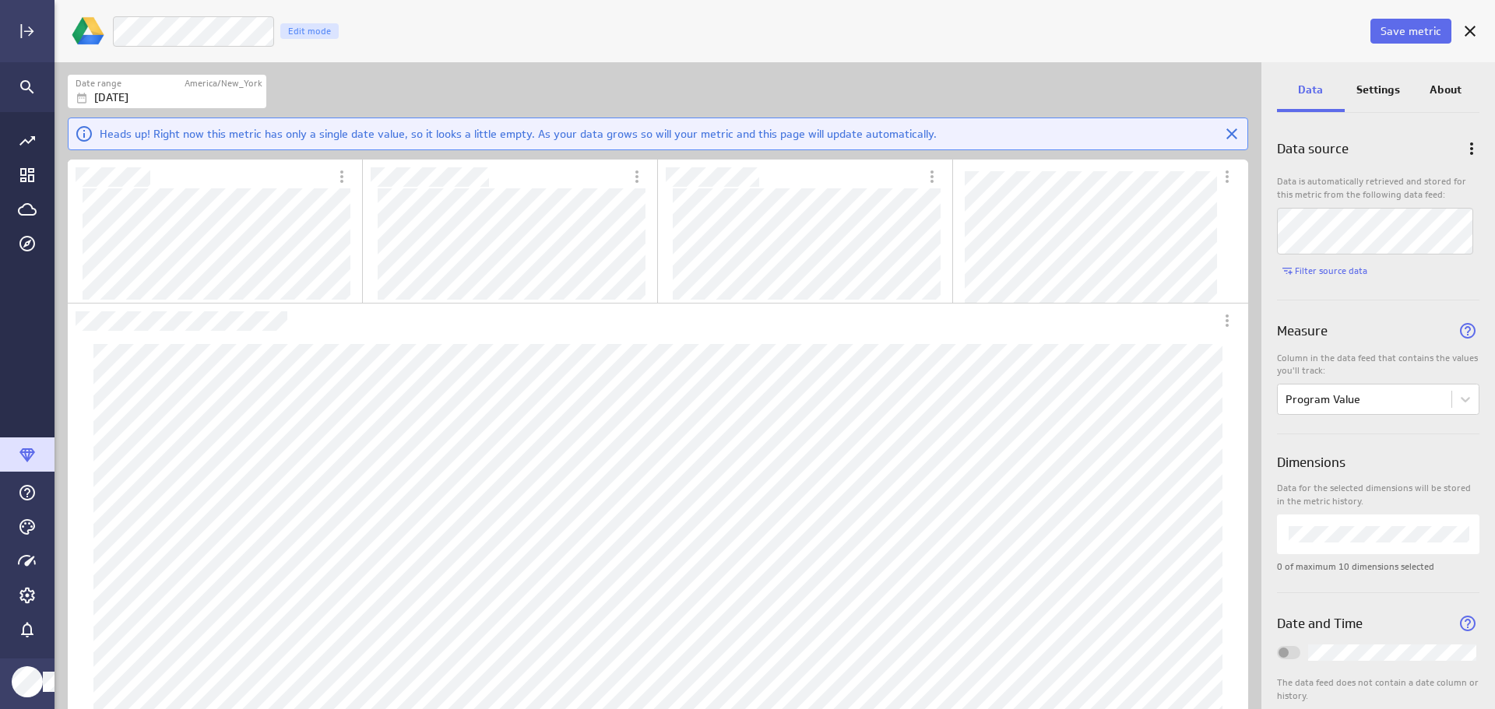
click at [1384, 90] on p "Settings" at bounding box center [1379, 90] width 44 height 16
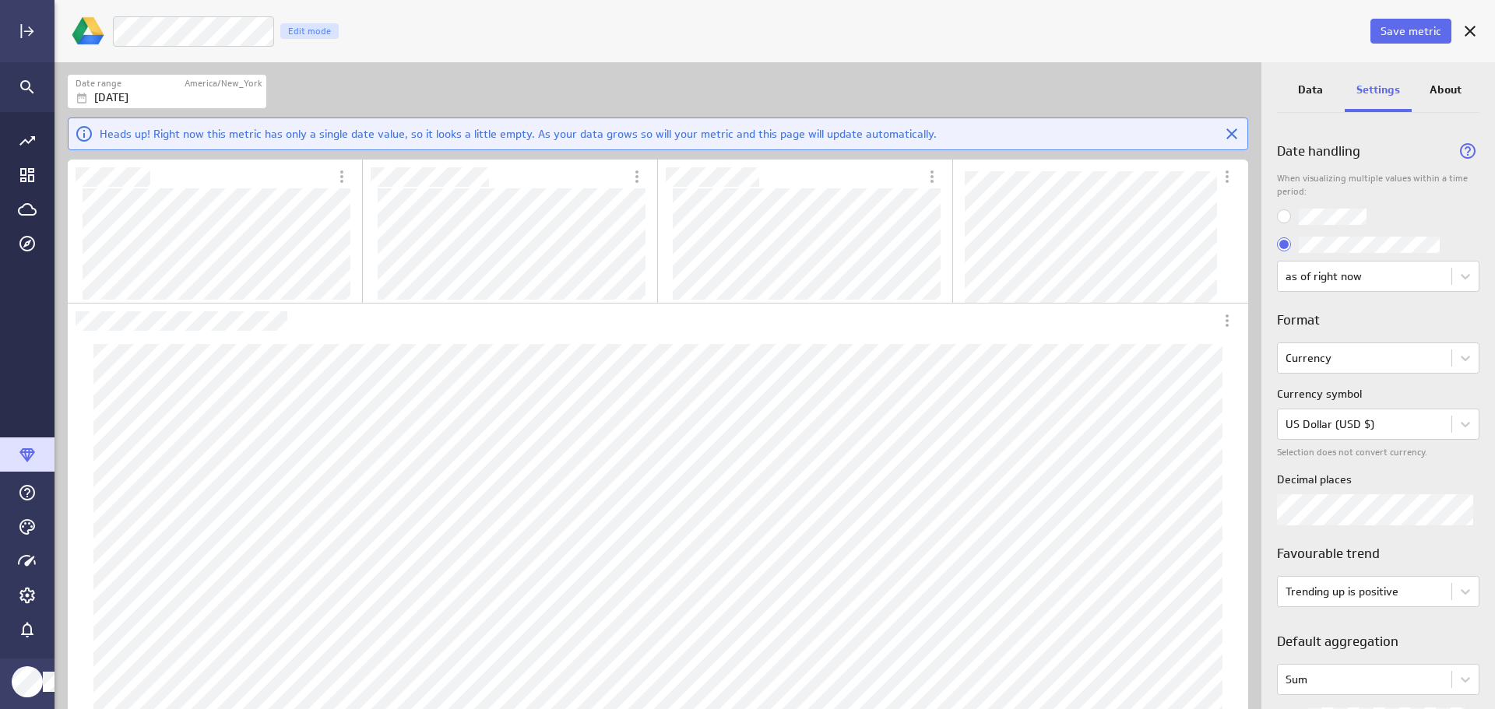
click at [1399, 22] on button "Save metric" at bounding box center [1411, 31] width 81 height 25
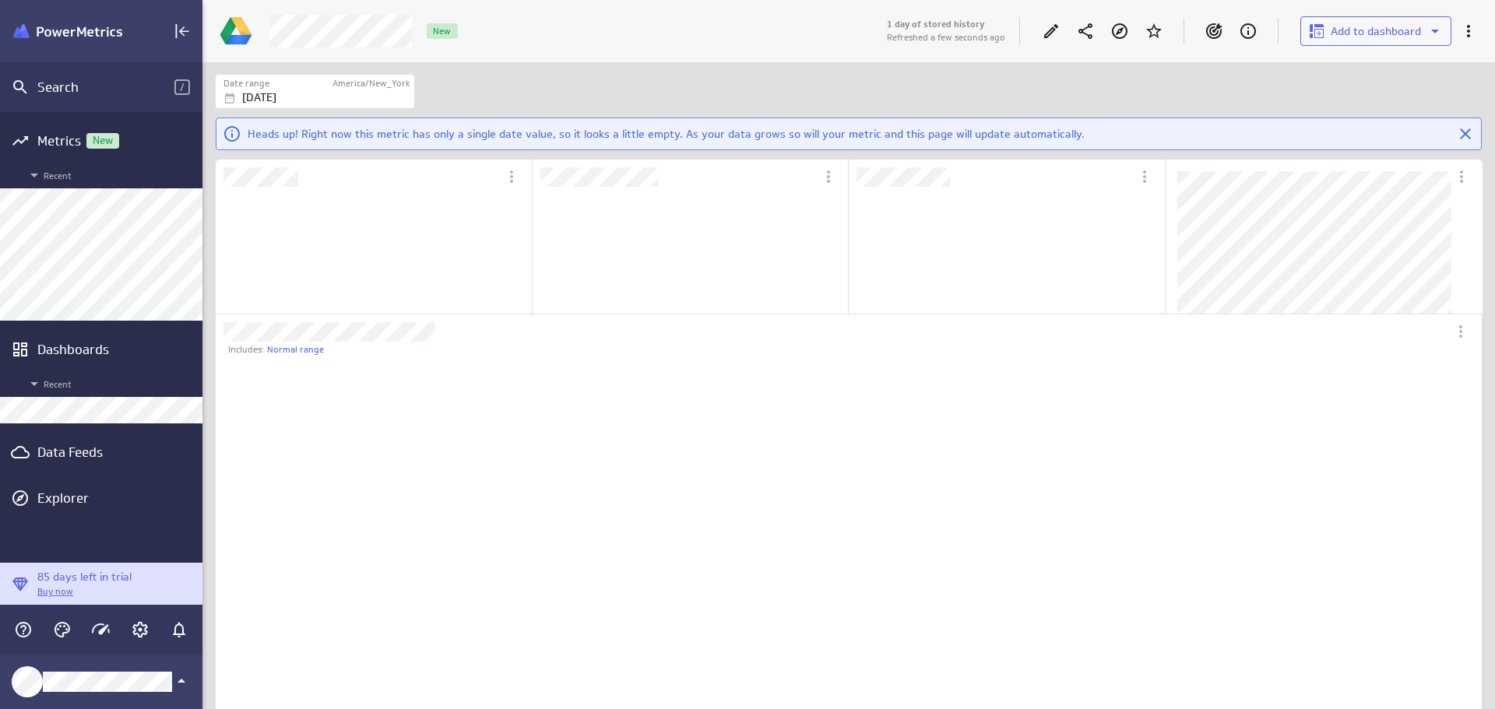
scroll to position [146, 314]
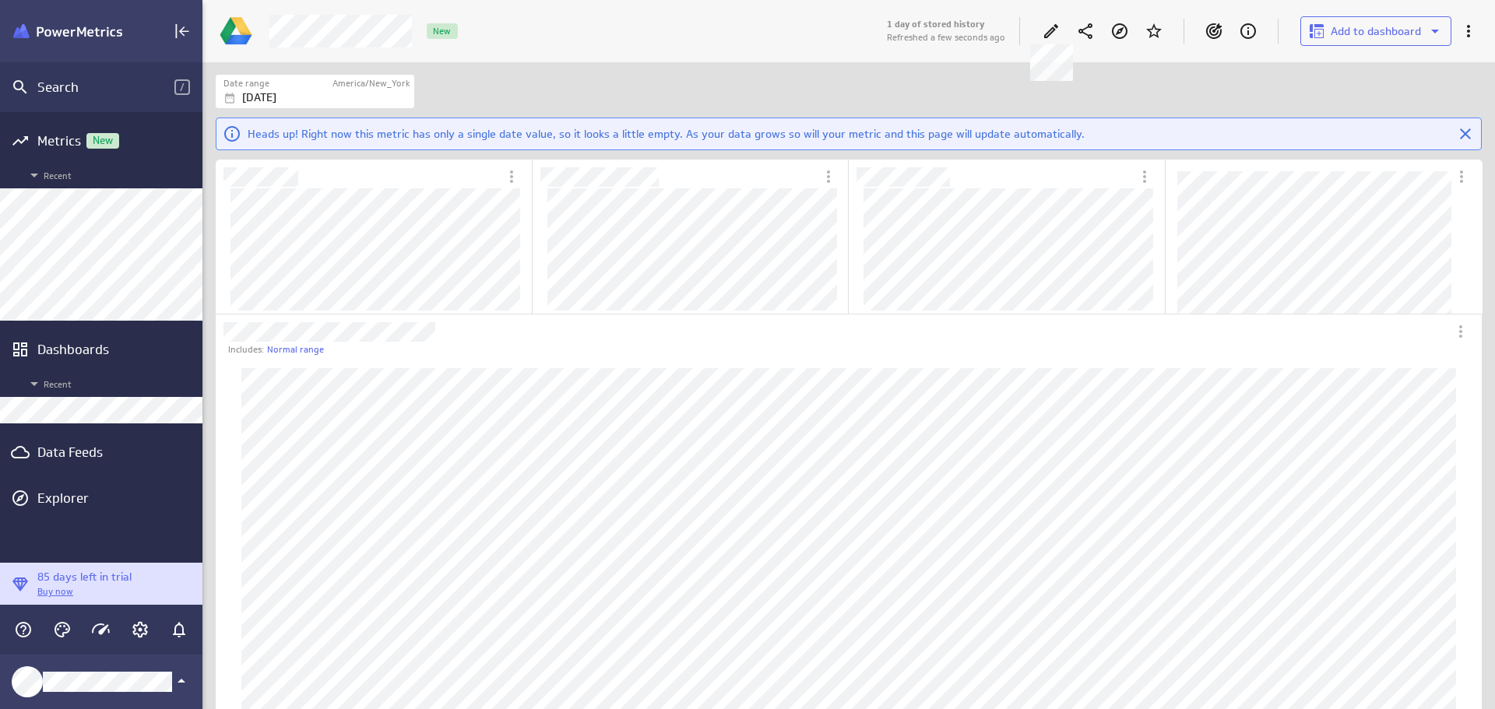
click at [1051, 30] on icon at bounding box center [1051, 31] width 14 height 14
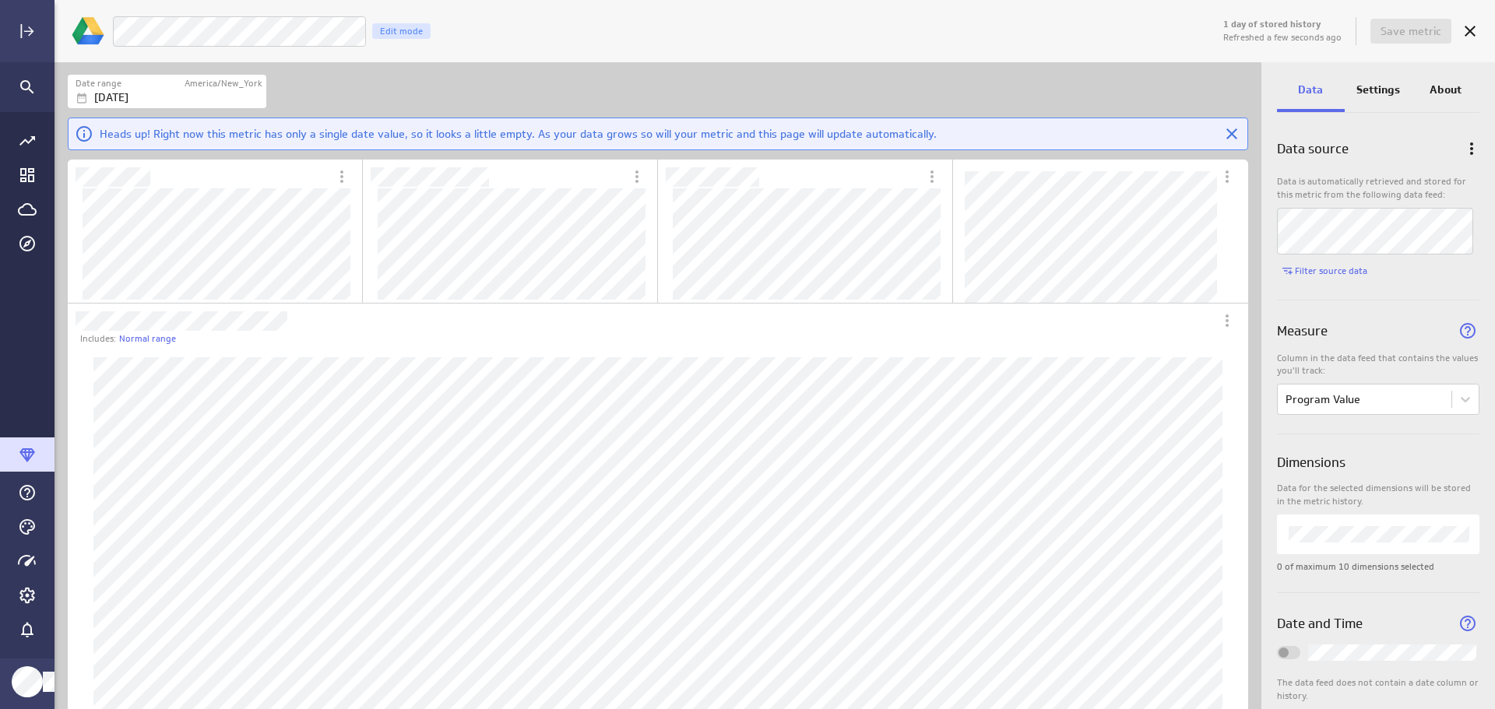
scroll to position [734, 1465]
click at [504, 40] on div "LM Goals Program Value Edit mode" at bounding box center [666, 32] width 1108 height 32
click at [1422, 29] on span "Save metric" at bounding box center [1411, 31] width 61 height 14
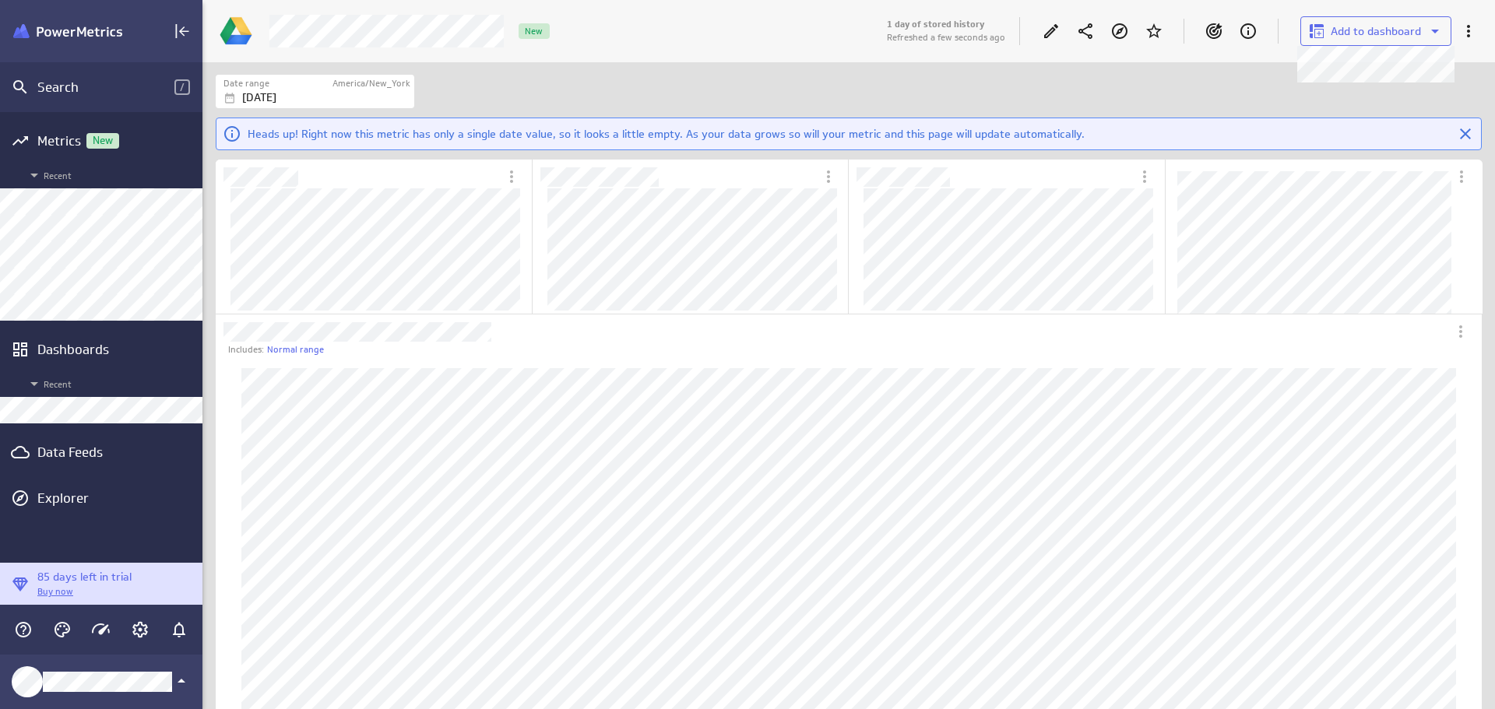
click at [1360, 33] on span "Add to dashboard" at bounding box center [1376, 31] width 90 height 14
click at [1356, 116] on p "LM Marketing Dashboard" at bounding box center [1387, 115] width 104 height 16
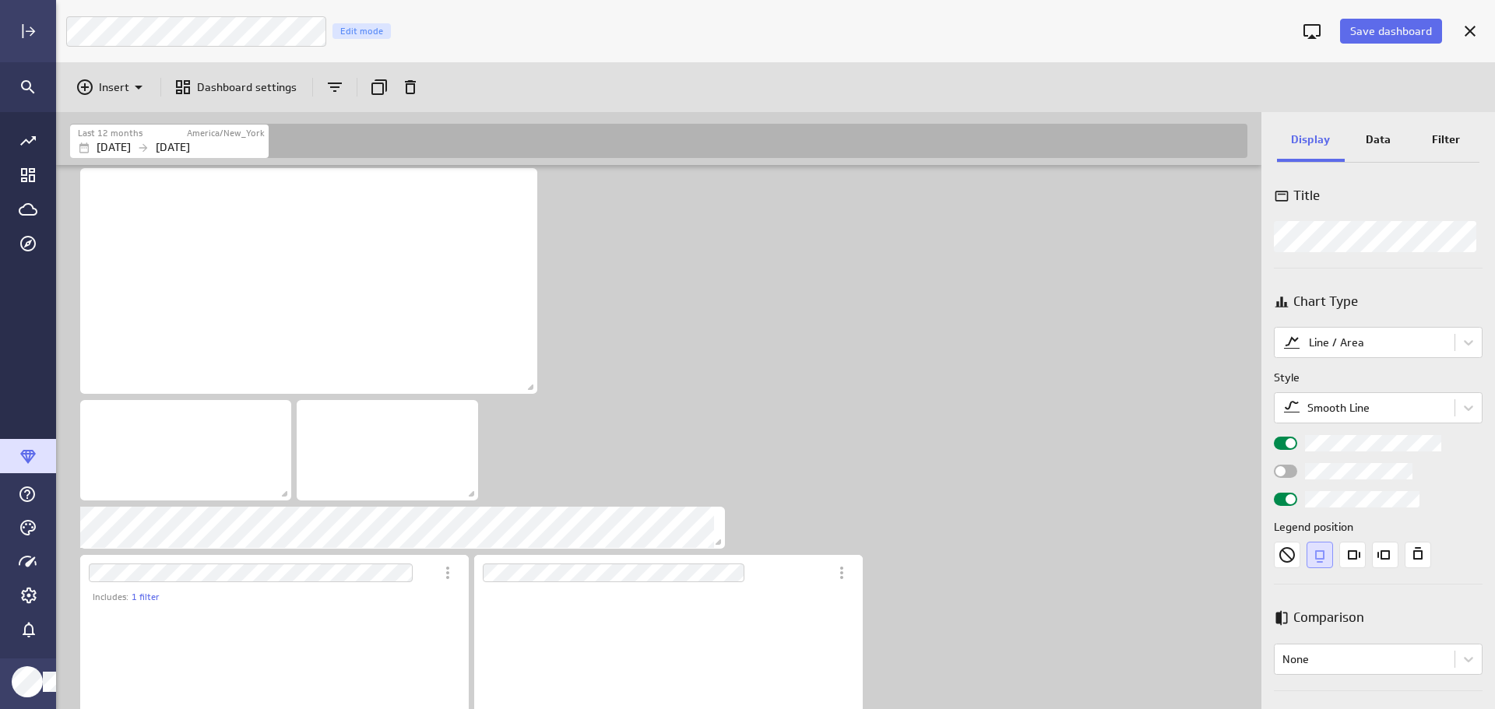
scroll to position [58, 1202]
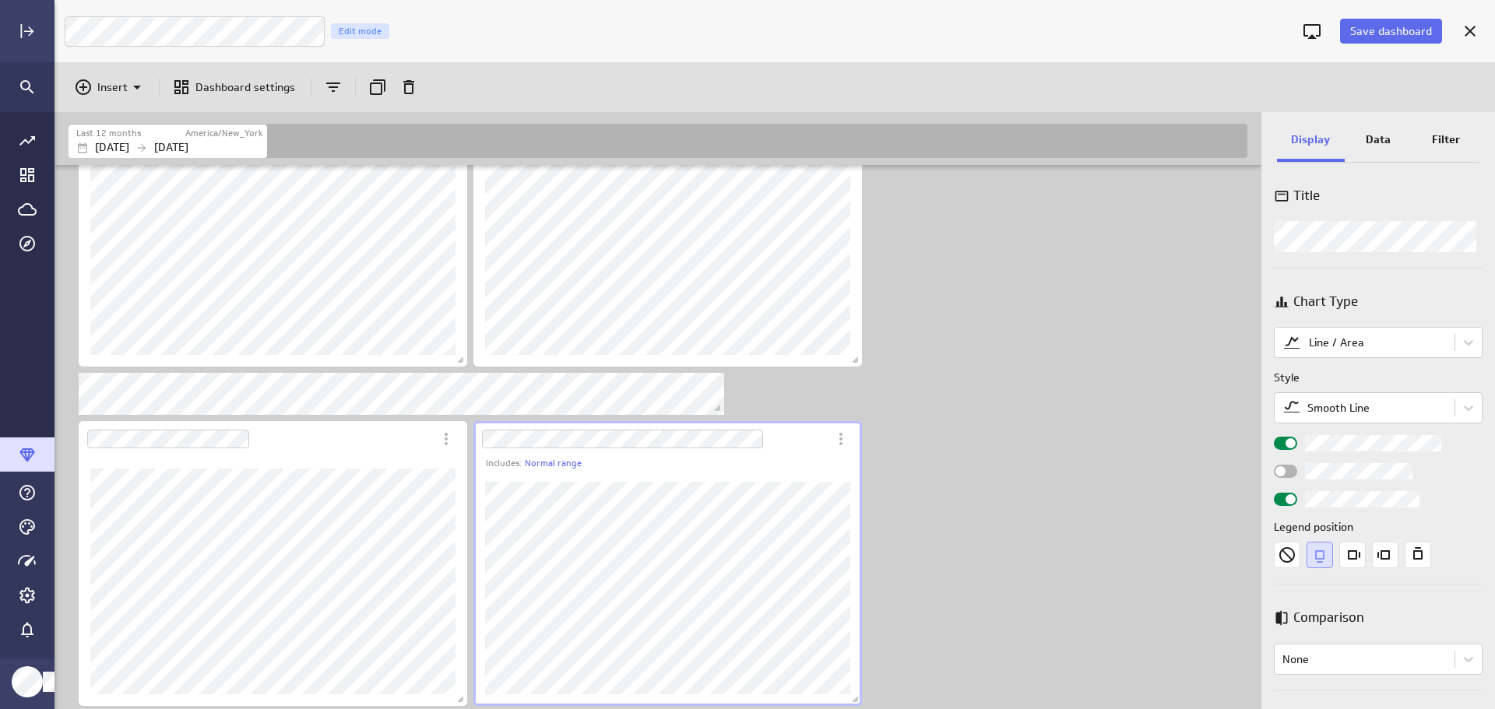
click at [1388, 30] on span "Save dashboard" at bounding box center [1391, 31] width 82 height 14
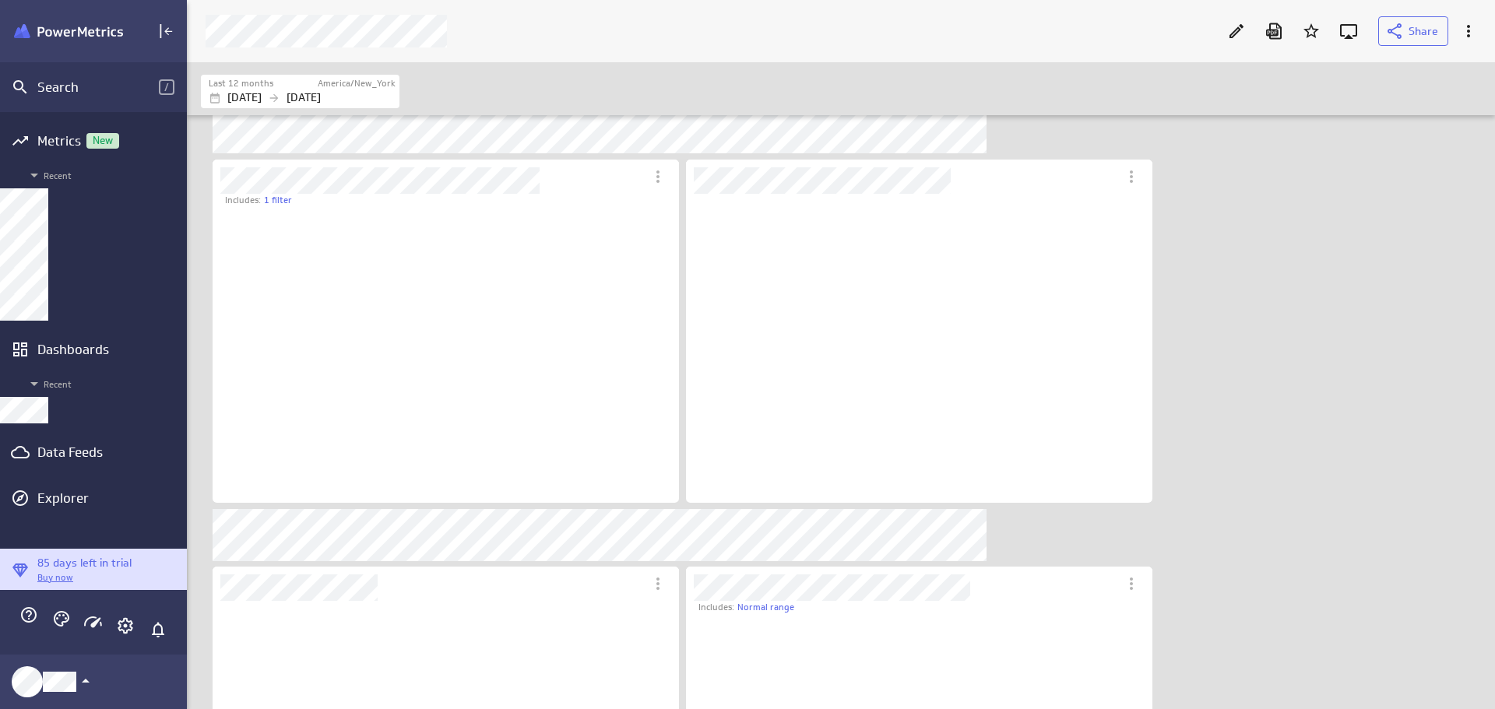
scroll to position [8, 8]
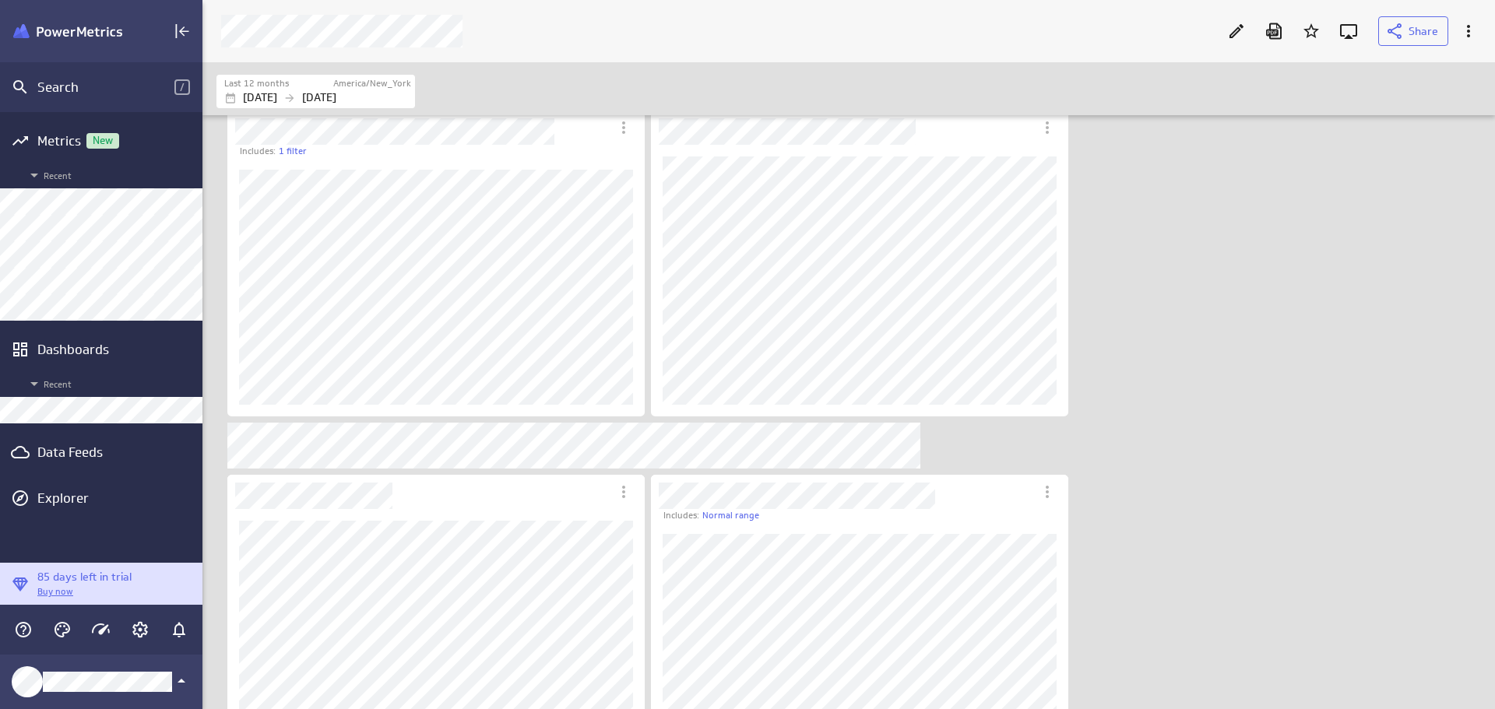
click at [93, 455] on div "Data Feeds" at bounding box center [101, 452] width 128 height 17
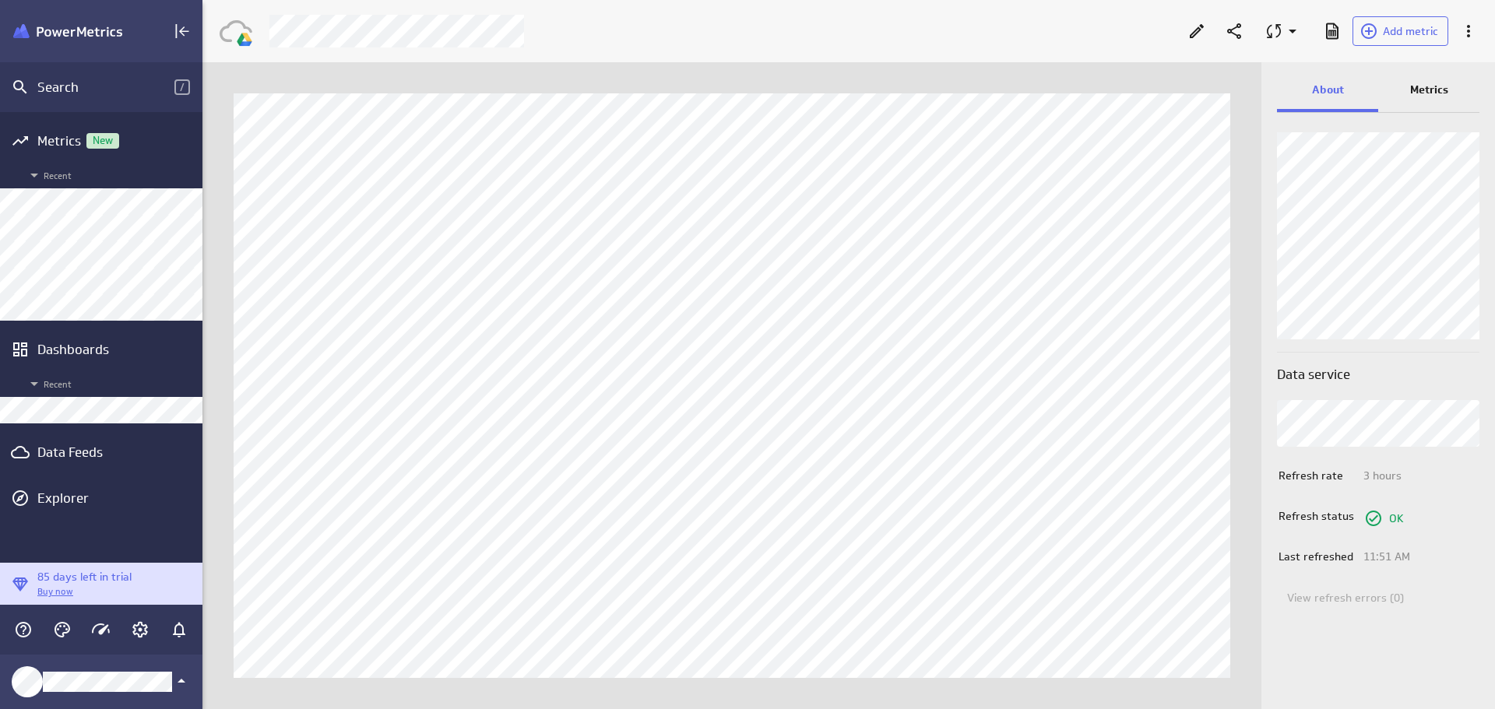
click at [97, 449] on div "Data Feeds" at bounding box center [101, 452] width 128 height 17
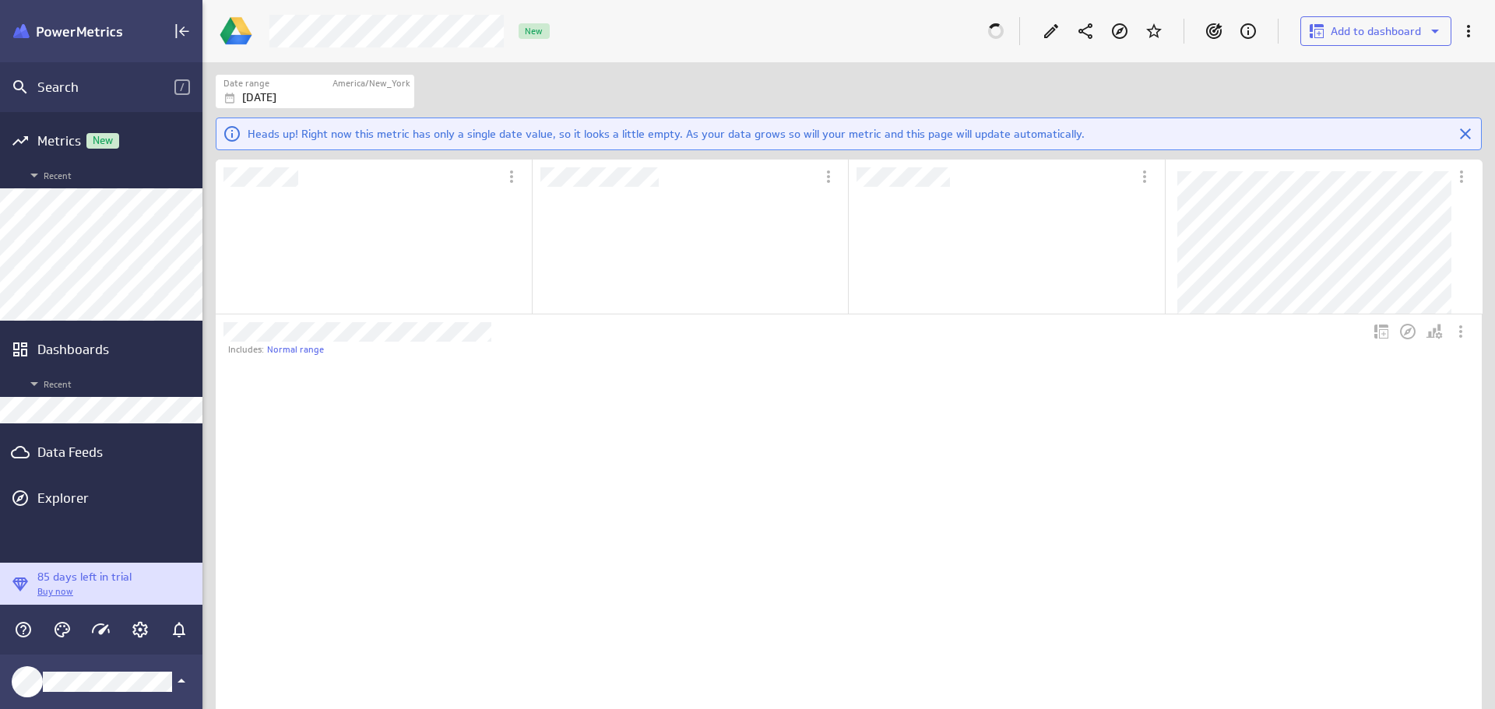
scroll to position [146, 314]
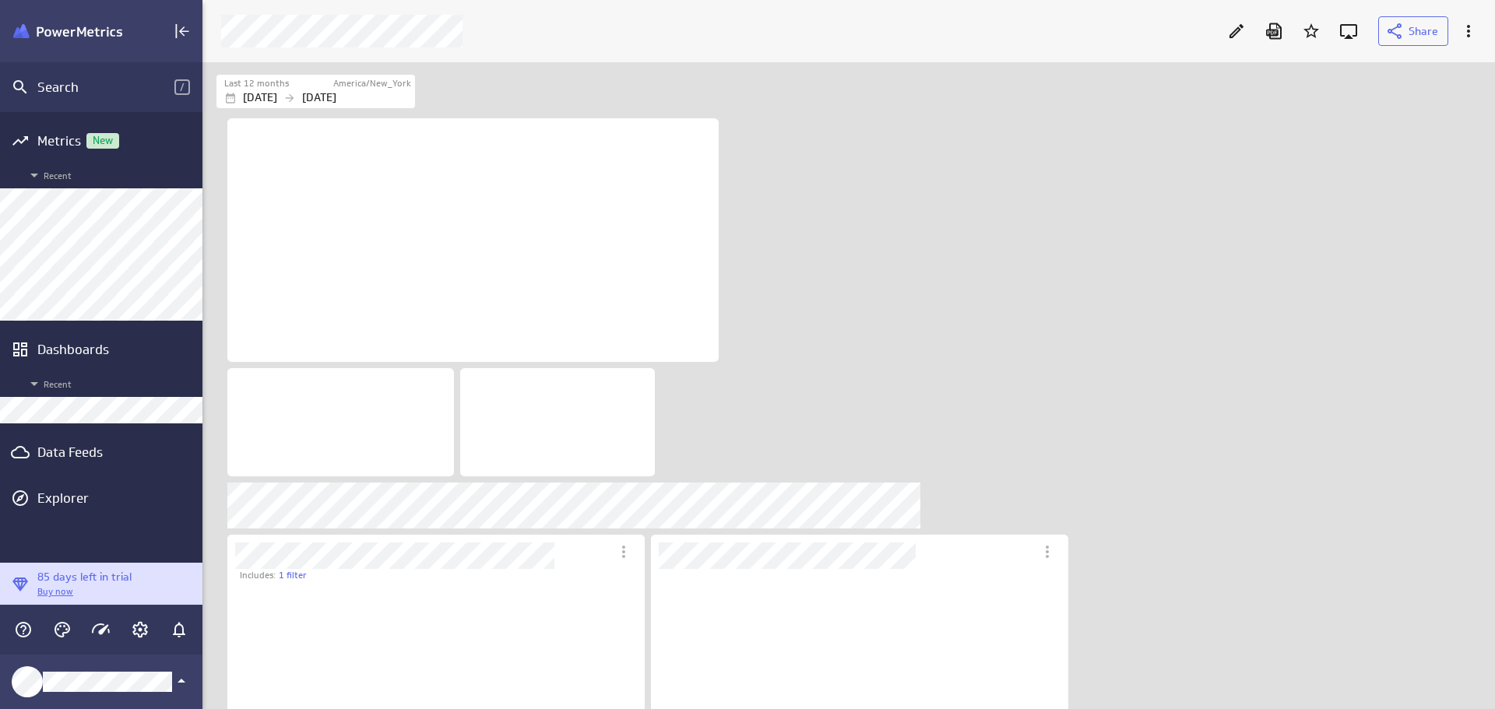
scroll to position [259, 418]
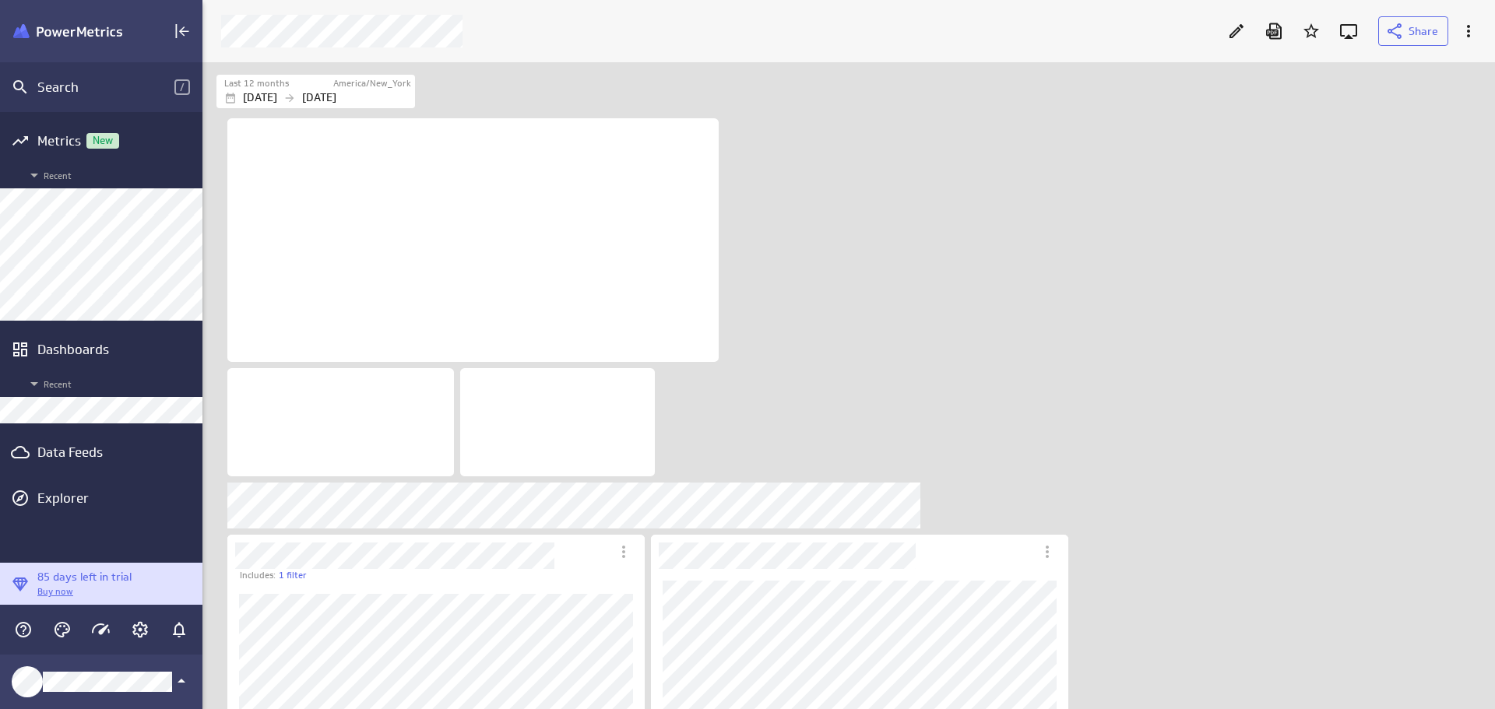
click at [93, 449] on div "Data Feeds" at bounding box center [101, 452] width 128 height 17
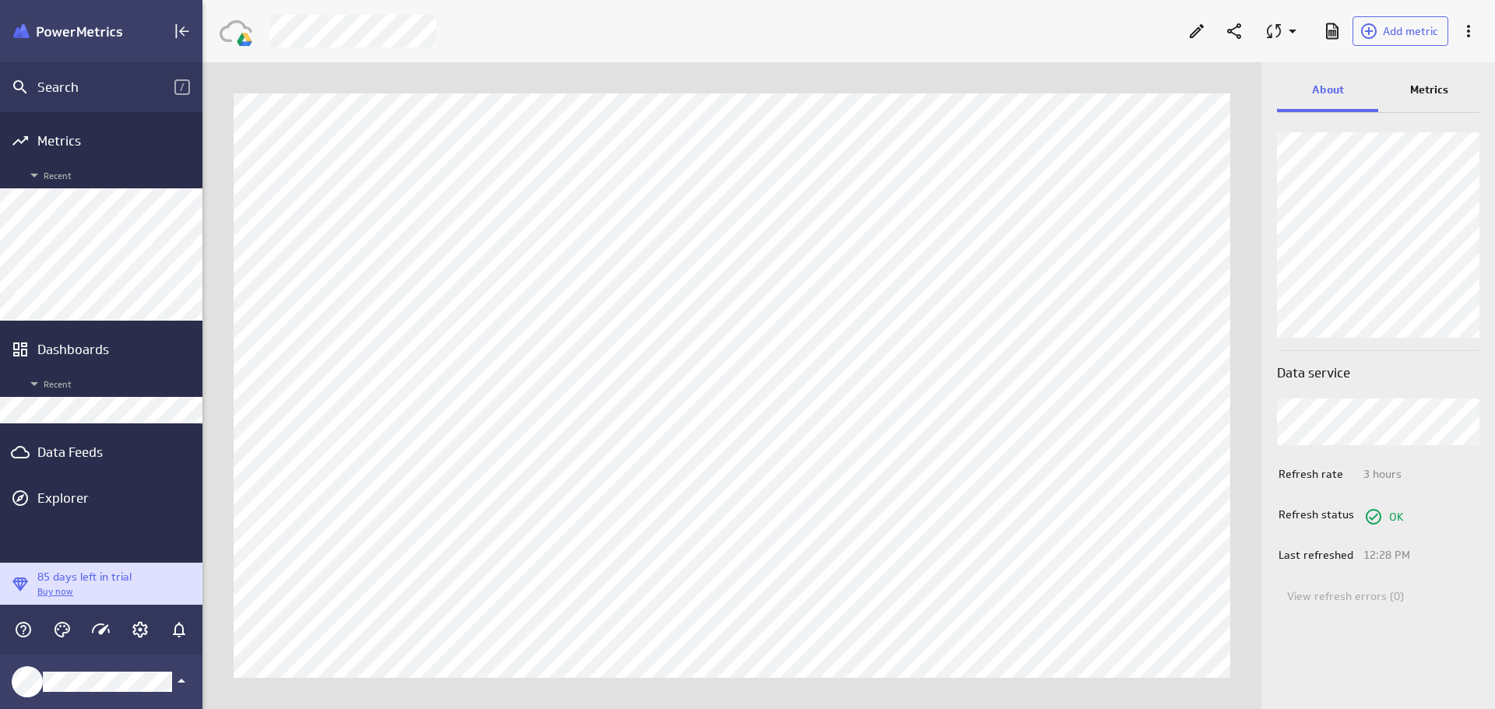
click at [1427, 86] on p "Metrics" at bounding box center [1429, 90] width 38 height 16
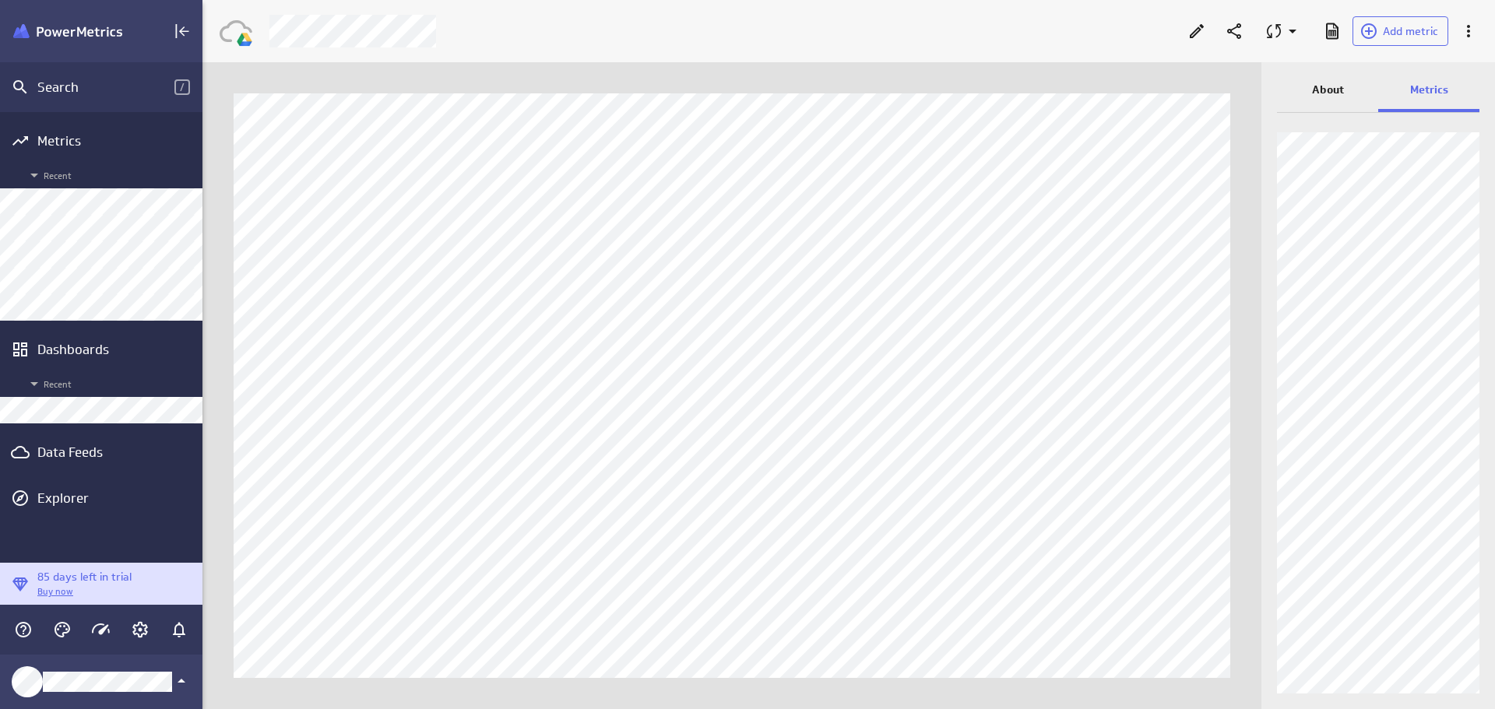
click at [1320, 91] on p "About" at bounding box center [1328, 90] width 32 height 16
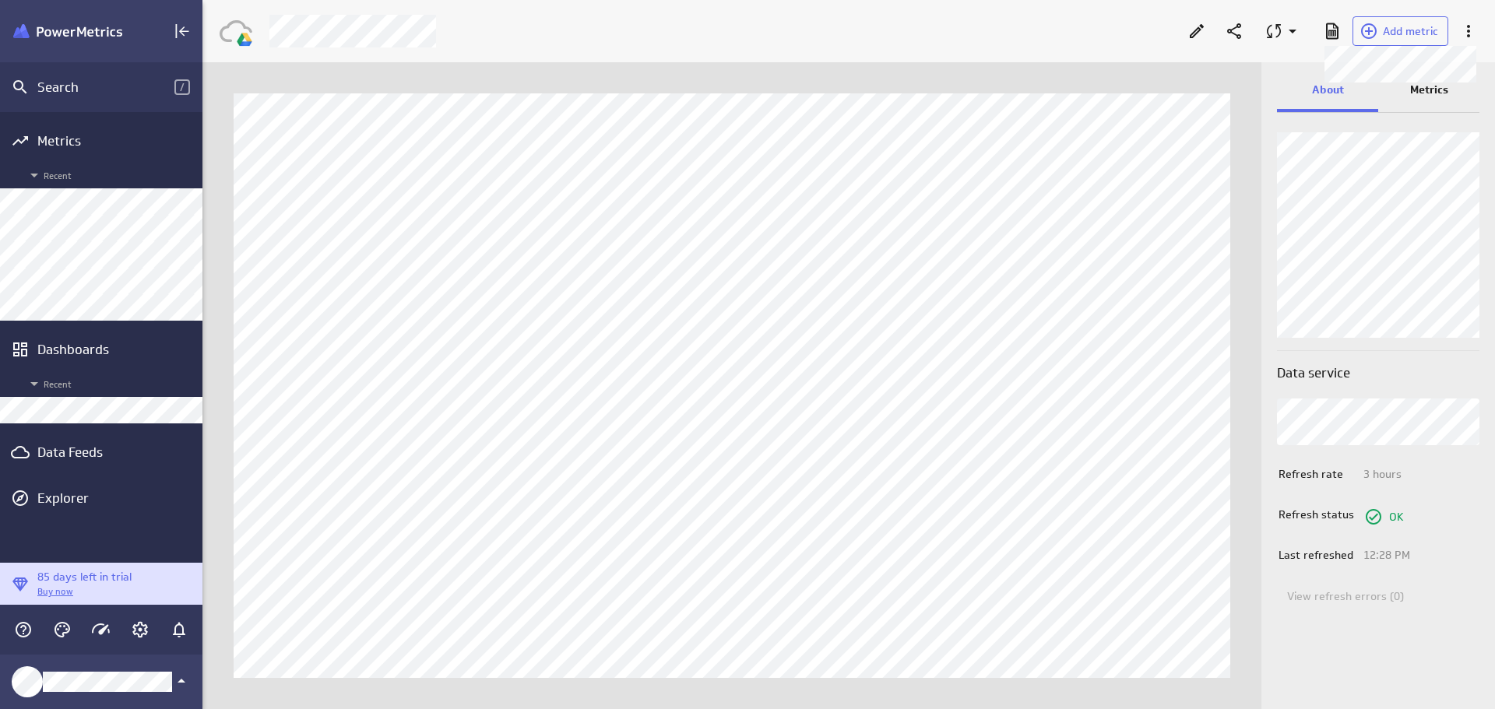
click at [1398, 25] on span "Add metric" at bounding box center [1410, 31] width 55 height 14
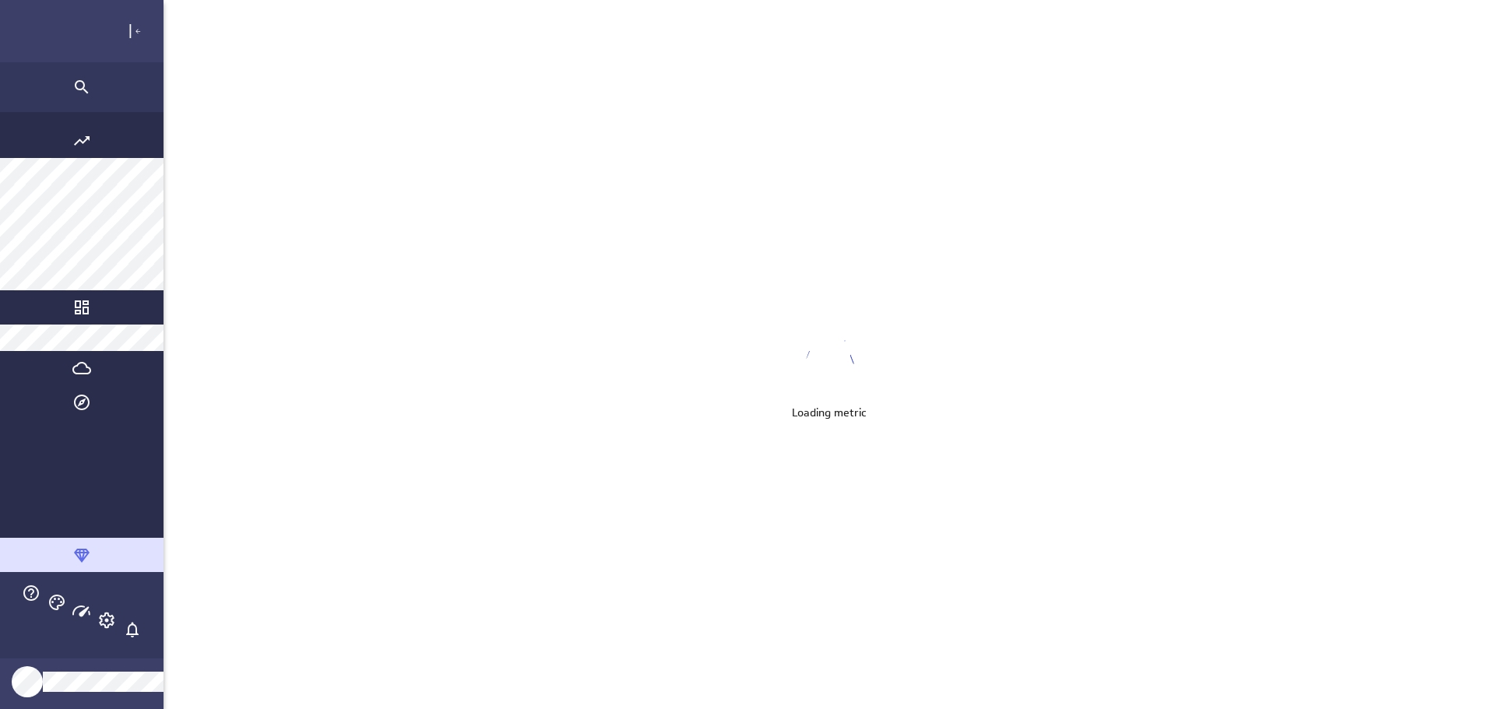
scroll to position [734, 1465]
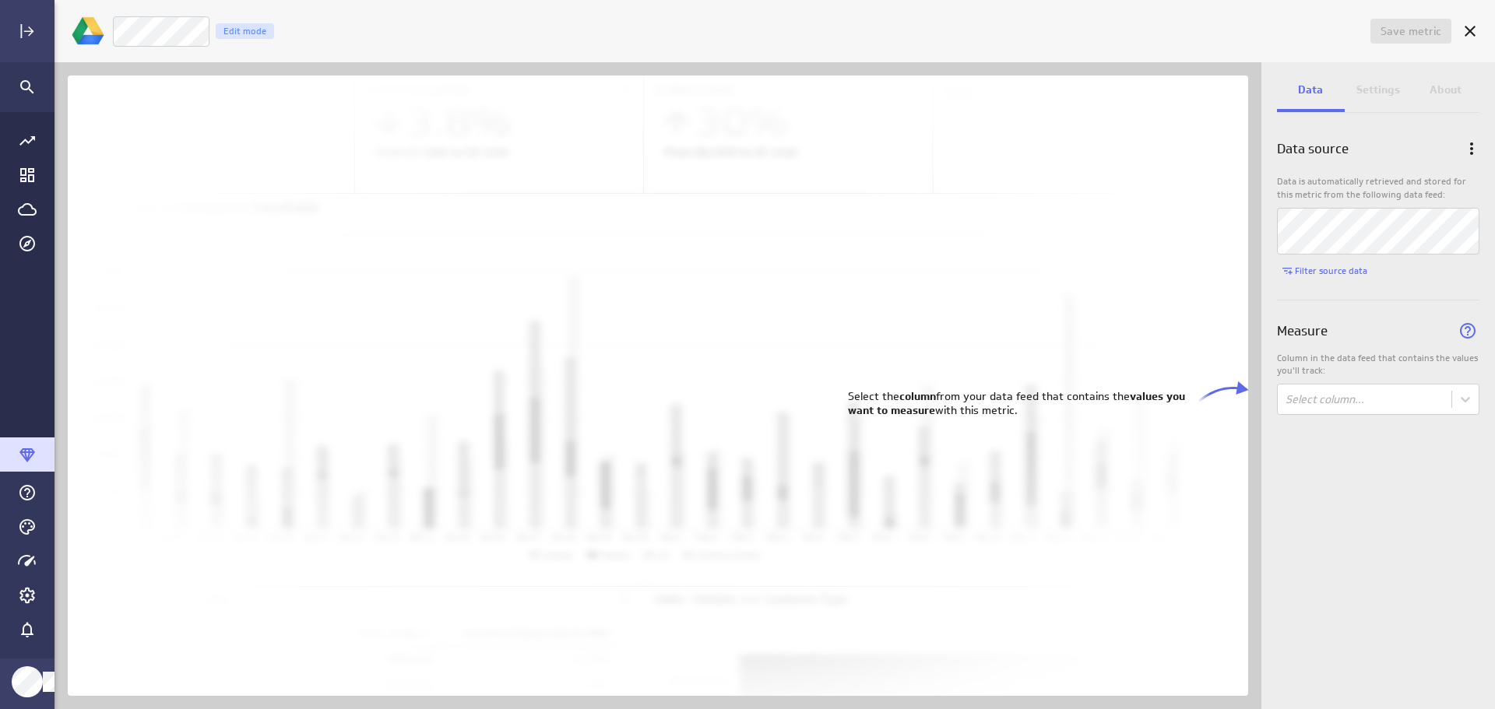
click at [1468, 401] on body "Save metric Untitled Edit mode Data Settings About Data source Data is automati…" at bounding box center [747, 354] width 1495 height 709
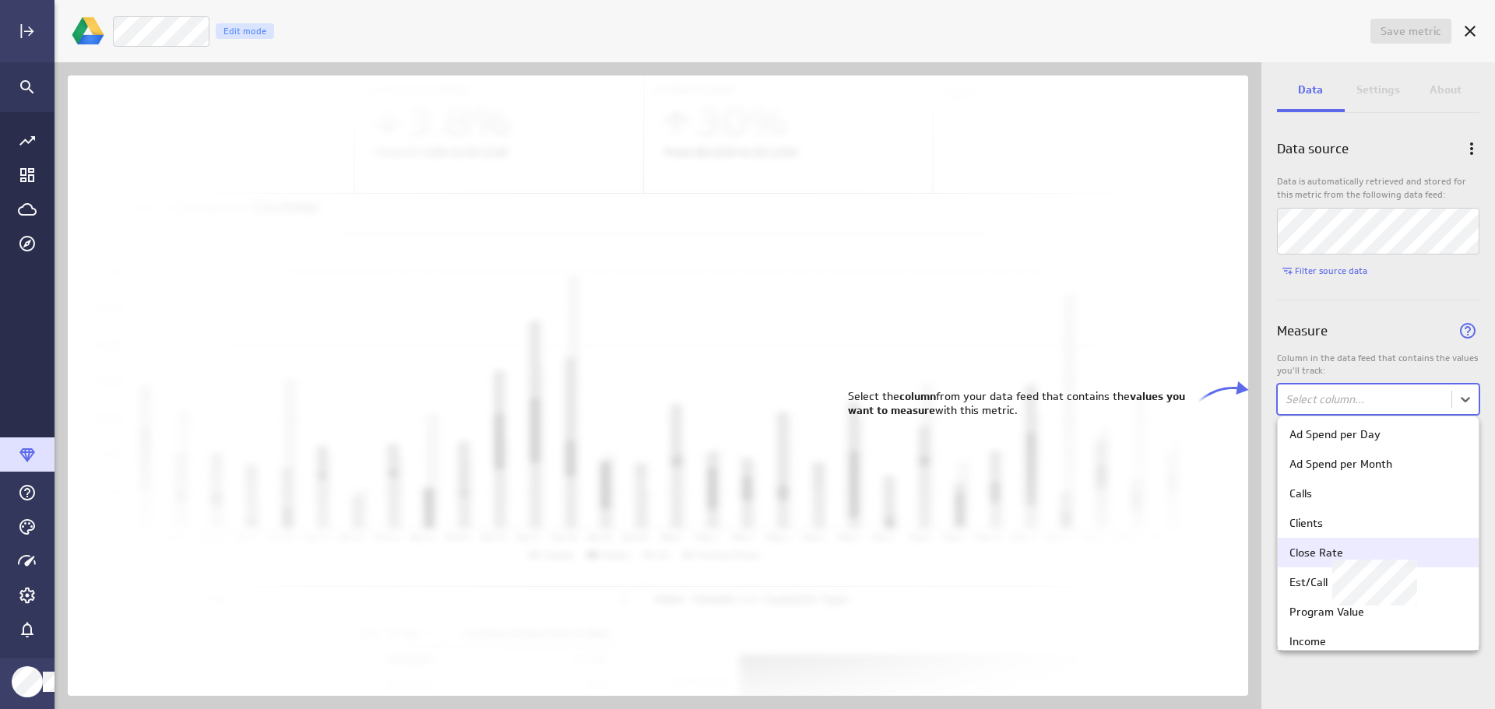
click at [1397, 549] on div "Close Rate" at bounding box center [1379, 553] width 178 height 14
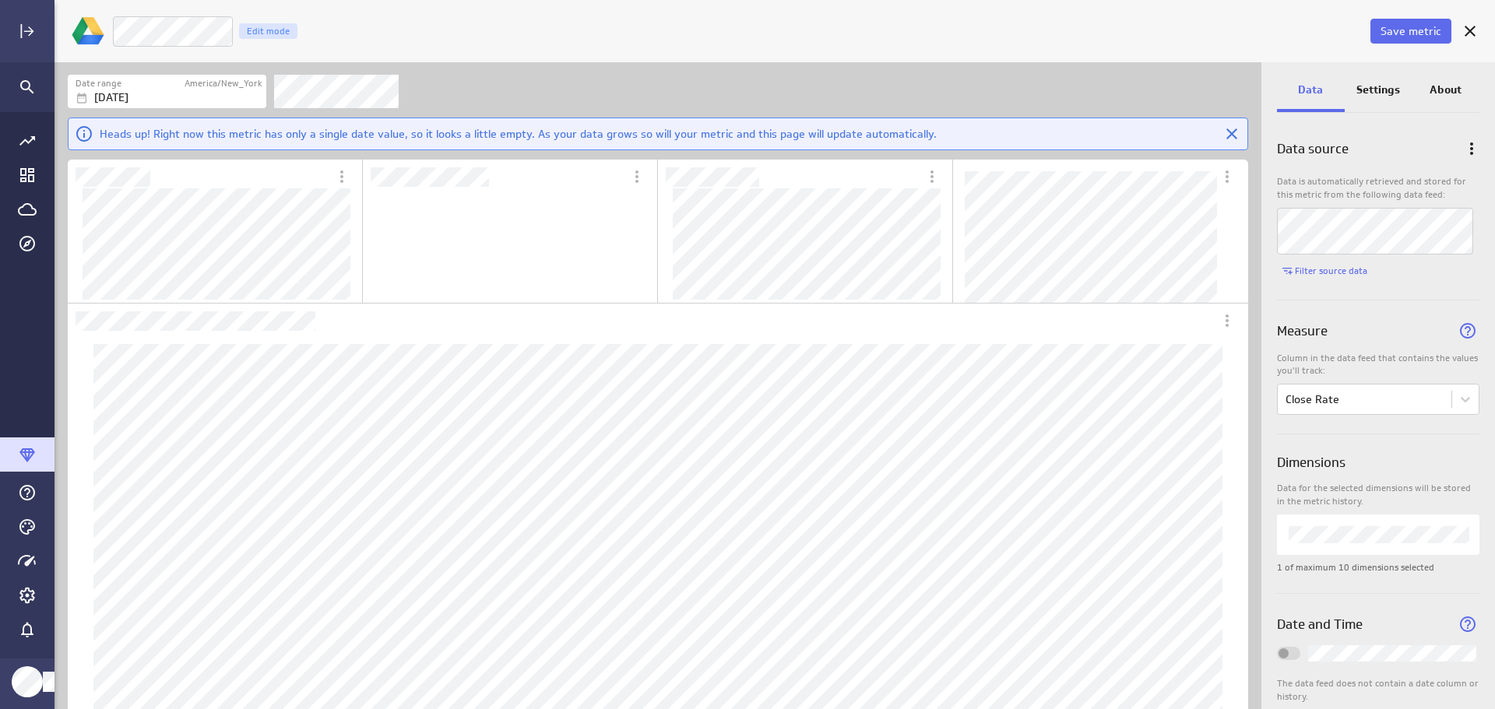
scroll to position [471, 563]
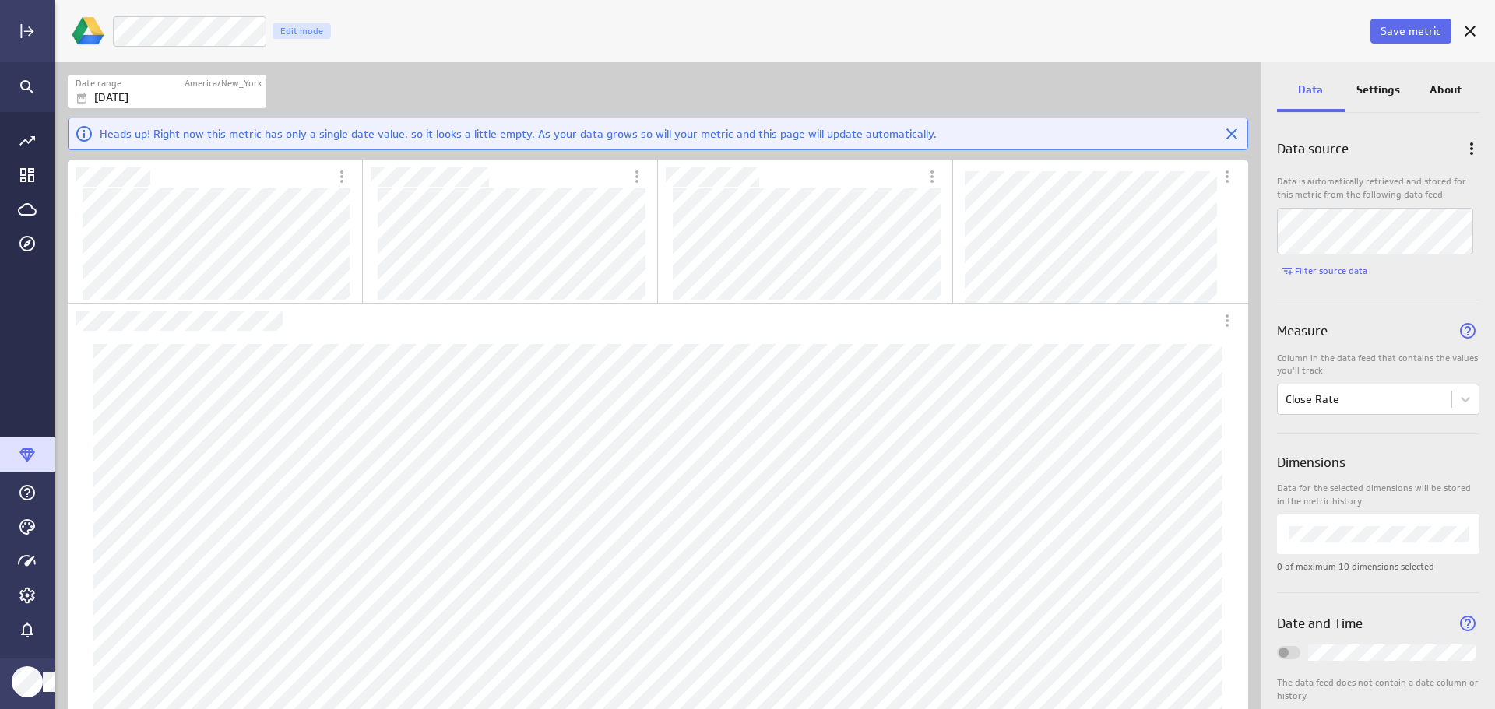
click at [1416, 29] on span "Save metric" at bounding box center [1411, 31] width 61 height 14
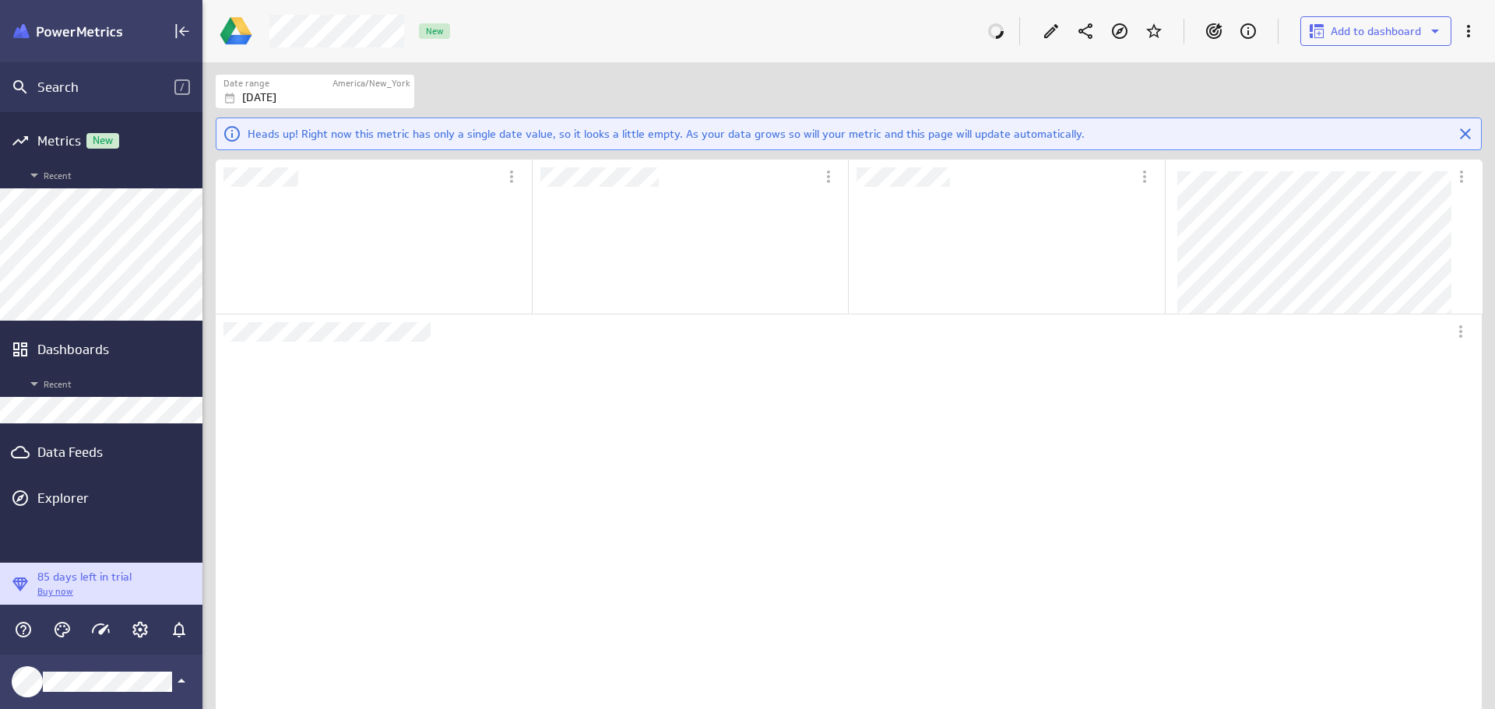
scroll to position [146, 314]
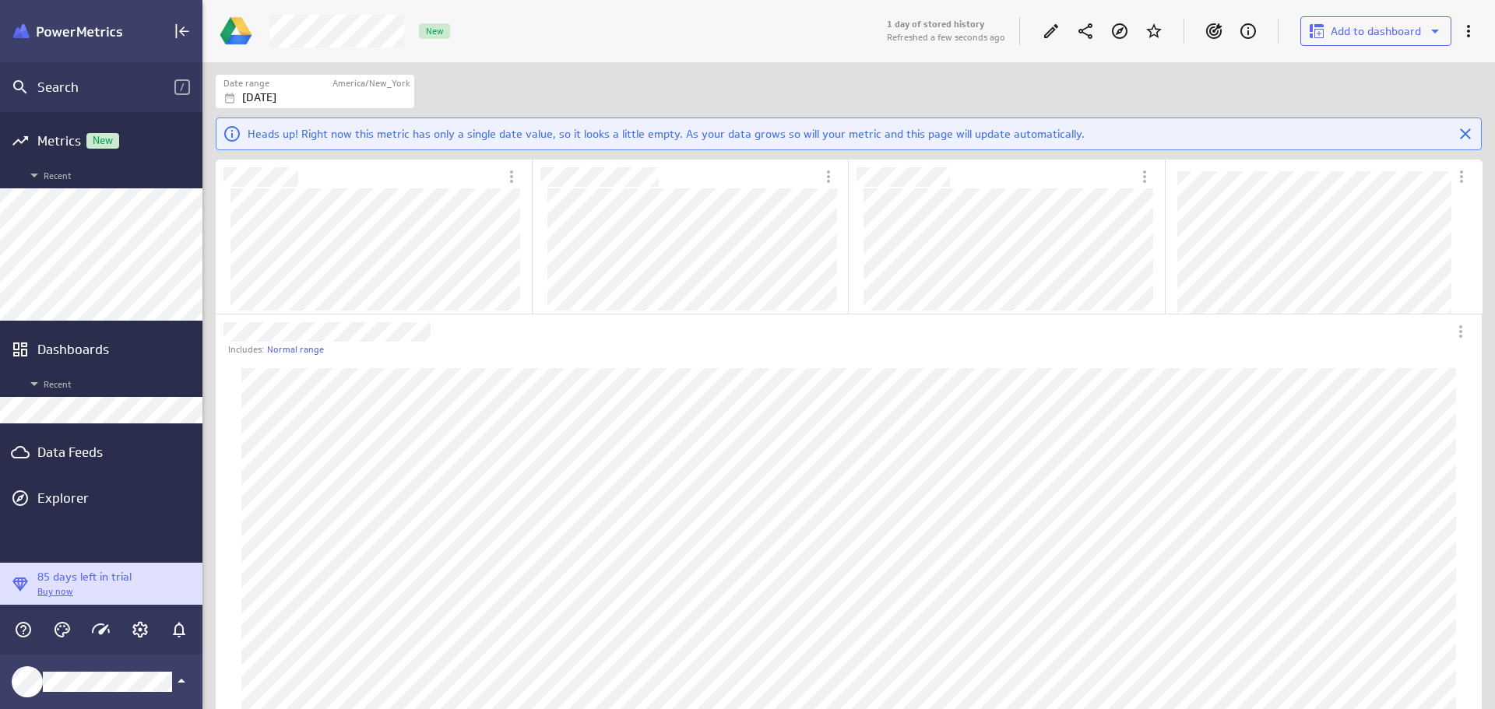
click at [78, 449] on div "Data Feeds" at bounding box center [101, 452] width 128 height 17
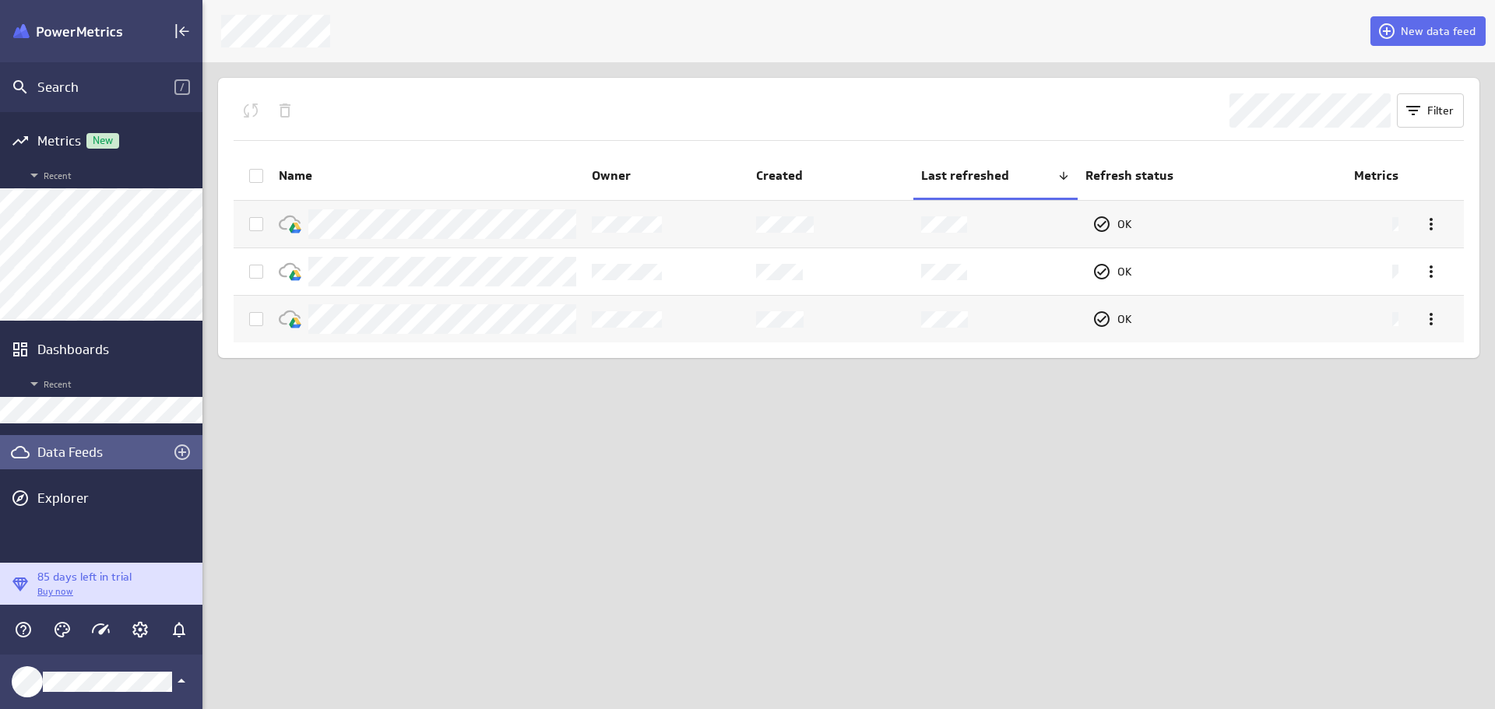
click at [1442, 26] on span "New data feed" at bounding box center [1438, 31] width 75 height 14
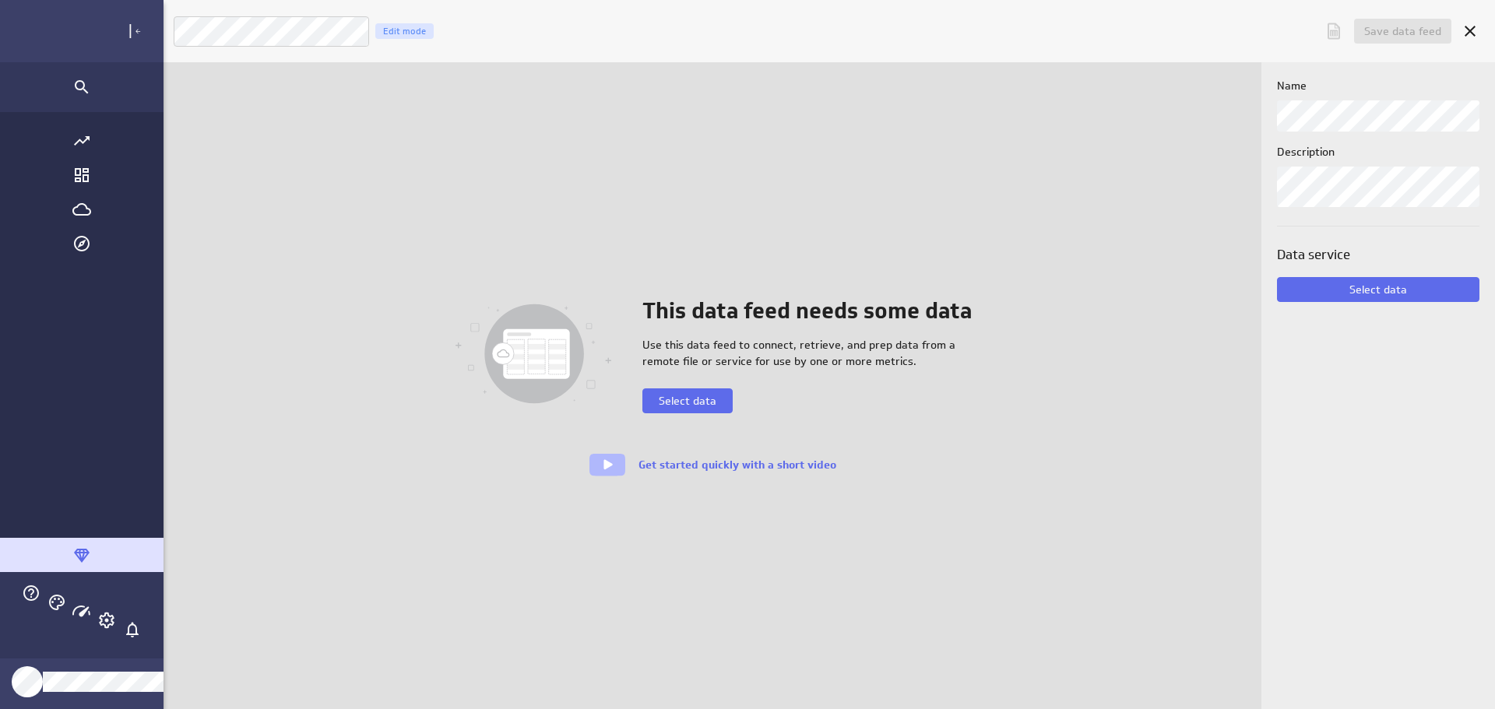
scroll to position [734, 1465]
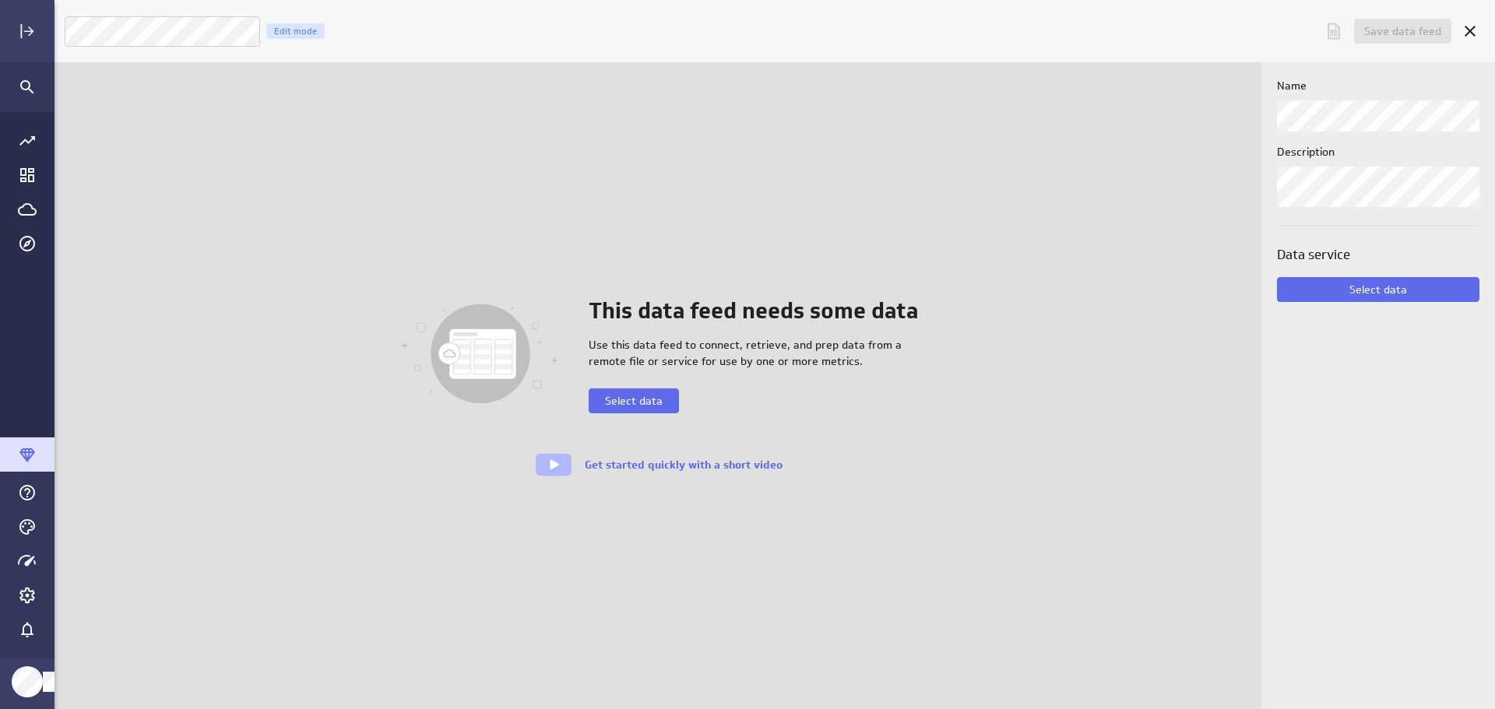
click at [654, 403] on span "Select data" at bounding box center [634, 401] width 58 height 14
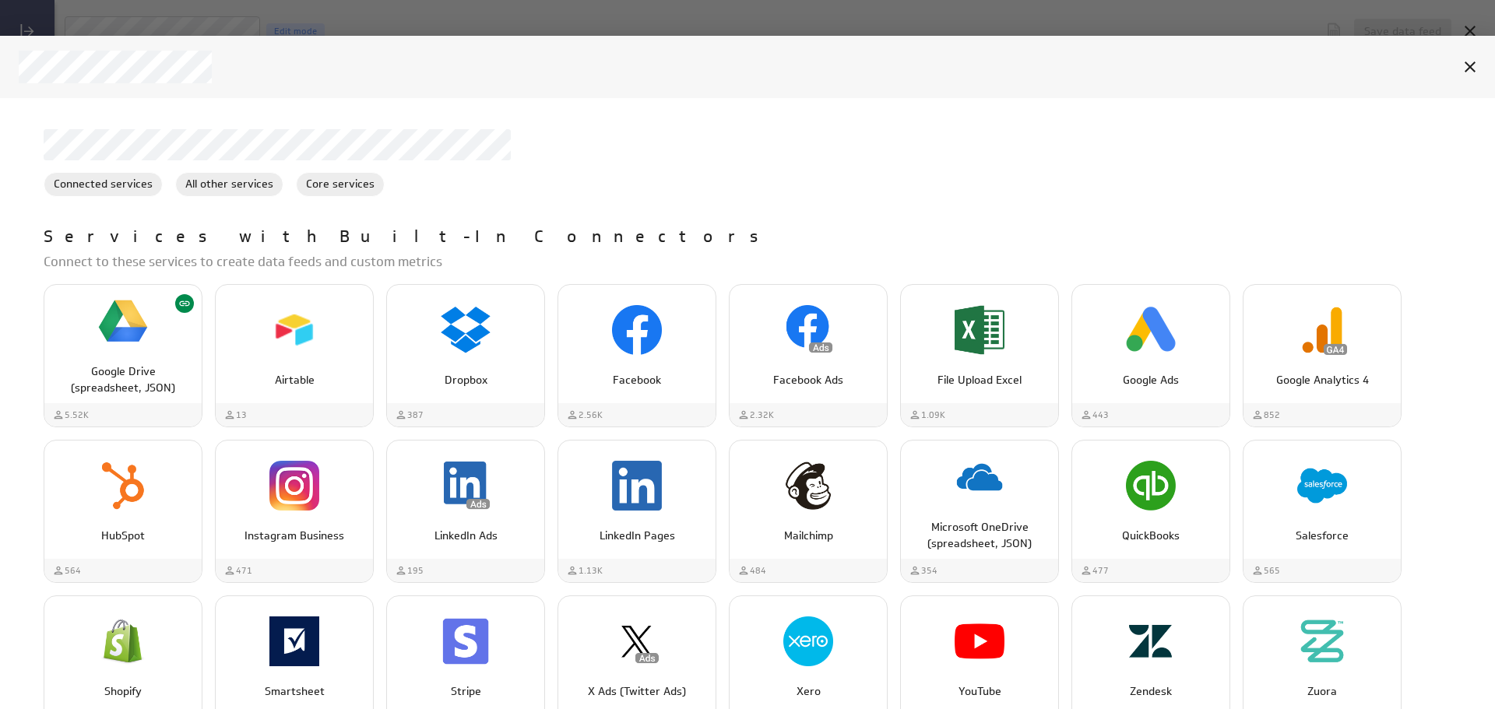
click at [1473, 70] on icon "Cancel" at bounding box center [1470, 67] width 19 height 19
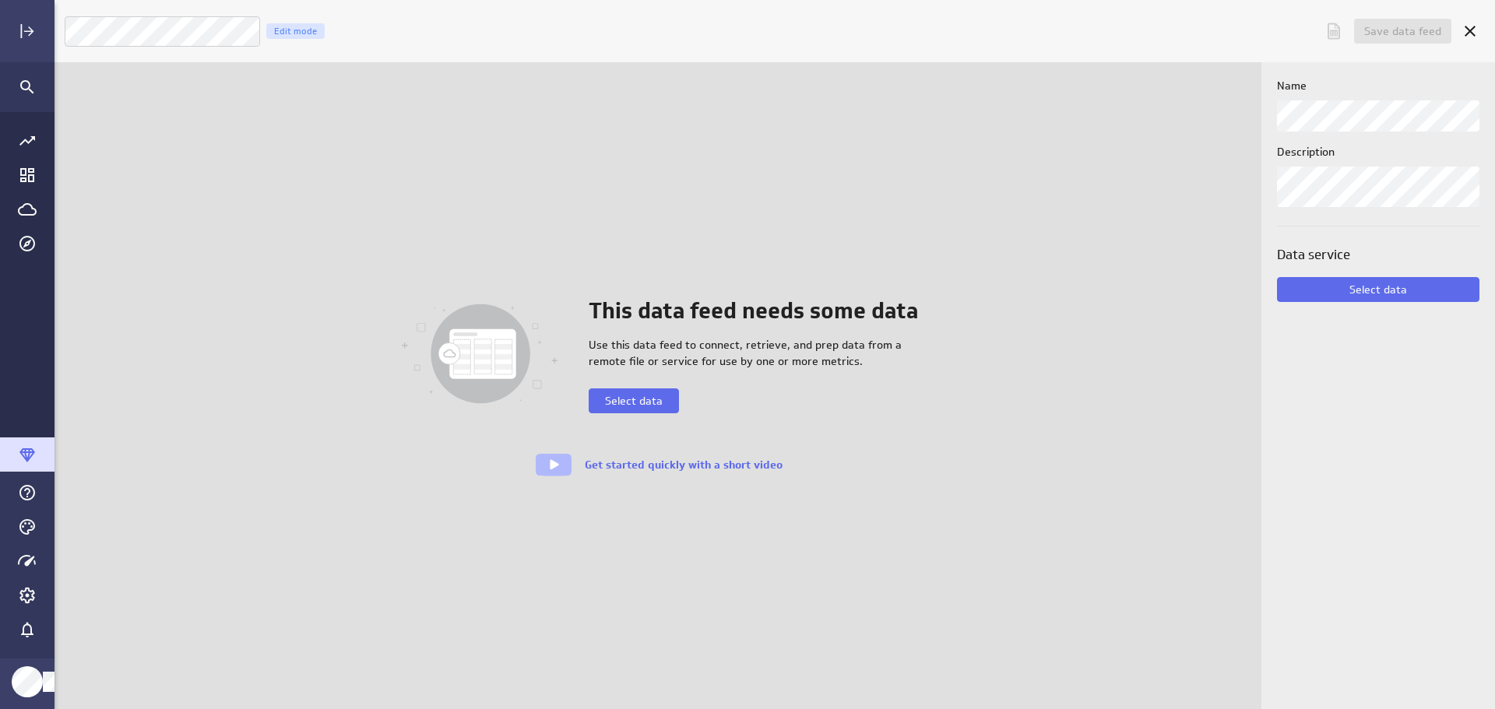
click at [1468, 35] on icon "Cancel" at bounding box center [1470, 31] width 19 height 19
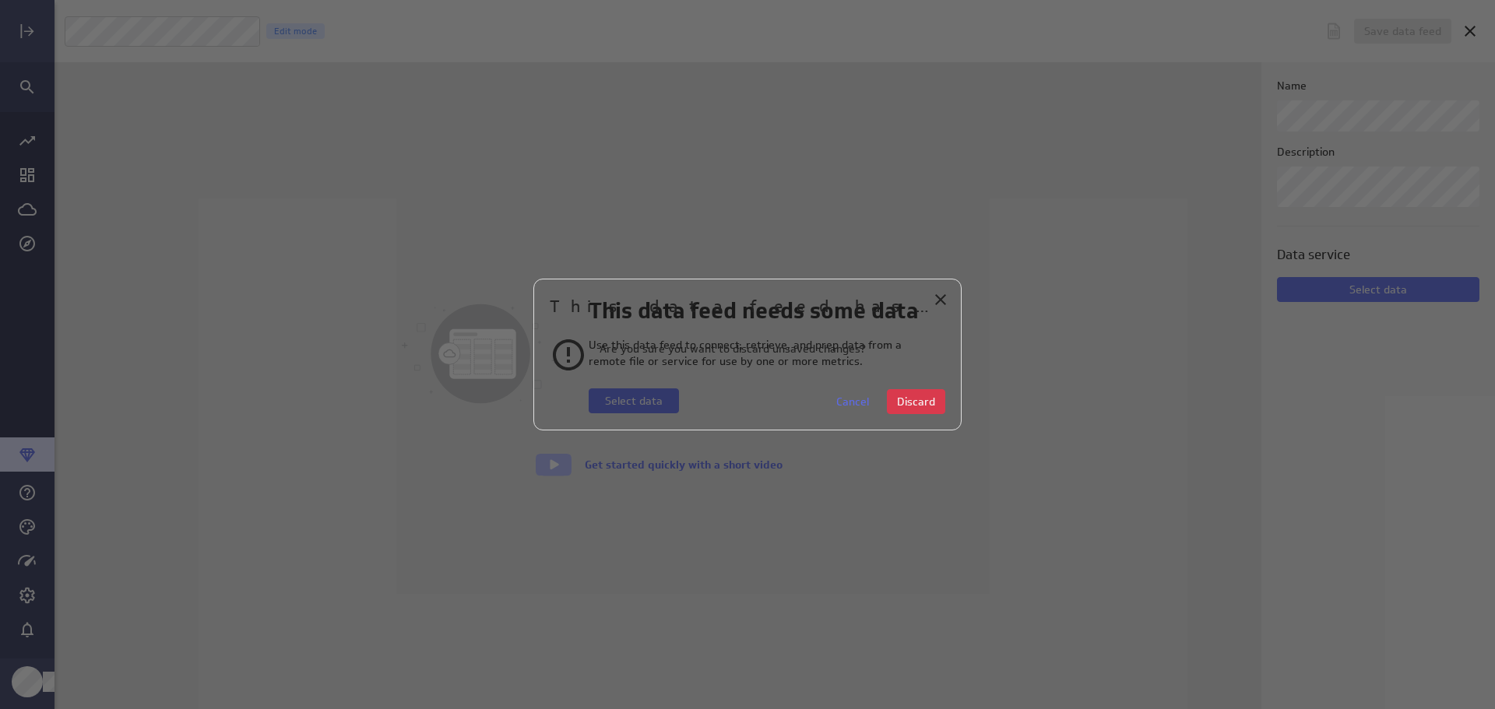
click at [913, 402] on span "Discard" at bounding box center [916, 402] width 38 height 14
click at [911, 403] on span "Discard" at bounding box center [916, 402] width 38 height 14
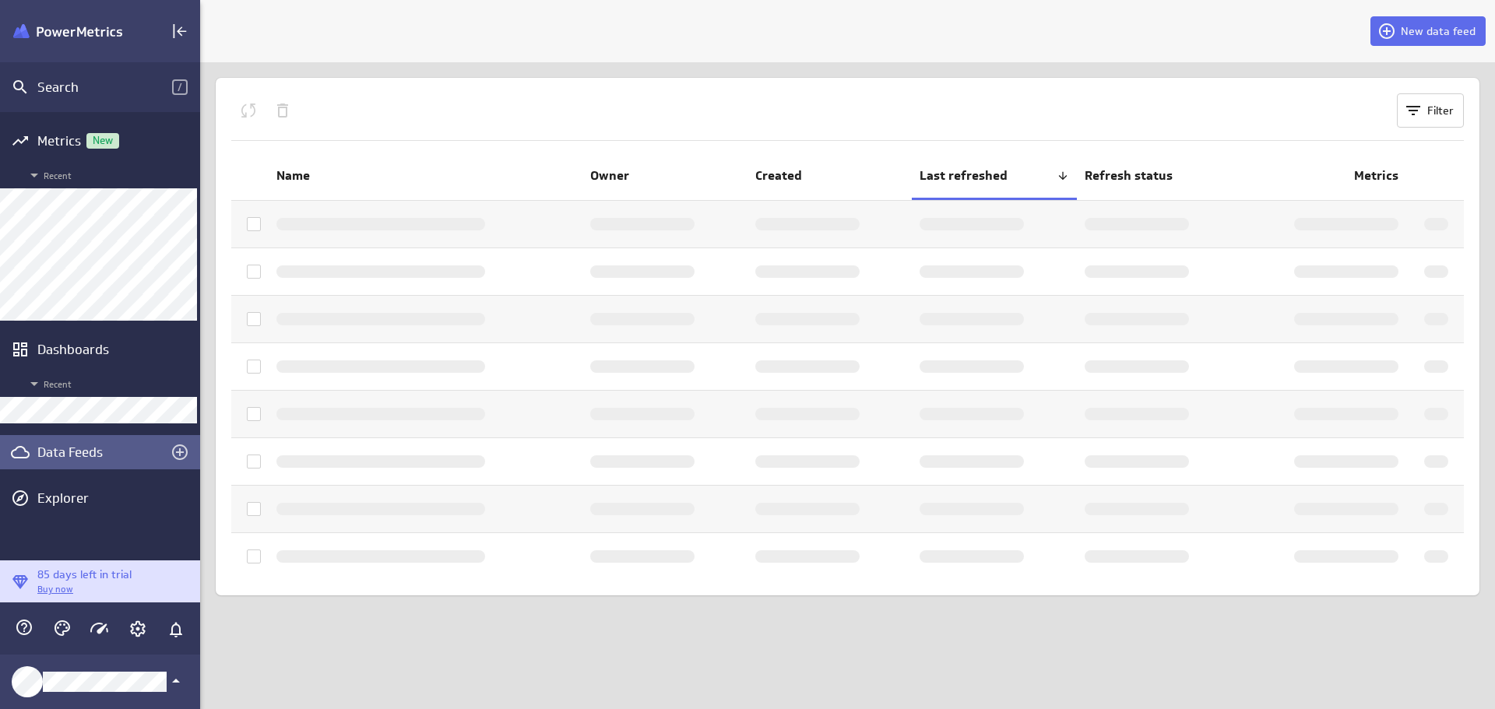
scroll to position [8, 8]
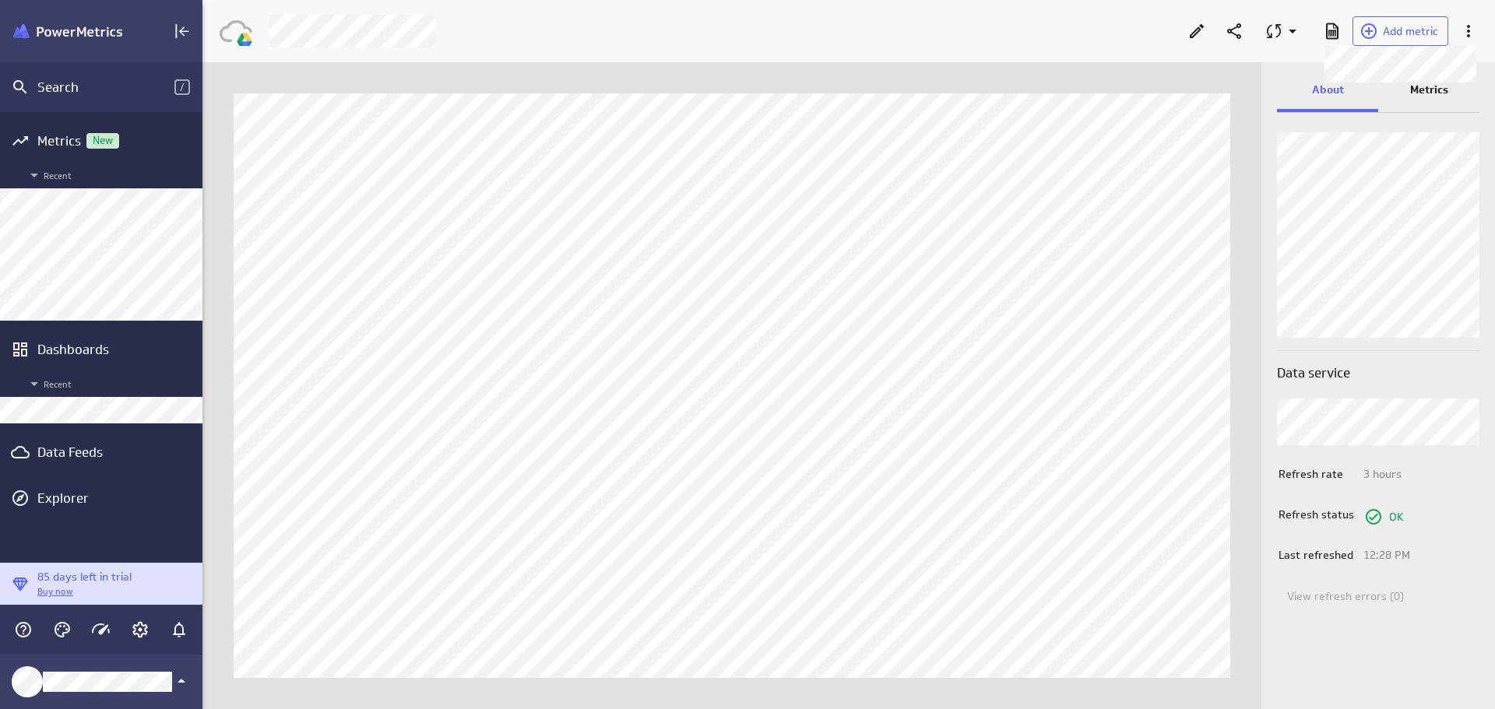
click at [1408, 33] on span "Add metric" at bounding box center [1410, 31] width 55 height 14
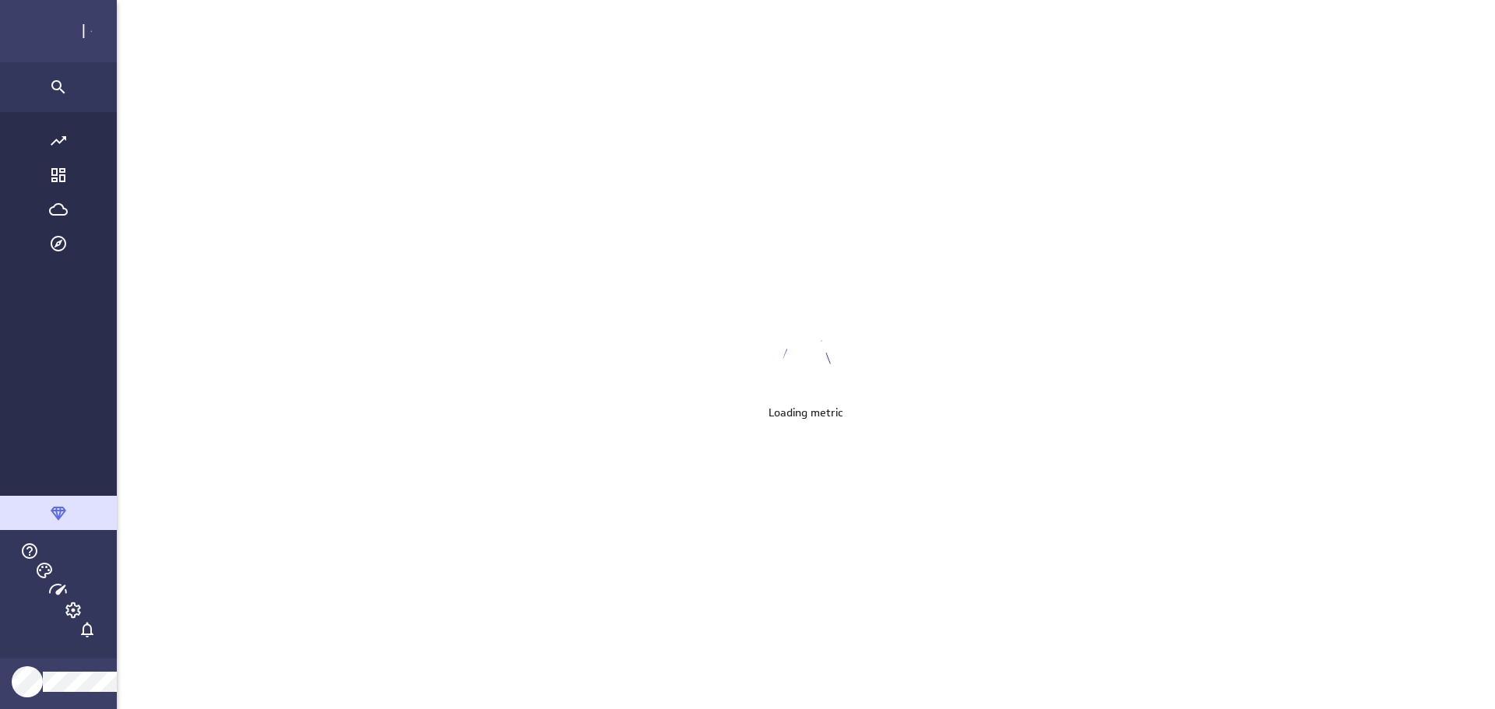
scroll to position [734, 1465]
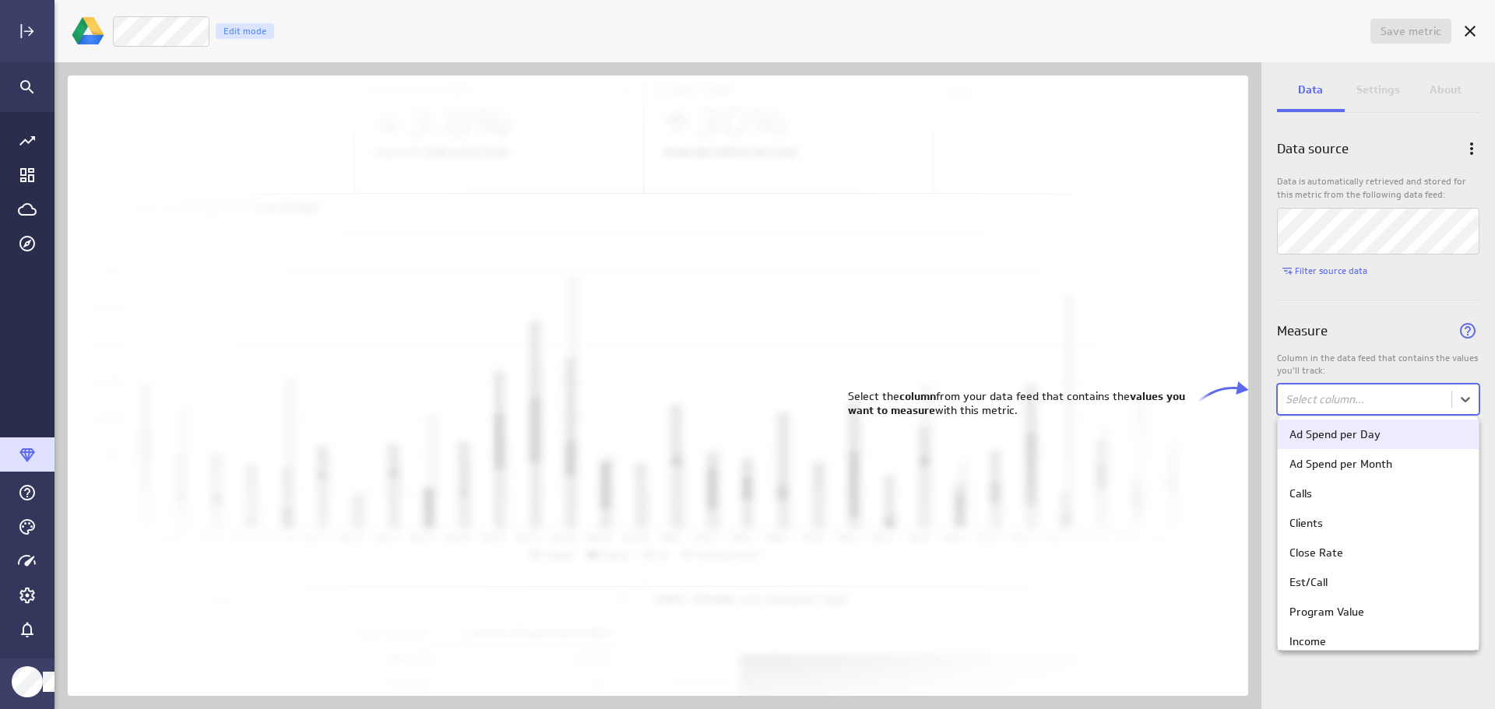
click at [1470, 398] on body "Save metric Untitled Edit mode Data Settings About Data source Data is automati…" at bounding box center [747, 354] width 1495 height 709
click at [1466, 405] on body "Save metric Untitled Edit mode Data Settings About Data source Data is automati…" at bounding box center [747, 354] width 1495 height 709
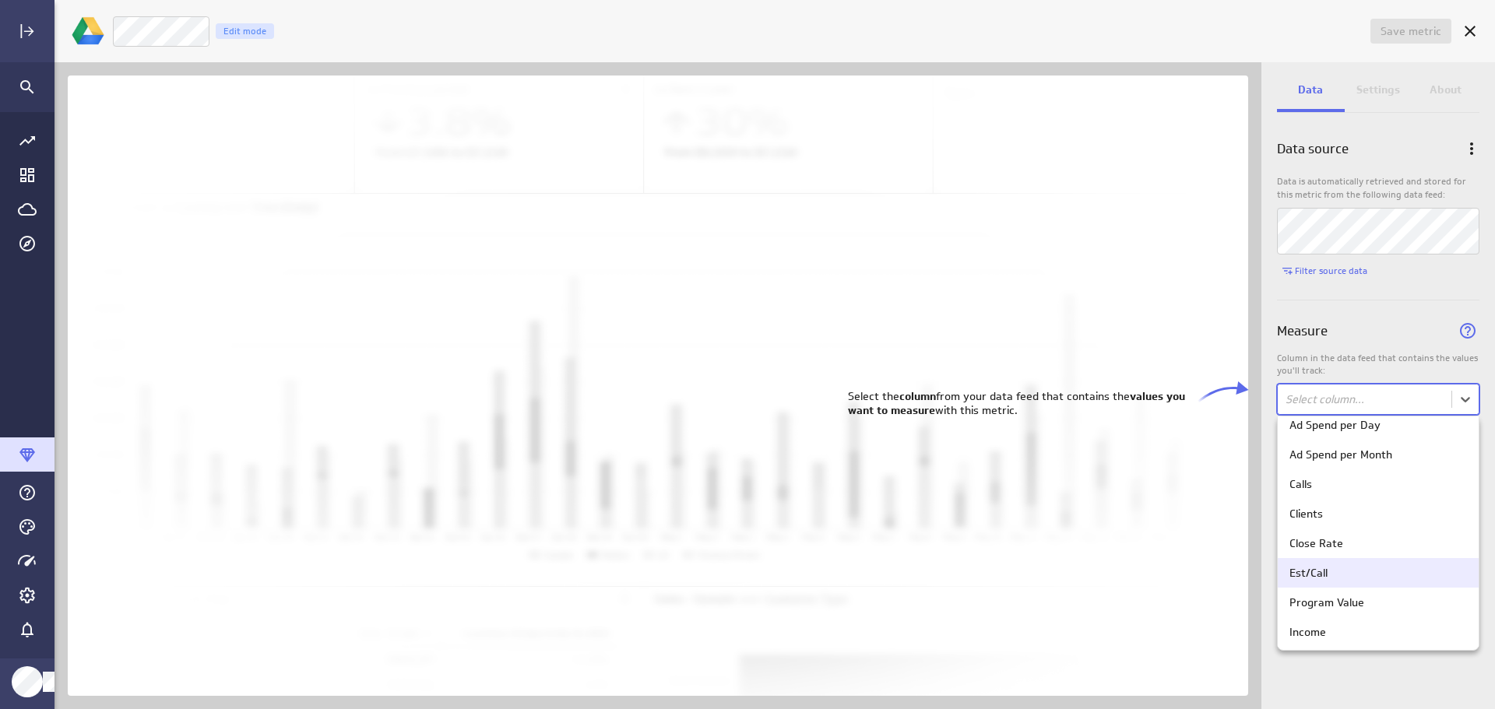
click at [1343, 584] on div "Est/Call" at bounding box center [1378, 573] width 201 height 30
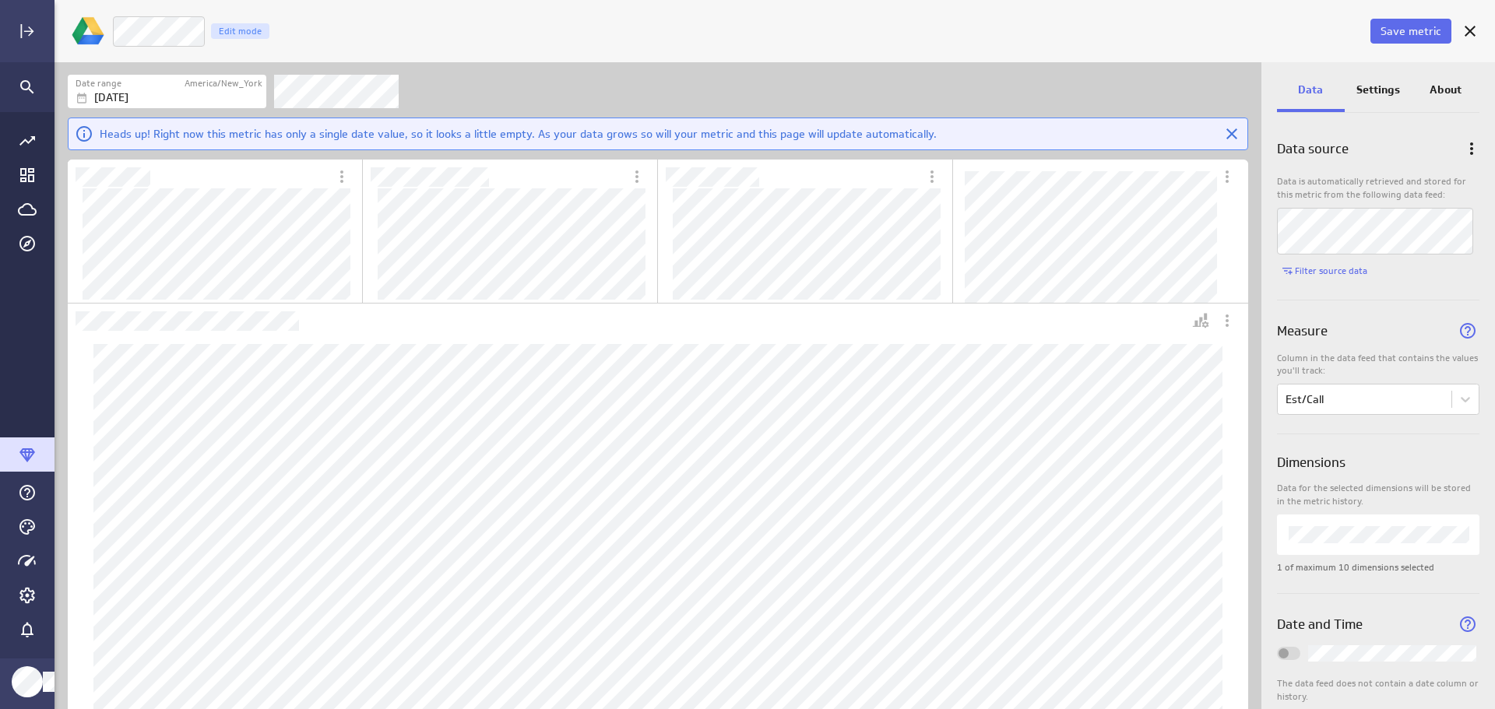
scroll to position [0, 0]
click at [1393, 23] on button "Save metric" at bounding box center [1411, 31] width 81 height 25
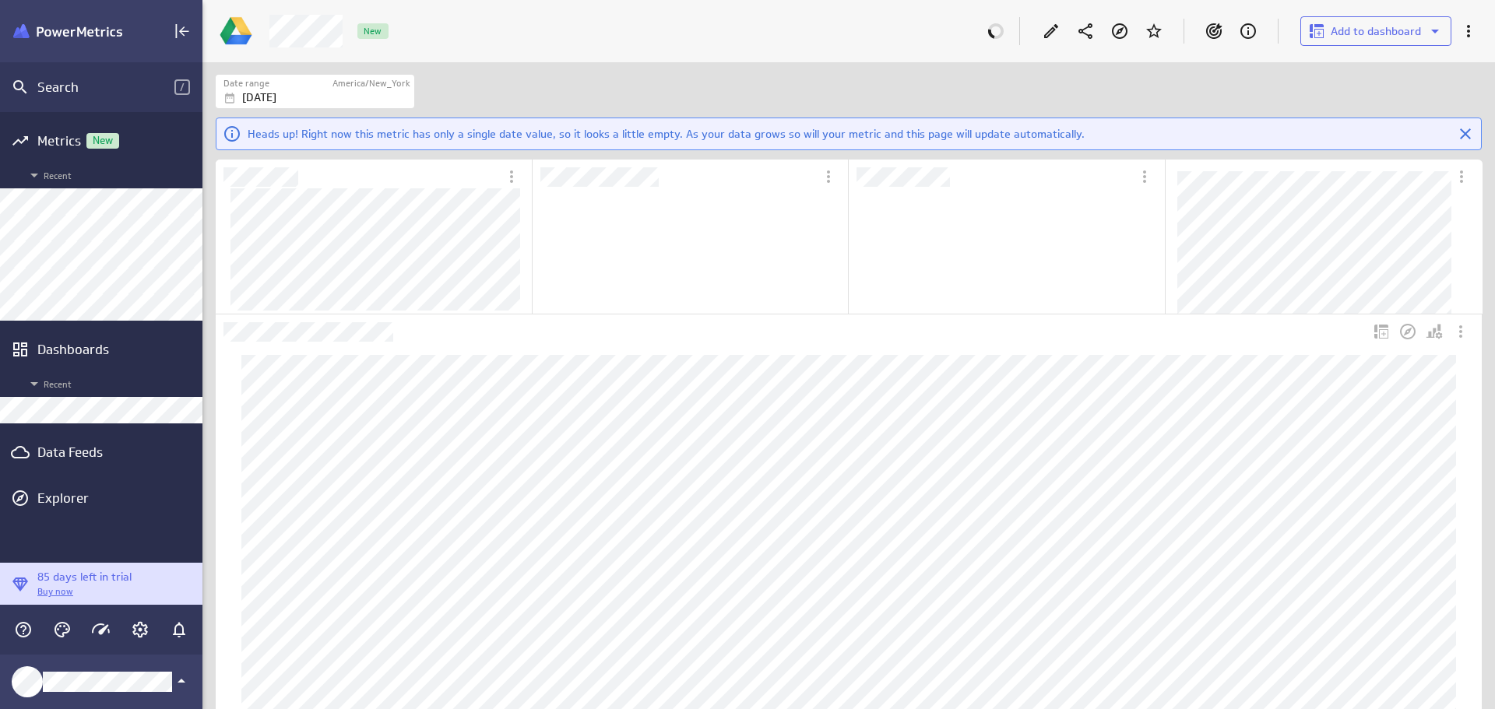
scroll to position [146, 314]
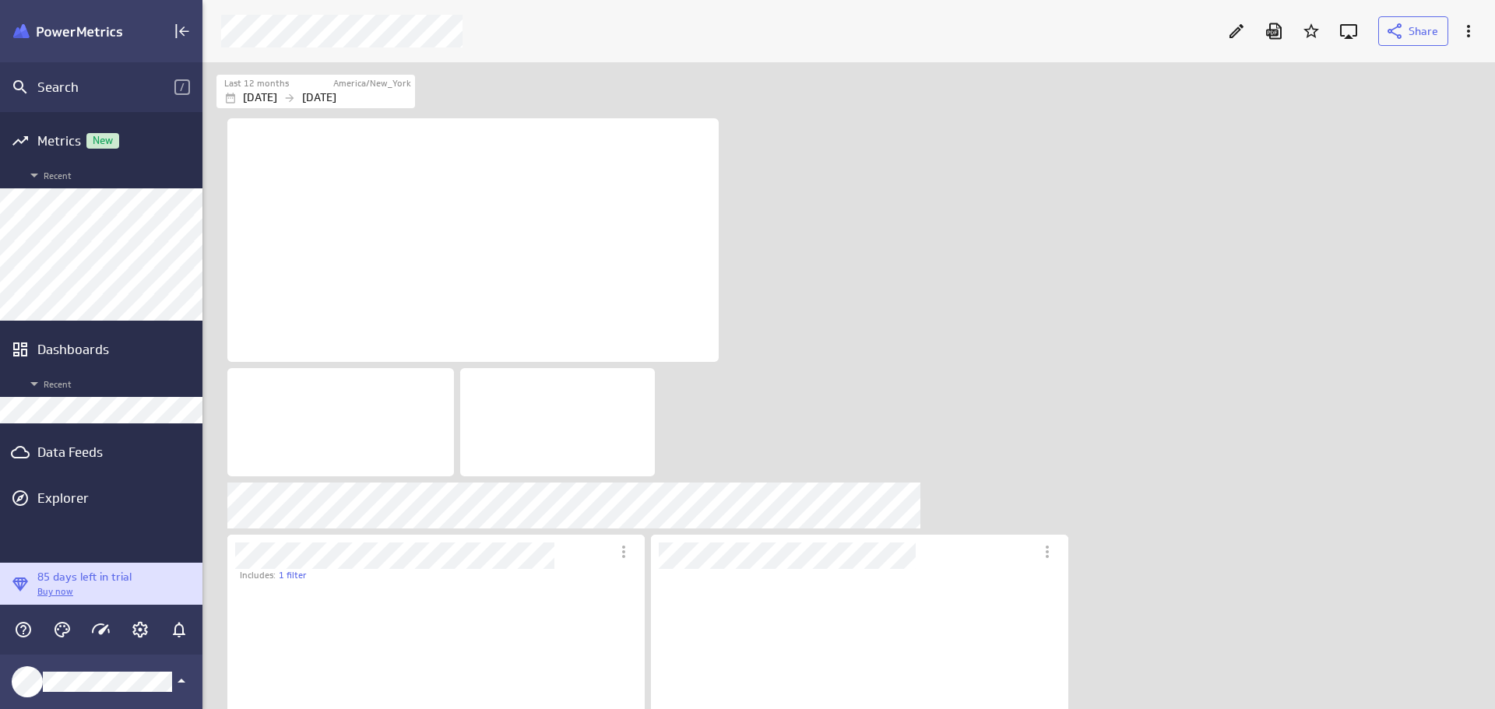
scroll to position [8, 8]
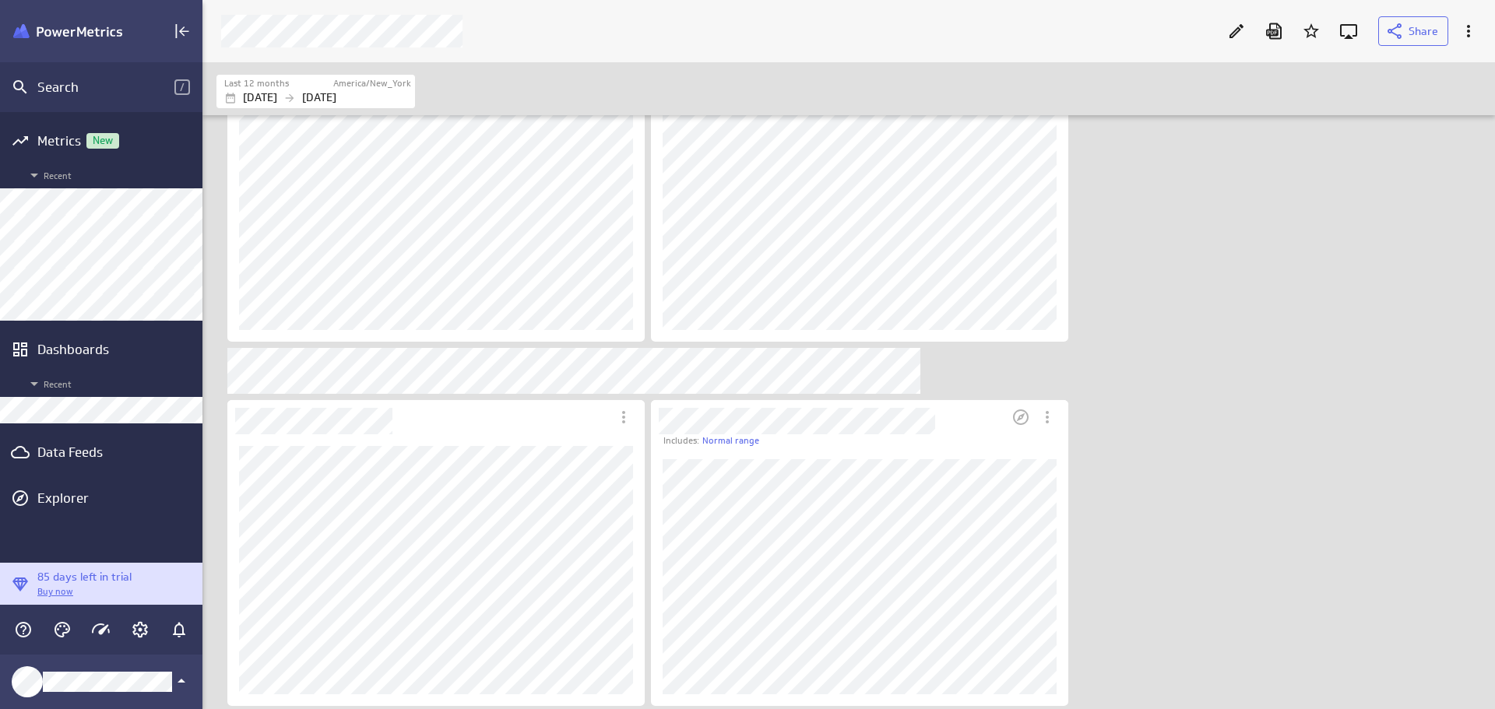
click at [1046, 417] on icon "More actions" at bounding box center [1047, 417] width 19 height 19
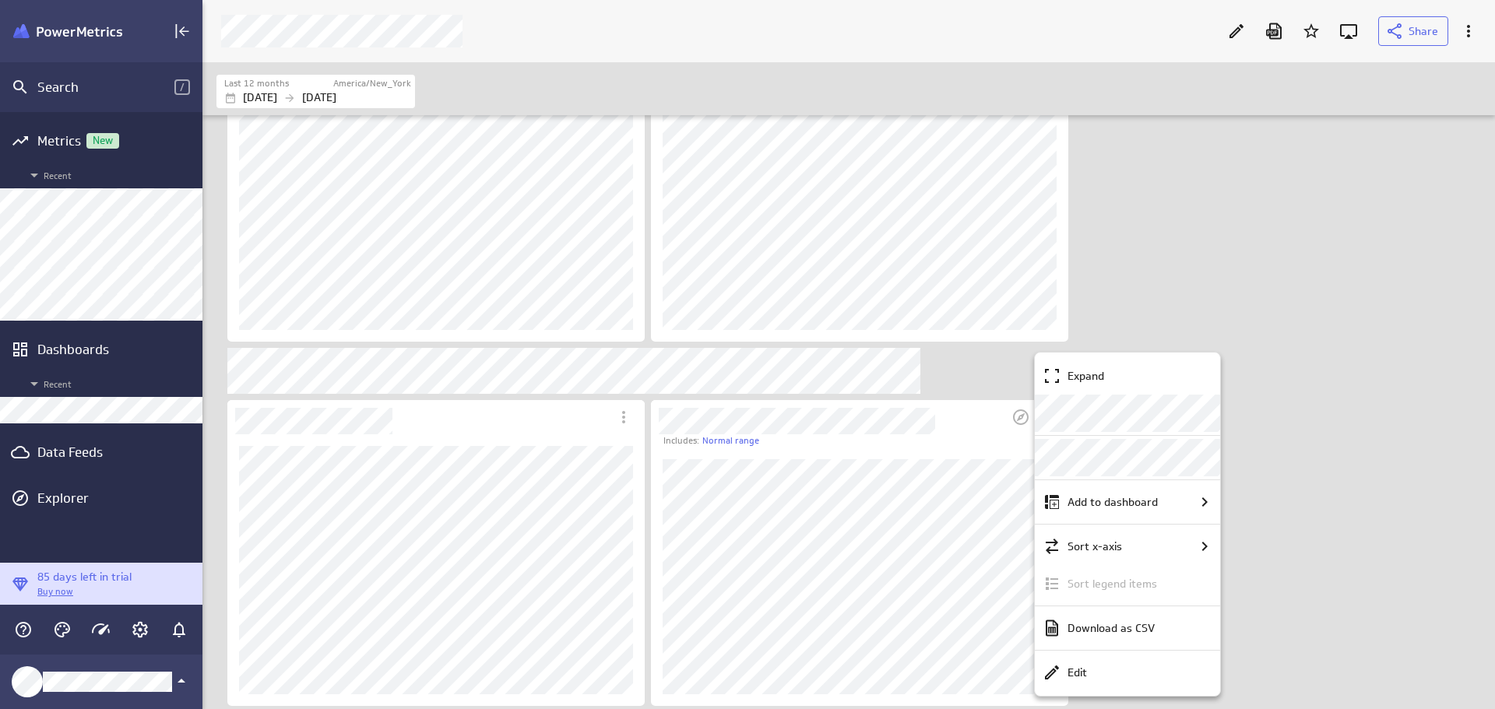
click at [1254, 552] on div at bounding box center [747, 354] width 1495 height 709
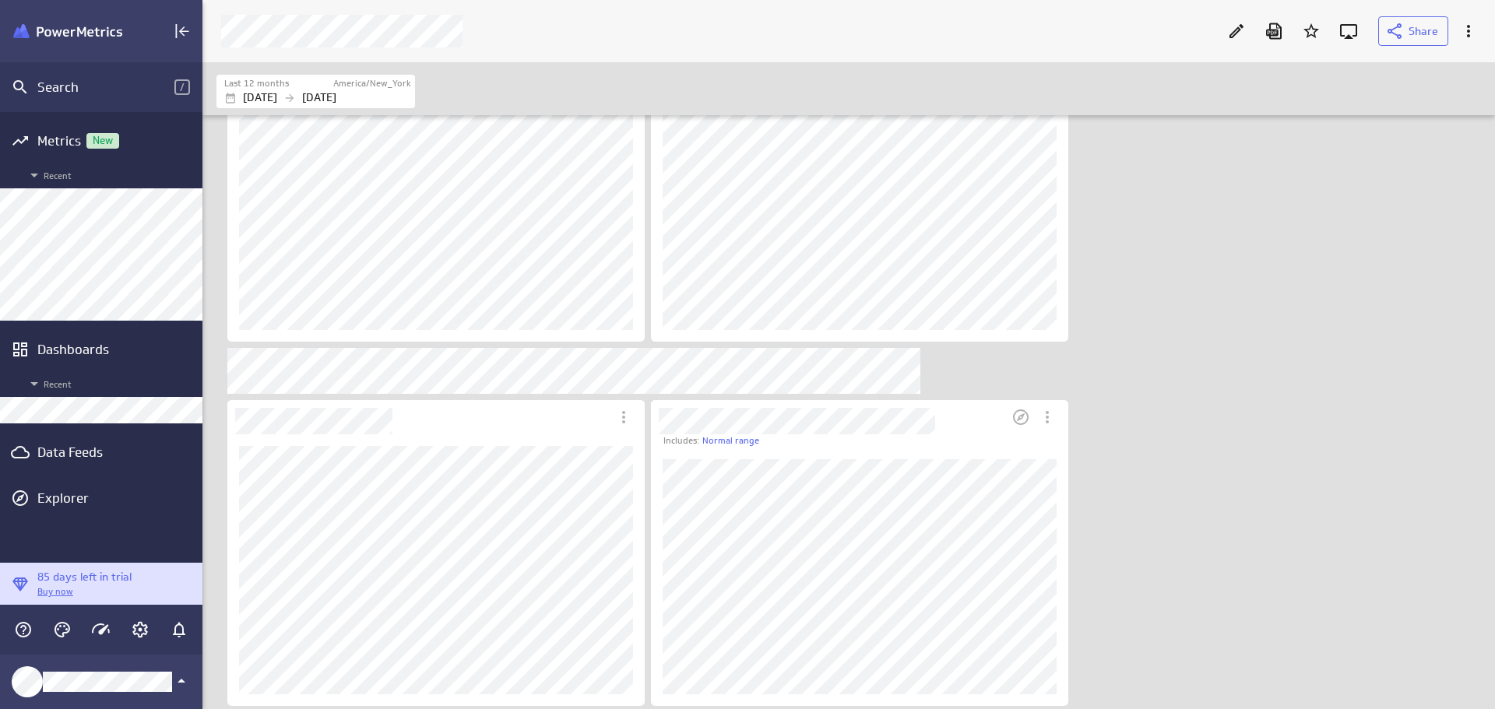
click at [1050, 417] on icon "More actions" at bounding box center [1047, 417] width 19 height 19
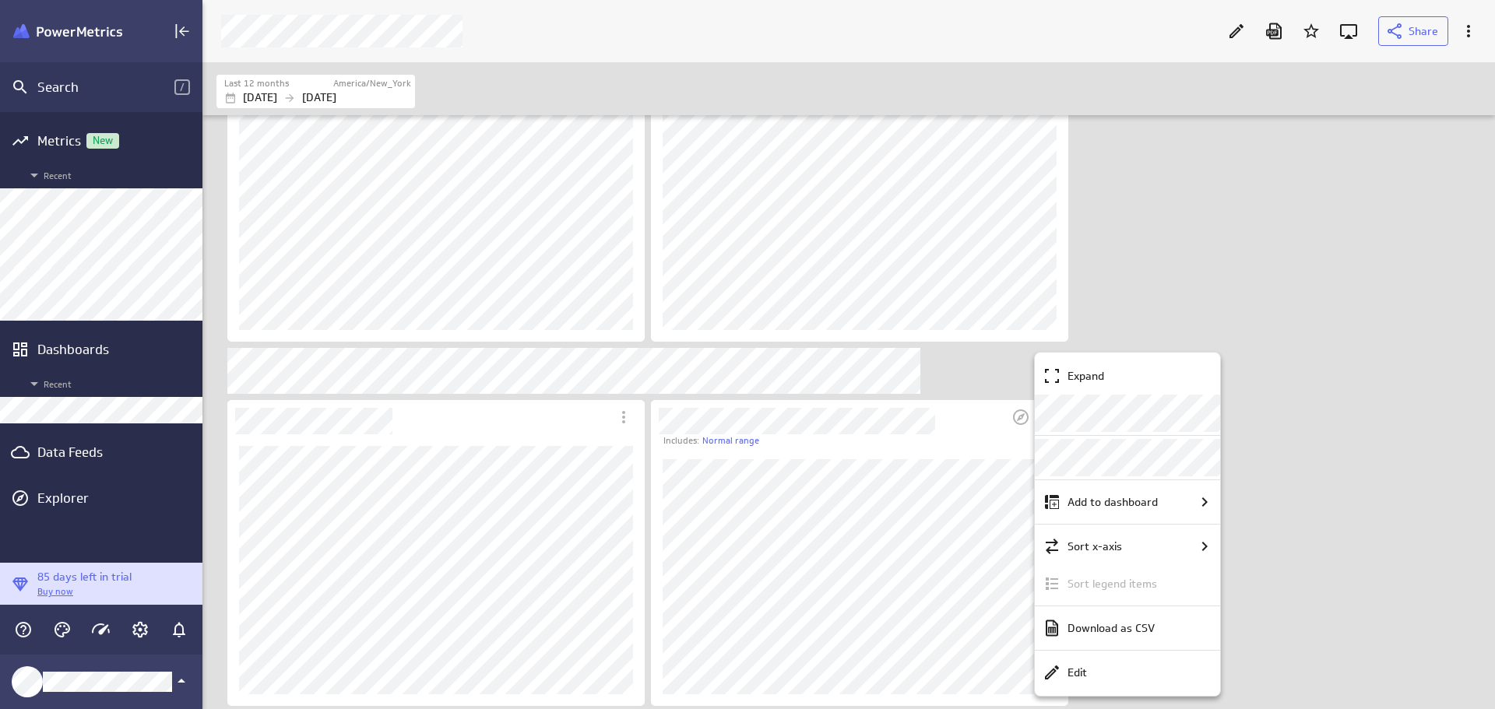
click at [1270, 447] on div at bounding box center [747, 354] width 1495 height 709
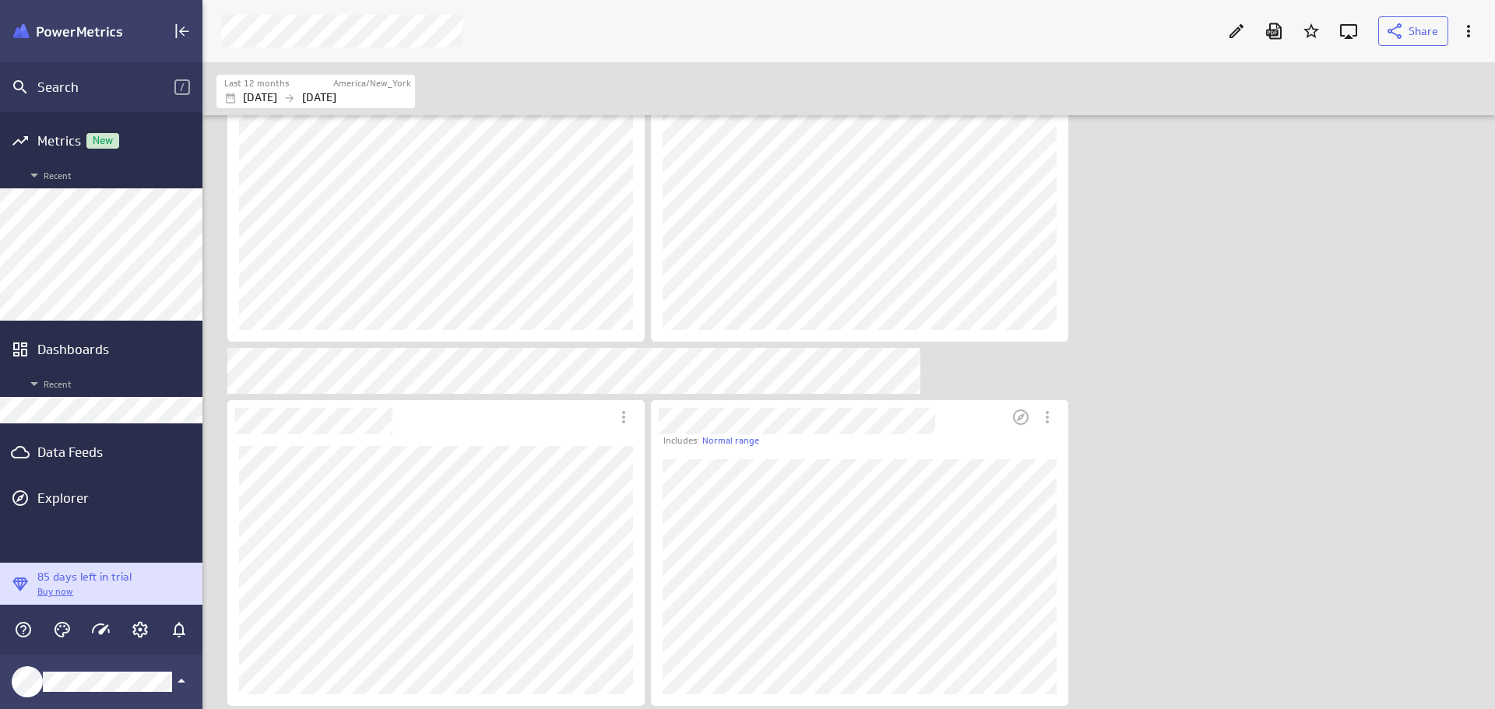
click at [1051, 421] on icon "More actions" at bounding box center [1047, 417] width 19 height 19
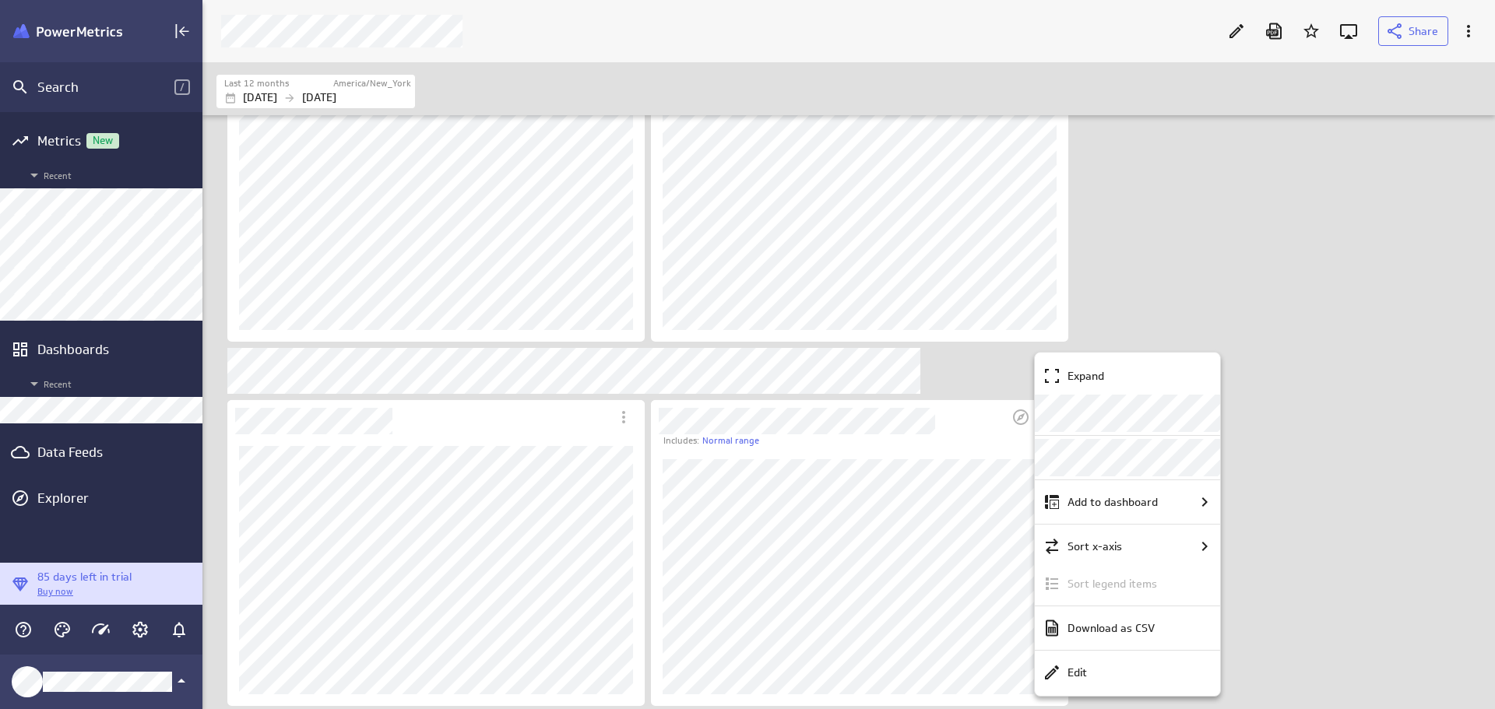
click at [1336, 470] on div at bounding box center [747, 354] width 1495 height 709
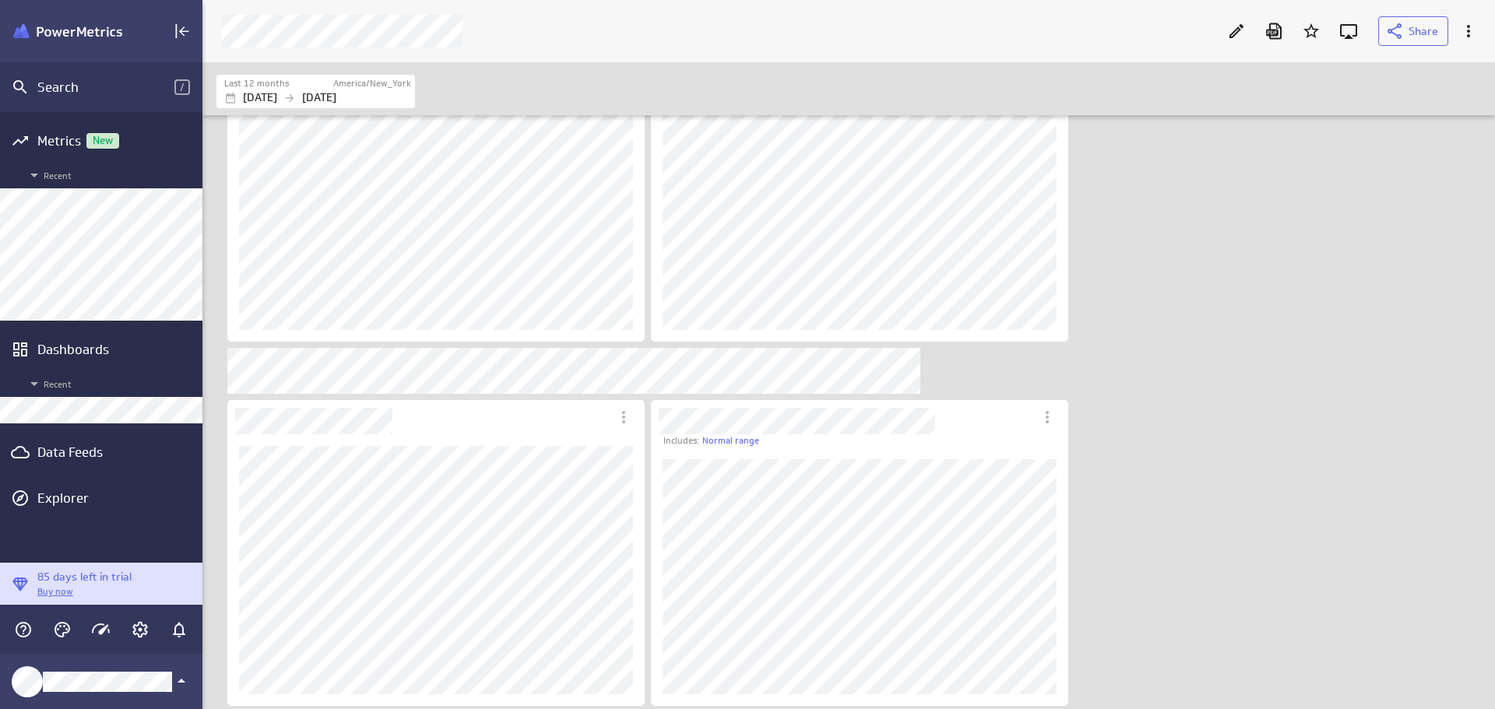
click at [1242, 582] on div "Includes: 1 filter Includes: Normal range" at bounding box center [851, 162] width 1277 height 1093
click at [847, 442] on div "Includes: Normal range" at bounding box center [865, 441] width 405 height 13
click at [1050, 417] on icon "More actions" at bounding box center [1047, 417] width 19 height 19
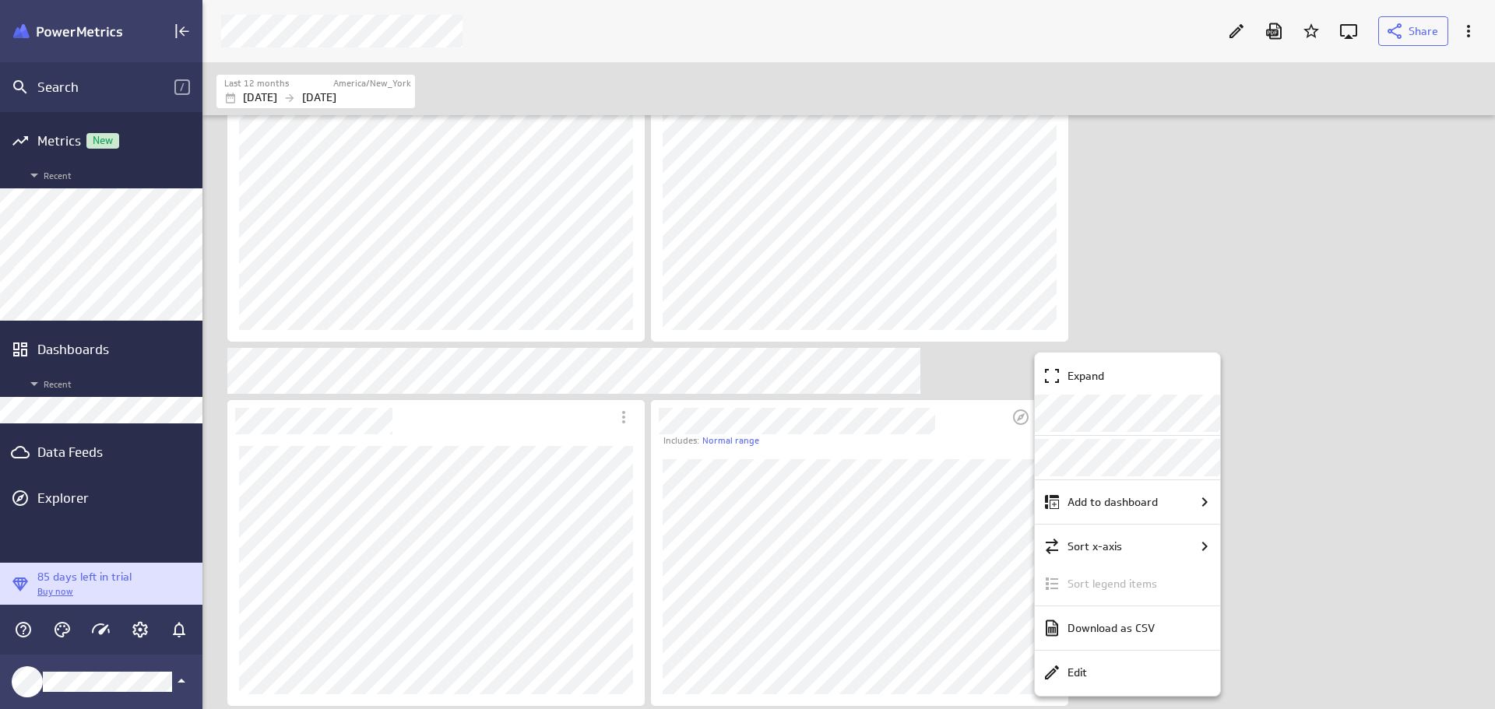
click at [1161, 686] on div "Edit" at bounding box center [1127, 672] width 185 height 37
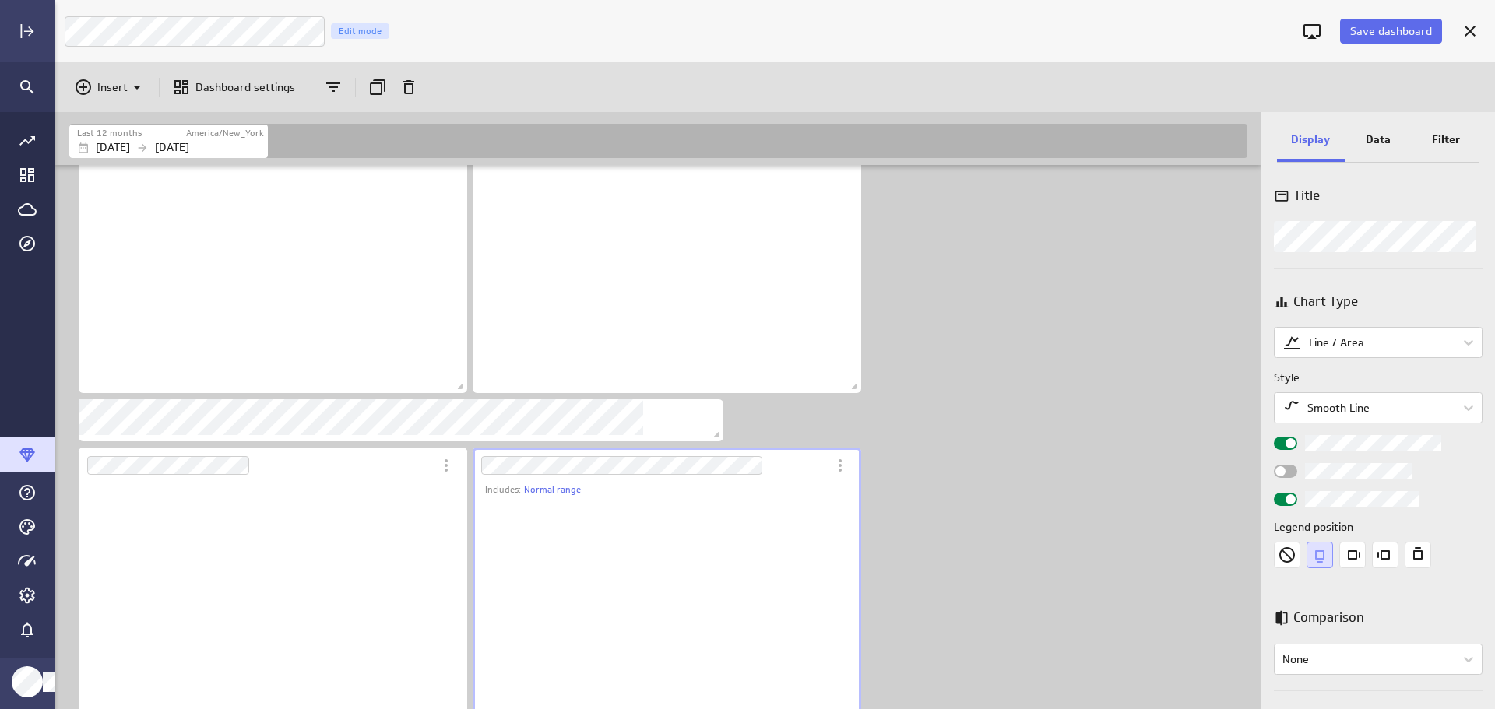
scroll to position [236, 389]
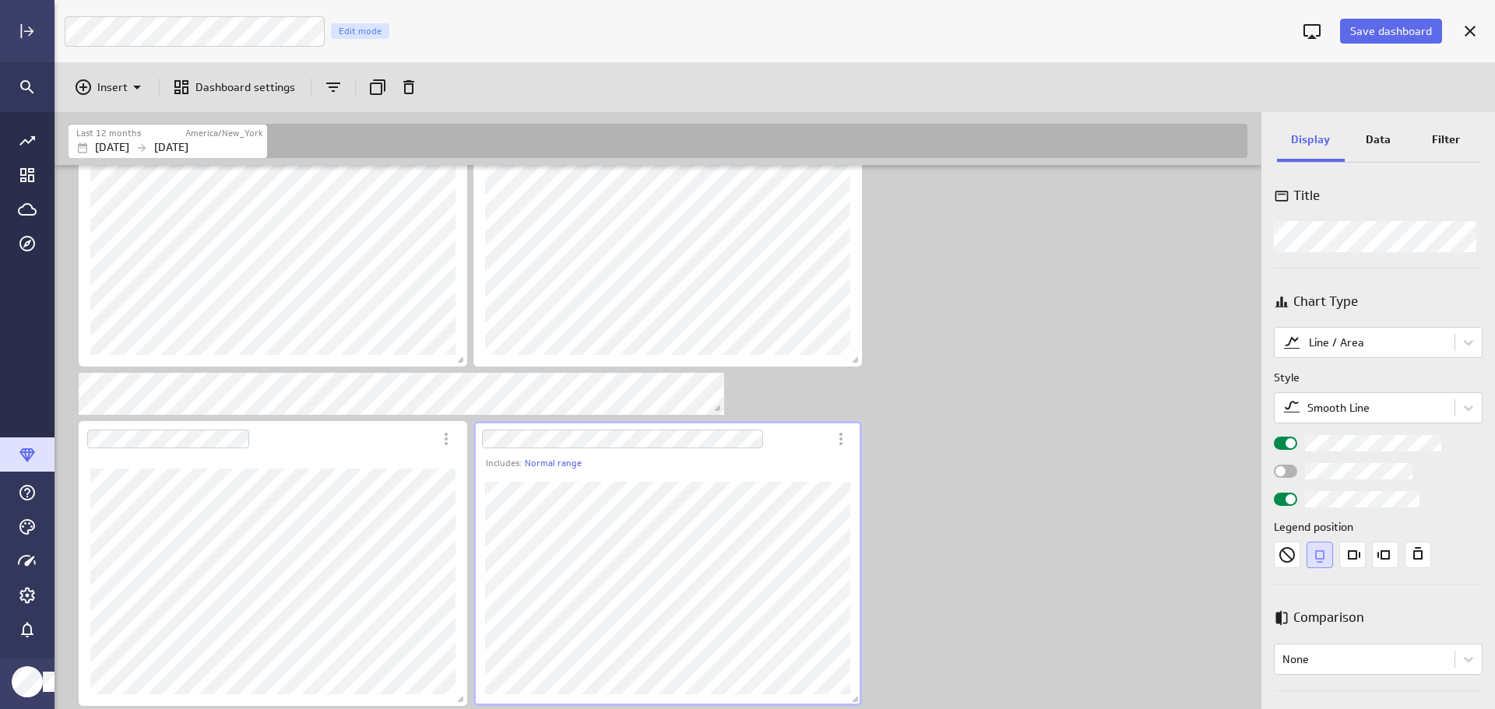
click at [841, 435] on icon "More actions" at bounding box center [840, 439] width 3 height 12
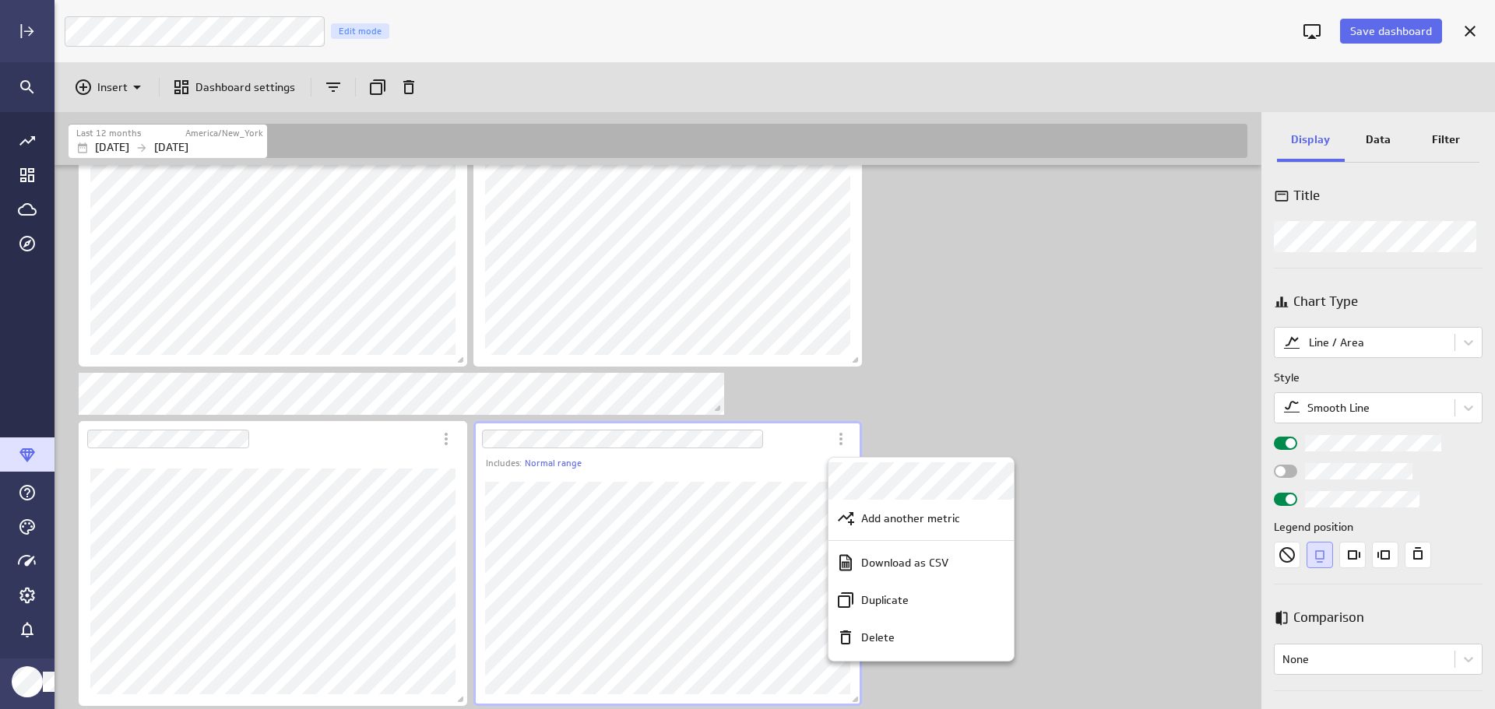
click at [900, 639] on div "Delete" at bounding box center [928, 638] width 146 height 16
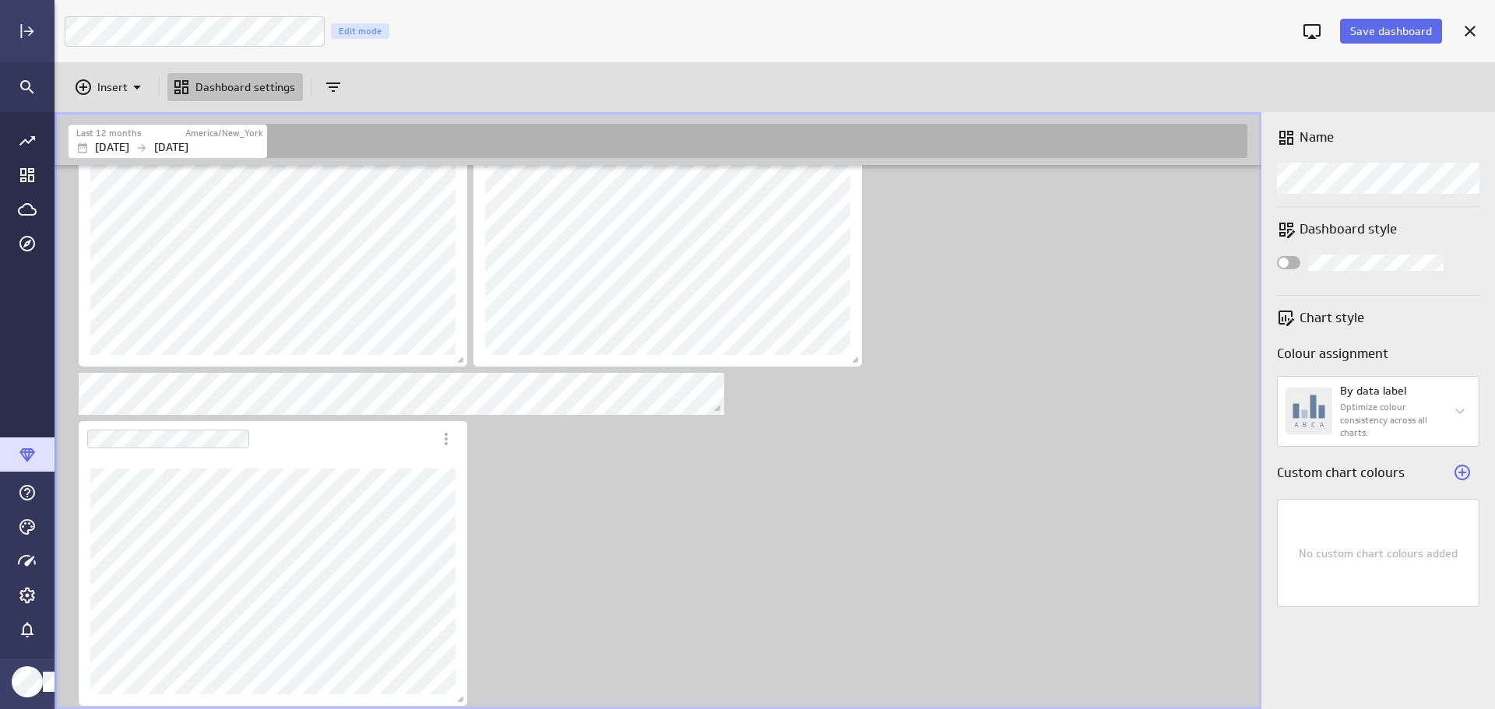
click at [1417, 33] on span "Save dashboard" at bounding box center [1391, 31] width 82 height 14
click at [28, 183] on icon "Go to Dashboard Library" at bounding box center [27, 175] width 19 height 19
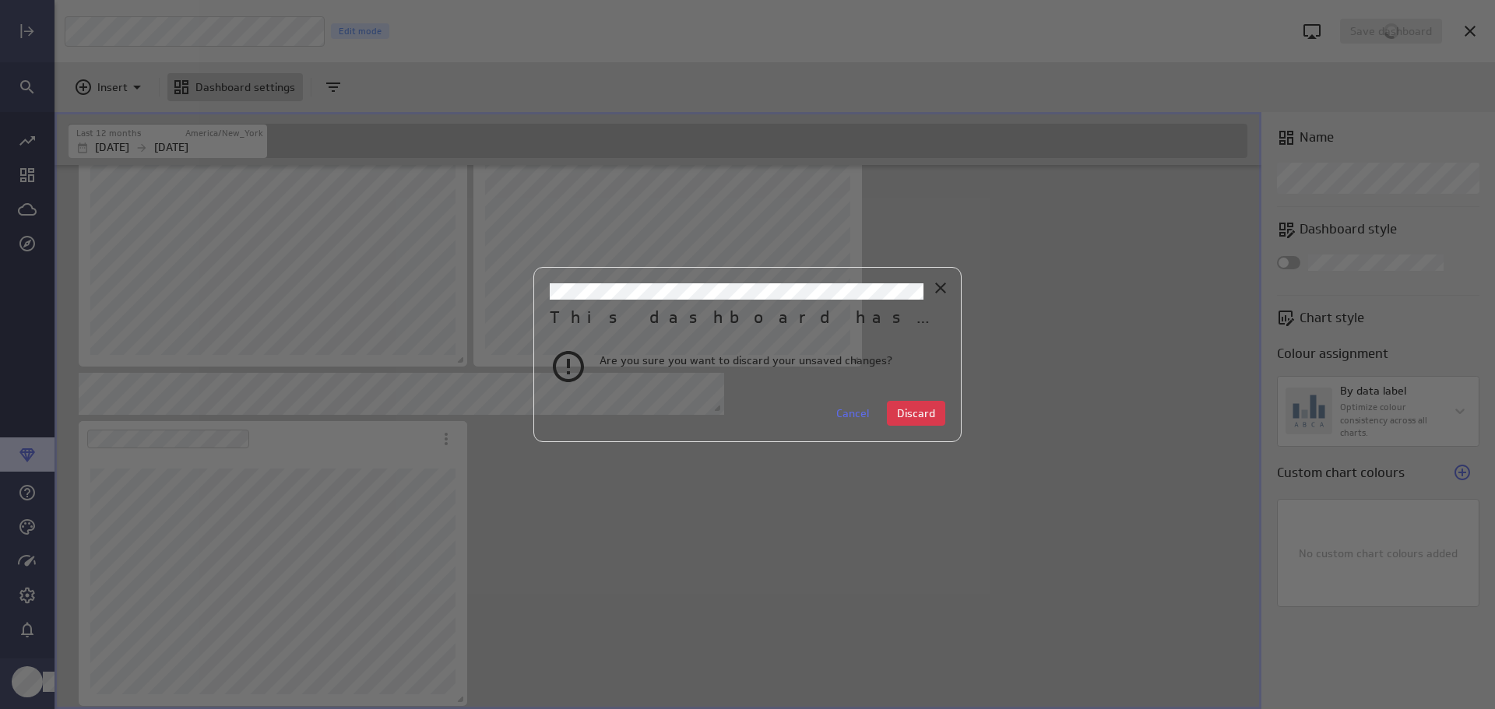
click at [942, 290] on icon "Close" at bounding box center [940, 288] width 11 height 11
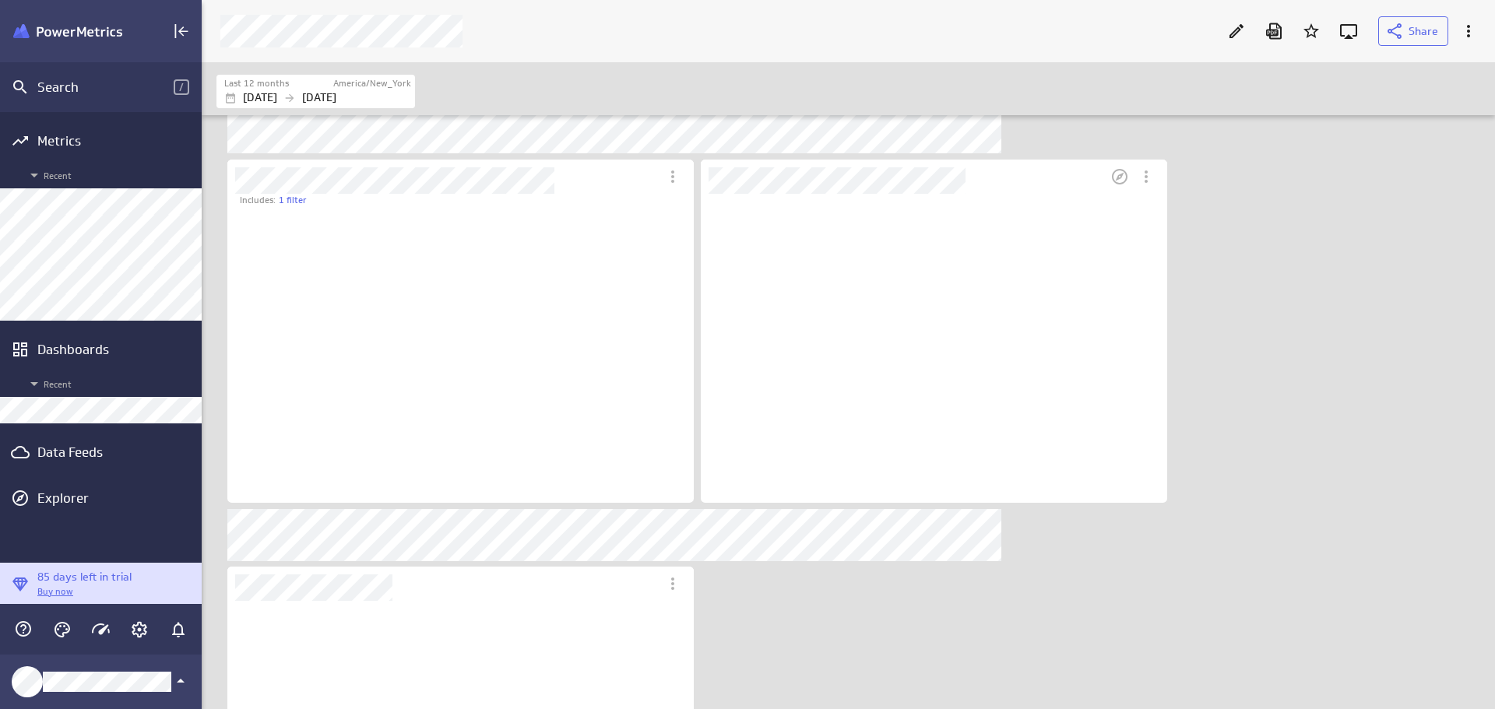
scroll to position [310, 467]
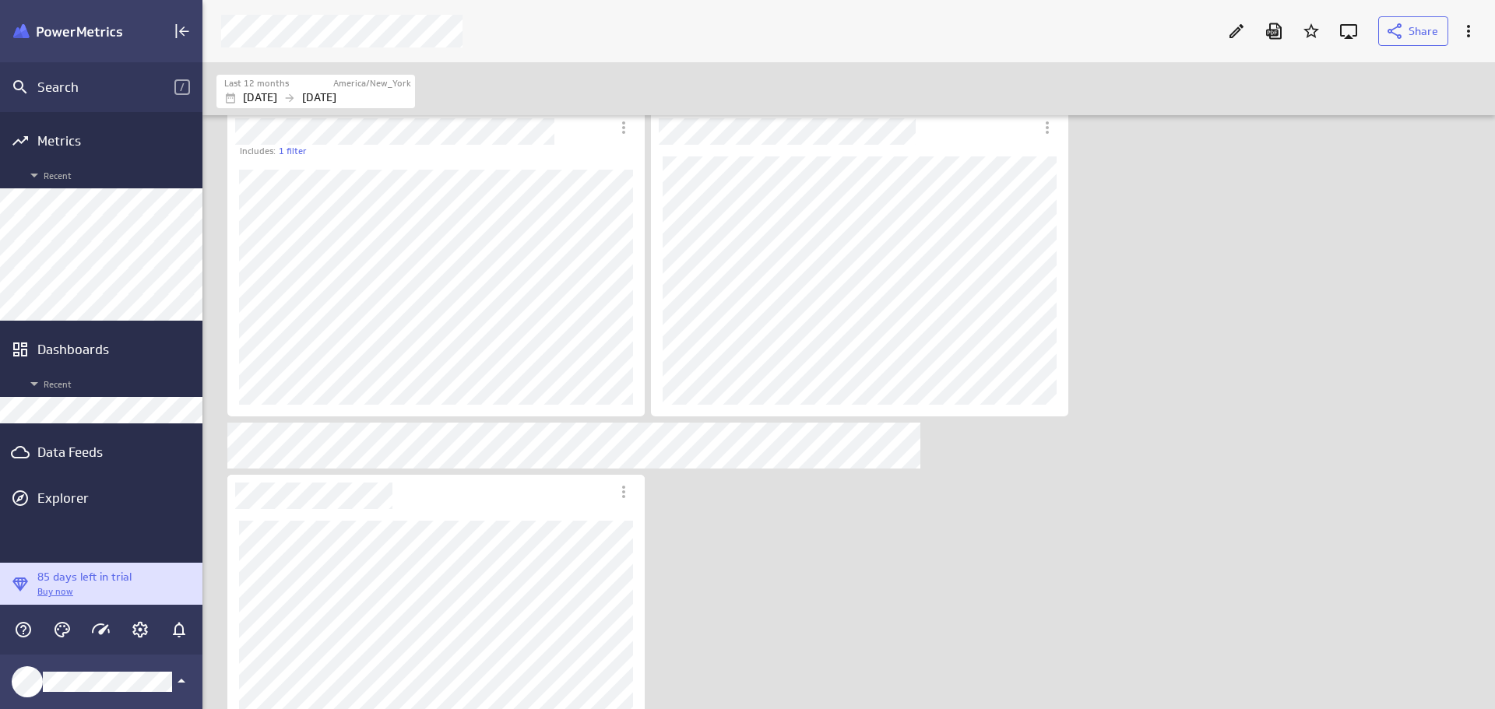
click at [97, 458] on div "Data Feeds" at bounding box center [101, 452] width 128 height 17
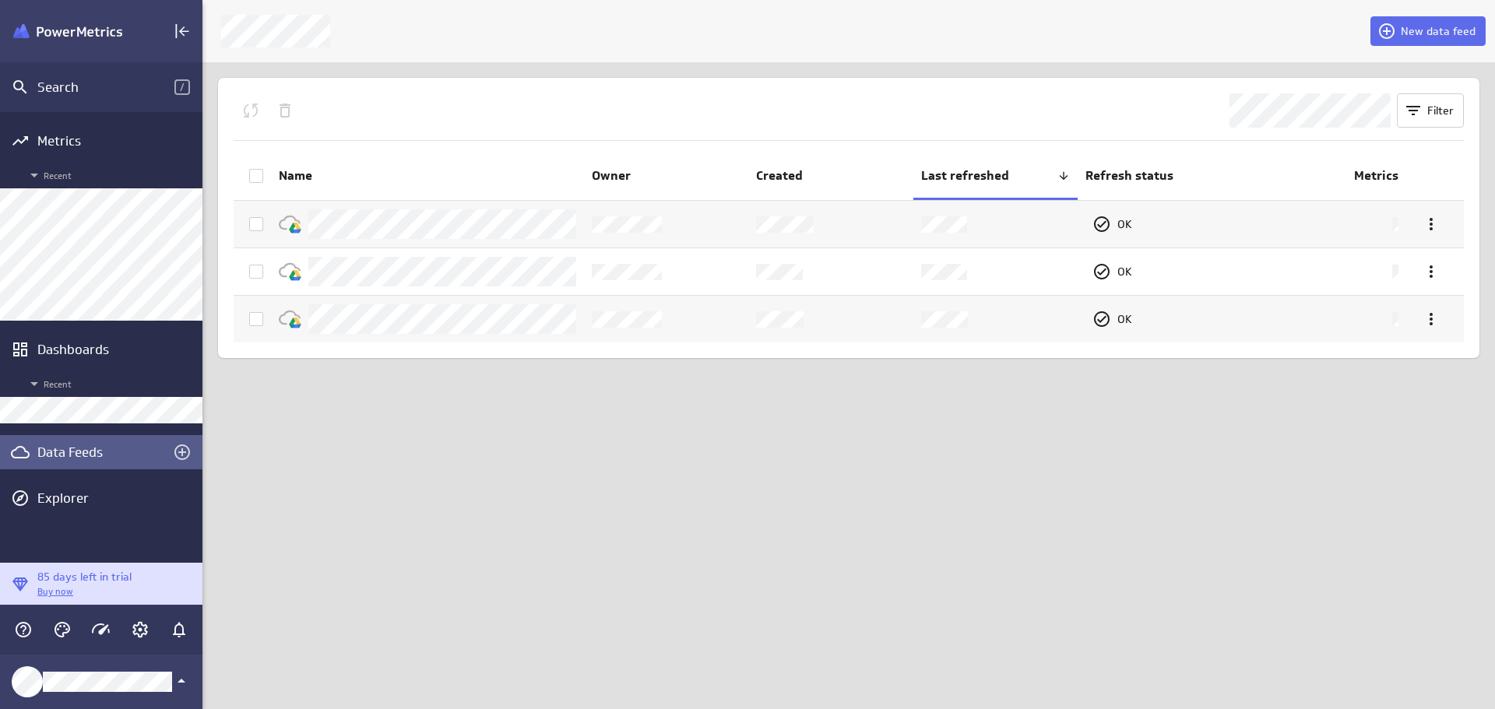
click at [1413, 30] on span "New data feed" at bounding box center [1438, 31] width 75 height 14
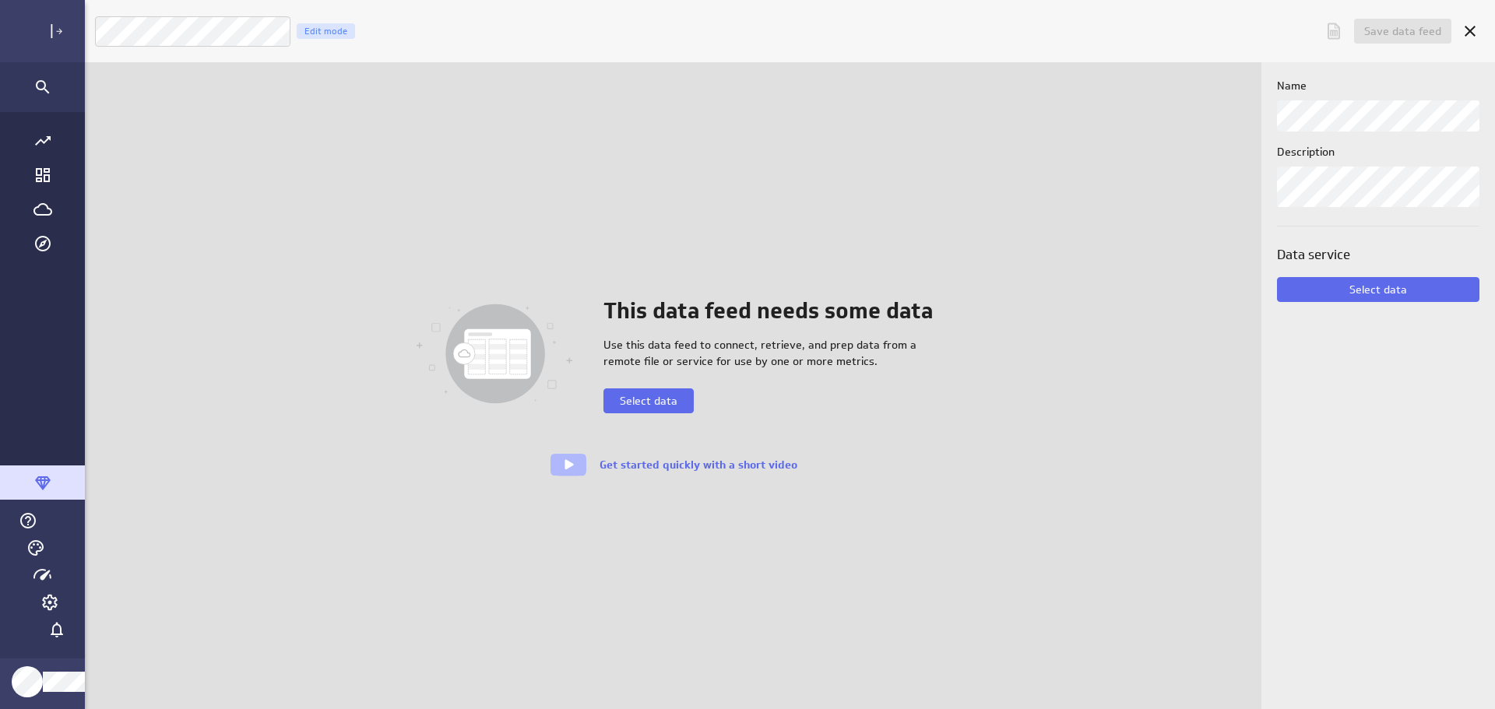
scroll to position [734, 1465]
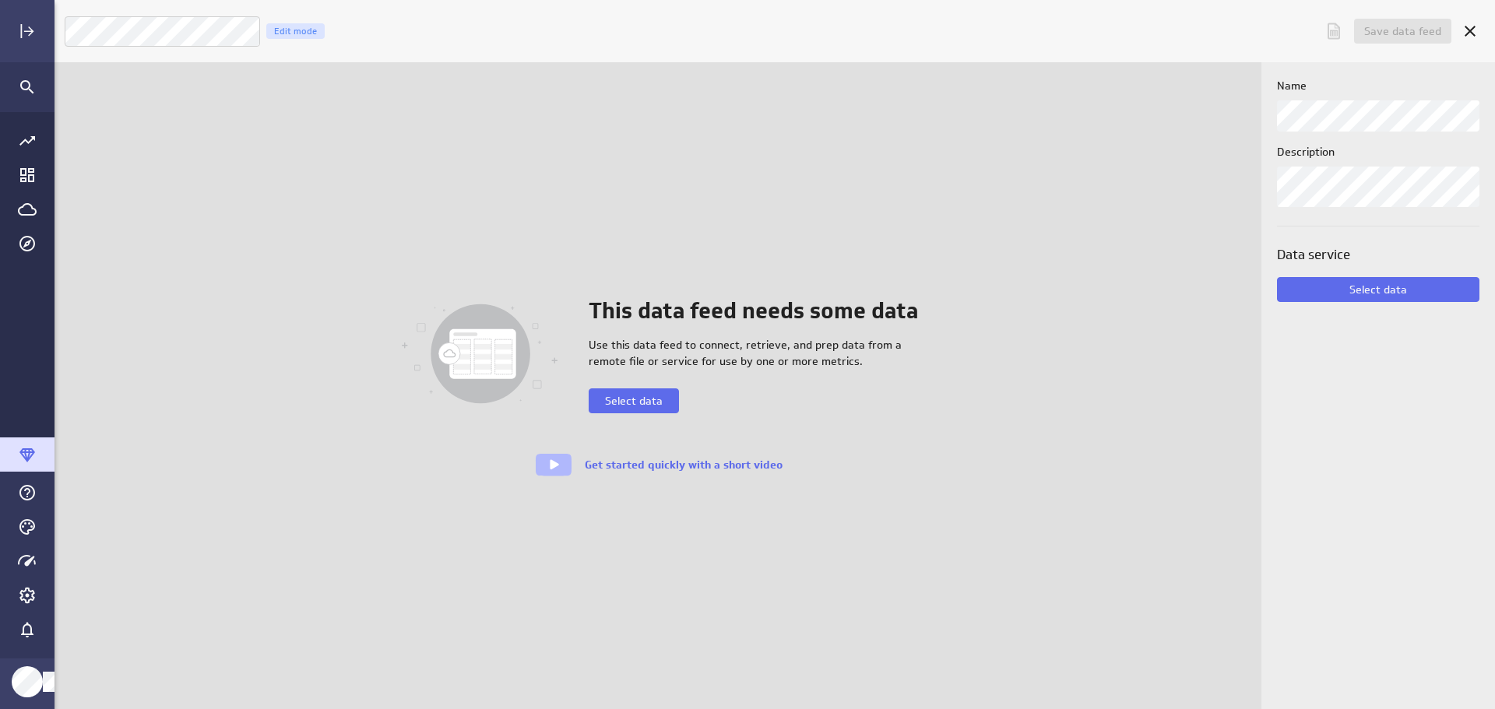
click at [663, 405] on span "Select data" at bounding box center [634, 401] width 58 height 14
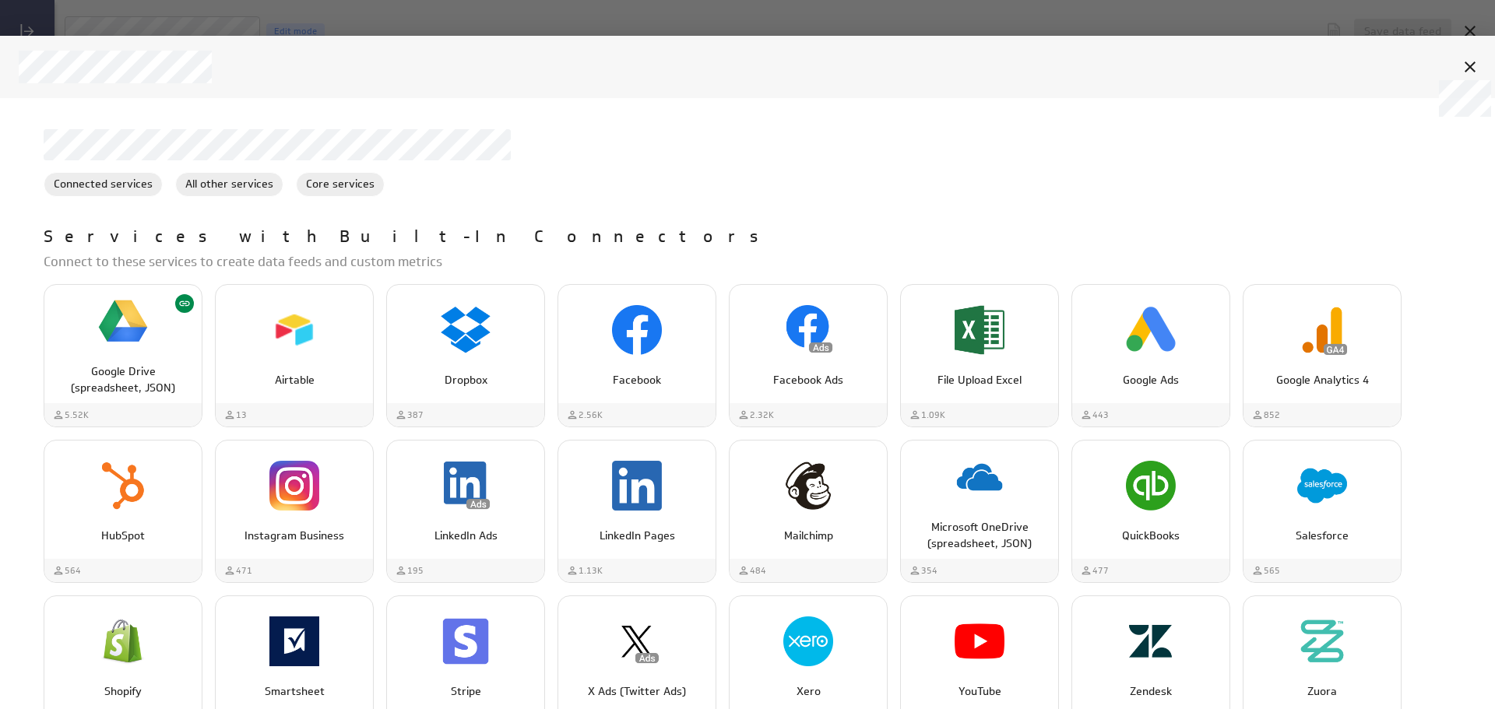
click at [1469, 70] on icon at bounding box center [1470, 67] width 19 height 19
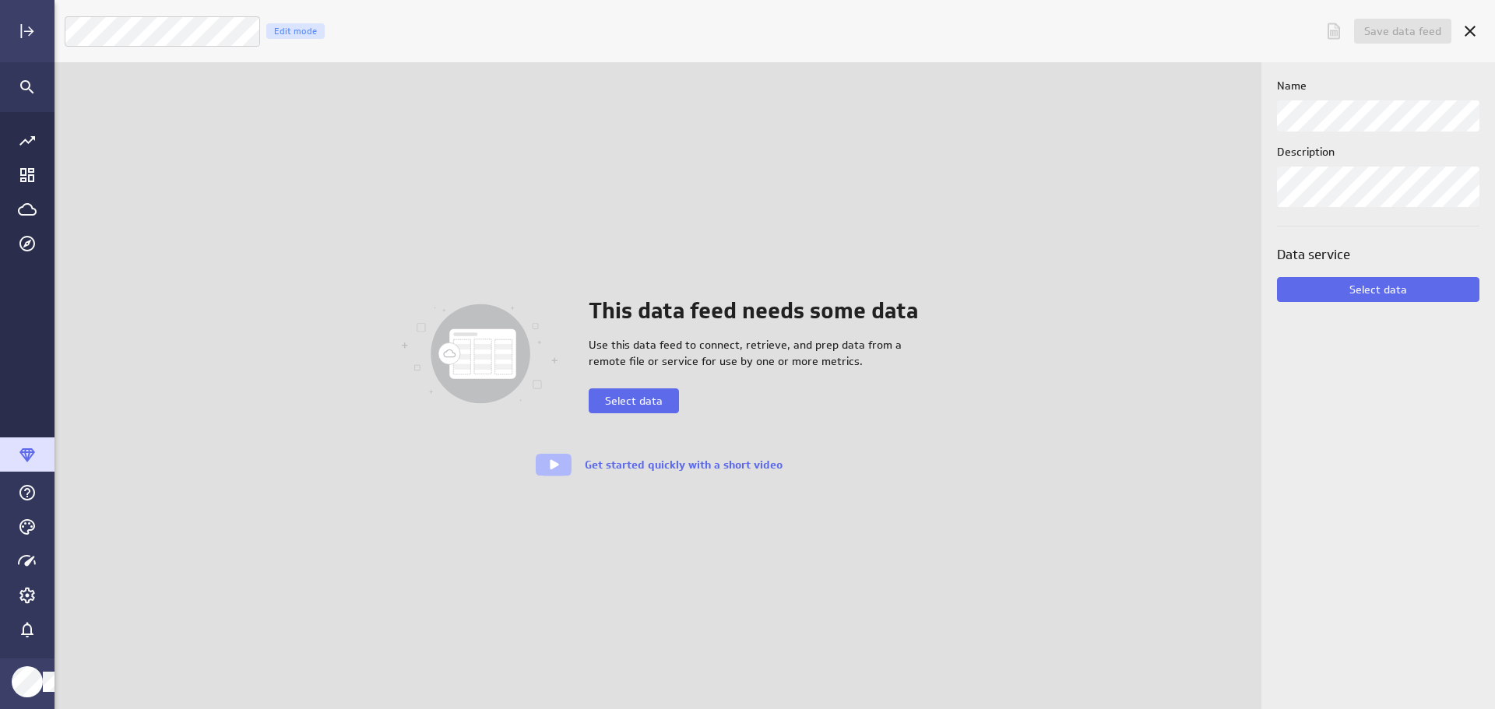
click at [1466, 30] on icon "Cancel" at bounding box center [1470, 31] width 19 height 19
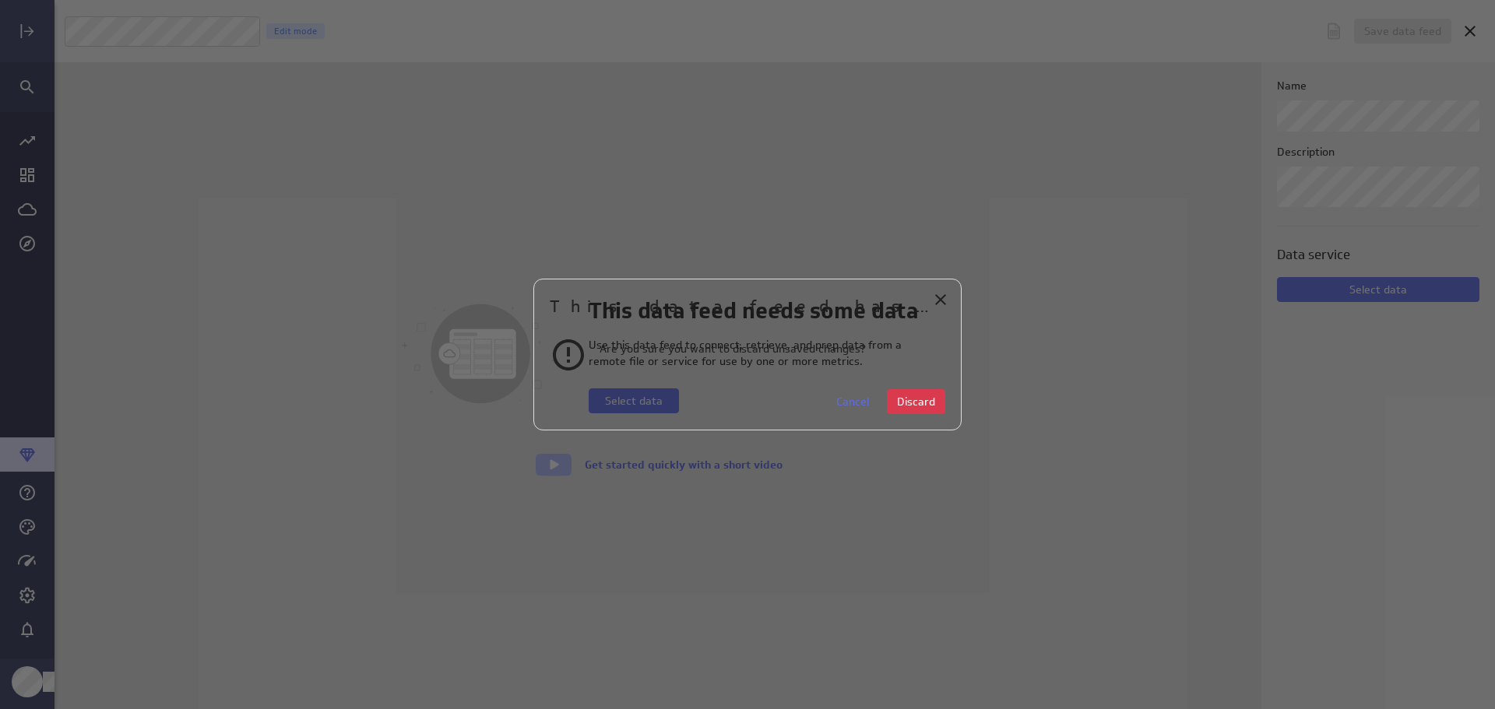
click at [923, 399] on span "Discard" at bounding box center [916, 402] width 38 height 14
click at [925, 397] on span "Discard" at bounding box center [916, 402] width 38 height 14
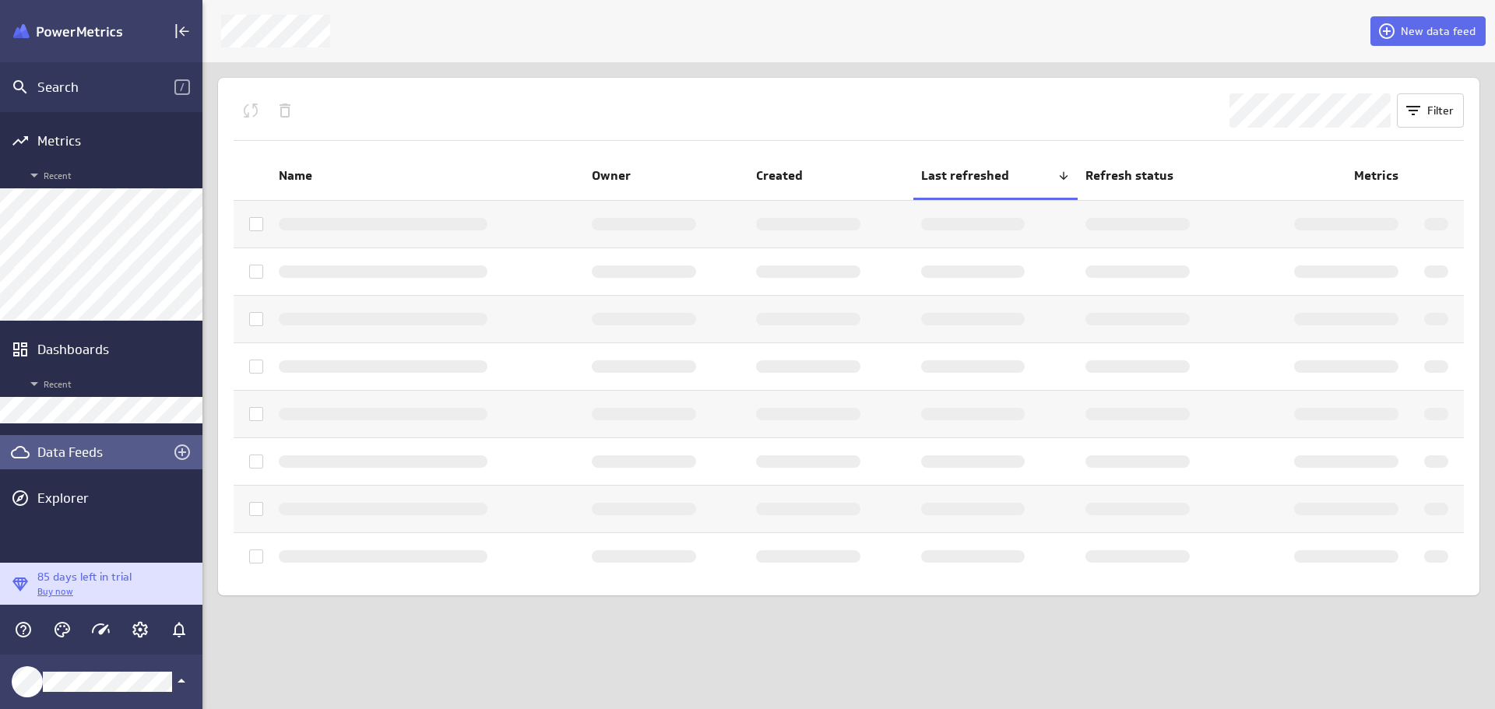
scroll to position [8, 8]
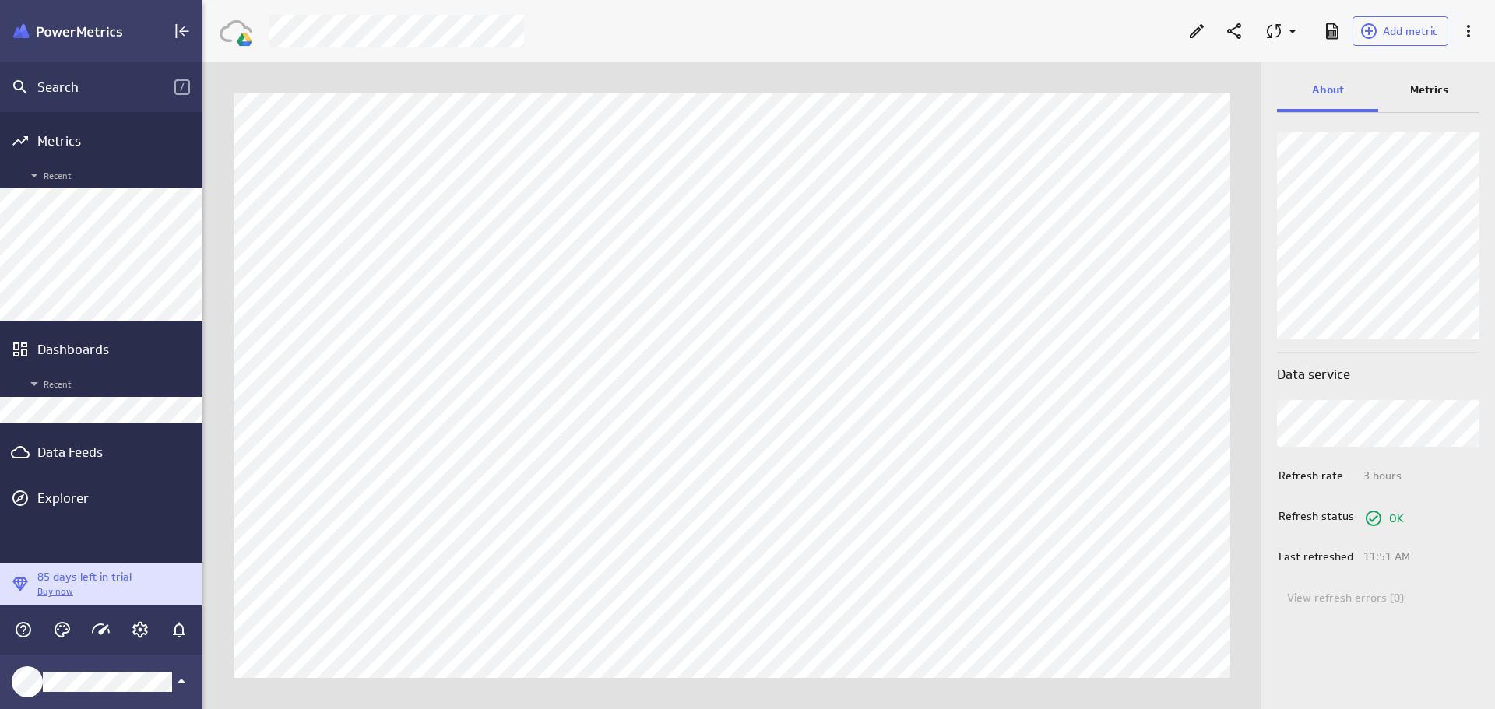
click at [39, 445] on div "Data Feeds" at bounding box center [101, 452] width 128 height 17
click at [79, 447] on div "Data Feeds" at bounding box center [101, 452] width 128 height 17
click at [1424, 91] on p "Metrics" at bounding box center [1429, 90] width 38 height 16
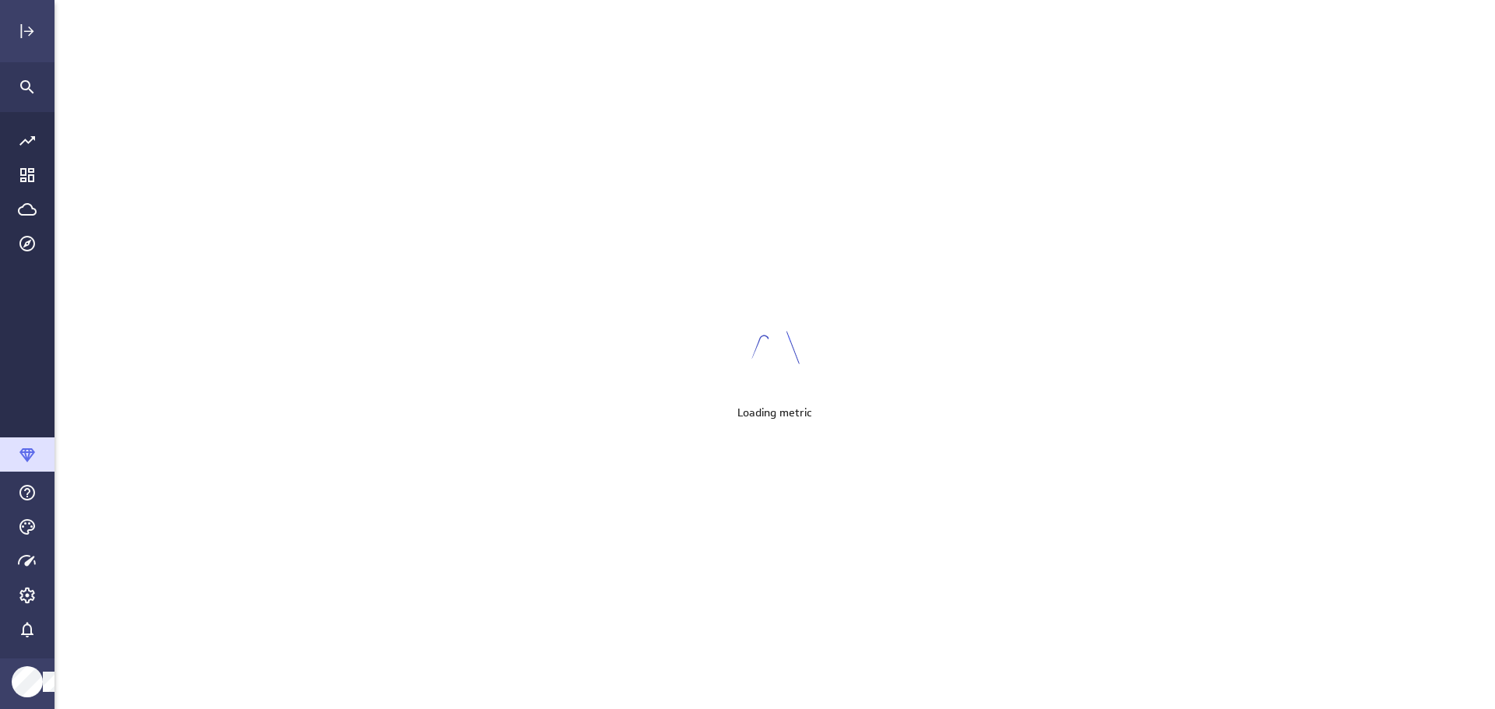
scroll to position [734, 1465]
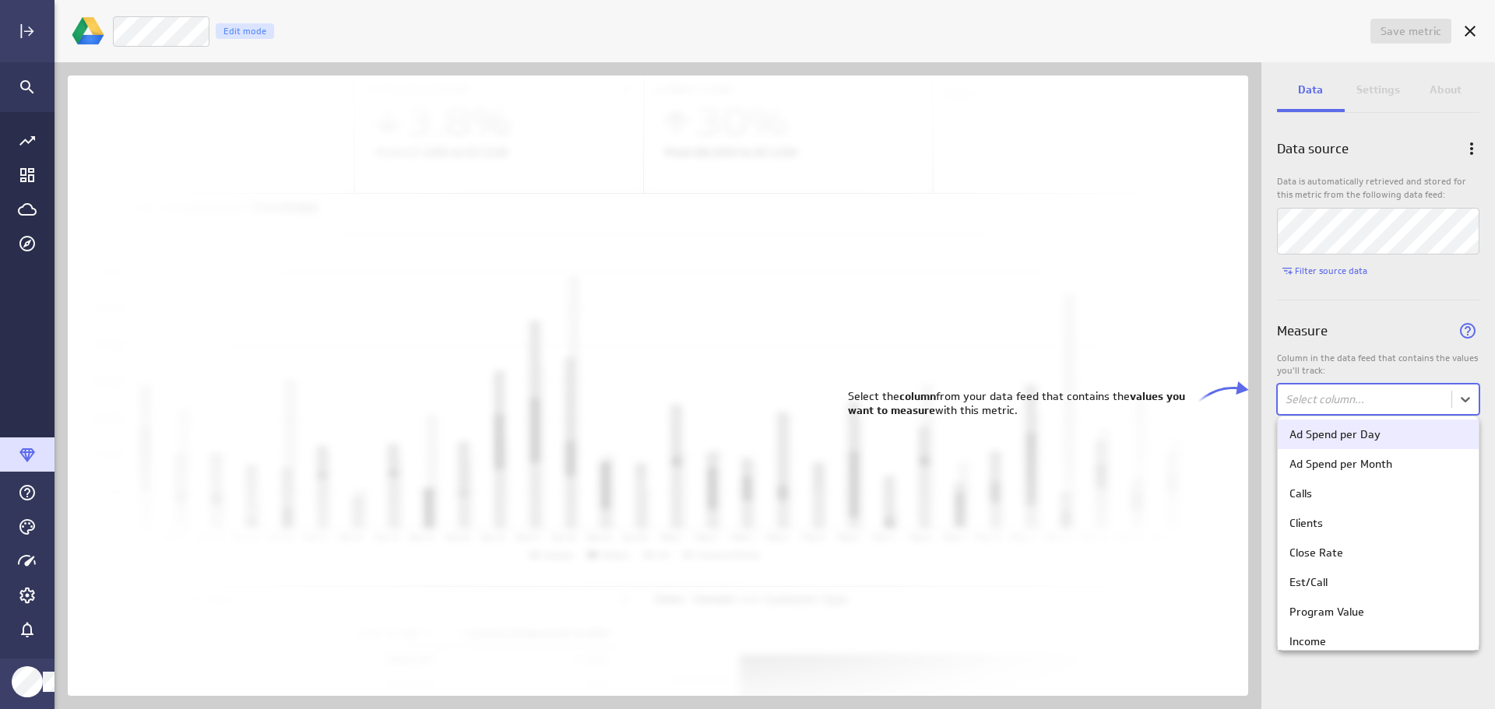
click at [1465, 397] on body "Save metric Untitled Edit mode Data Settings About Data source Data is automati…" at bounding box center [747, 354] width 1495 height 709
click at [1472, 399] on body "Save metric Untitled Edit mode Data Settings About Data source Data is automati…" at bounding box center [747, 354] width 1495 height 709
click at [1395, 523] on div "Clients" at bounding box center [1379, 523] width 178 height 14
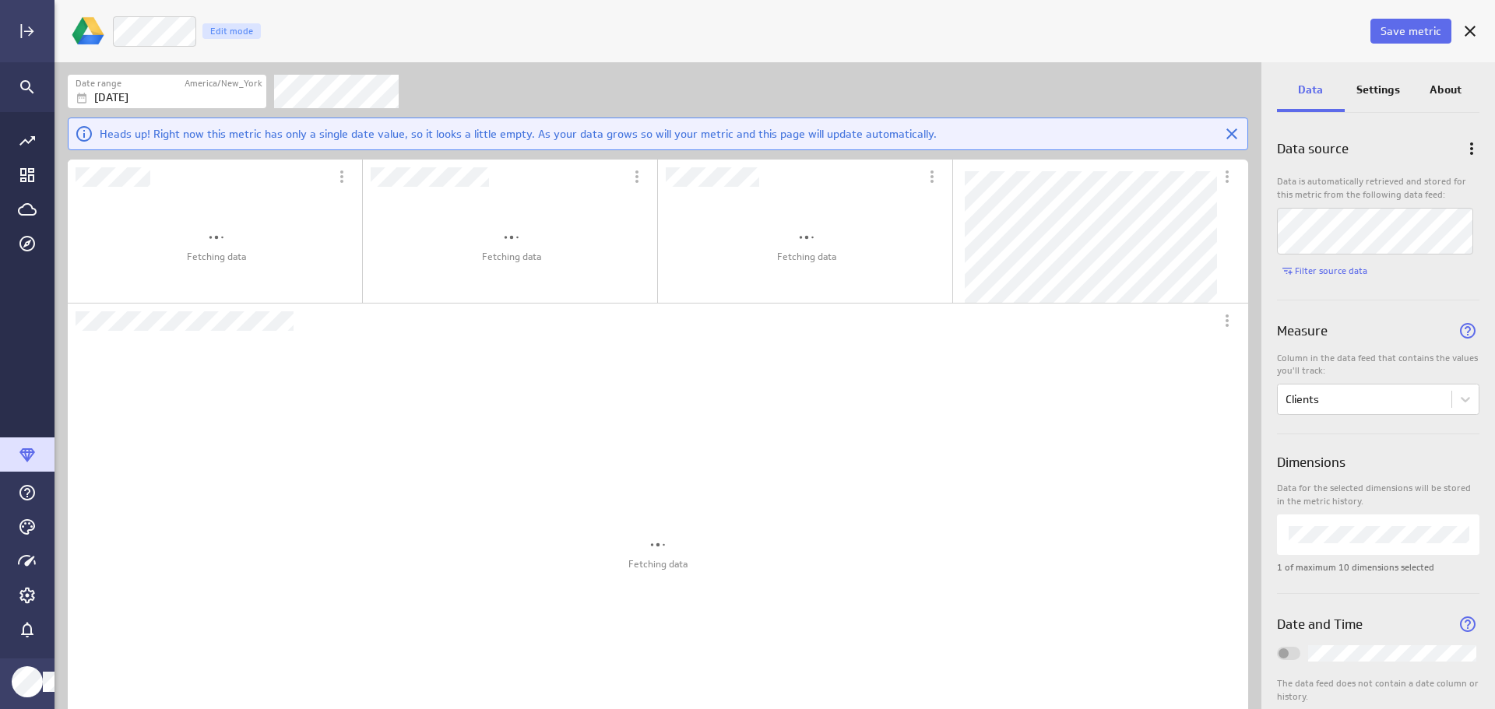
scroll to position [471, 563]
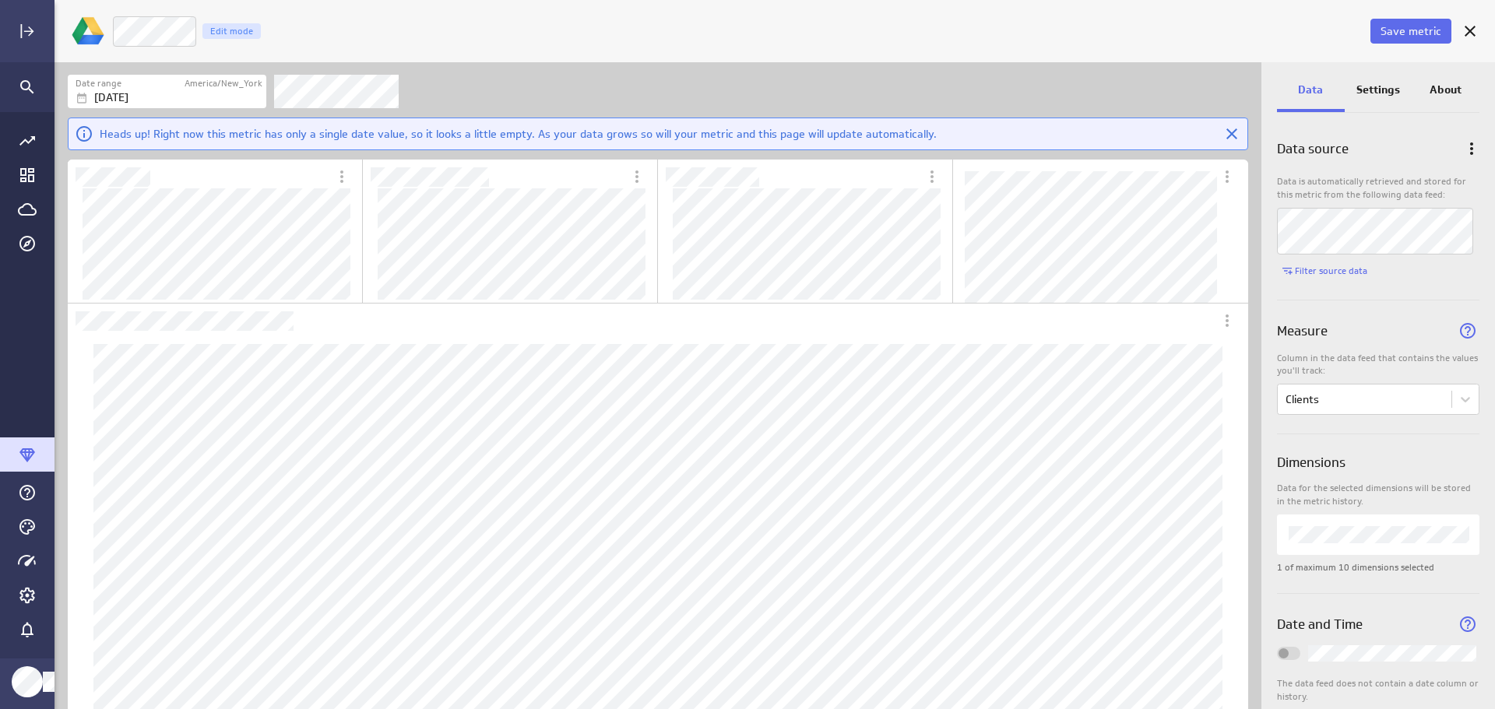
click at [1375, 87] on p "Settings" at bounding box center [1379, 90] width 44 height 16
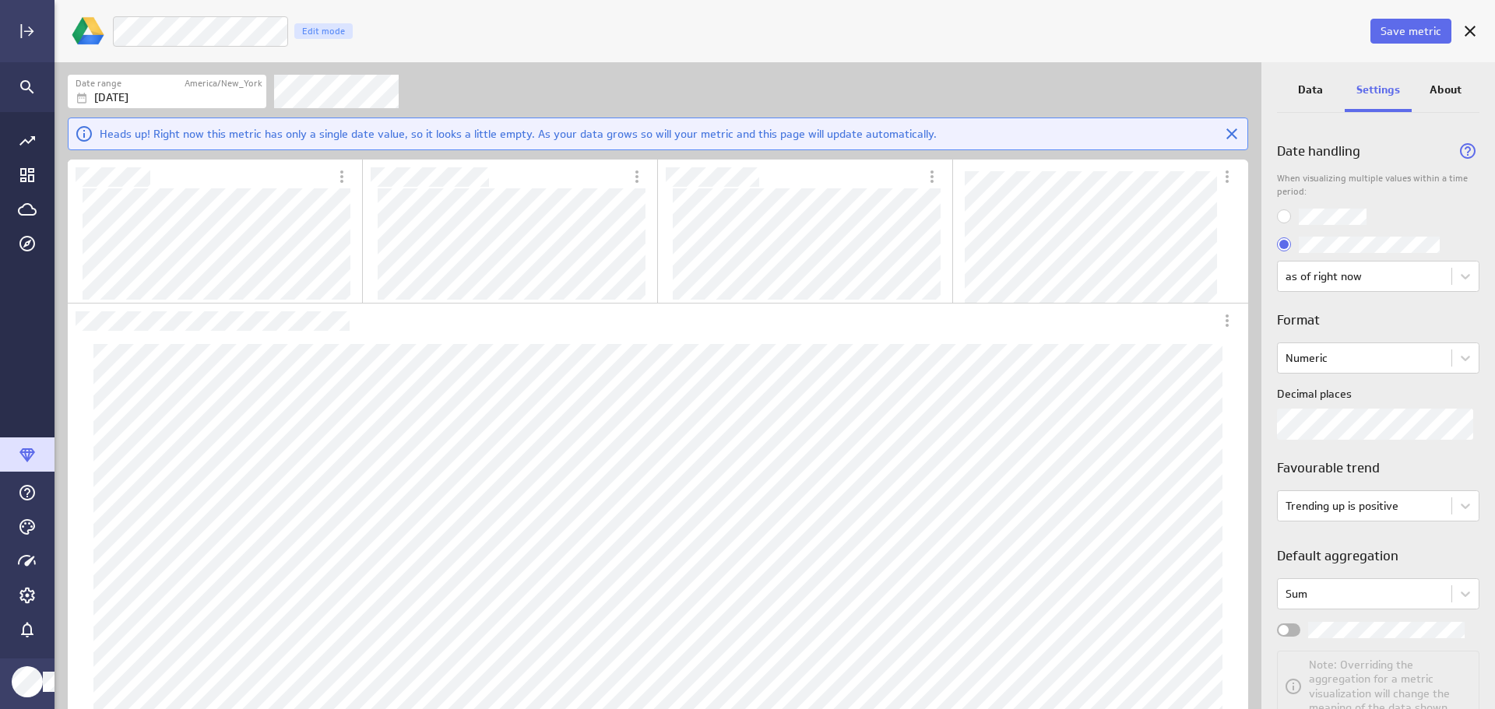
click at [1402, 36] on span "Save metric" at bounding box center [1411, 31] width 61 height 14
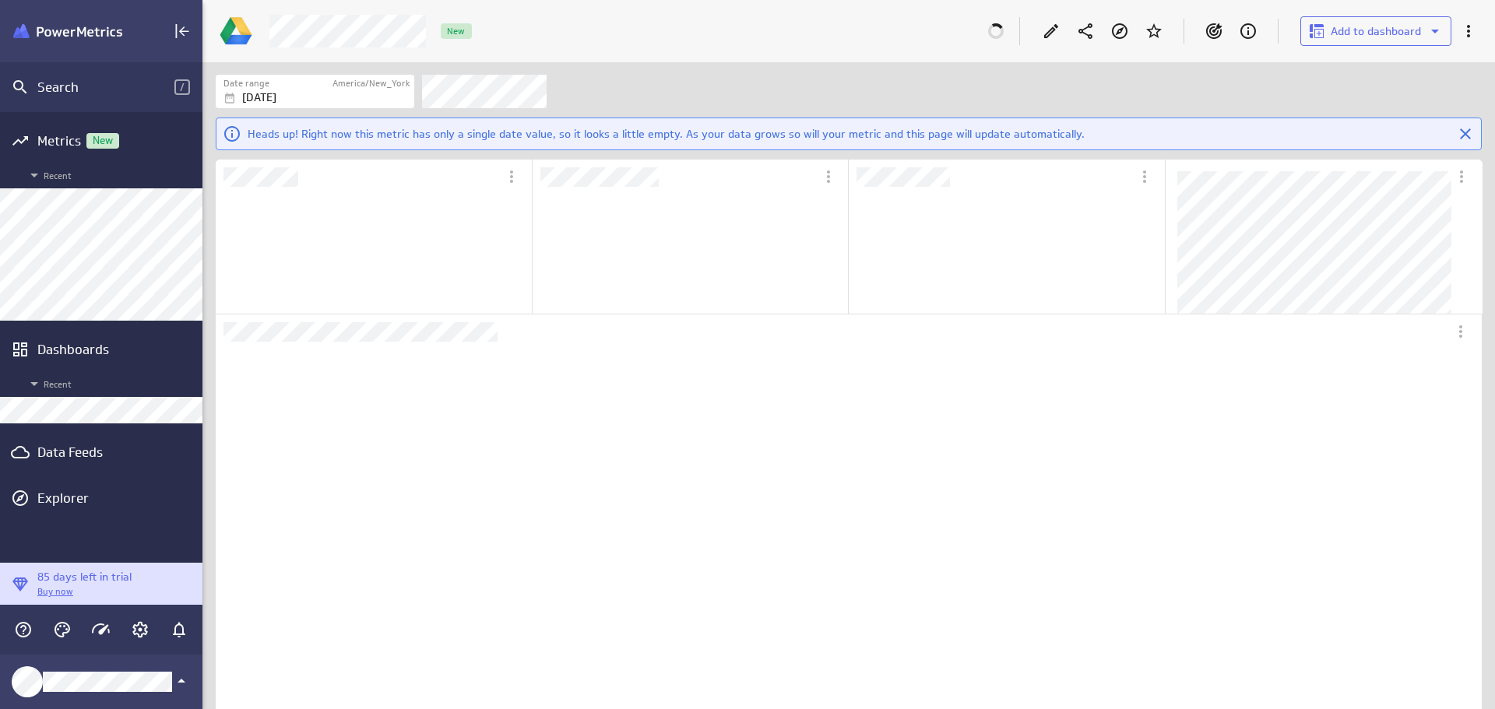
scroll to position [8, 8]
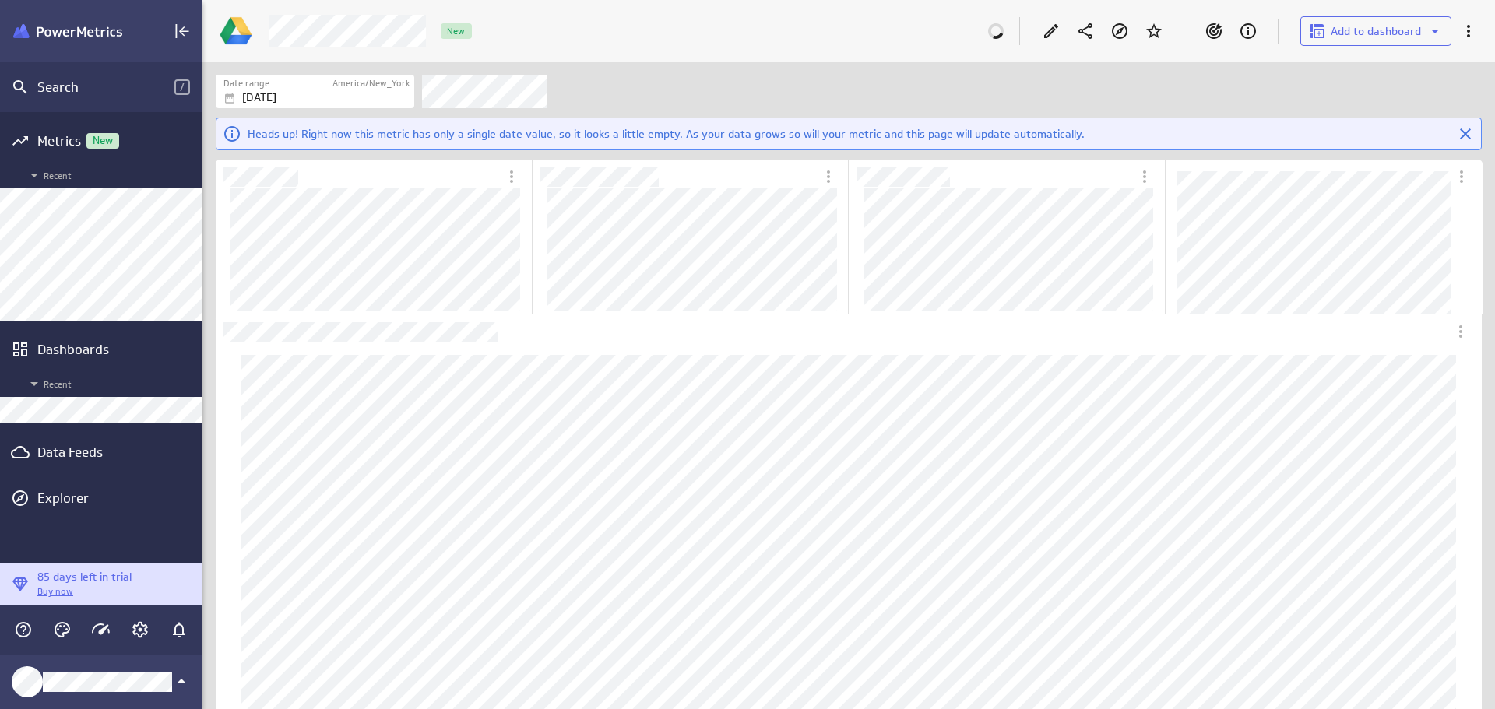
click at [75, 453] on div "Data Feeds" at bounding box center [101, 452] width 128 height 17
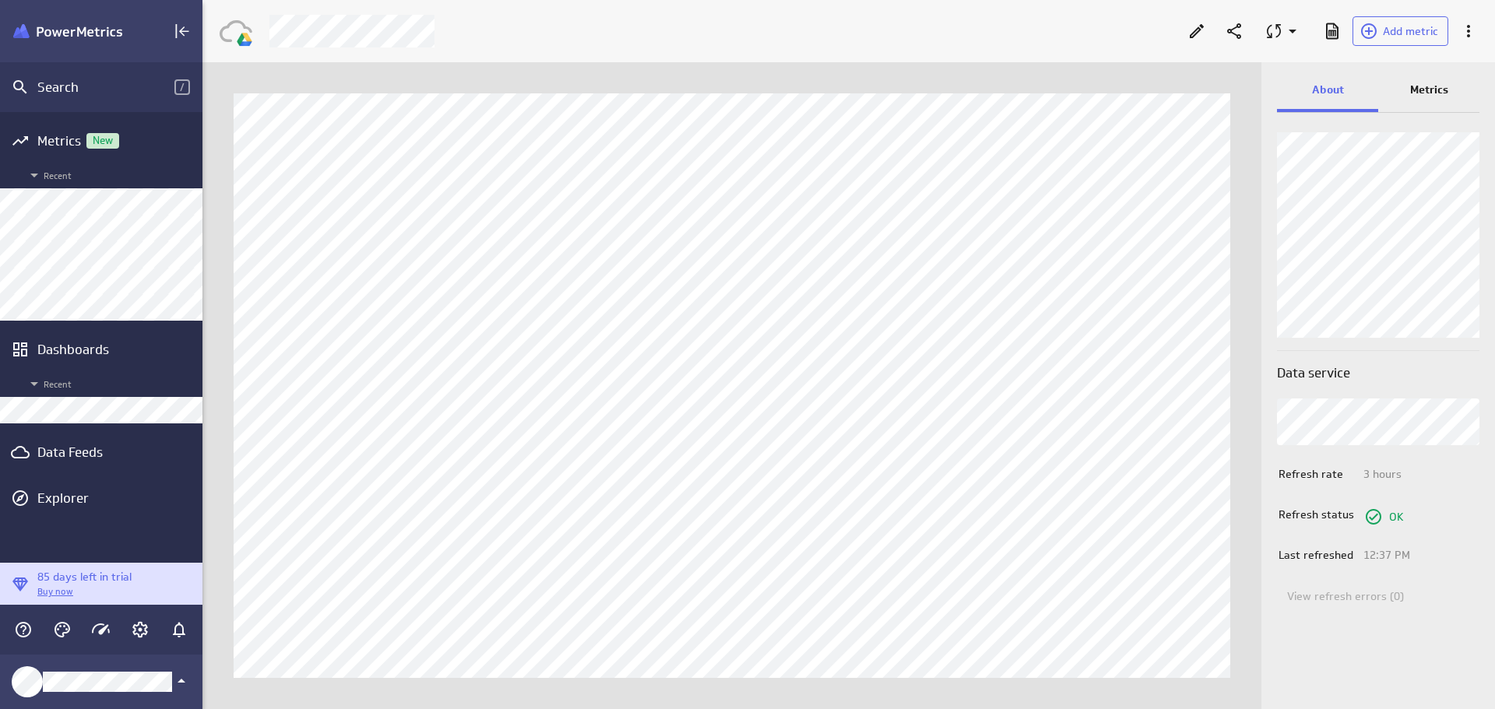
click at [1425, 91] on p "Metrics" at bounding box center [1429, 90] width 38 height 16
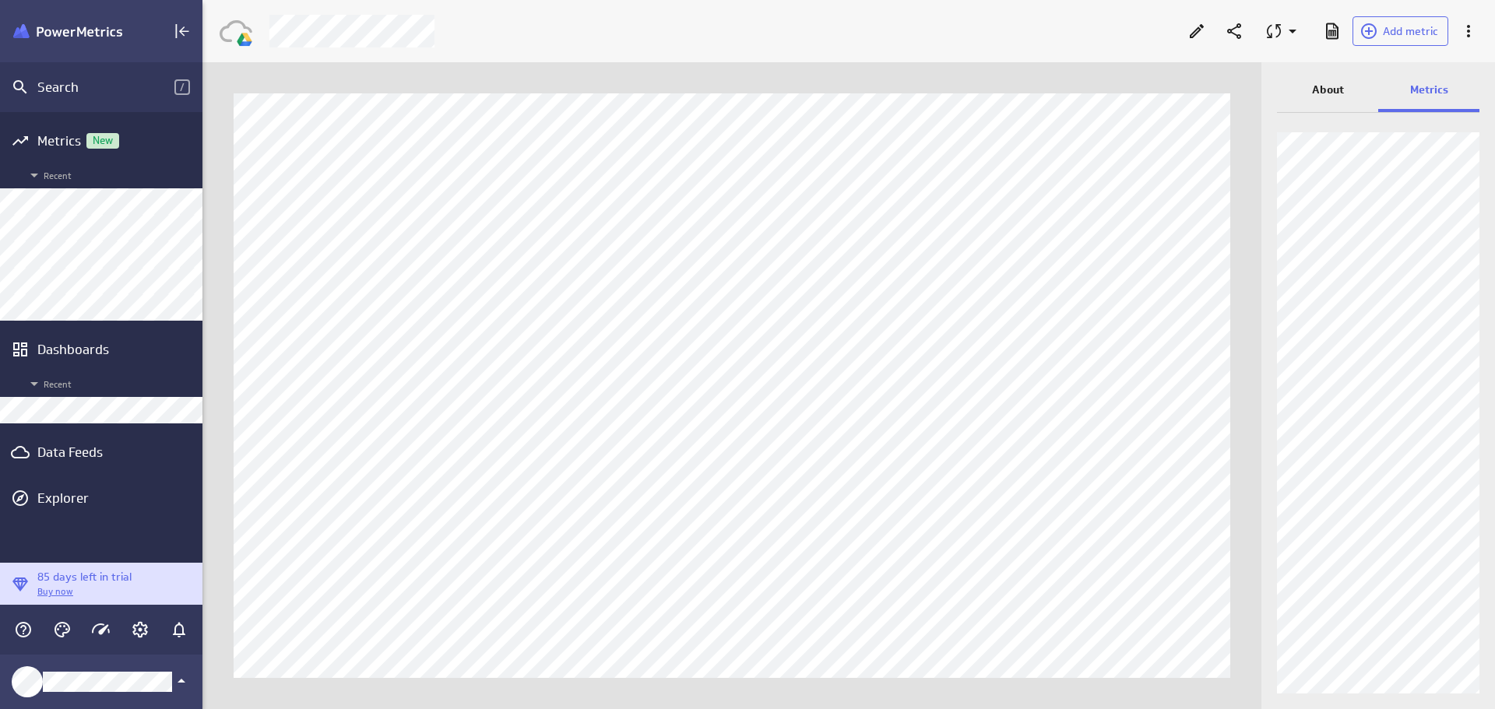
click at [76, 452] on div "Data Feeds" at bounding box center [101, 452] width 128 height 17
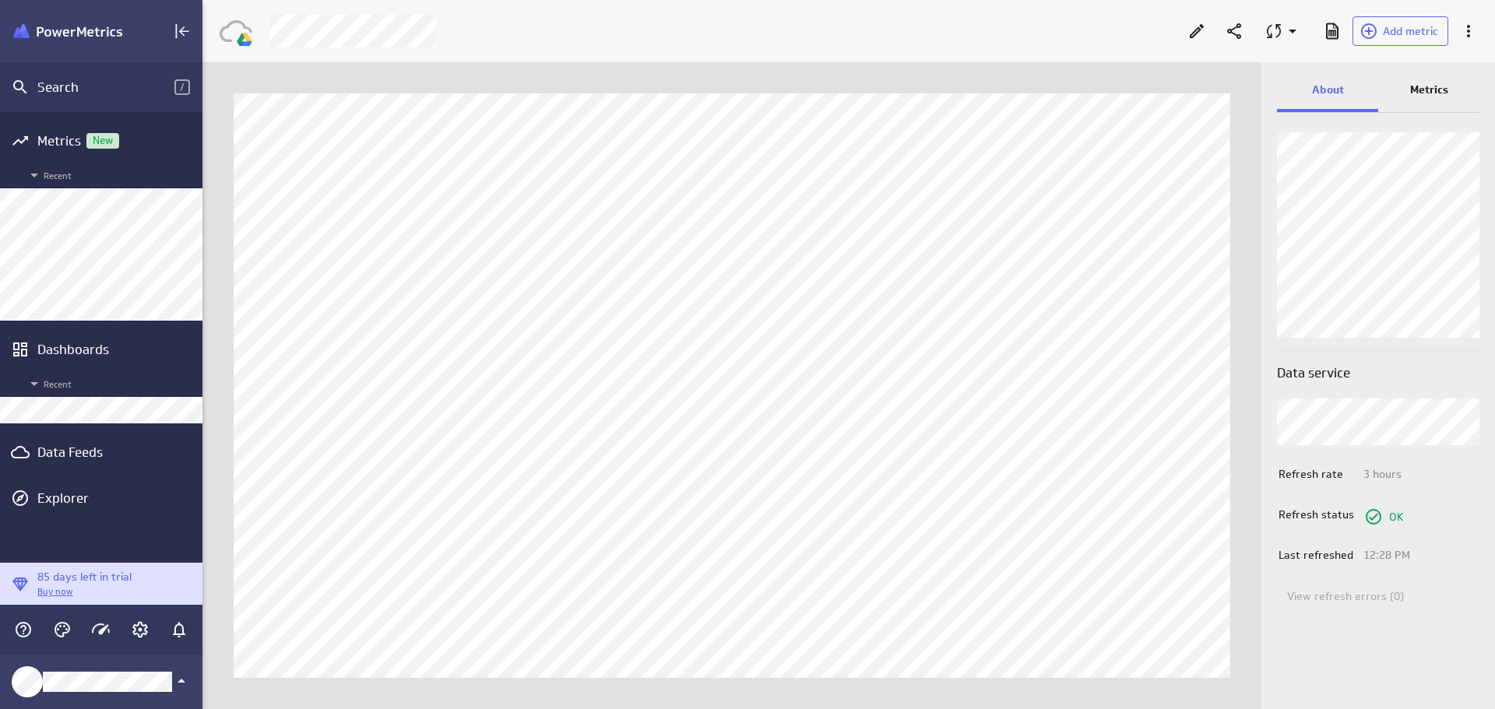
click at [1432, 93] on p "Metrics" at bounding box center [1429, 90] width 38 height 16
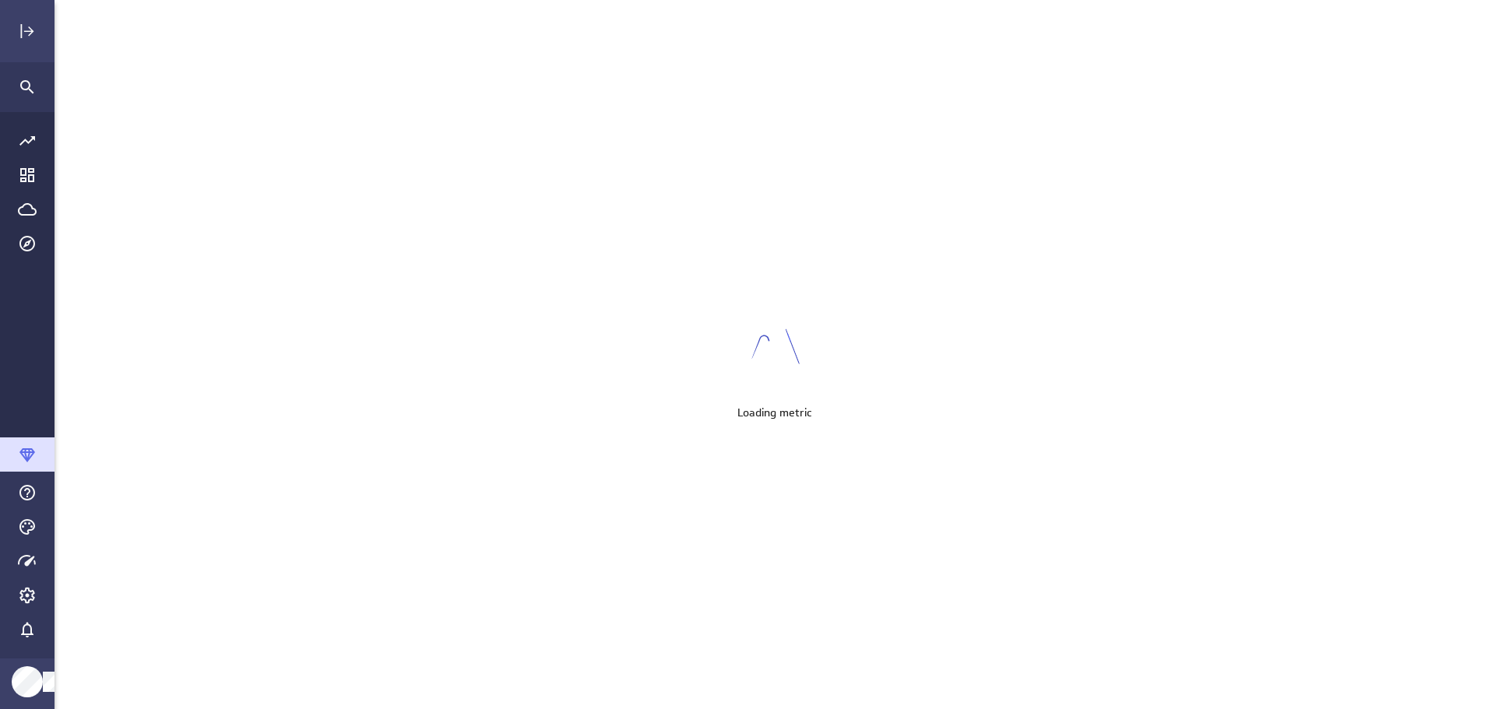
scroll to position [734, 1465]
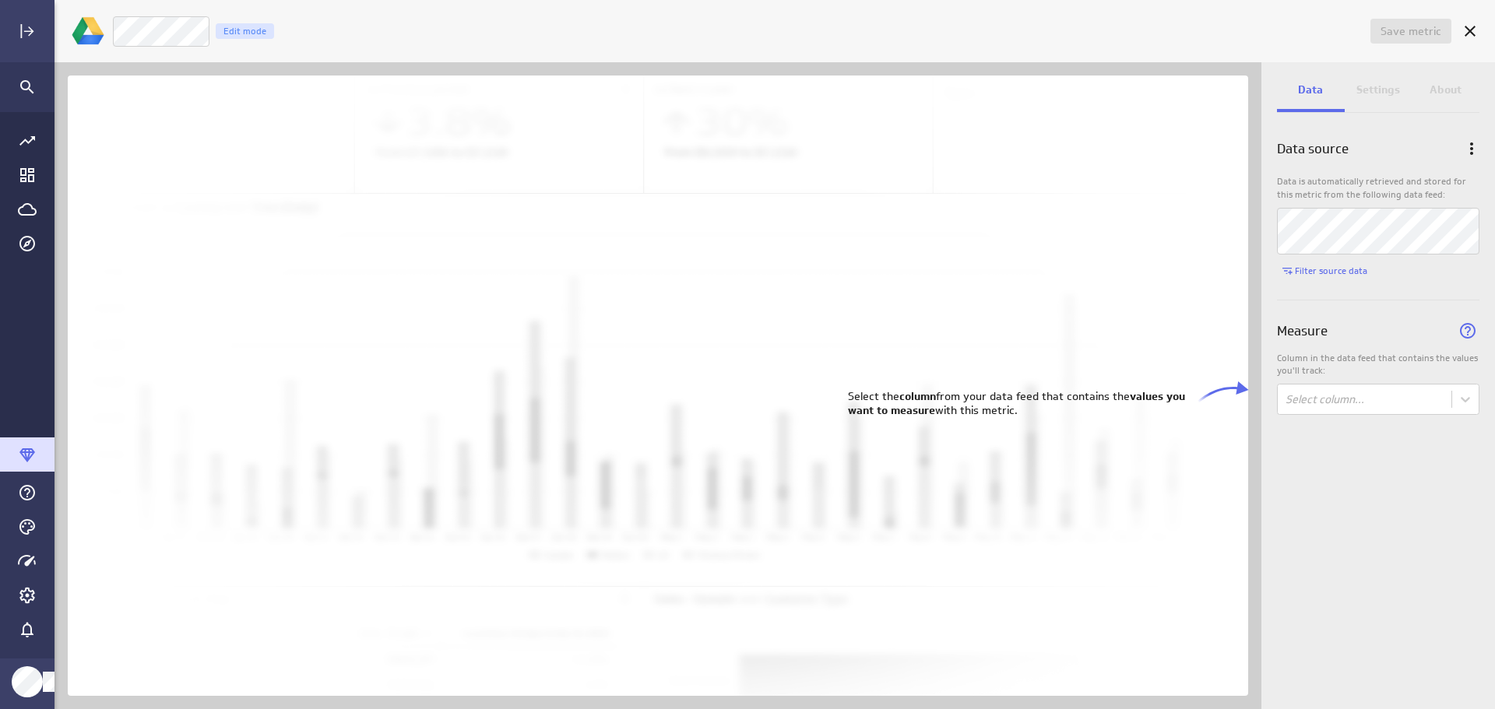
click at [1460, 397] on body "Save metric Untitled Edit mode Data Settings About Data source Data is automati…" at bounding box center [747, 354] width 1495 height 709
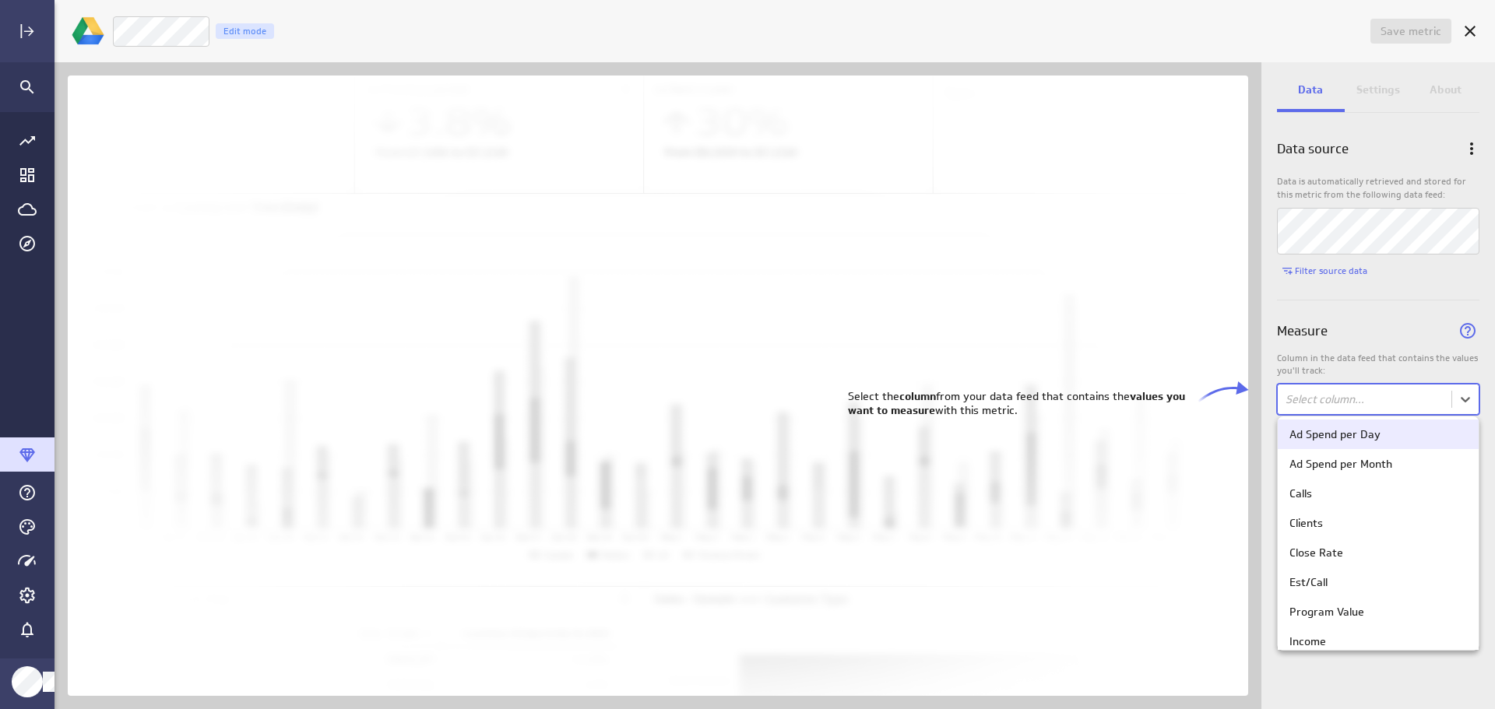
click at [1463, 399] on body "Save metric Untitled Edit mode Data Settings About Data source Data is automati…" at bounding box center [747, 354] width 1495 height 709
click at [1388, 494] on div "Calls" at bounding box center [1379, 494] width 178 height 14
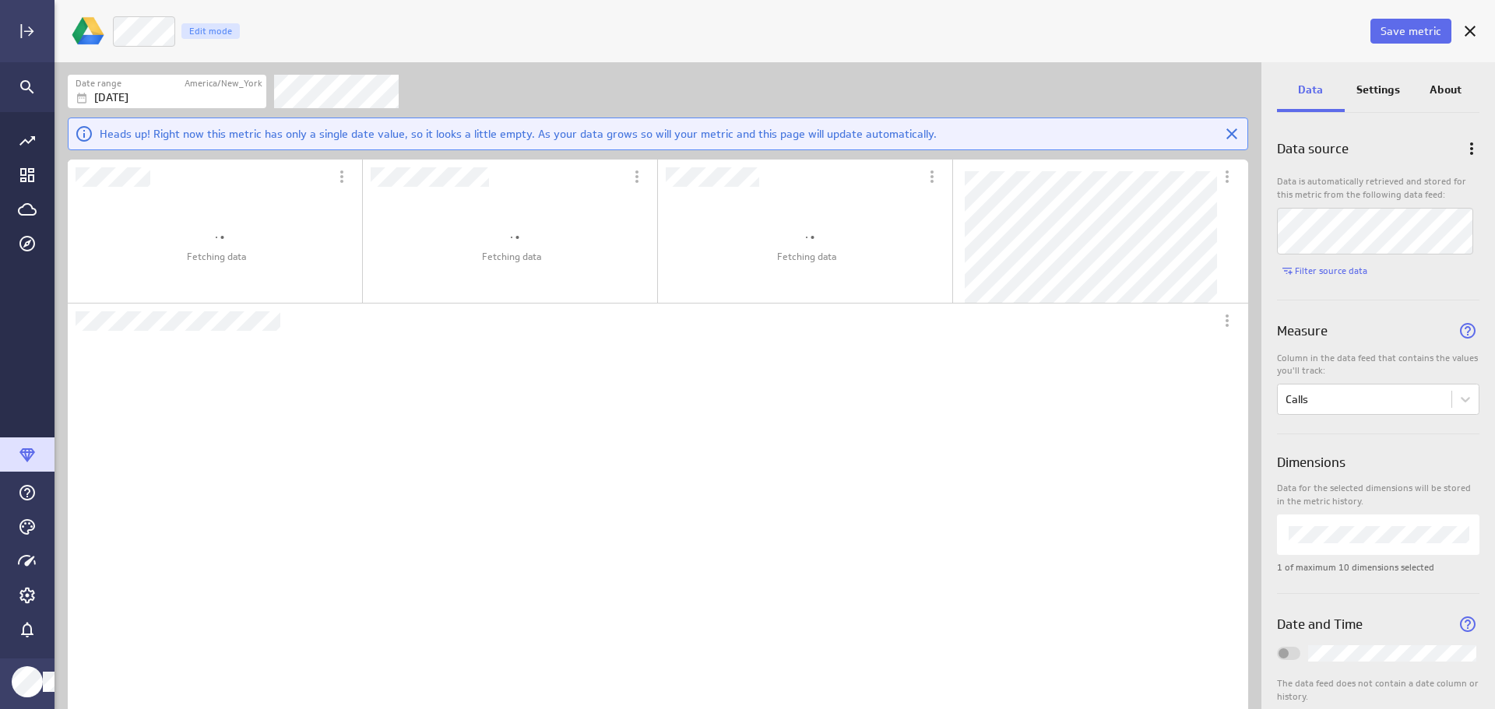
scroll to position [0, 0]
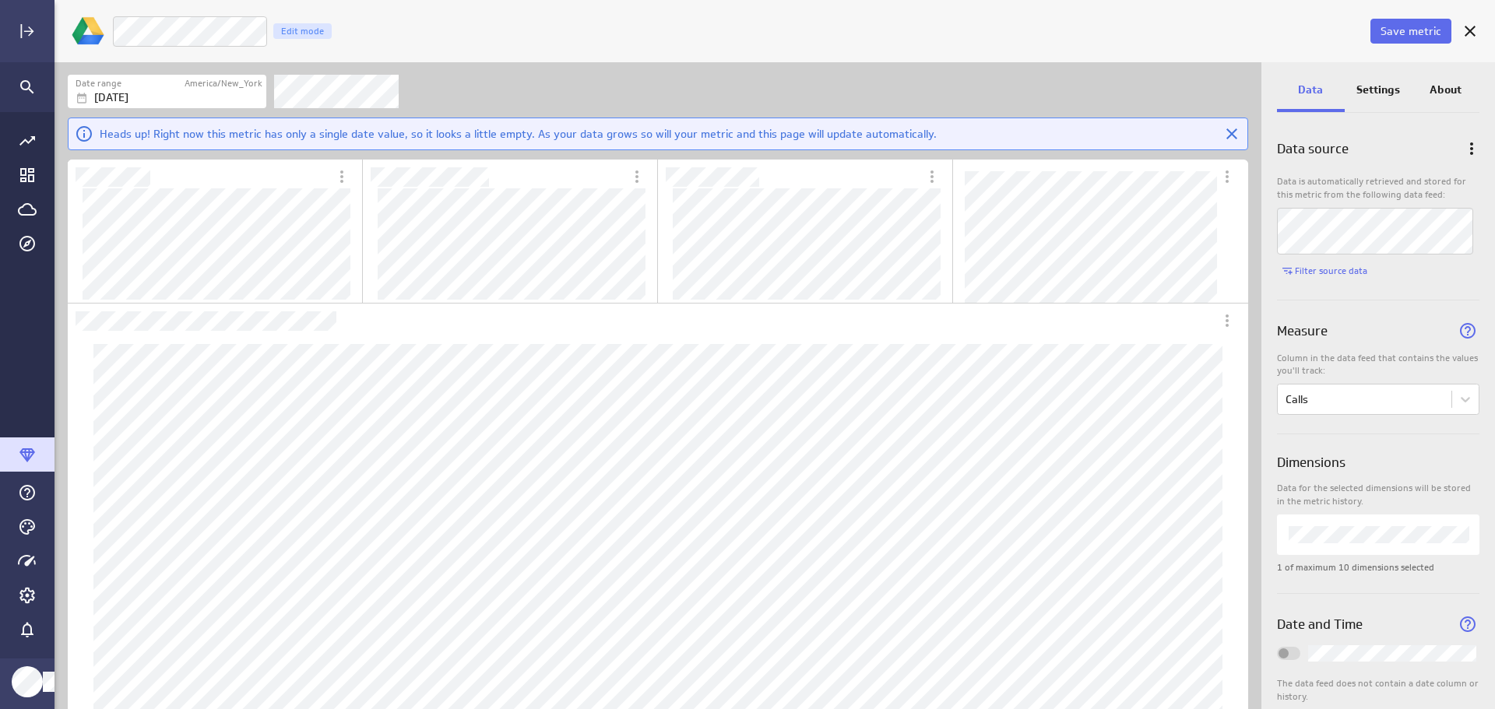
click at [1423, 21] on button "Save metric" at bounding box center [1411, 31] width 81 height 25
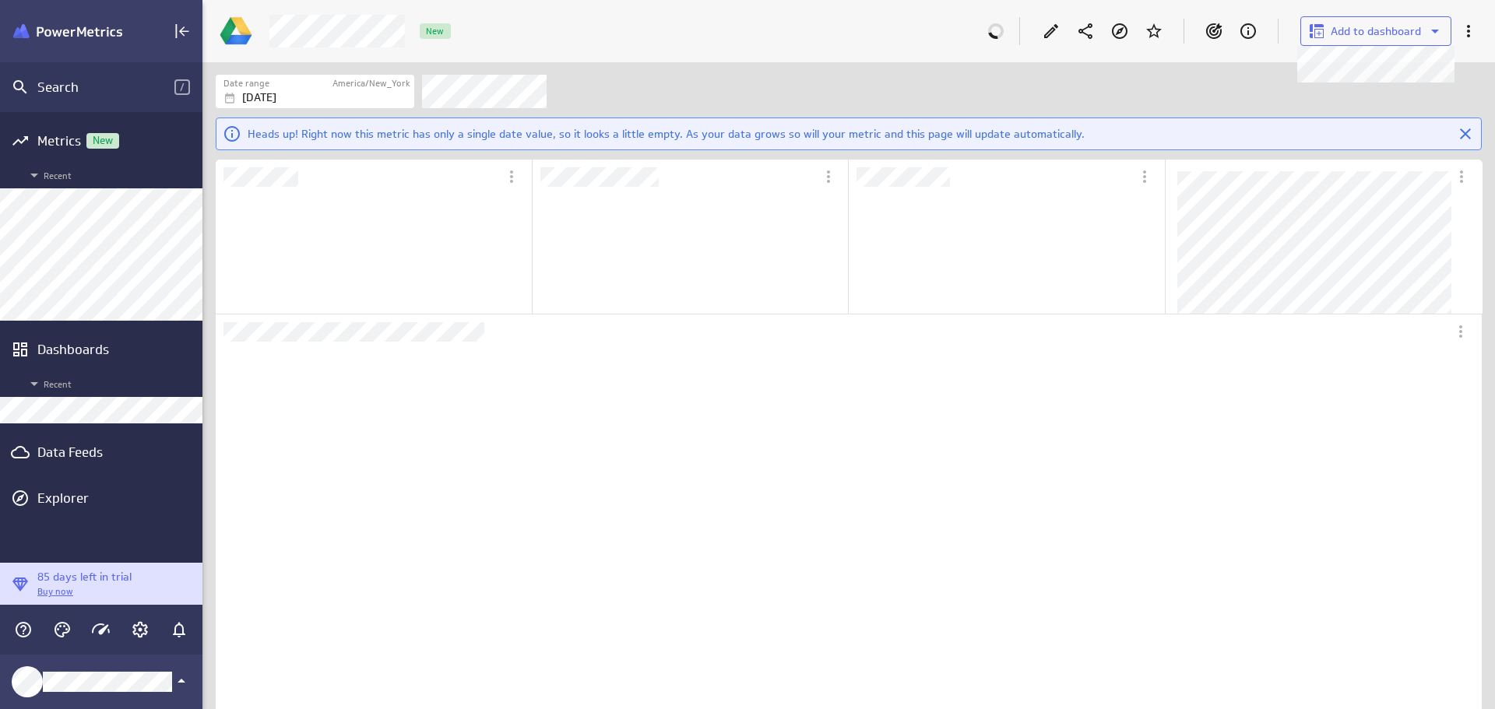
scroll to position [509, 606]
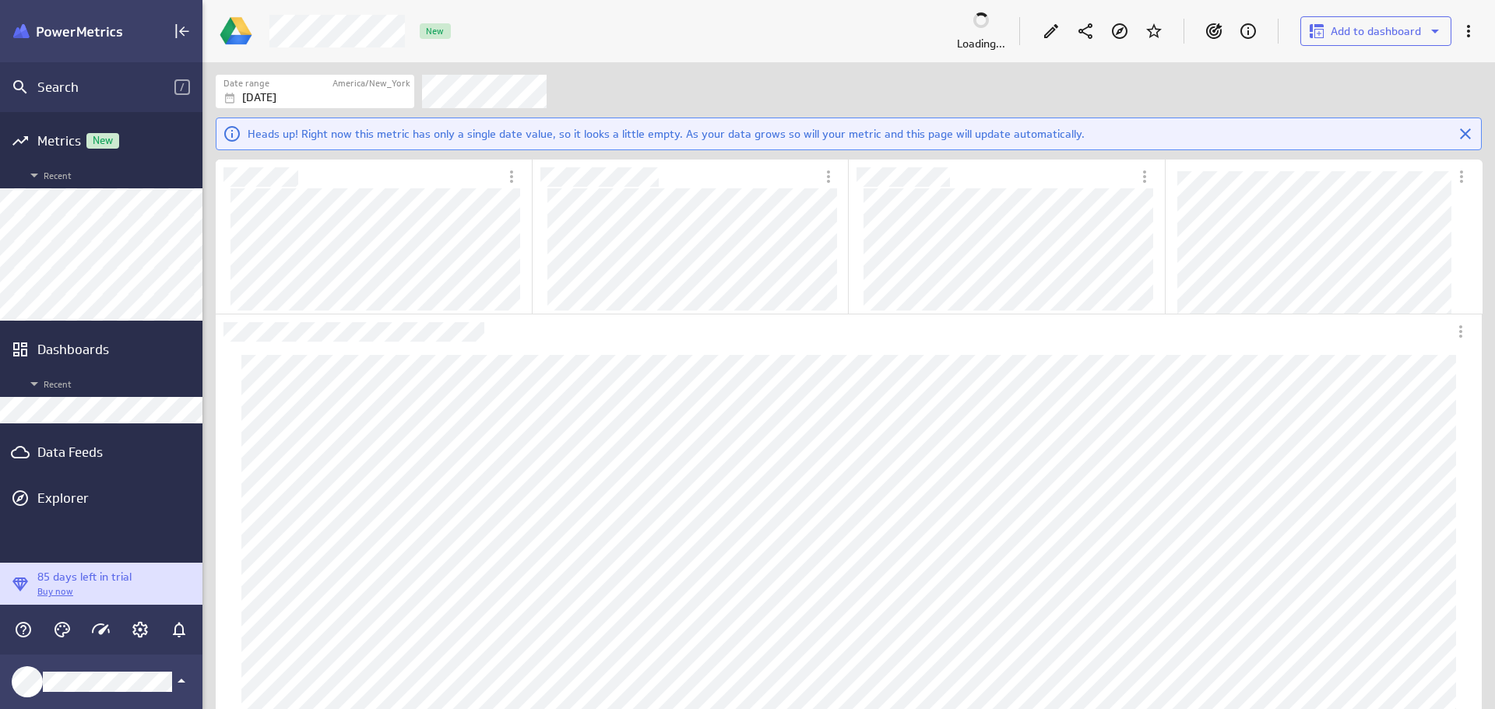
click at [71, 448] on div "Data Feeds" at bounding box center [101, 452] width 128 height 17
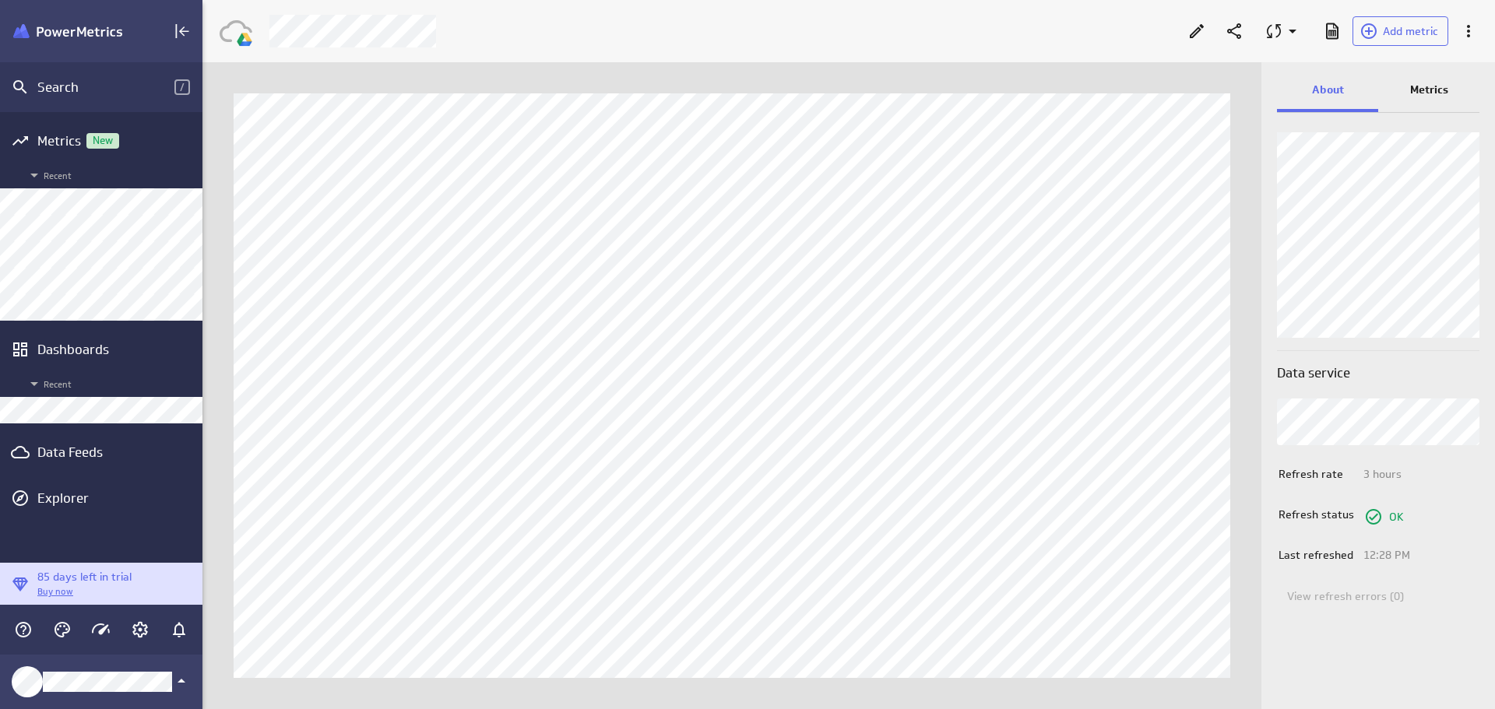
click at [1427, 85] on p "Metrics" at bounding box center [1429, 90] width 38 height 16
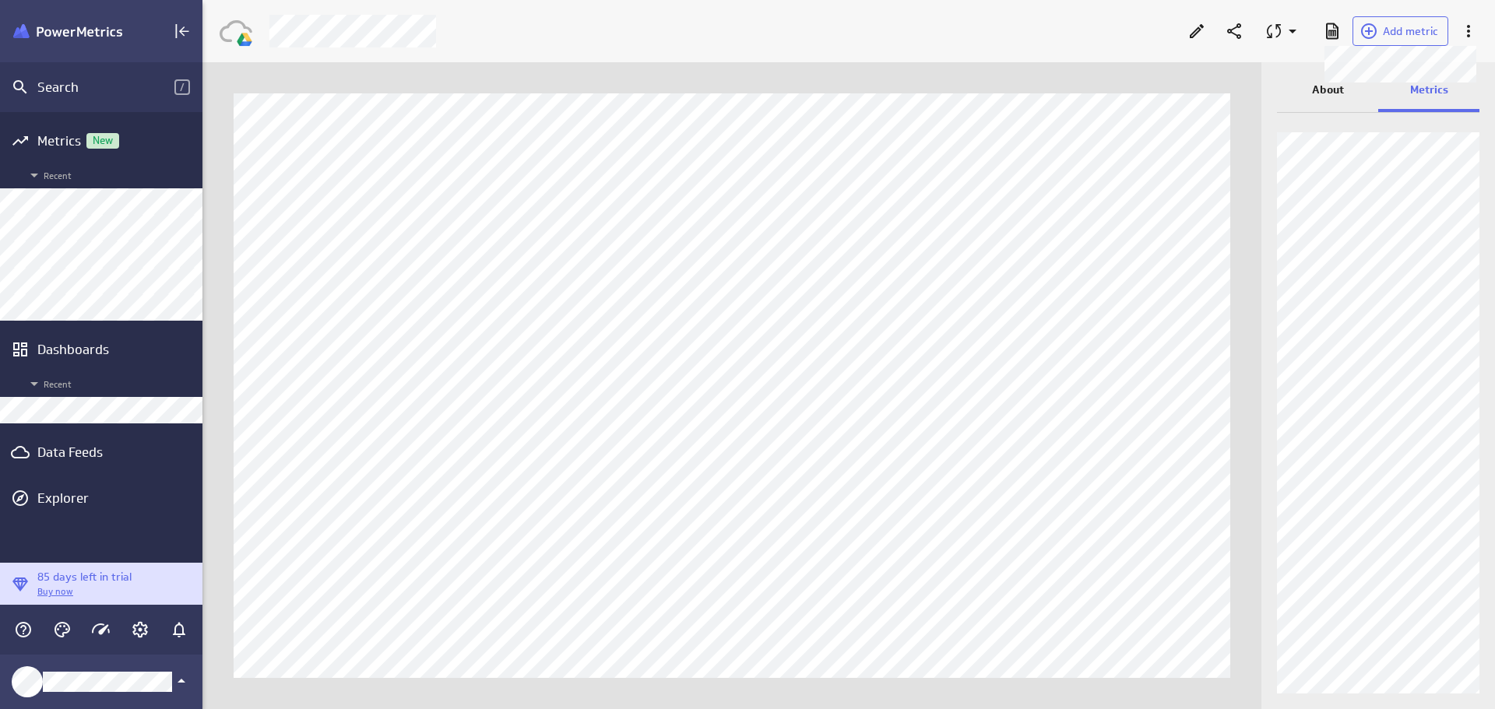
click at [1424, 25] on span "Add metric" at bounding box center [1410, 31] width 55 height 14
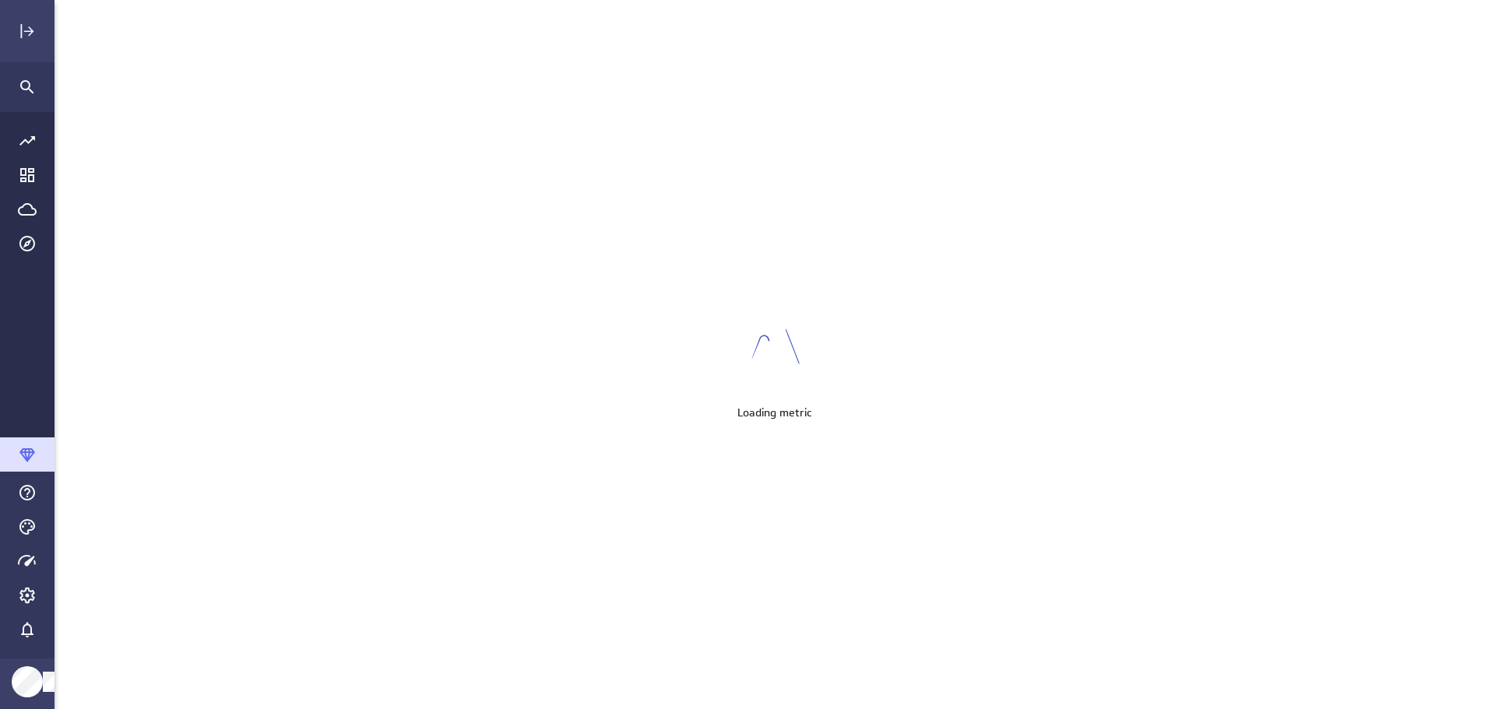
scroll to position [734, 1465]
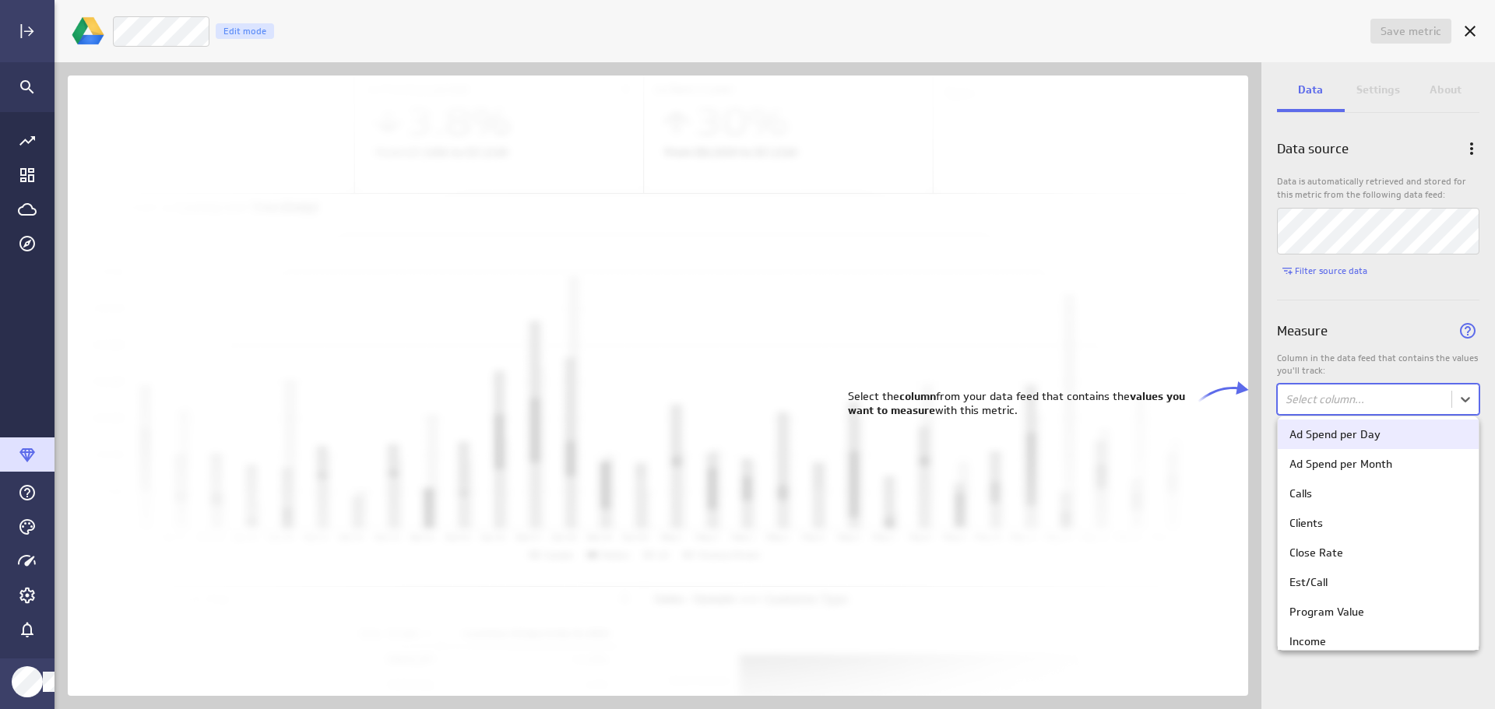
click at [1469, 398] on body "Save metric Untitled Edit mode Data Settings About Data source Data is automati…" at bounding box center [747, 354] width 1495 height 709
click at [1408, 464] on div "Ad Spend per Month" at bounding box center [1379, 464] width 178 height 14
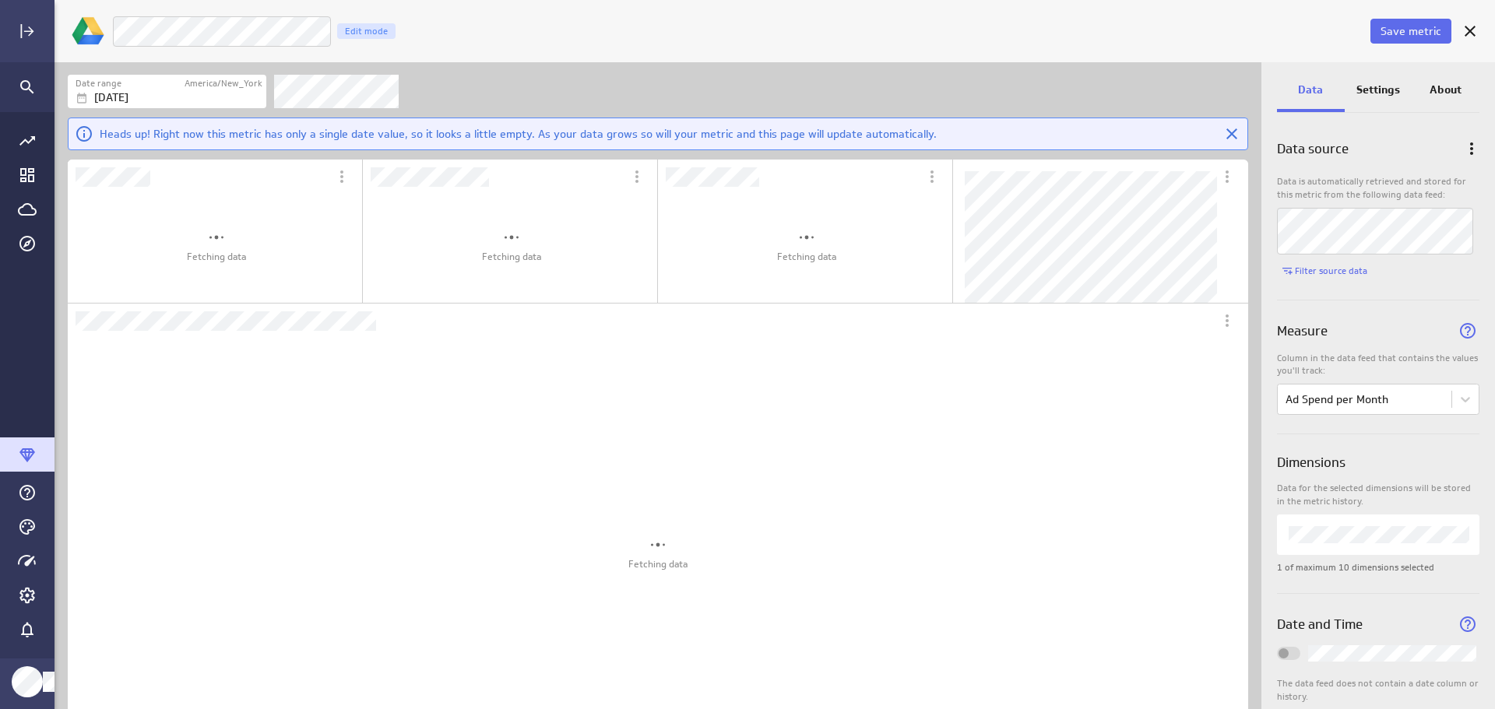
scroll to position [1168, 1205]
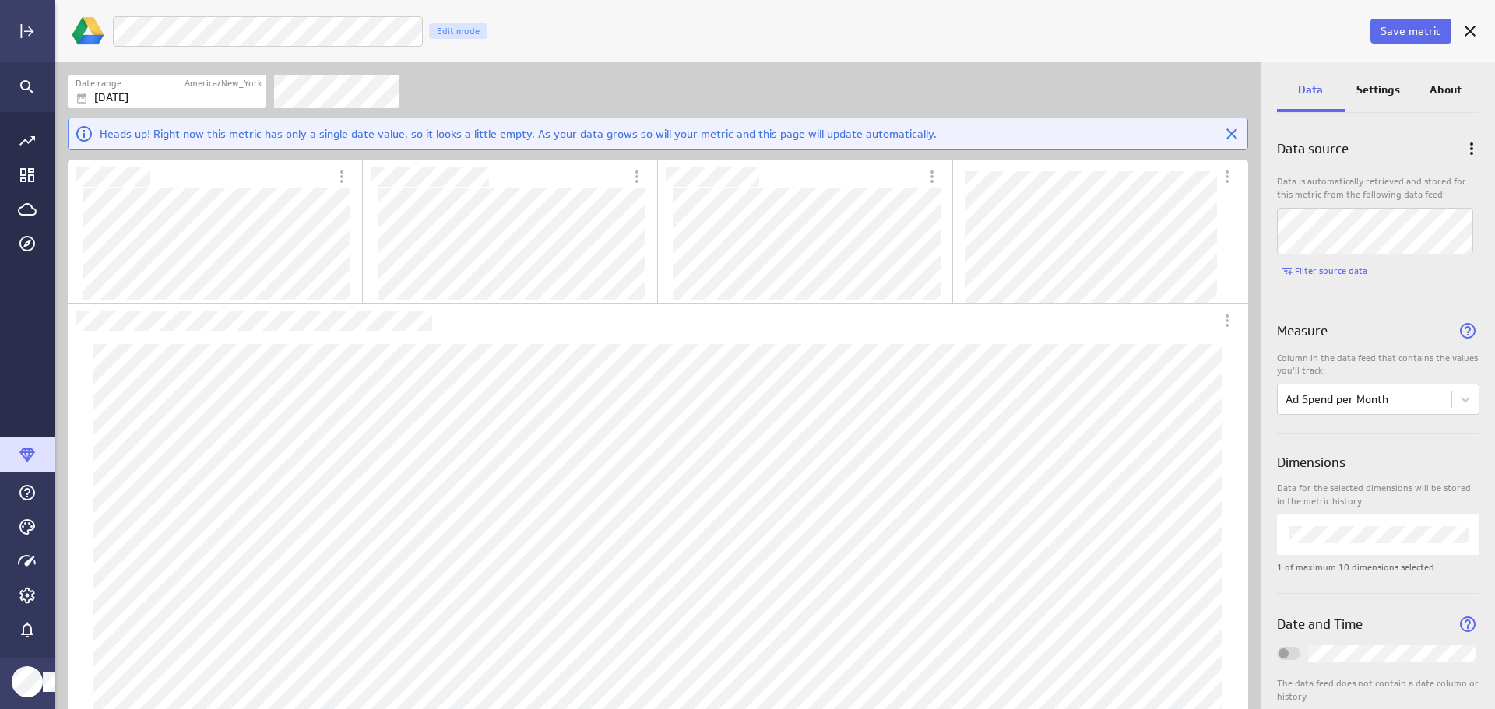
click at [1371, 88] on p "Settings" at bounding box center [1379, 90] width 44 height 16
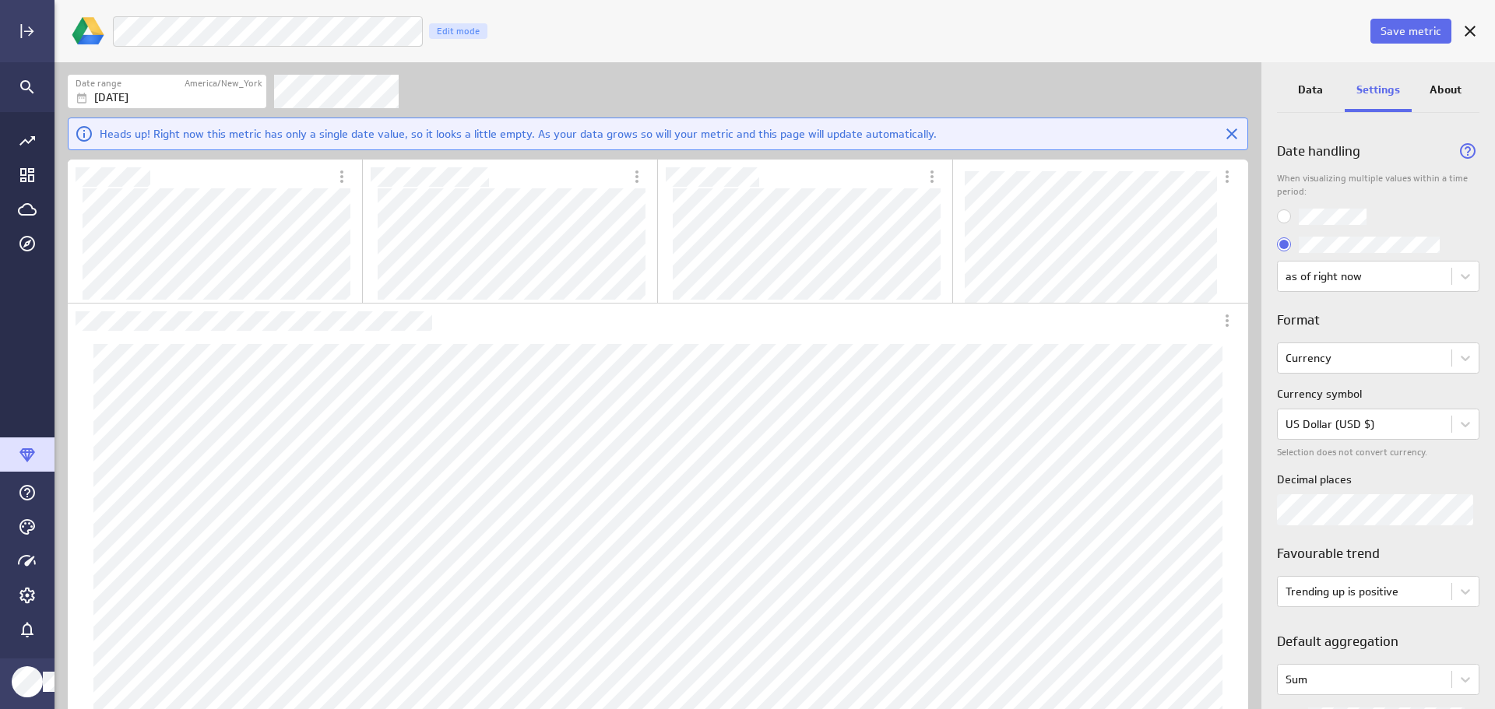
click at [1455, 680] on body "Save metric LM Goals Ad Spend per Month Edit mode Date range America/New_York O…" at bounding box center [747, 354] width 1495 height 709
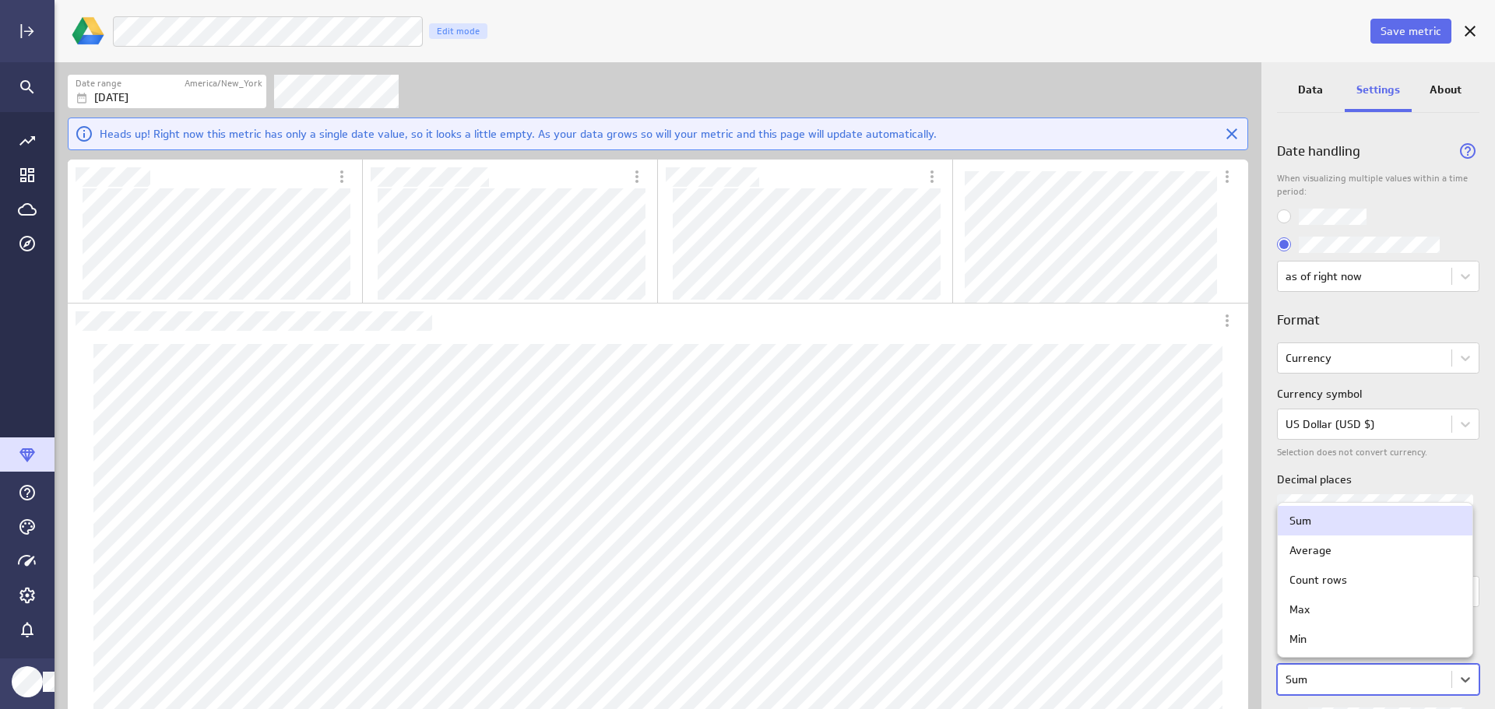
click at [1455, 681] on div at bounding box center [747, 354] width 1495 height 709
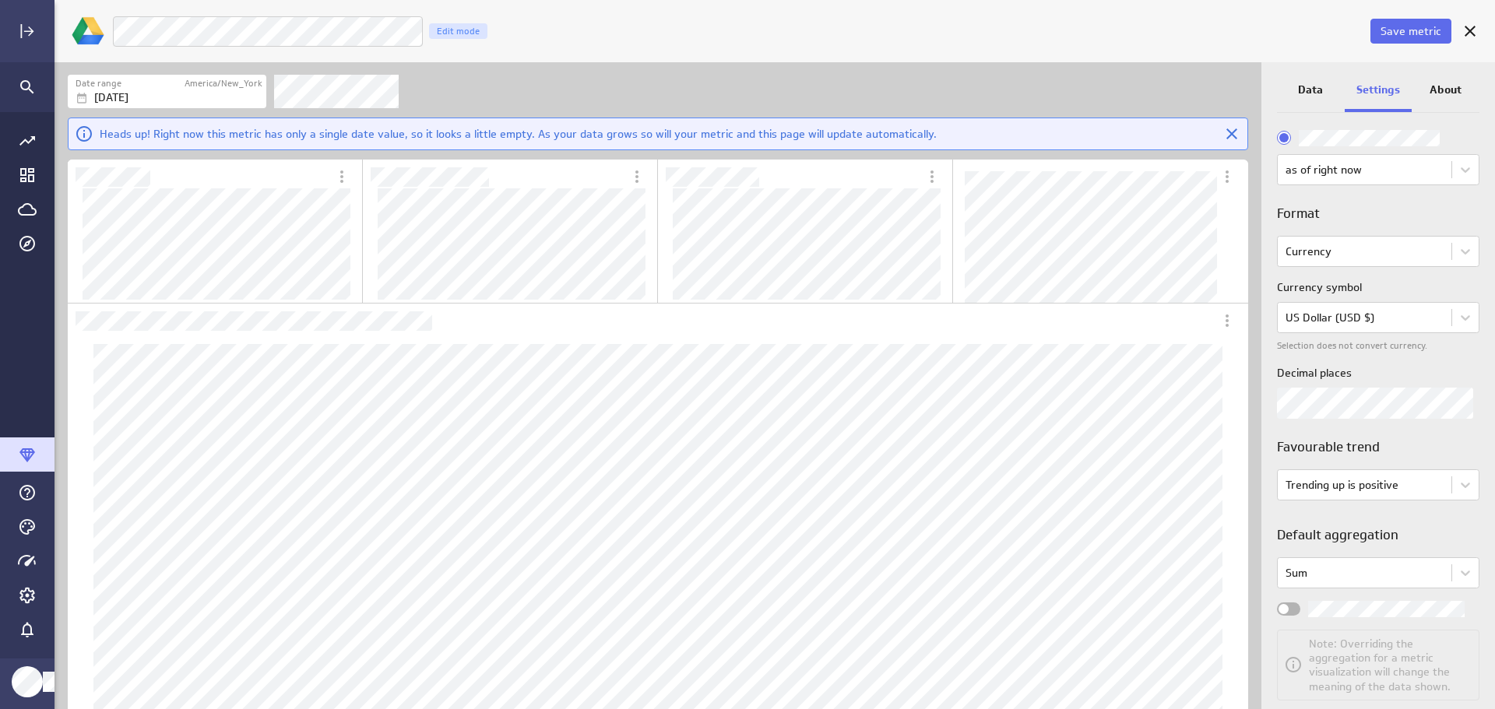
scroll to position [132, 0]
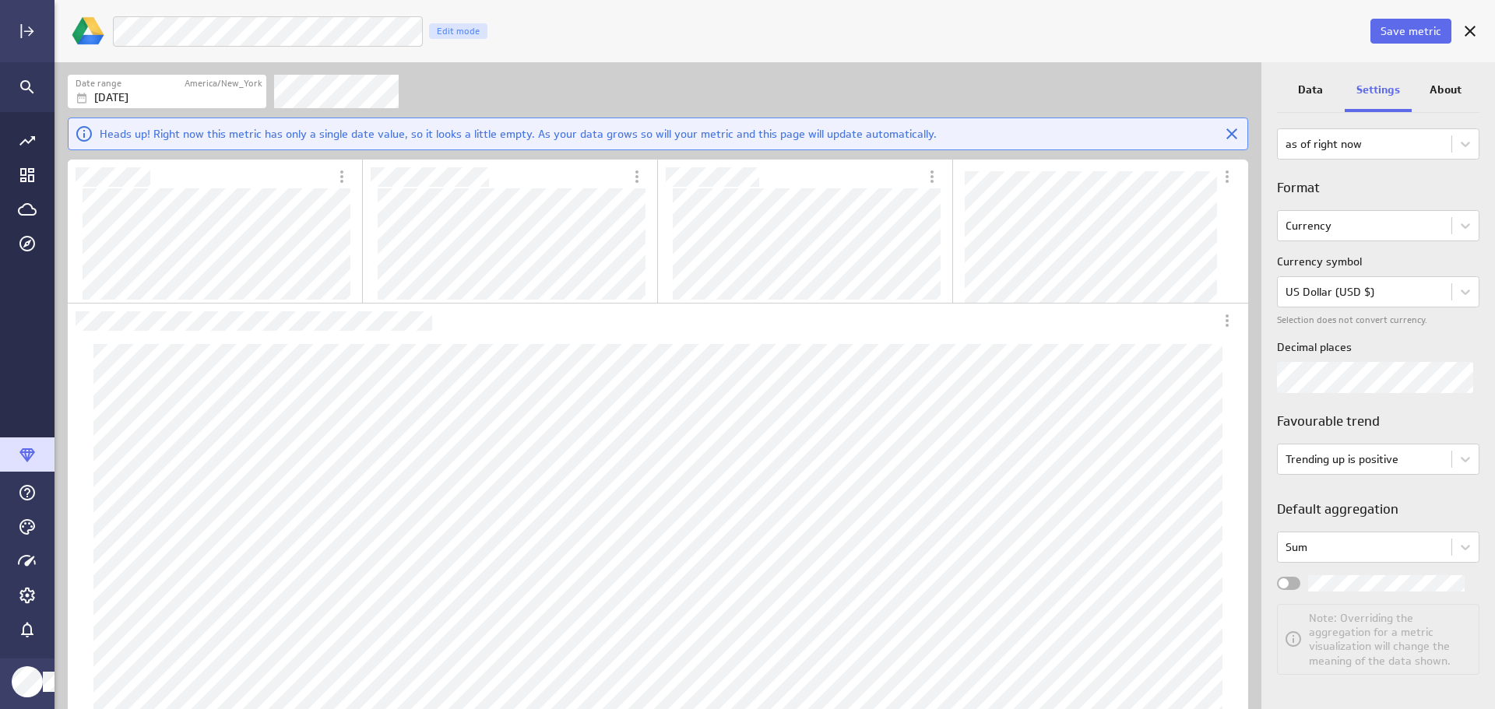
click at [1290, 588] on div "Widget Properties" at bounding box center [1288, 583] width 23 height 13
click at [0, 0] on input "Widget Properties" at bounding box center [0, 0] width 0 height 0
click at [1424, 23] on button "Save metric" at bounding box center [1411, 31] width 81 height 25
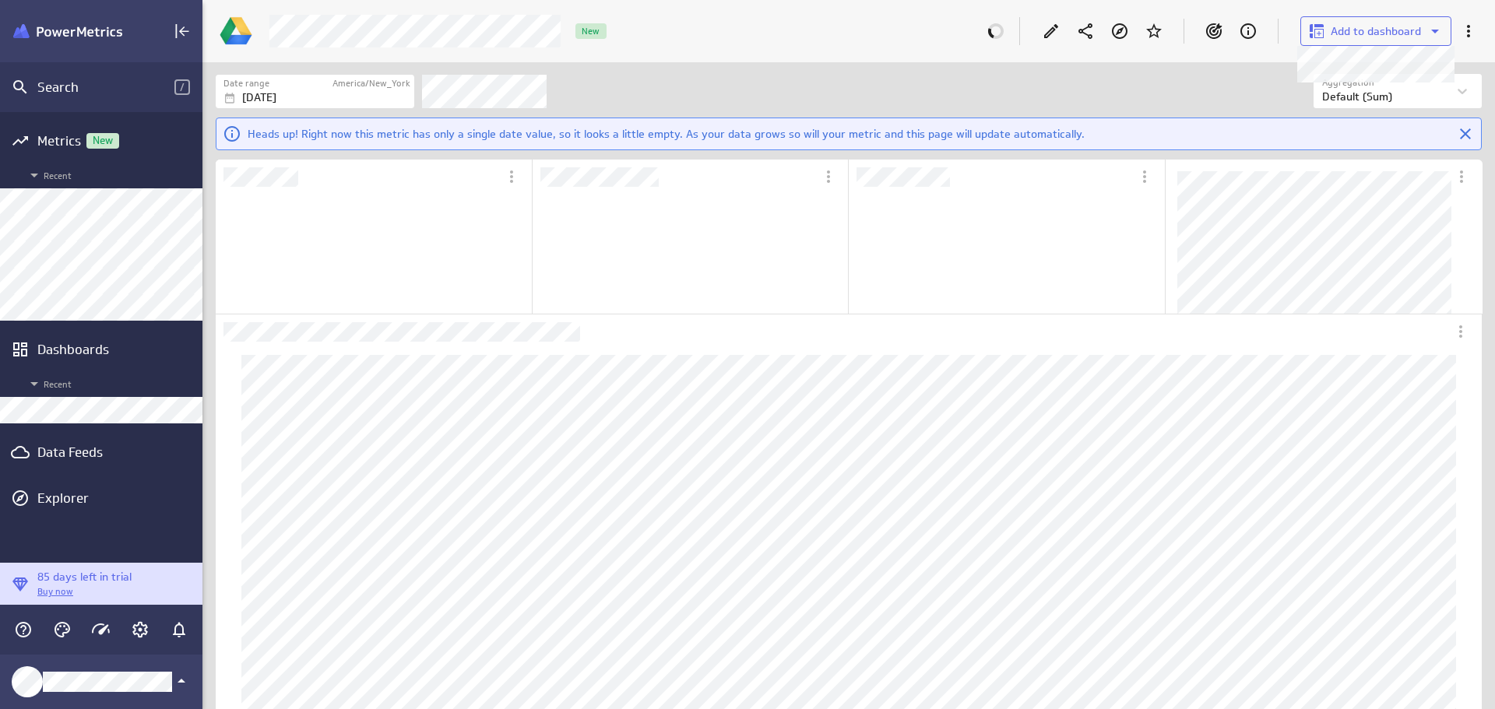
scroll to position [146, 314]
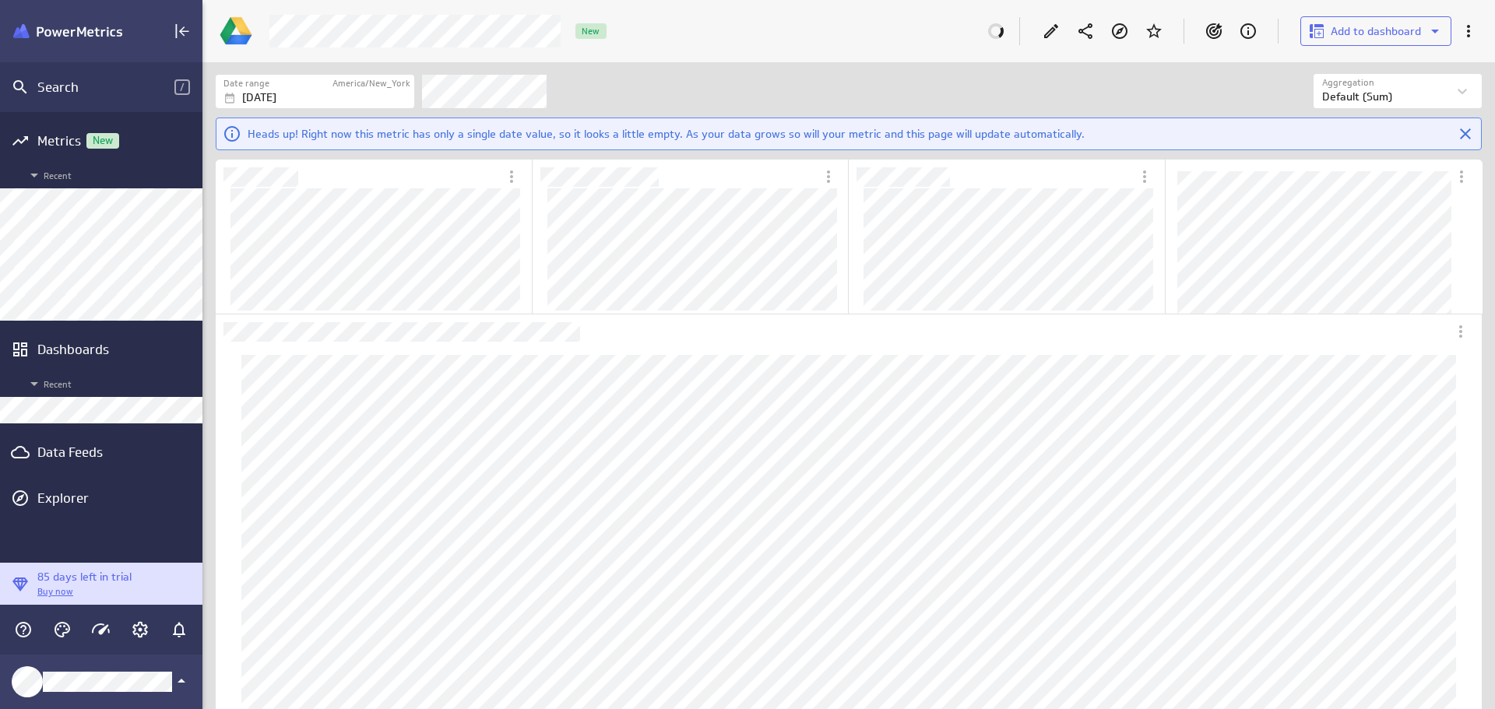
click at [39, 445] on div "Data Feeds" at bounding box center [101, 452] width 128 height 17
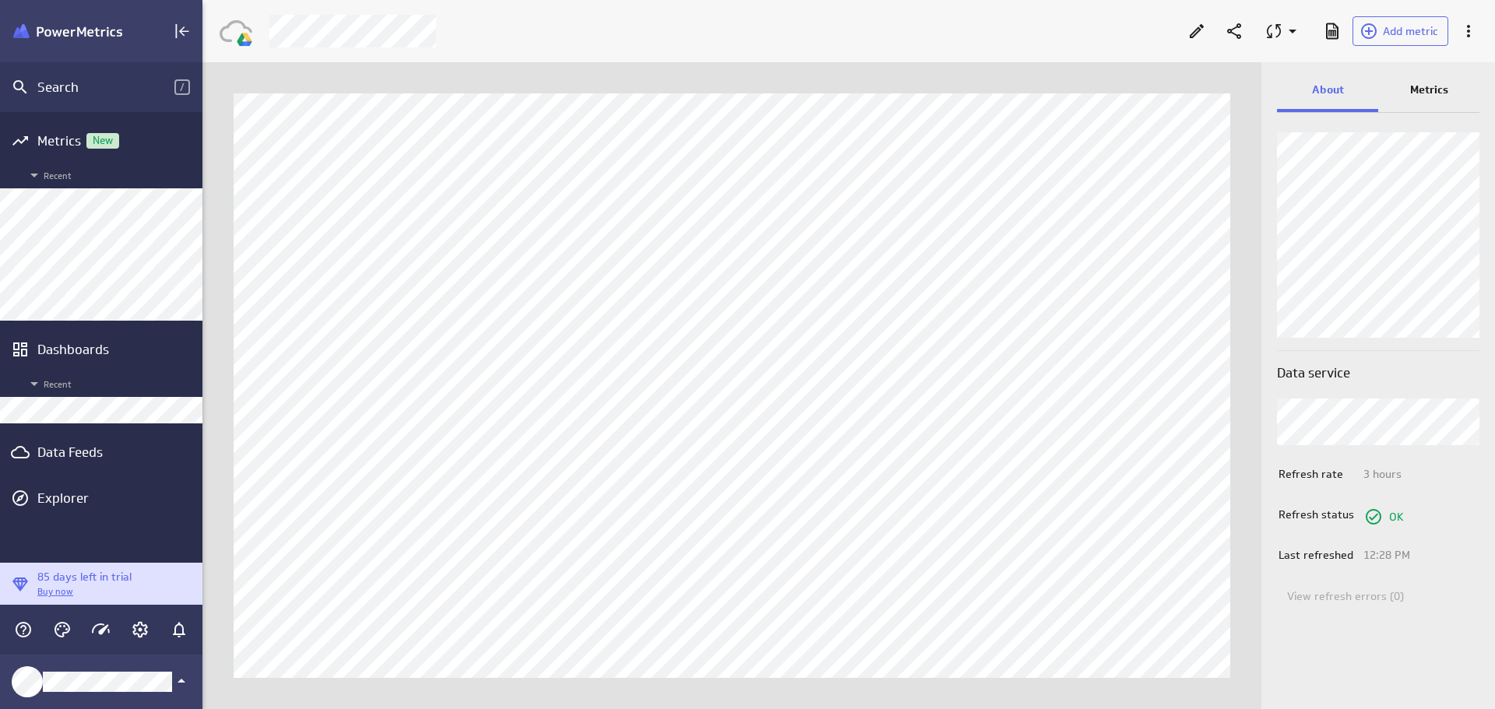
click at [1434, 84] on p "Metrics" at bounding box center [1429, 90] width 38 height 16
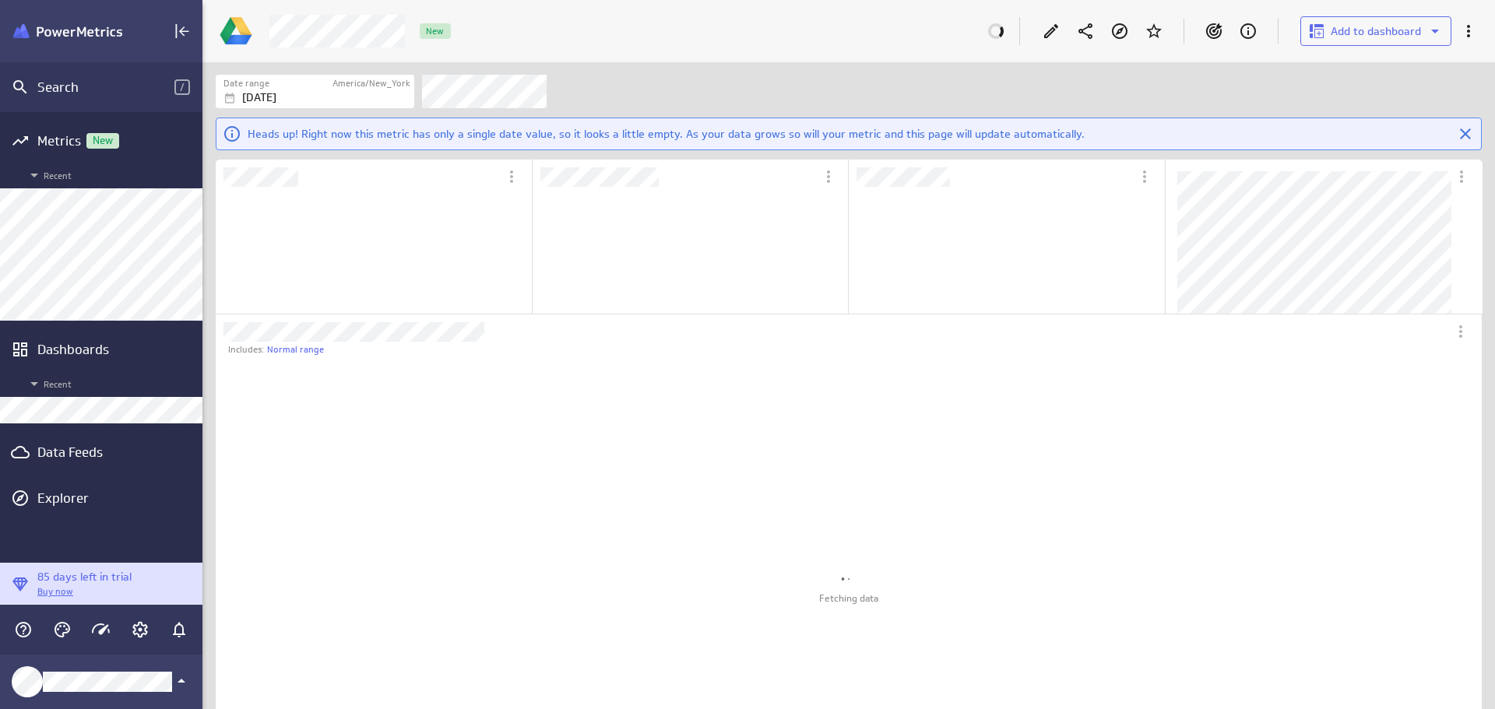
scroll to position [146, 314]
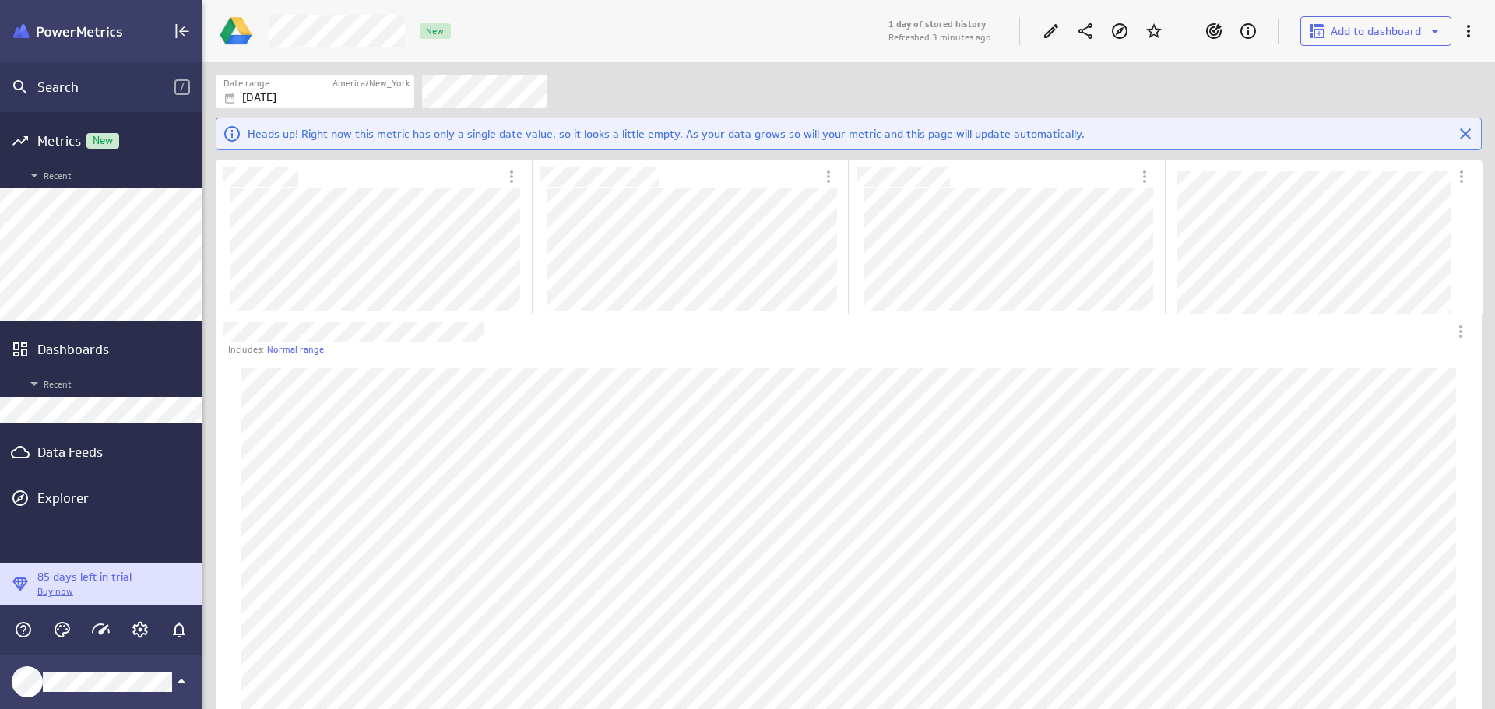
click at [79, 448] on div "Data Feeds" at bounding box center [101, 452] width 128 height 17
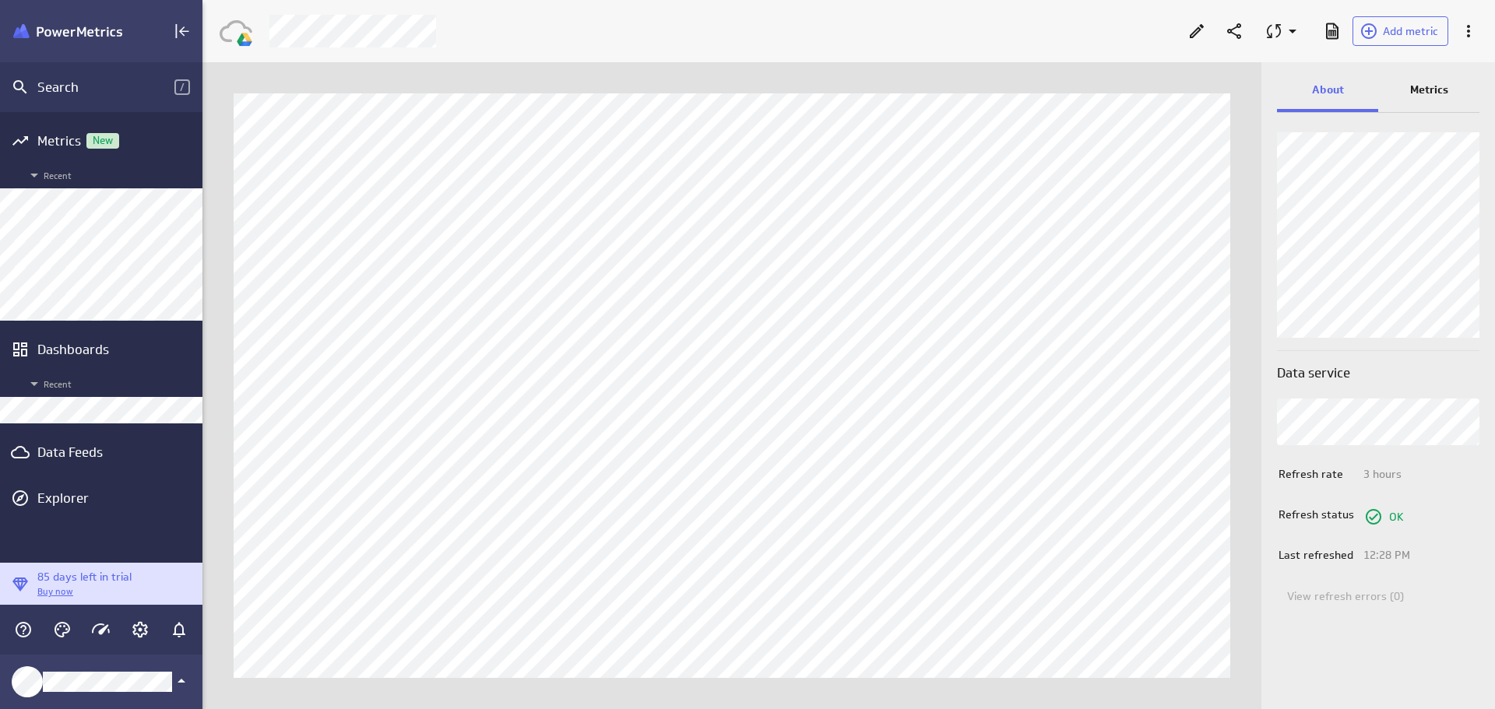
click at [1449, 92] on div "Metrics" at bounding box center [1428, 91] width 101 height 42
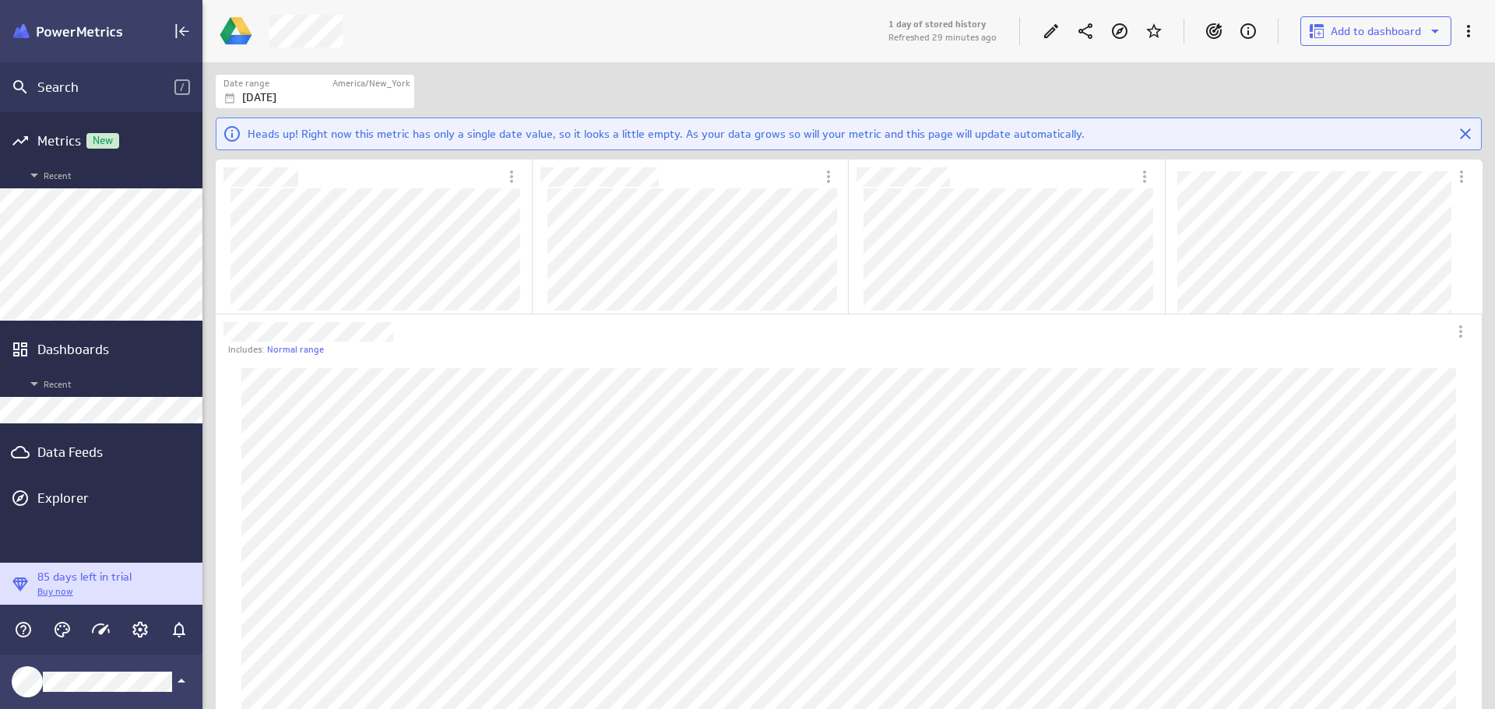
click at [100, 452] on div "Data Feeds" at bounding box center [101, 452] width 128 height 17
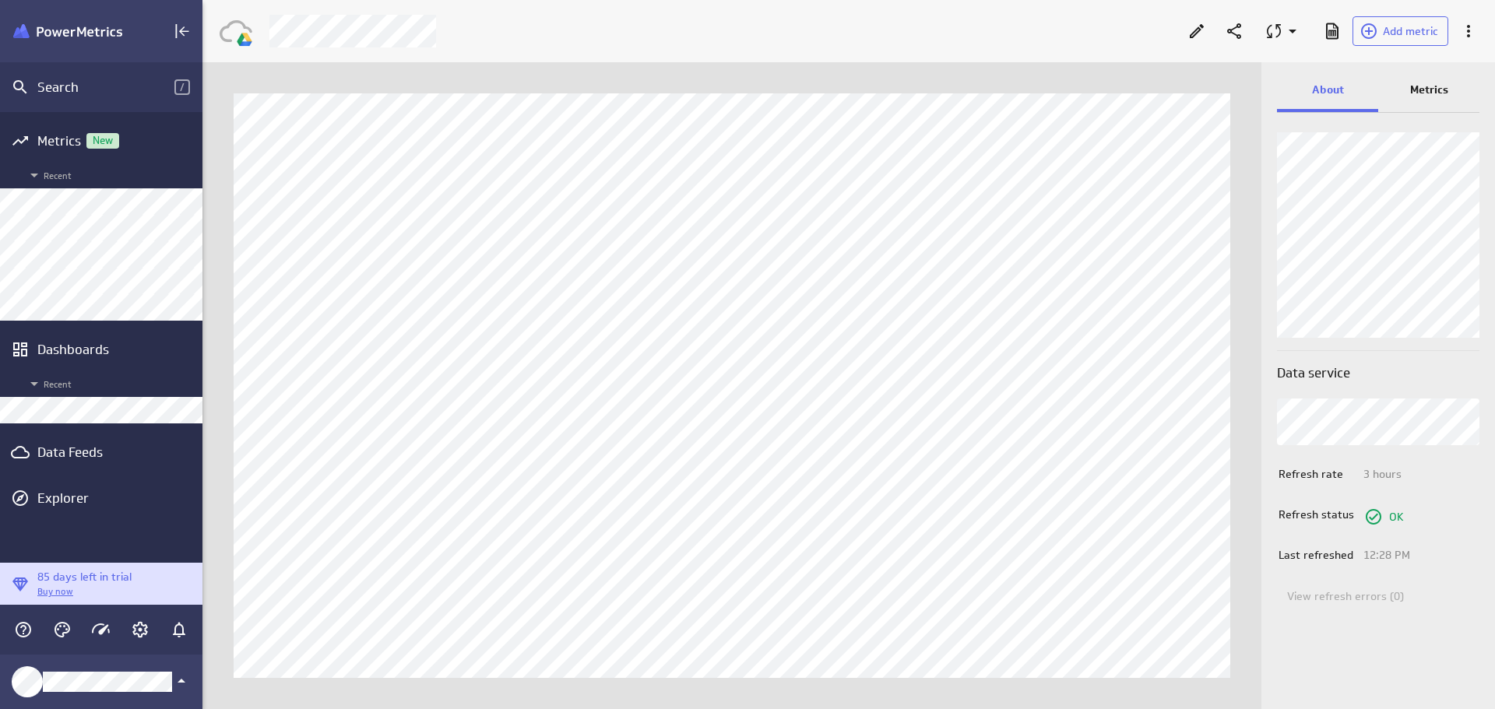
click at [1419, 91] on p "Metrics" at bounding box center [1429, 90] width 38 height 16
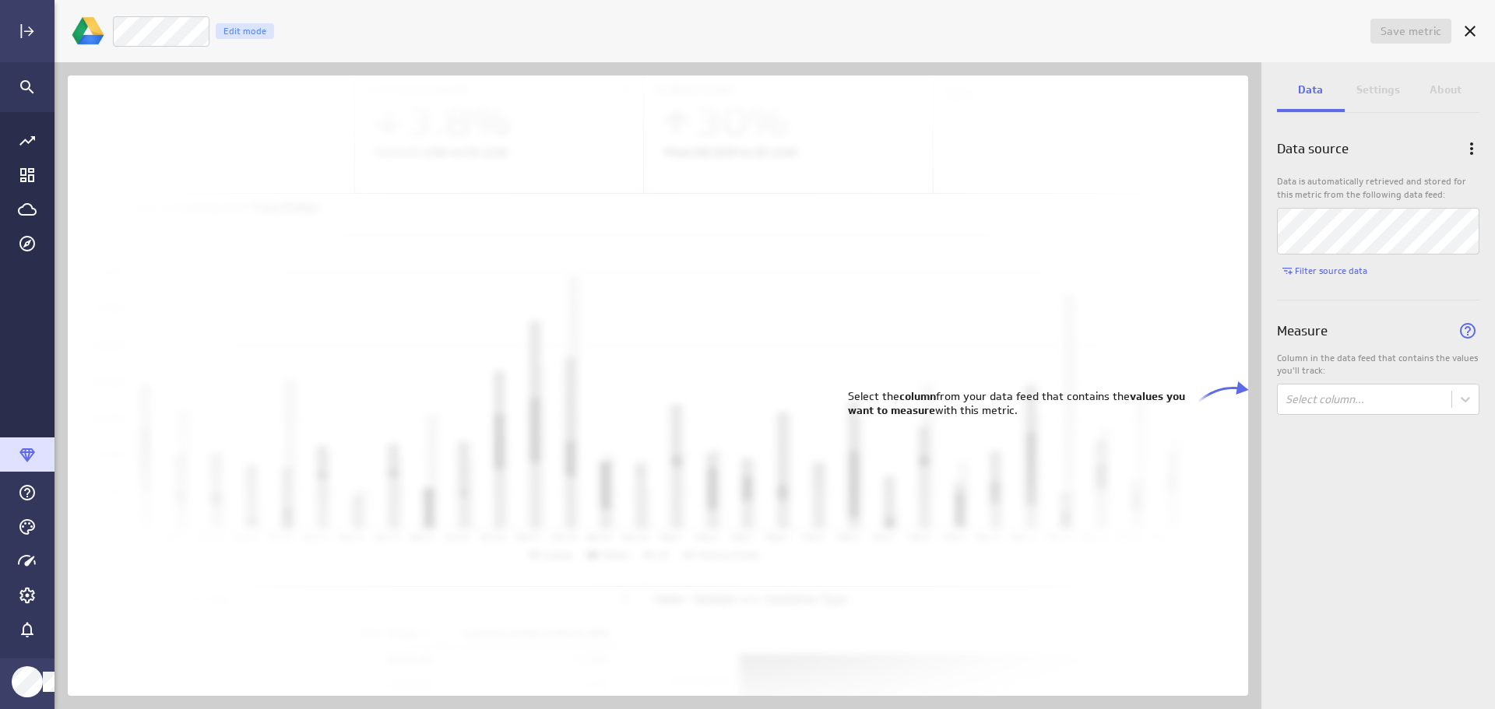
click at [1468, 402] on body "Save metric Untitled Edit mode Data Settings About Data source Data is automati…" at bounding box center [747, 354] width 1495 height 709
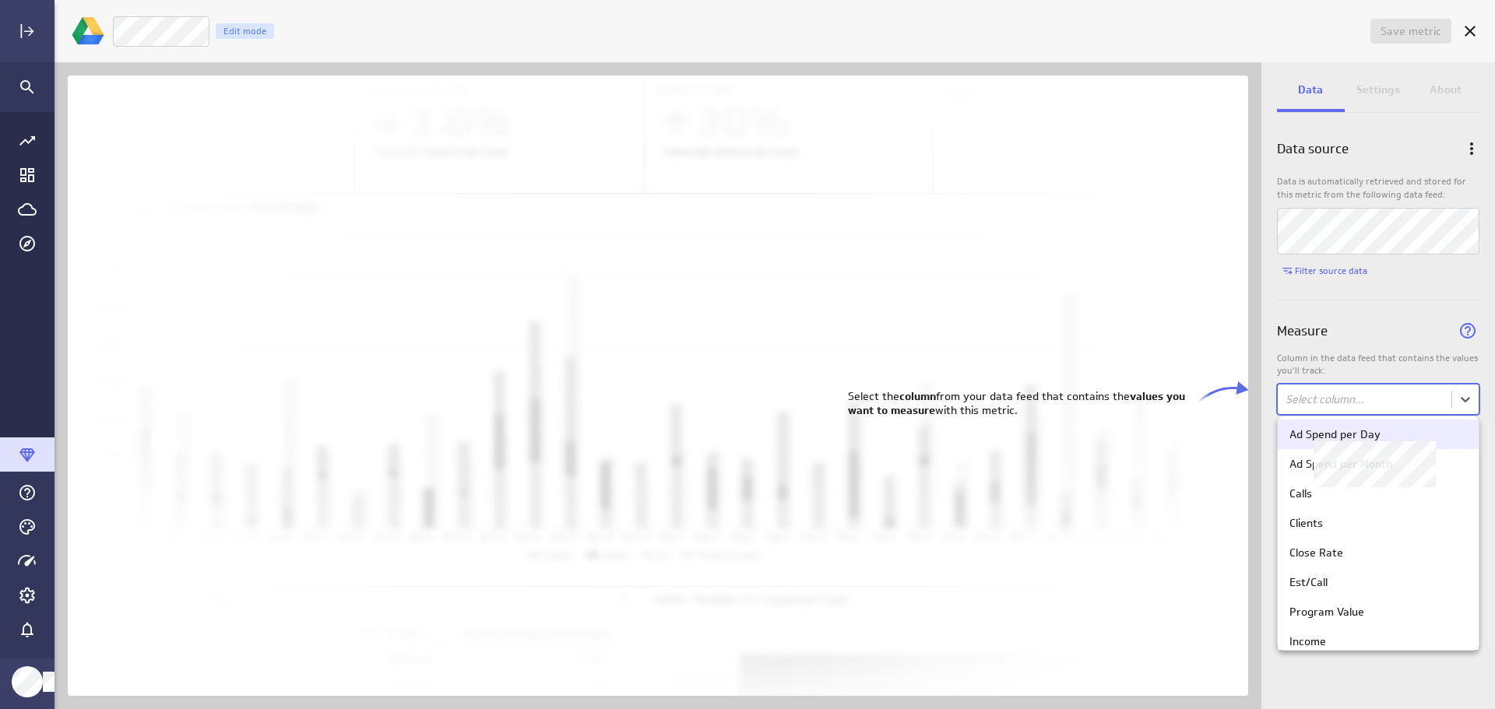
click at [1393, 432] on div "Ad Spend per Day" at bounding box center [1379, 435] width 178 height 14
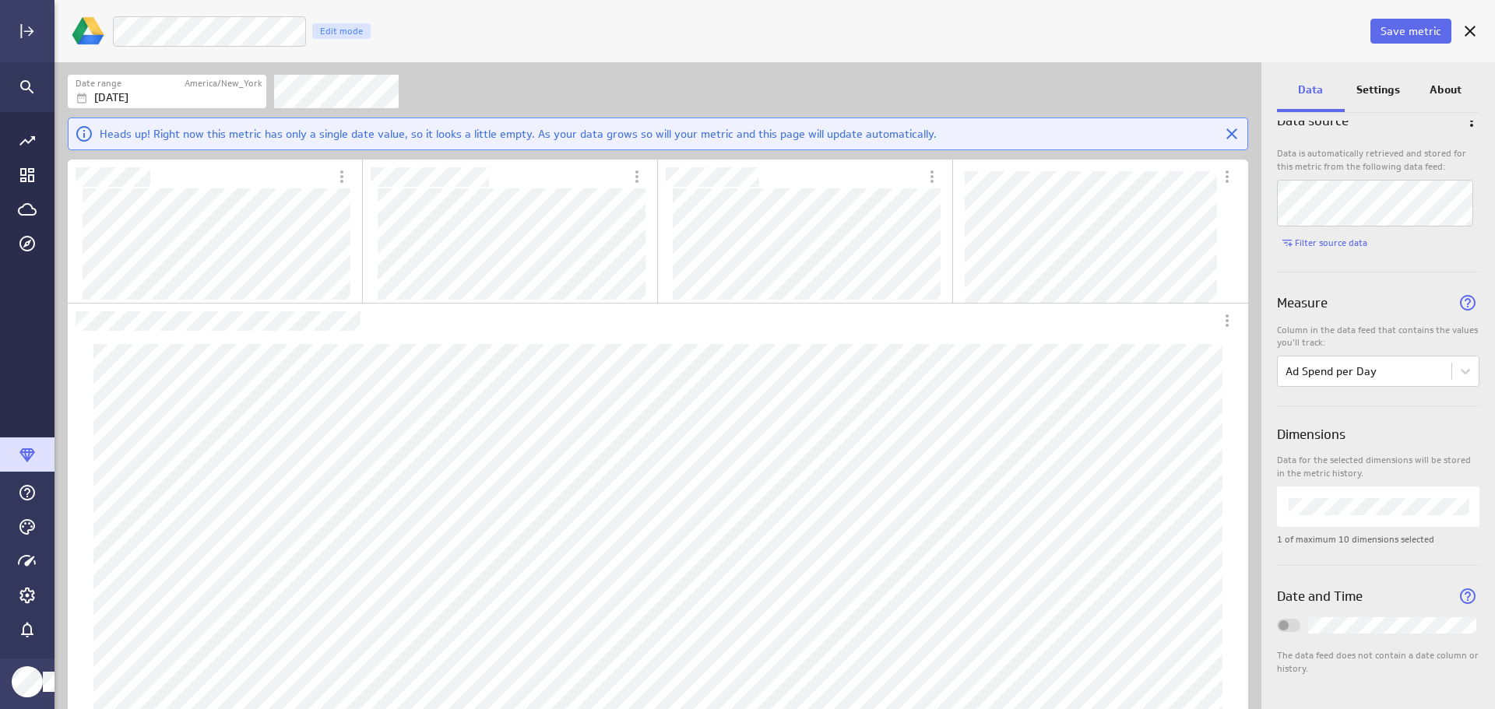
click at [1372, 82] on p "Settings" at bounding box center [1379, 90] width 44 height 16
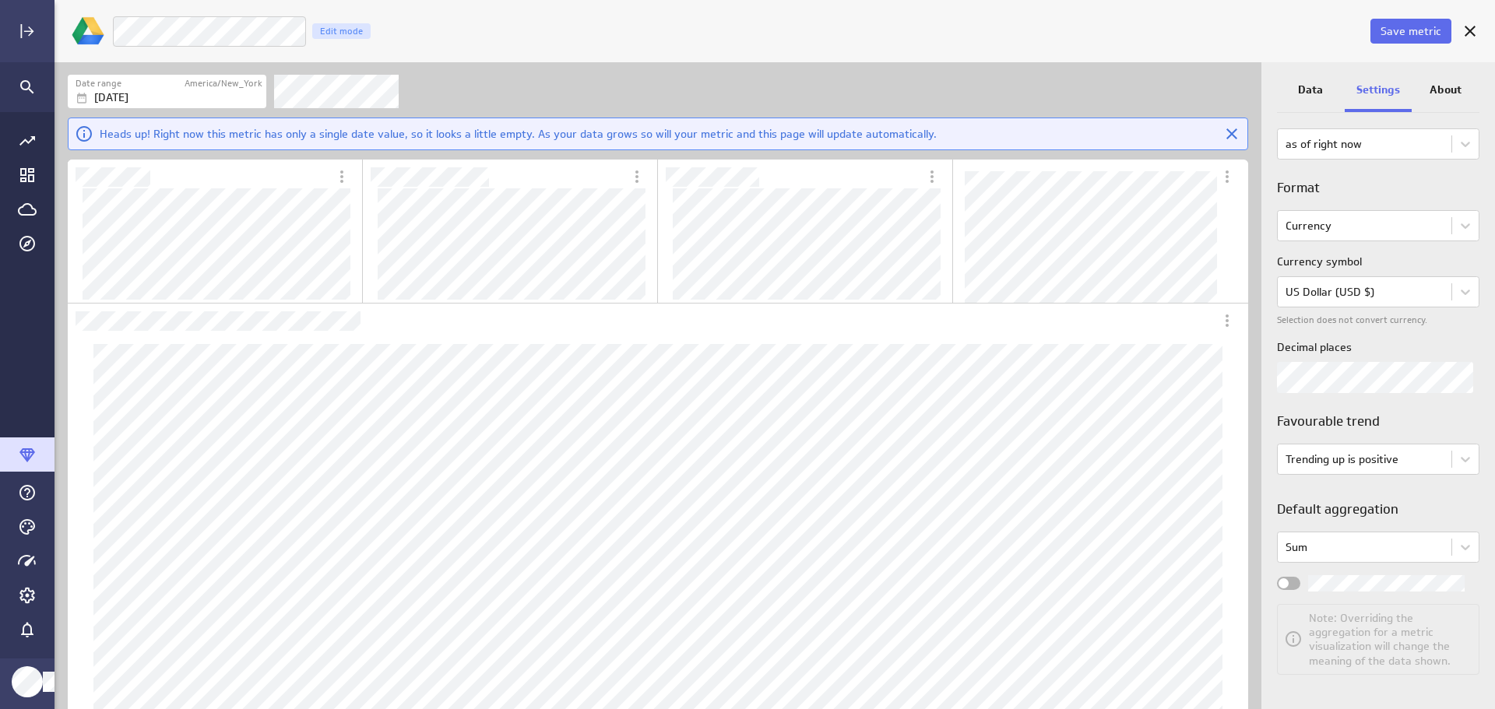
click at [1283, 582] on span "Widget Properties" at bounding box center [1284, 584] width 10 height 10
click at [0, 0] on input "Widget Properties" at bounding box center [0, 0] width 0 height 0
click at [1413, 27] on span "Save metric" at bounding box center [1411, 31] width 61 height 14
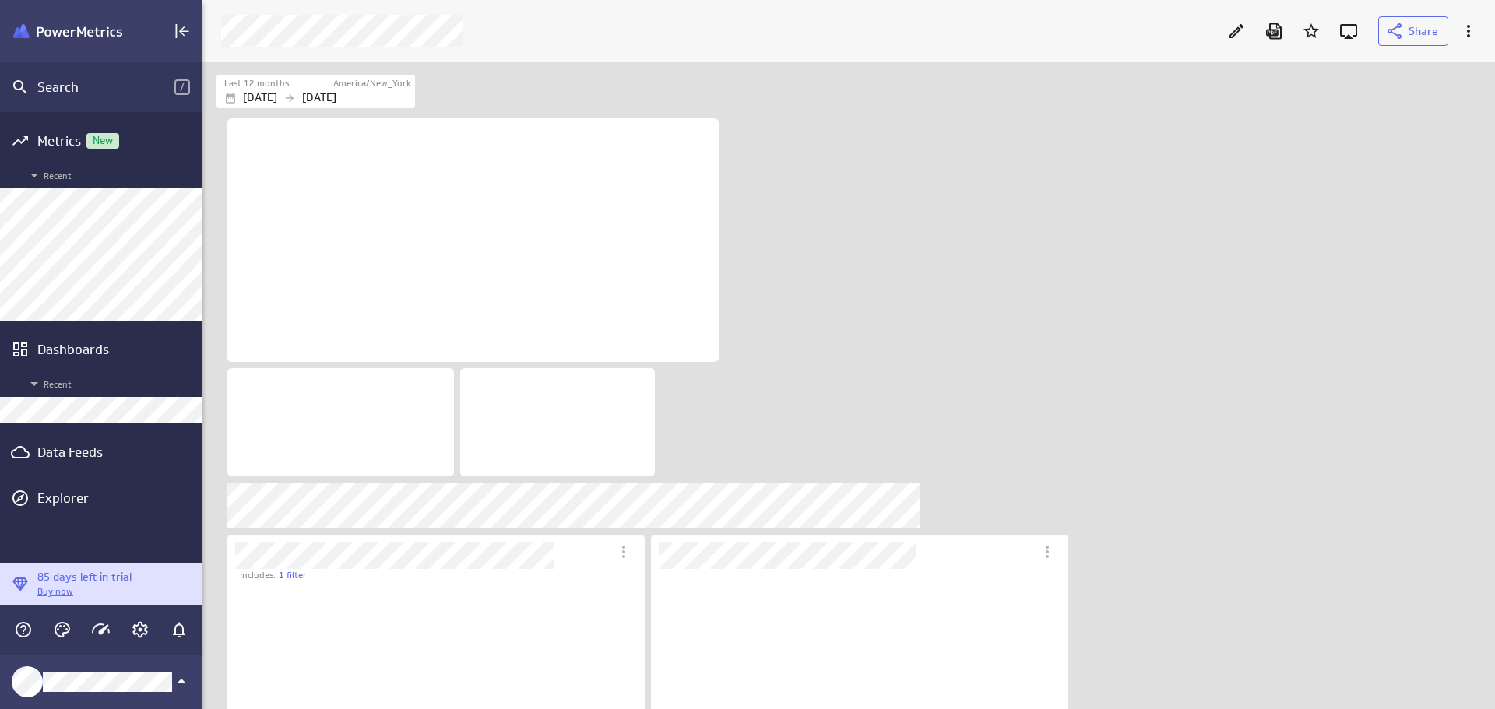
scroll to position [273, 418]
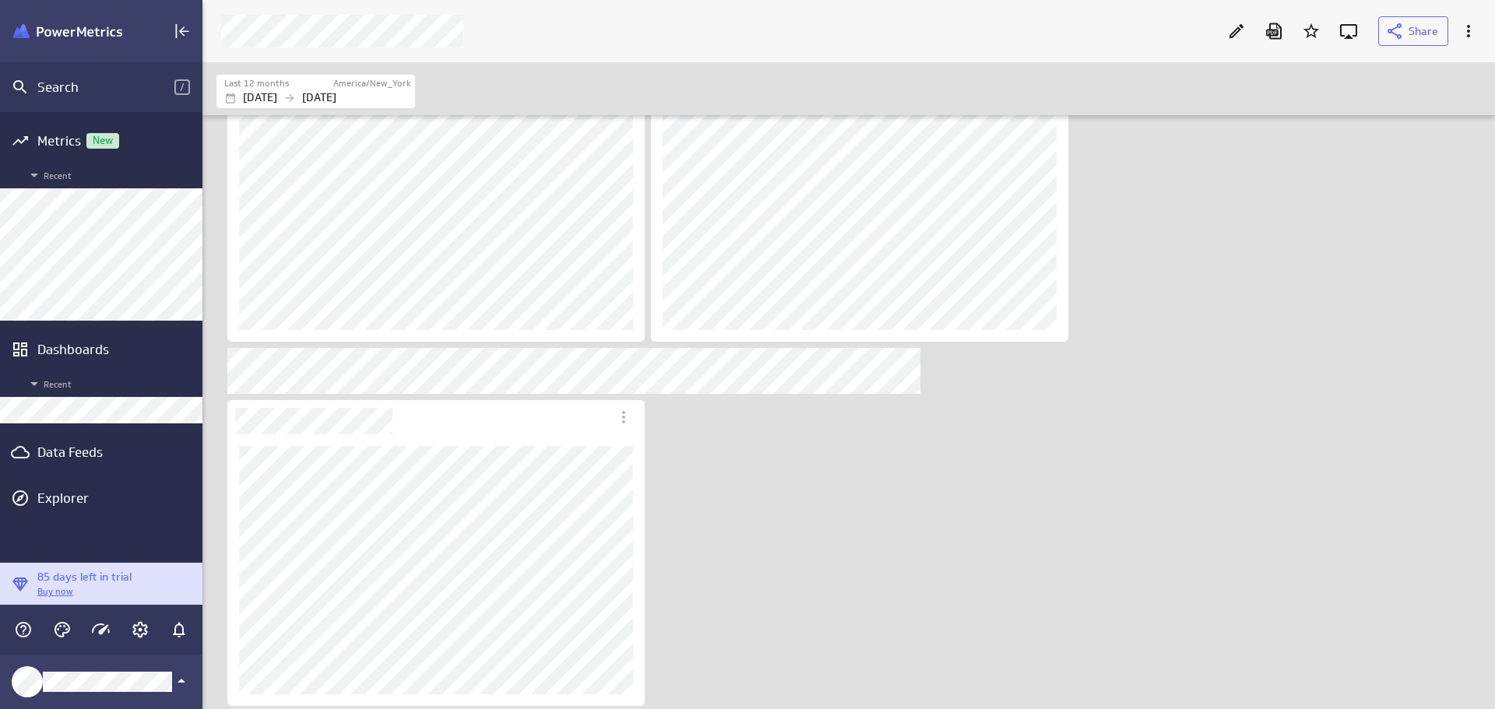
click at [1234, 28] on icon "Edit" at bounding box center [1236, 31] width 19 height 19
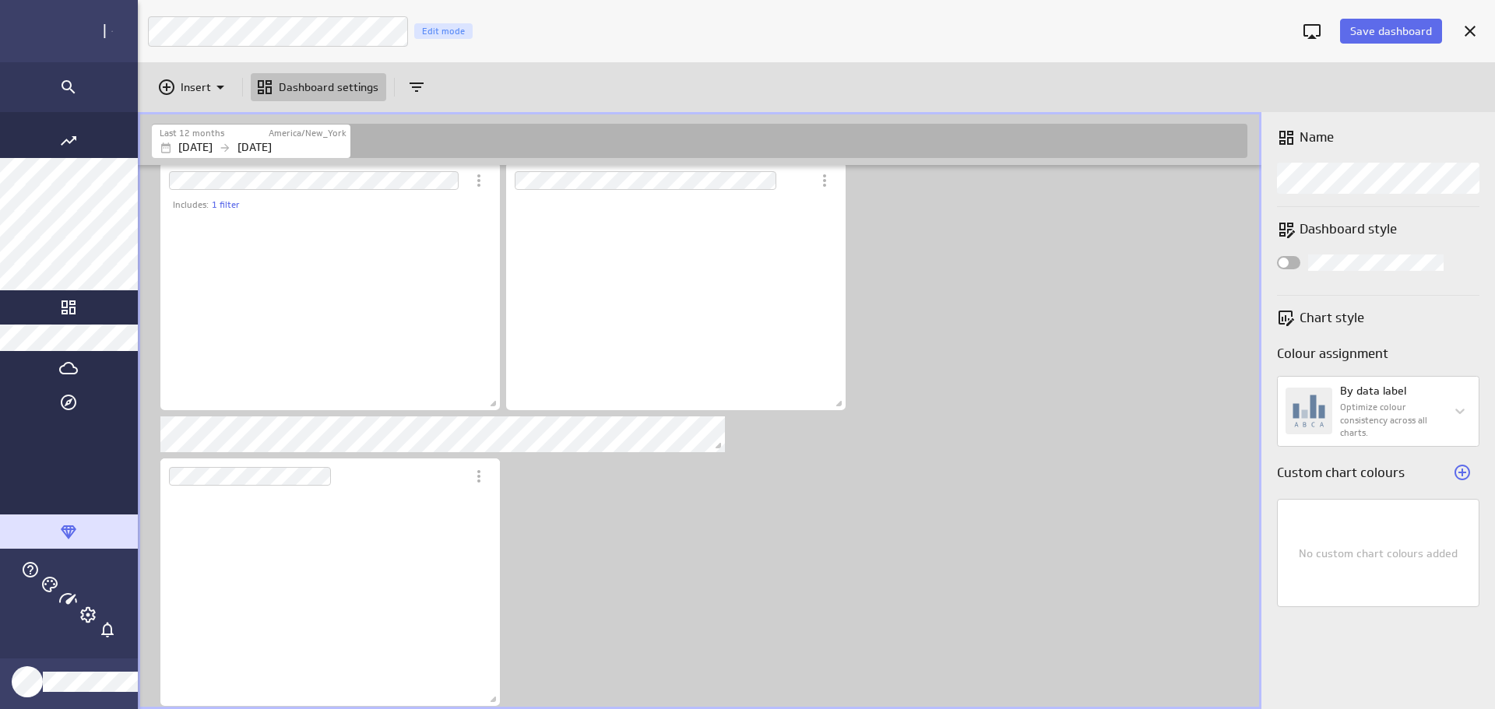
scroll to position [8, 8]
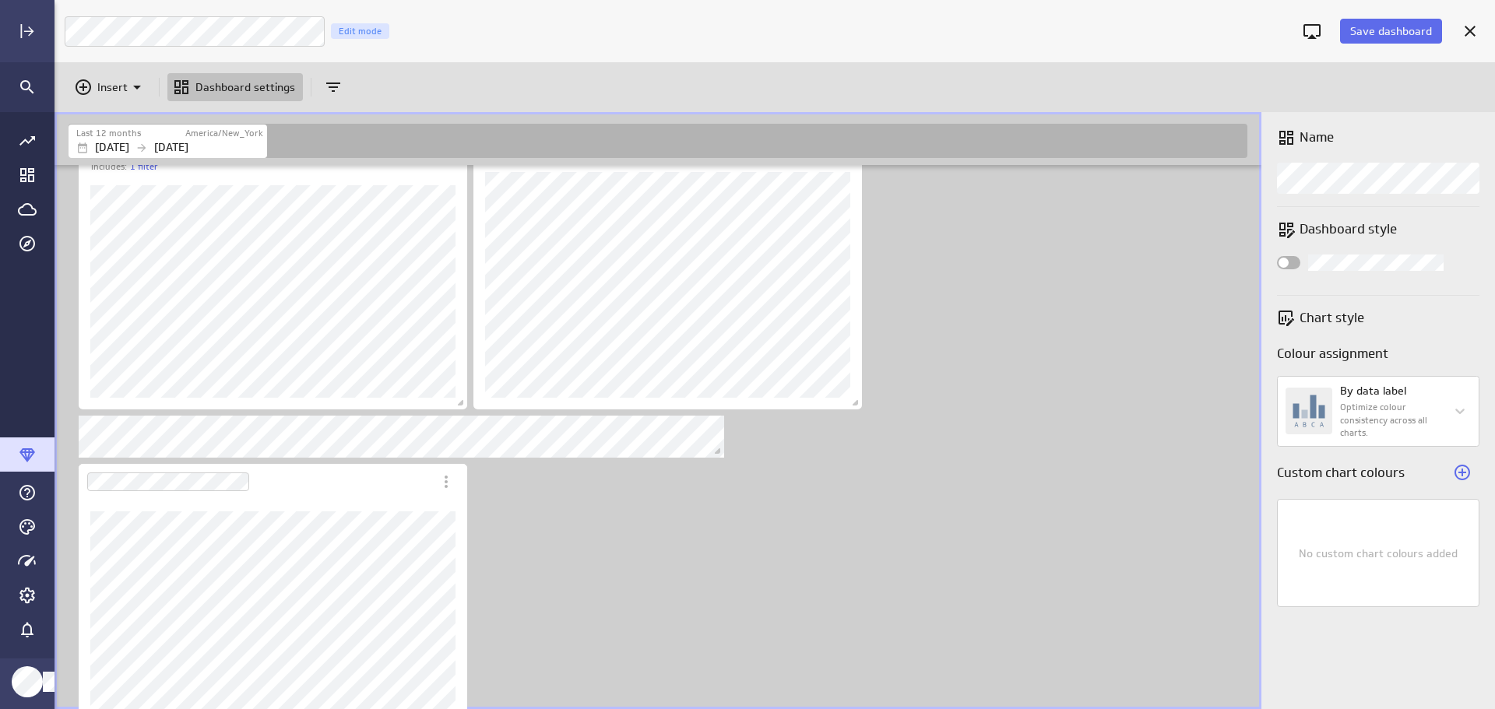
click at [128, 91] on icon "Insert" at bounding box center [137, 87] width 19 height 19
click at [120, 124] on p "Metrics" at bounding box center [121, 126] width 37 height 16
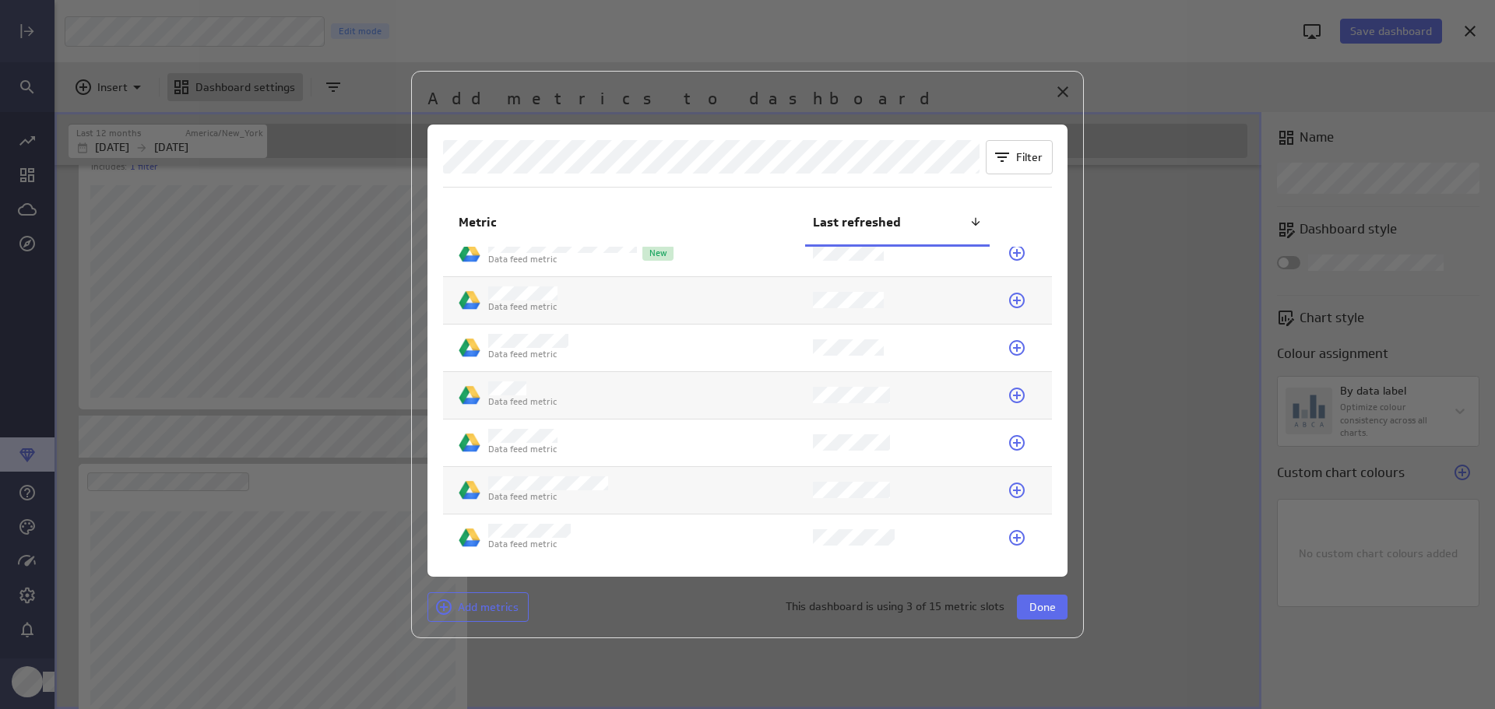
click at [1008, 485] on icon at bounding box center [1017, 490] width 19 height 19
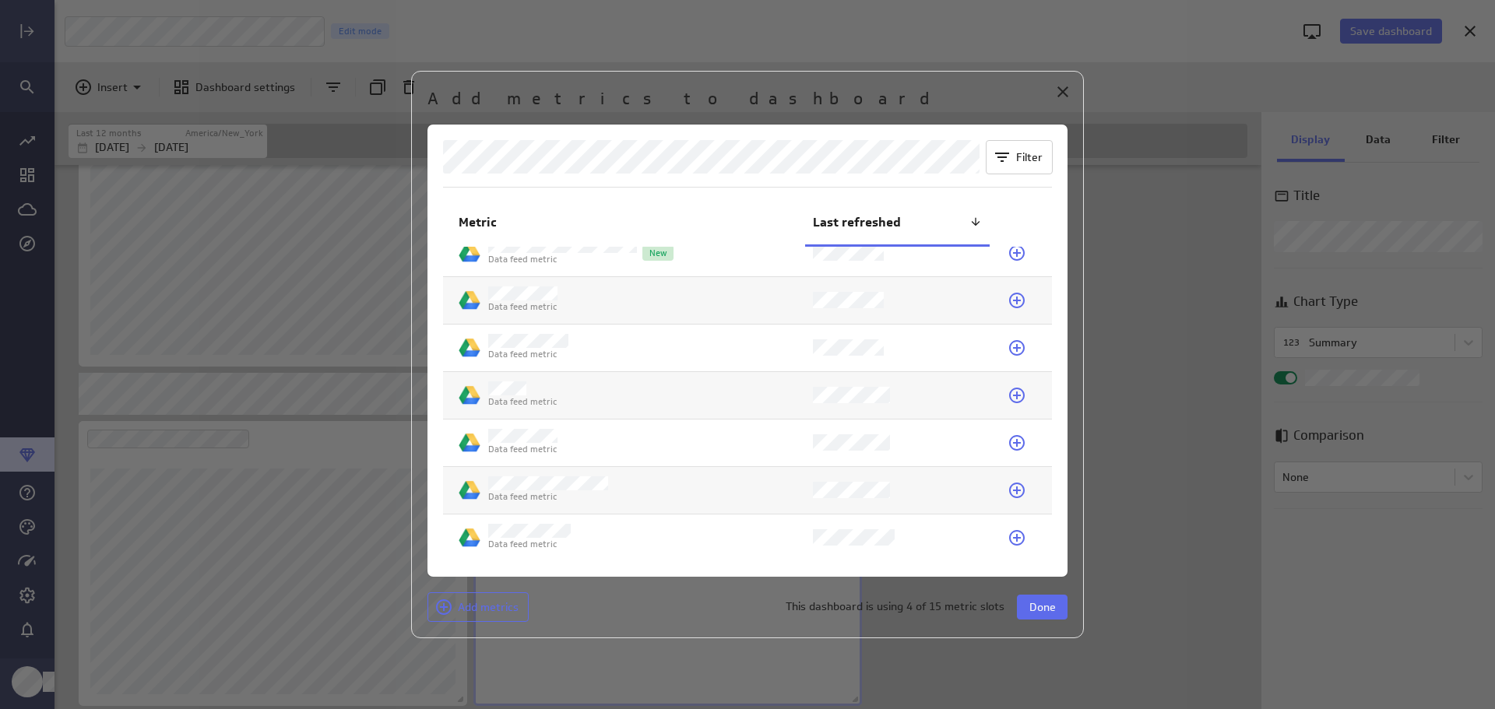
scroll to position [250, 389]
click at [1040, 610] on span "Done" at bounding box center [1042, 607] width 26 height 14
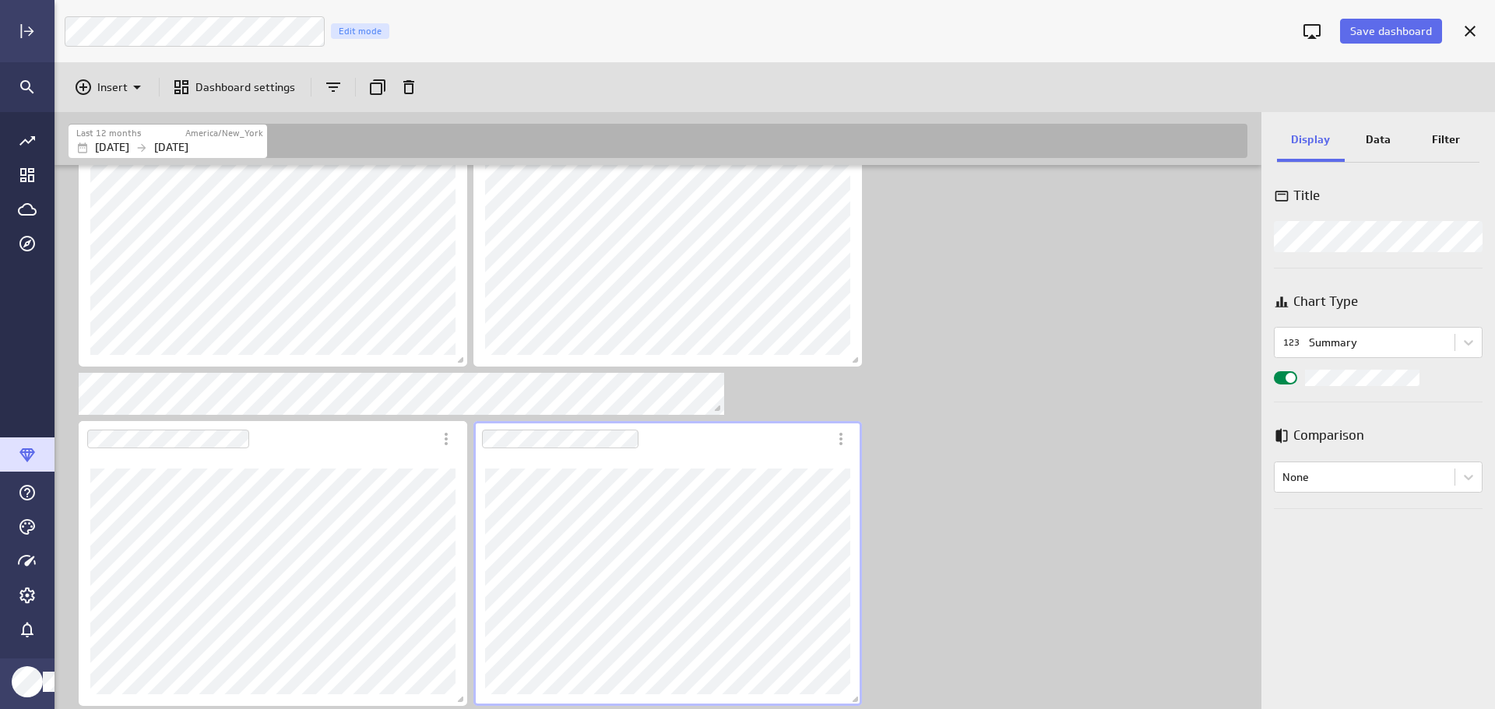
click at [1465, 342] on body "Save dashboard LM Marketing Dashboard Edit mode Insert Dashboard settings Last …" at bounding box center [747, 354] width 1495 height 709
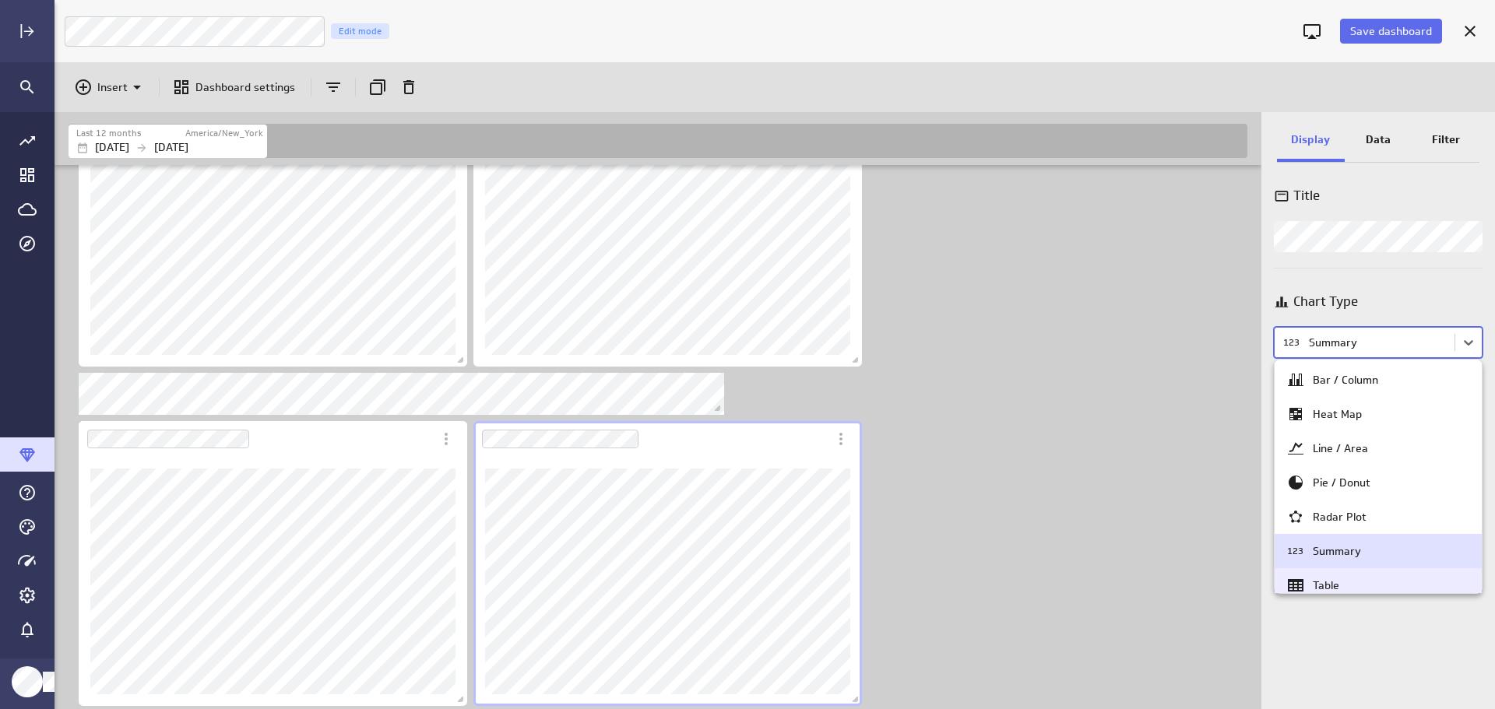
click at [1350, 582] on div "Table" at bounding box center [1378, 585] width 184 height 19
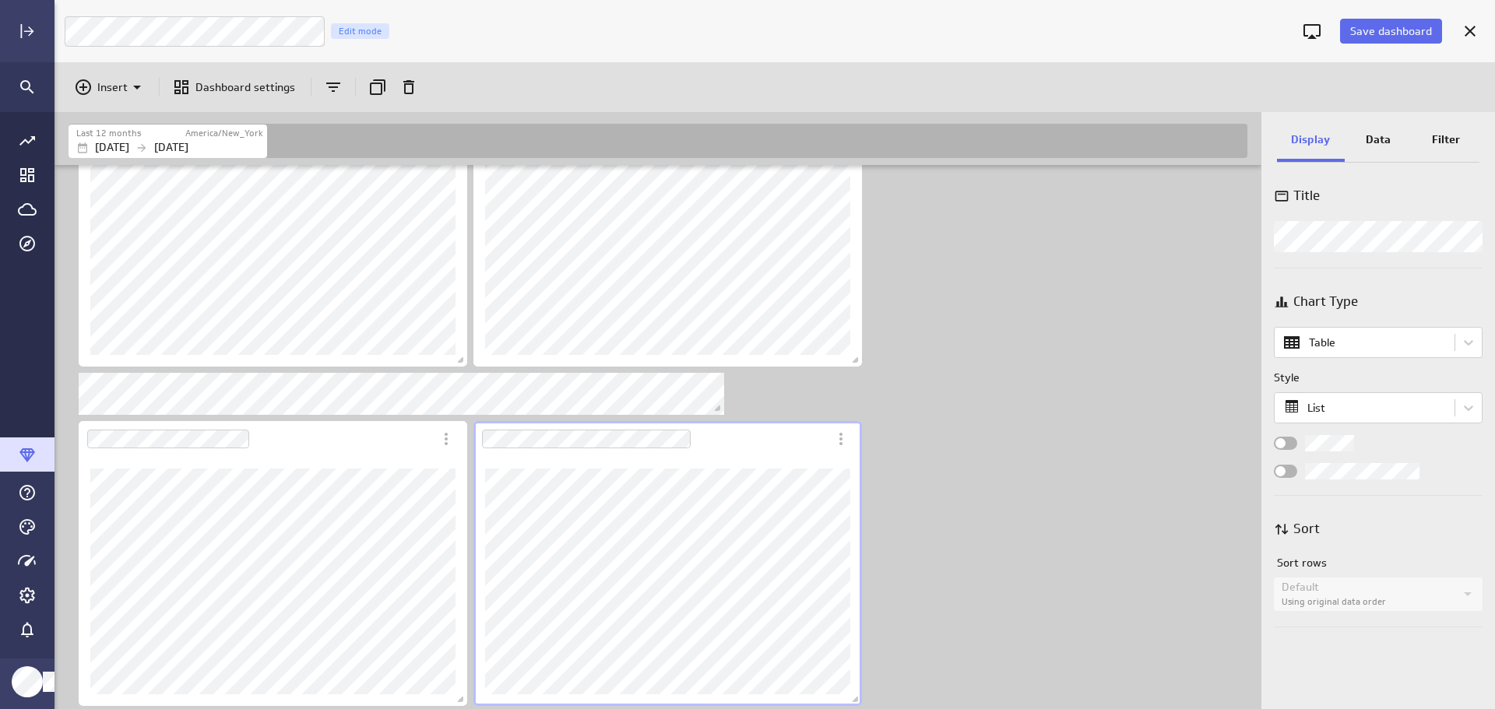
click at [1385, 21] on button "Save dashboard" at bounding box center [1391, 31] width 102 height 25
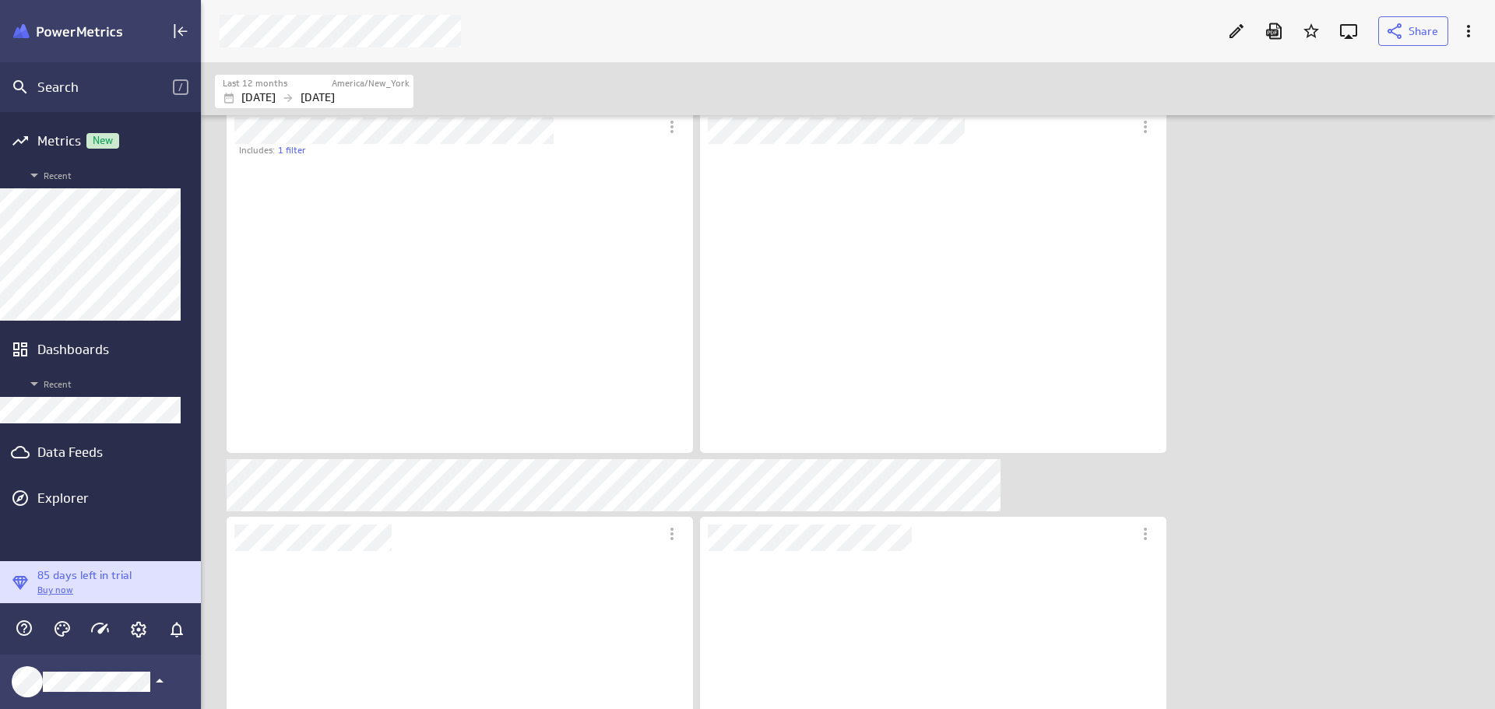
scroll to position [297, 467]
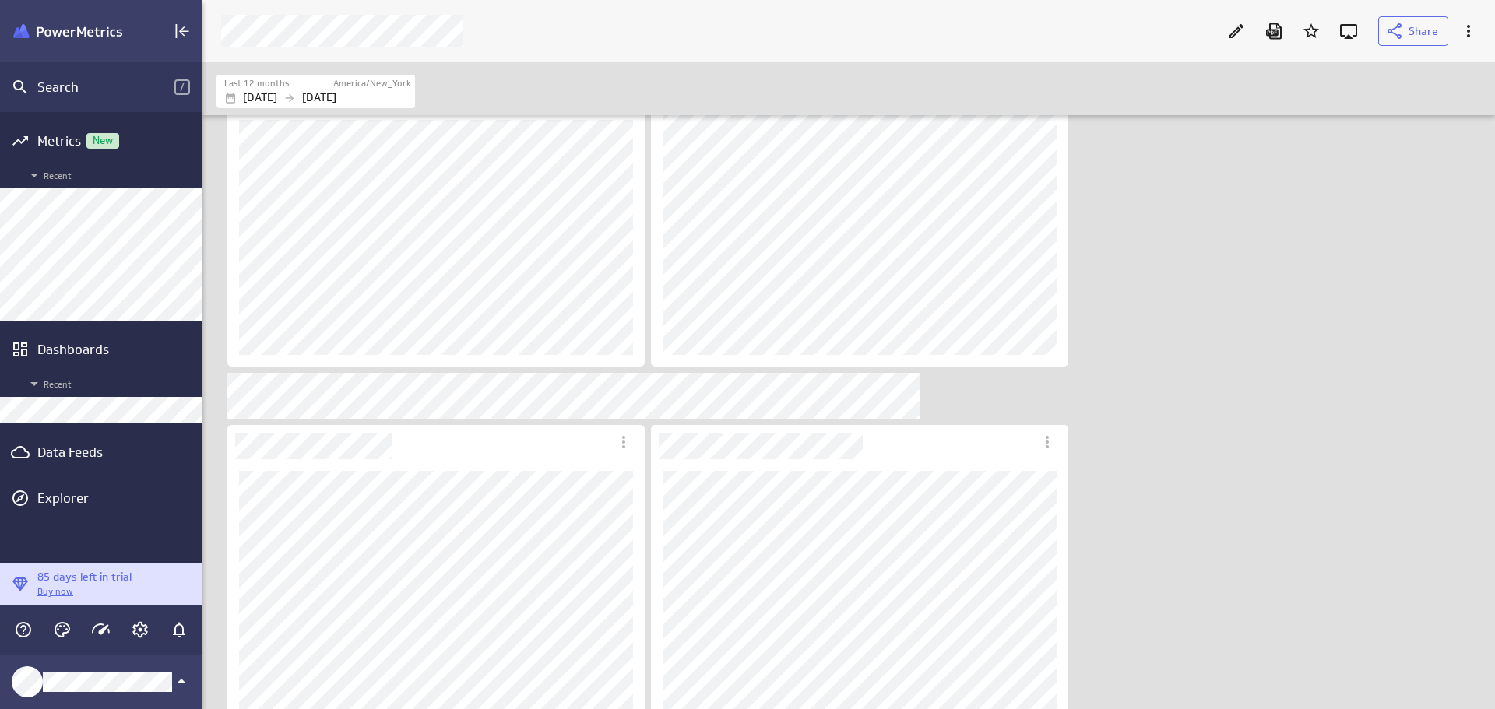
click at [1226, 32] on div "Edit" at bounding box center [1236, 31] width 26 height 26
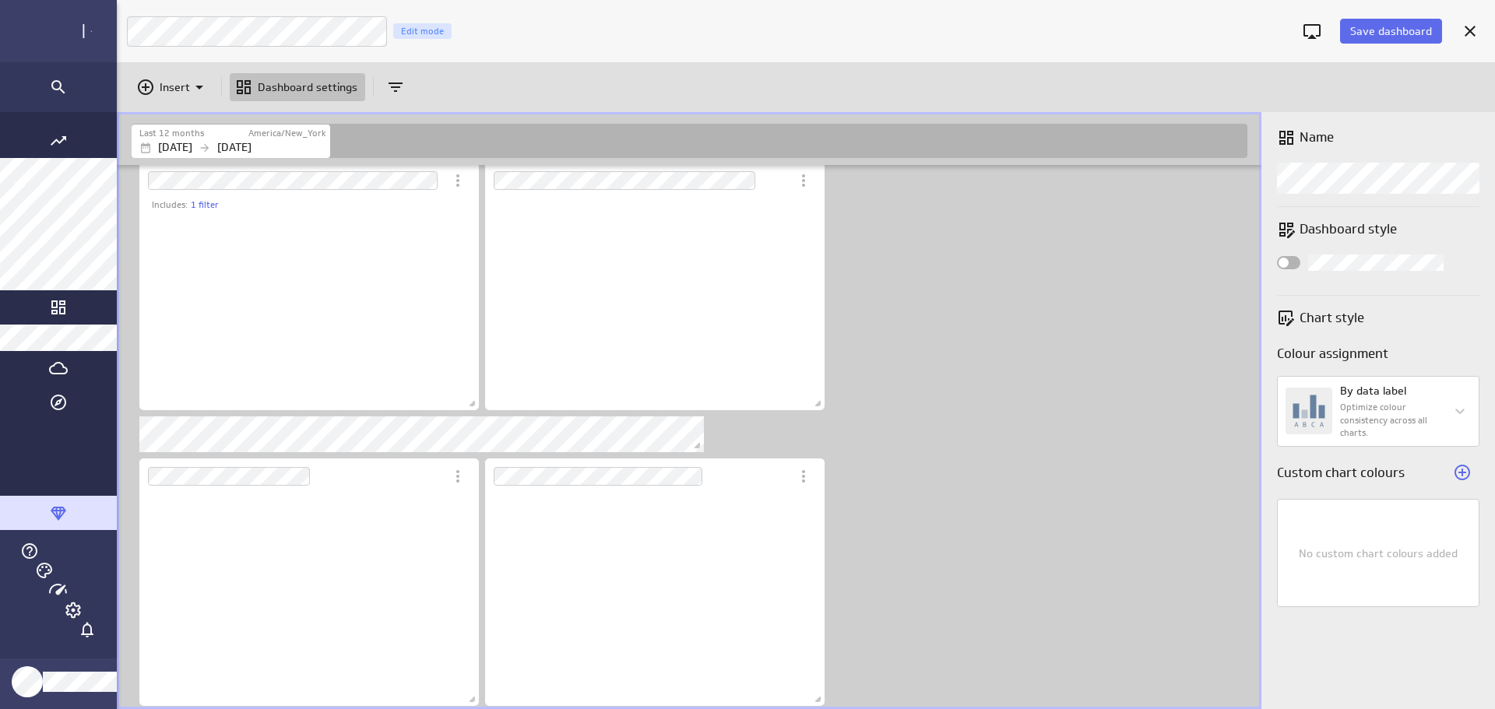
scroll to position [621, 1464]
